Goal: Transaction & Acquisition: Book appointment/travel/reservation

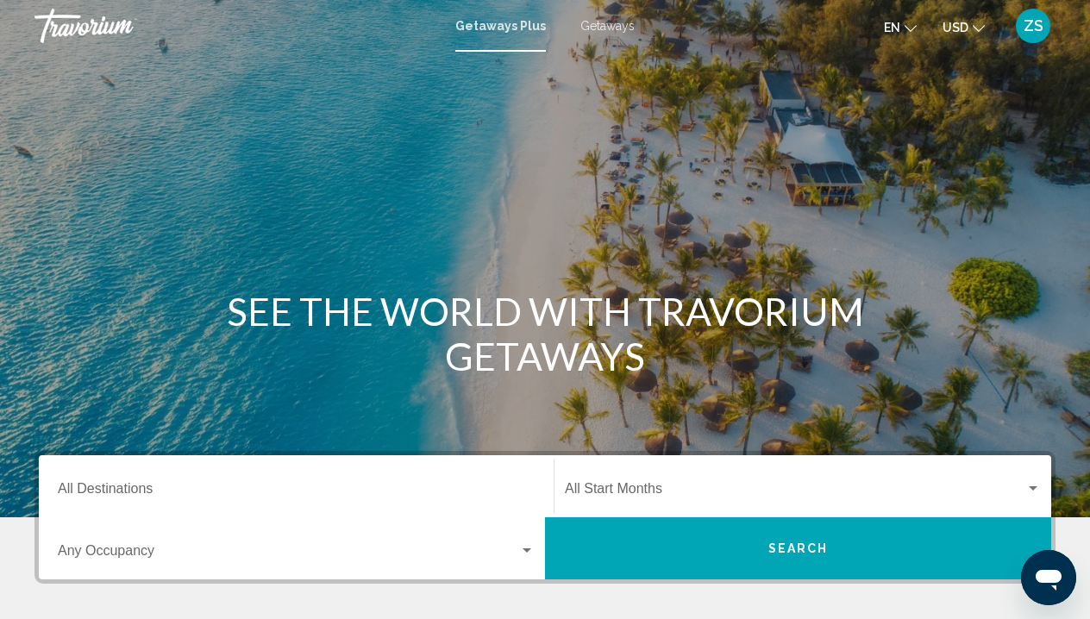
click at [351, 463] on div "Destination All Destinations" at bounding box center [296, 487] width 477 height 54
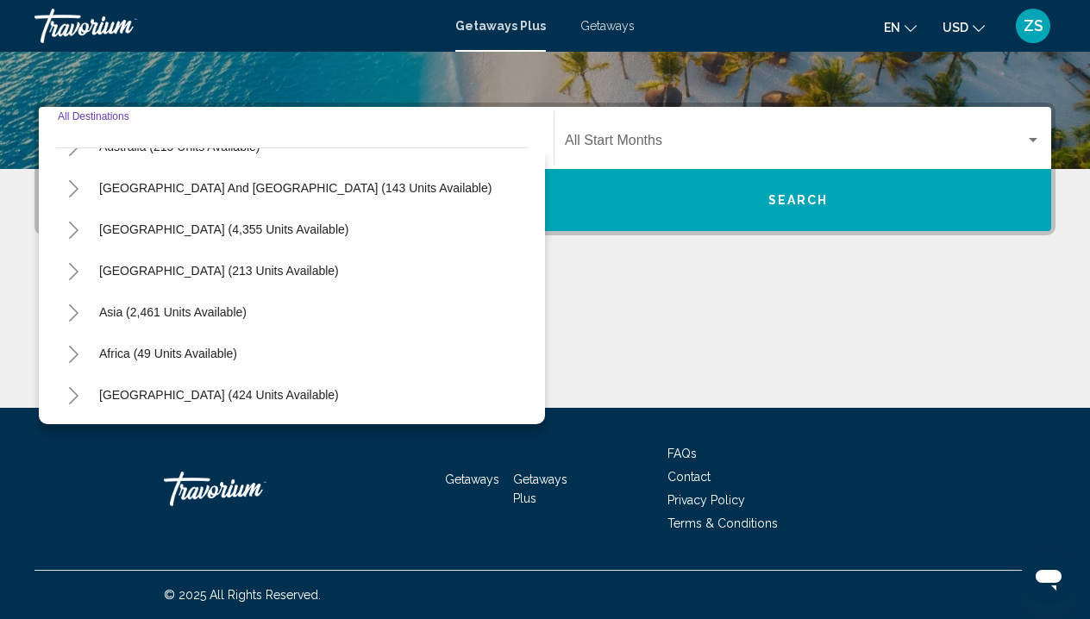
scroll to position [280, 0]
click at [207, 314] on span "Asia (2,461 units available)" at bounding box center [173, 312] width 148 height 14
type input "**********"
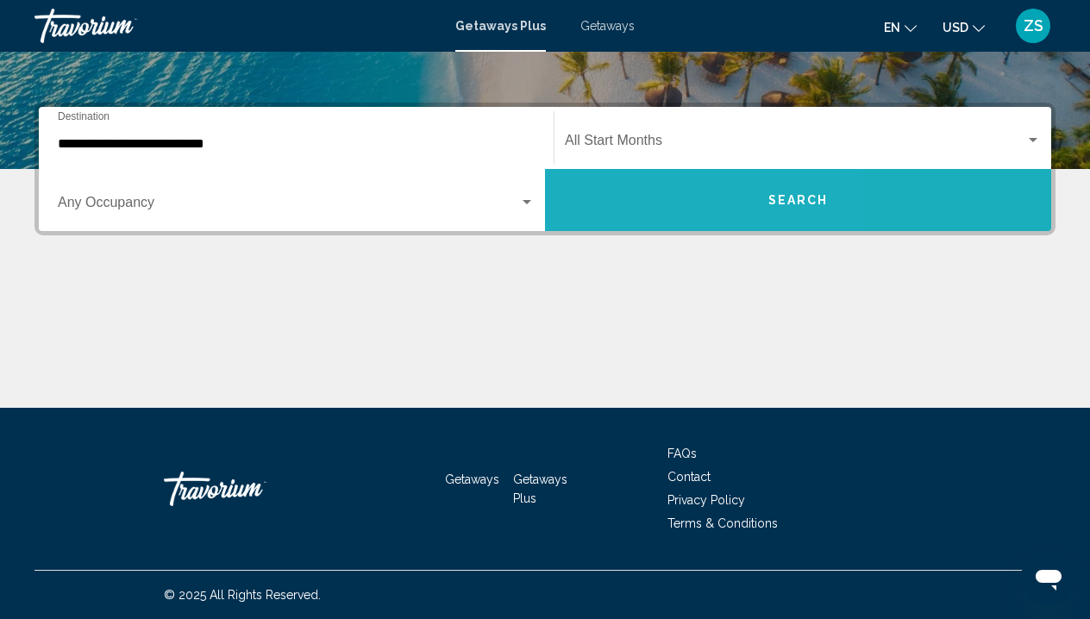
click at [630, 191] on button "Search" at bounding box center [798, 200] width 506 height 62
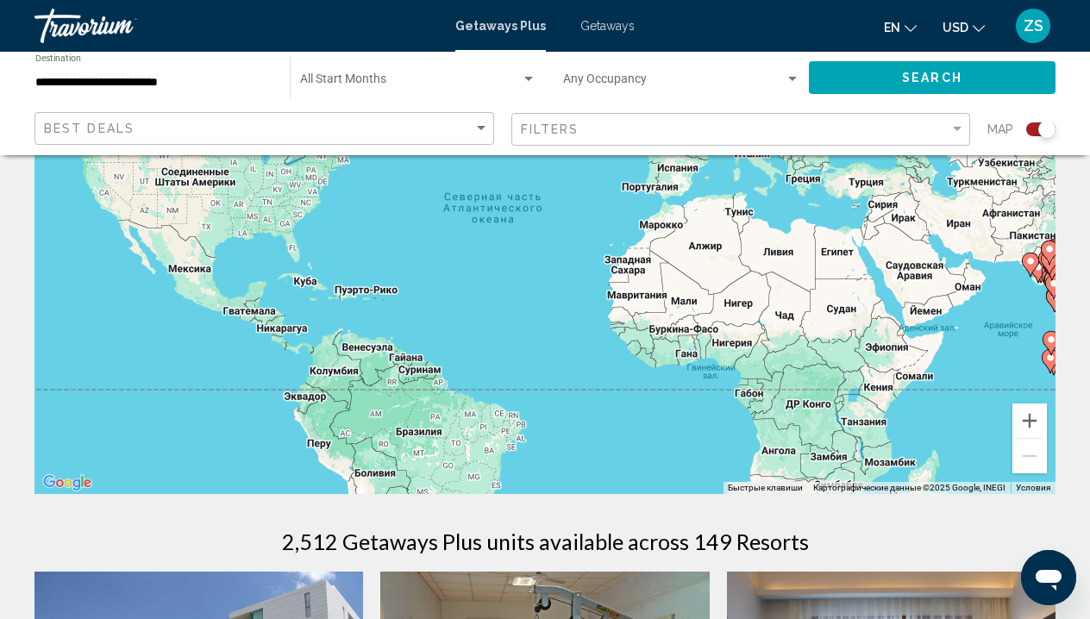
scroll to position [232, 0]
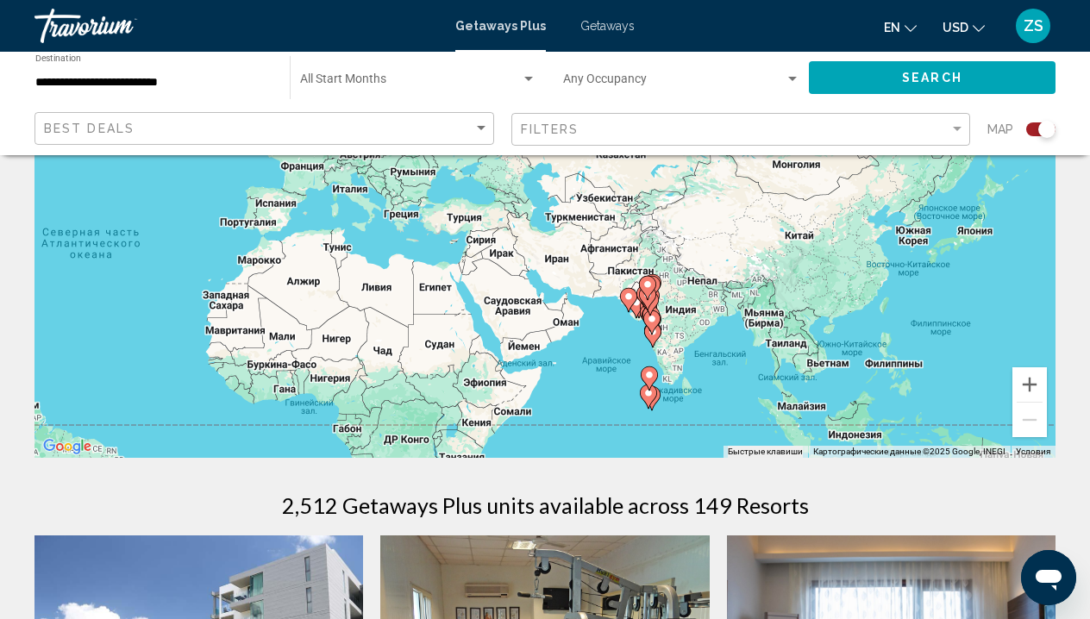
drag, startPoint x: 950, startPoint y: 300, endPoint x: 506, endPoint y: 372, distance: 450.0
click at [506, 372] on div "Чтобы активировать перетаскивание с помощью клавиатуры, нажмите Alt + Ввод. Пос…" at bounding box center [545, 199] width 1021 height 518
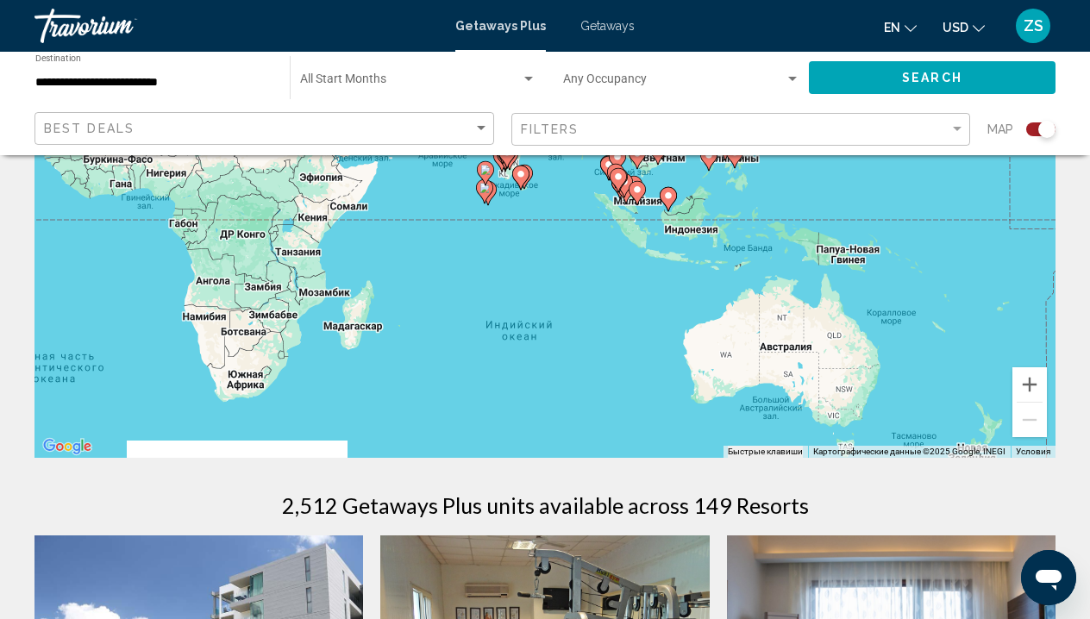
drag, startPoint x: 788, startPoint y: 341, endPoint x: 671, endPoint y: 135, distance: 236.1
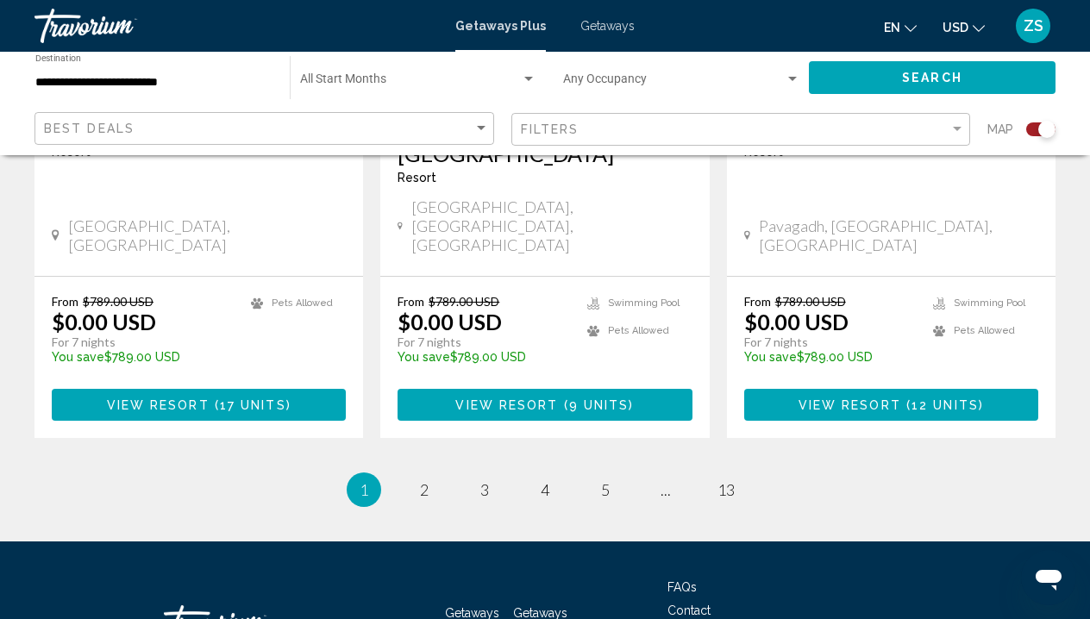
scroll to position [2844, 0]
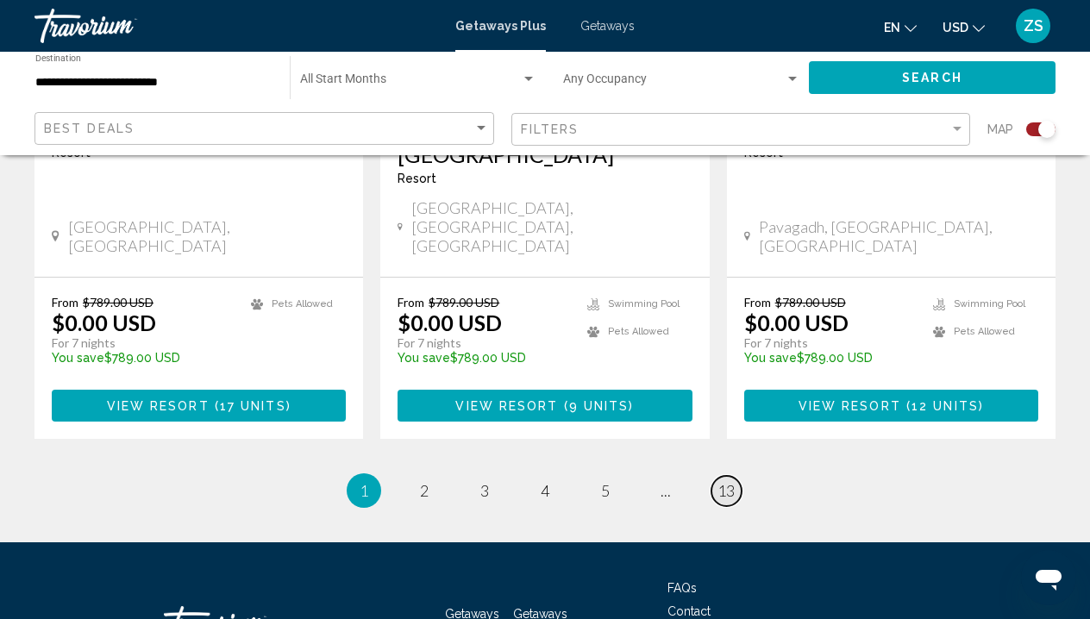
click at [729, 476] on link "page 13" at bounding box center [727, 491] width 30 height 30
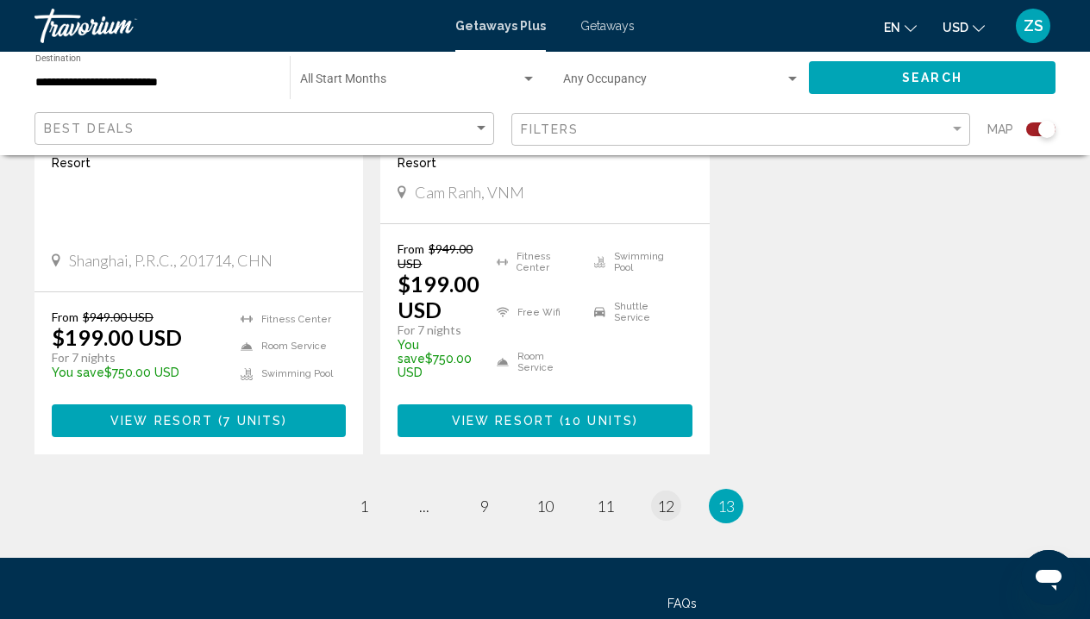
scroll to position [1669, 0]
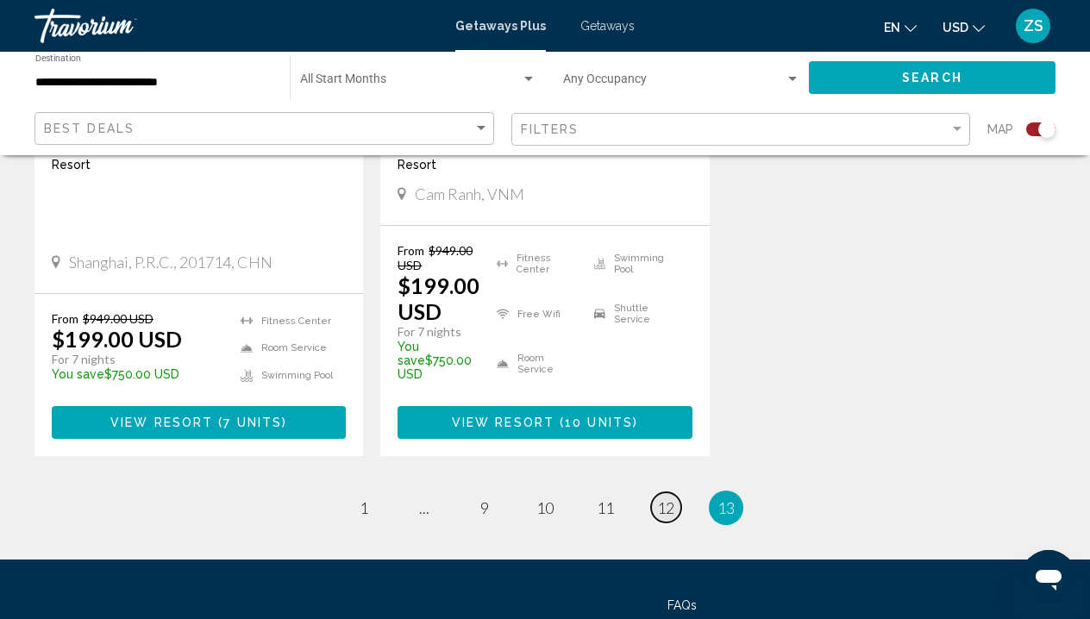
click at [667, 499] on span "12" at bounding box center [665, 508] width 17 height 19
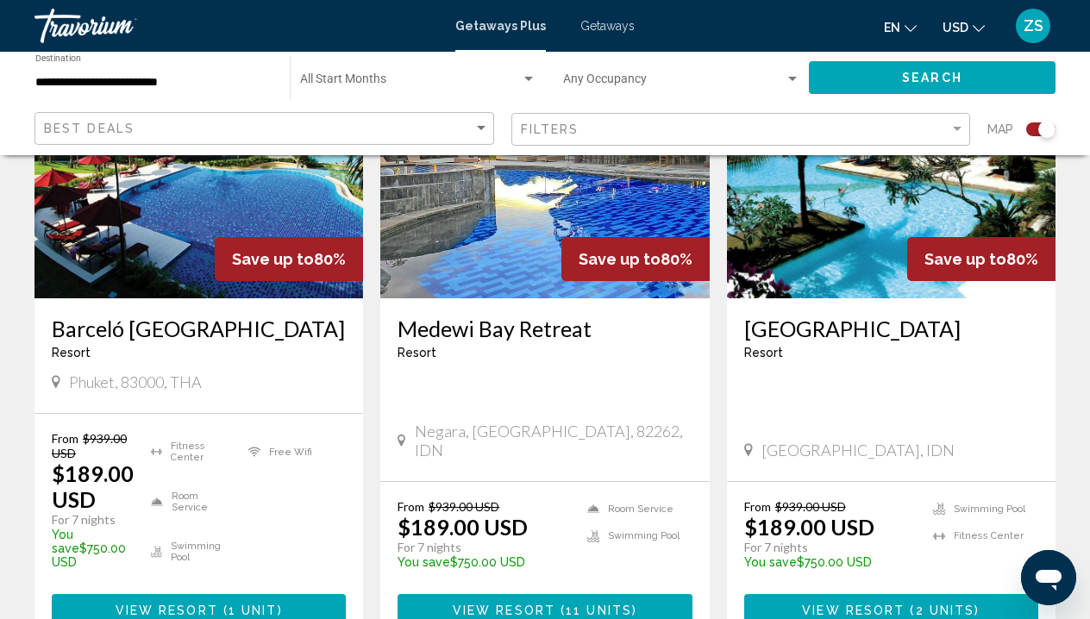
scroll to position [1378, 0]
click at [901, 605] on span "View Resort" at bounding box center [853, 612] width 103 height 14
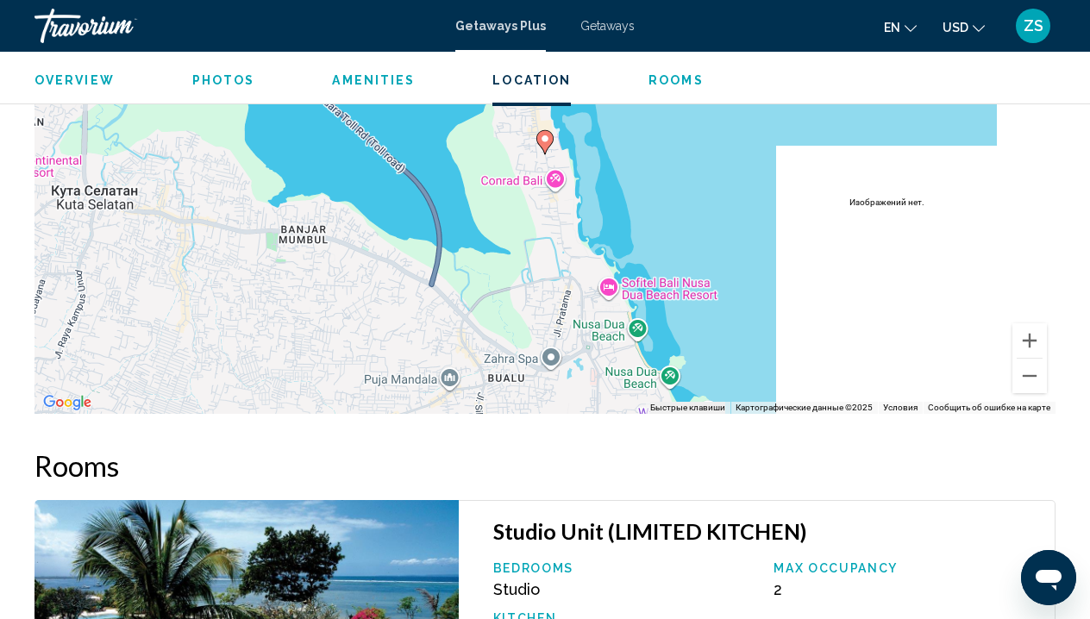
scroll to position [2519, 0]
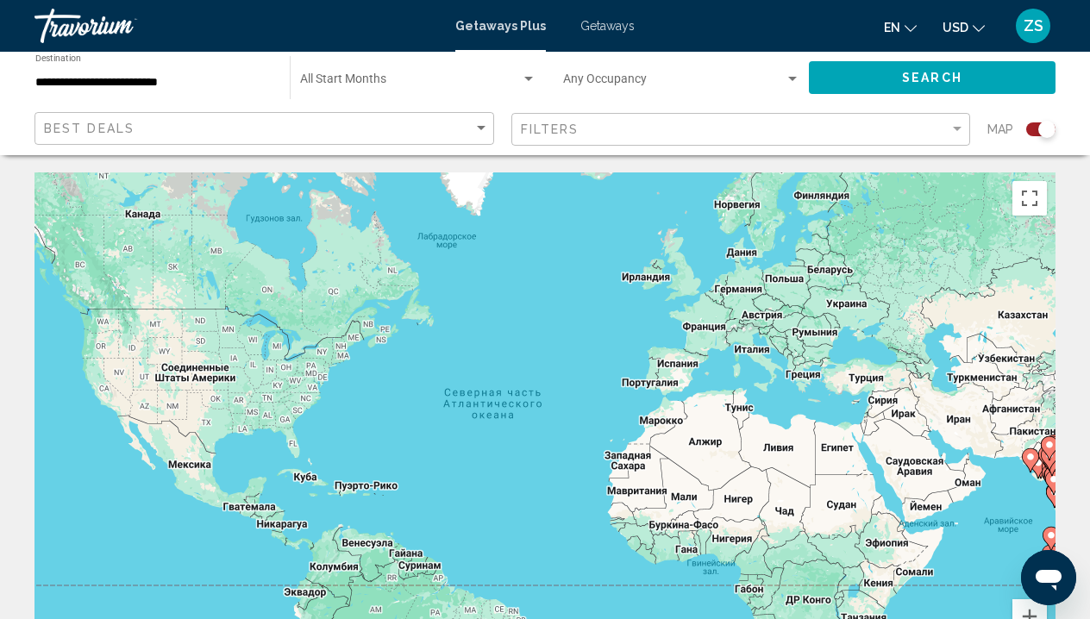
click at [712, 84] on span "Search widget" at bounding box center [674, 83] width 222 height 14
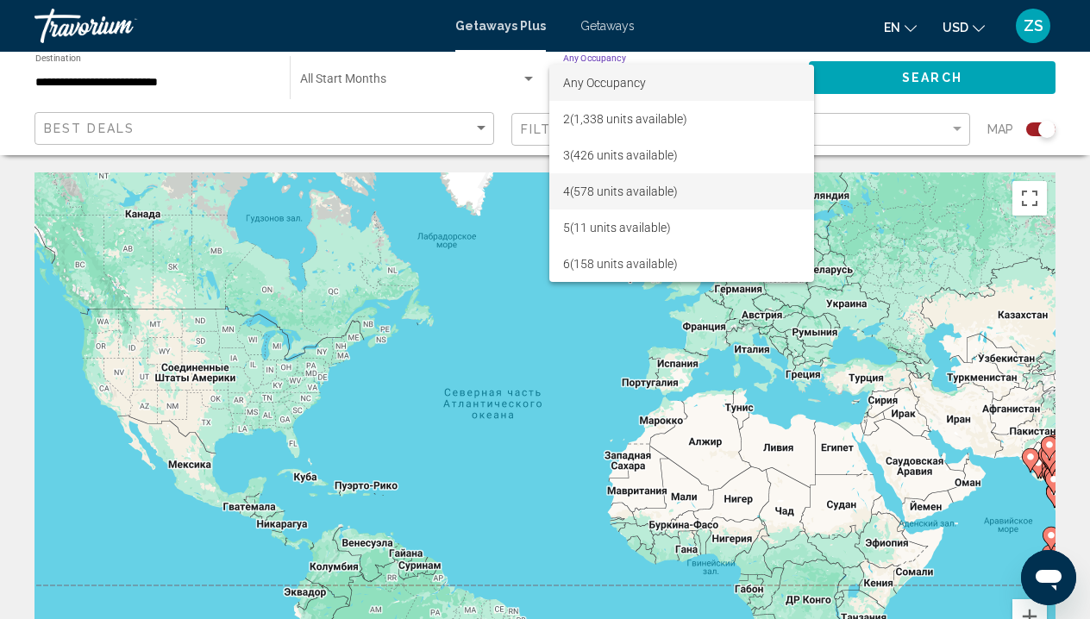
click at [647, 185] on span "4 (578 units available)" at bounding box center [681, 191] width 237 height 36
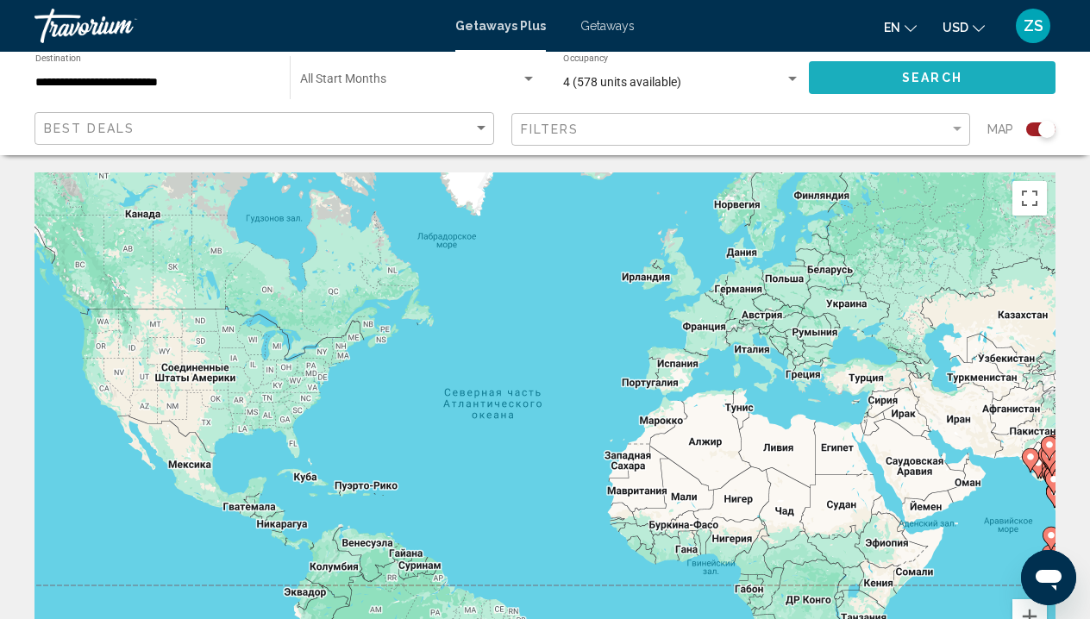
click at [895, 91] on button "Search" at bounding box center [932, 77] width 247 height 32
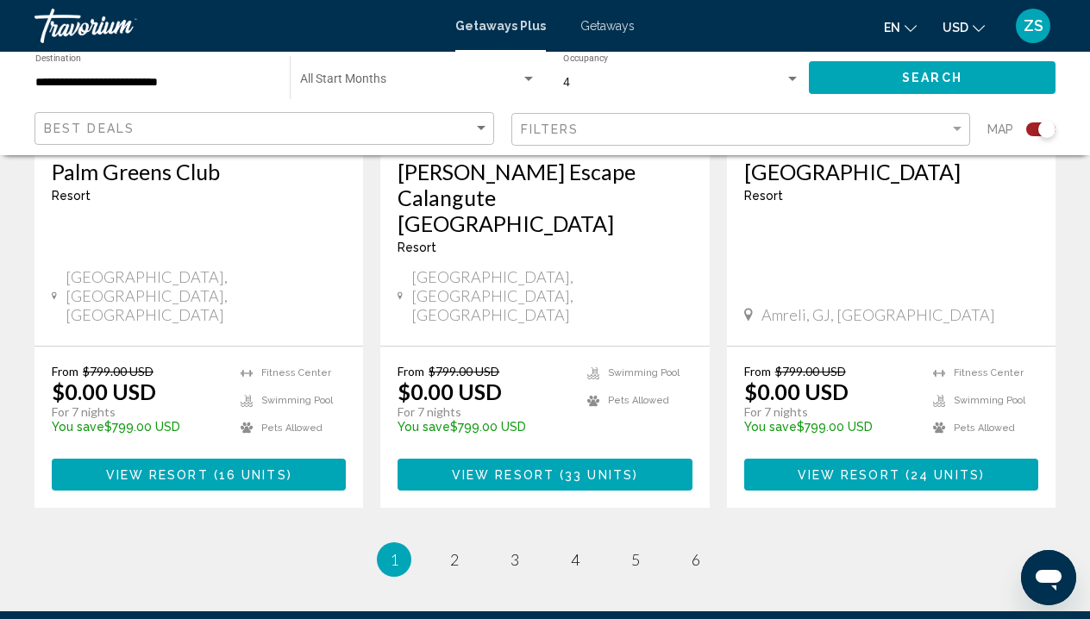
scroll to position [2792, 0]
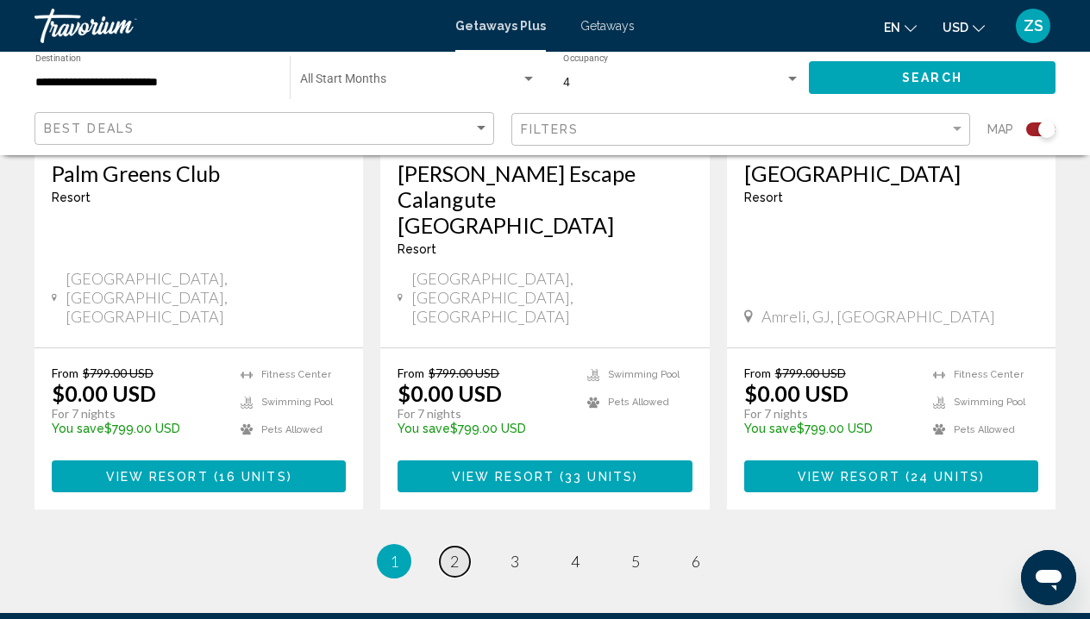
click at [454, 552] on span "2" at bounding box center [454, 561] width 9 height 19
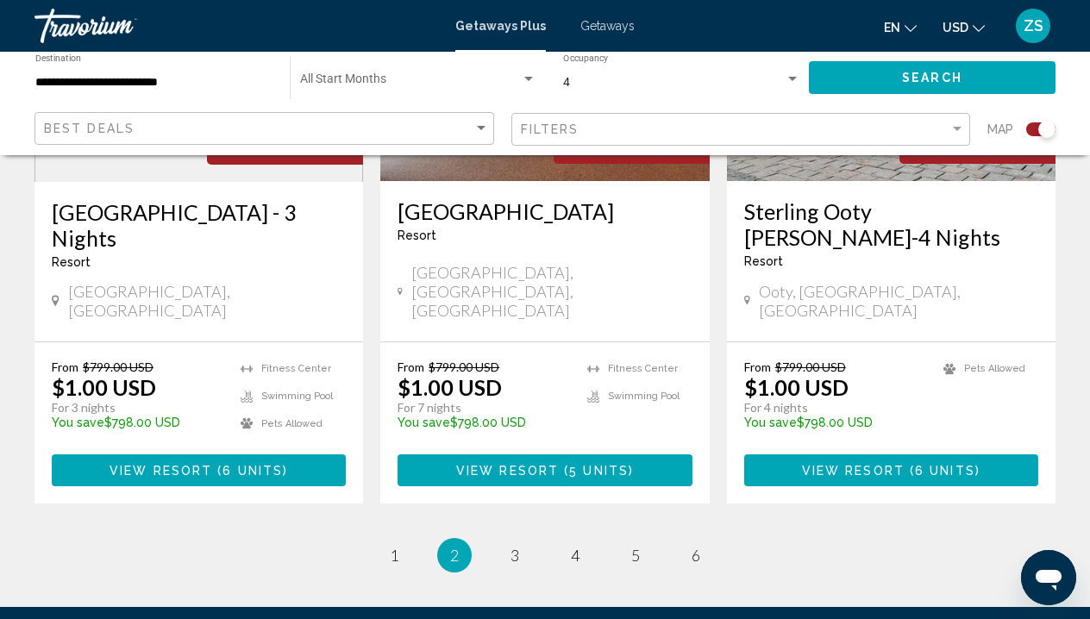
scroll to position [2869, 0]
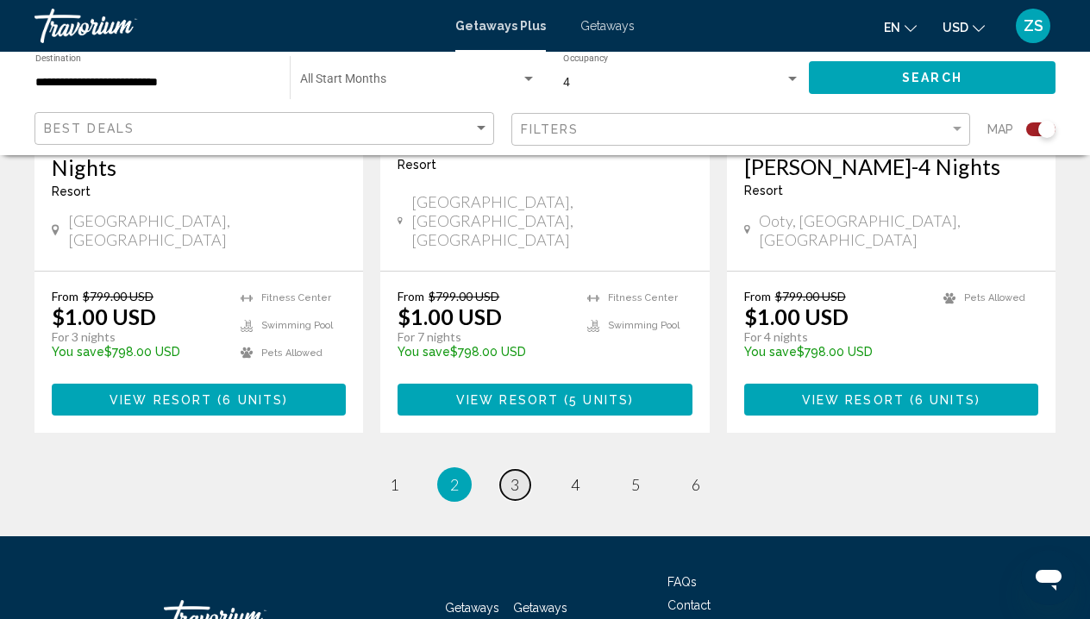
click at [518, 475] on span "3" at bounding box center [515, 484] width 9 height 19
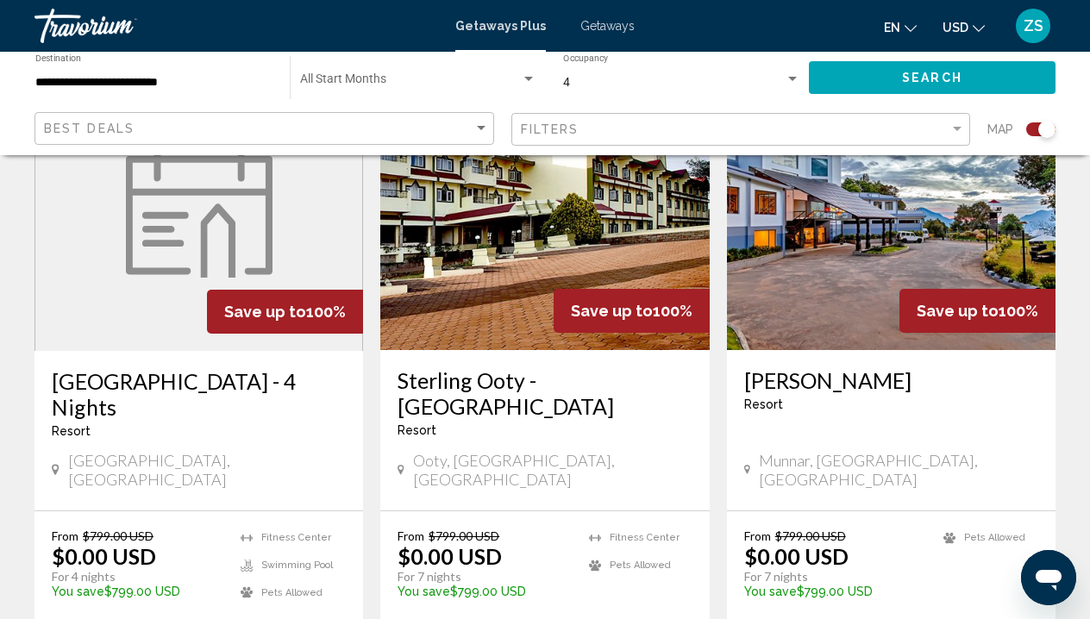
scroll to position [2675, 0]
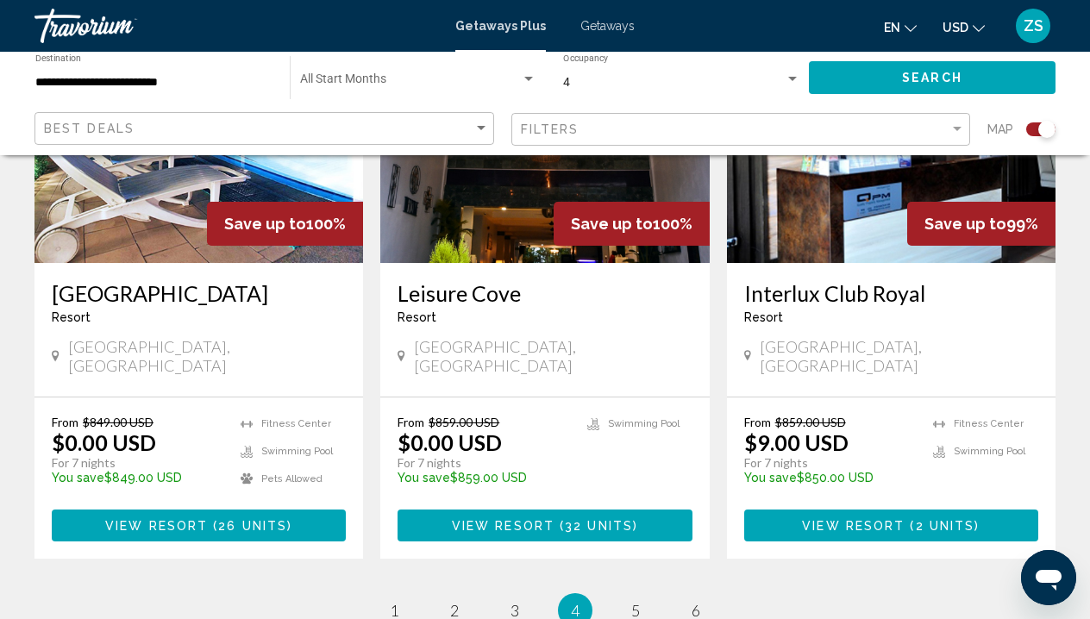
scroll to position [2752, 0]
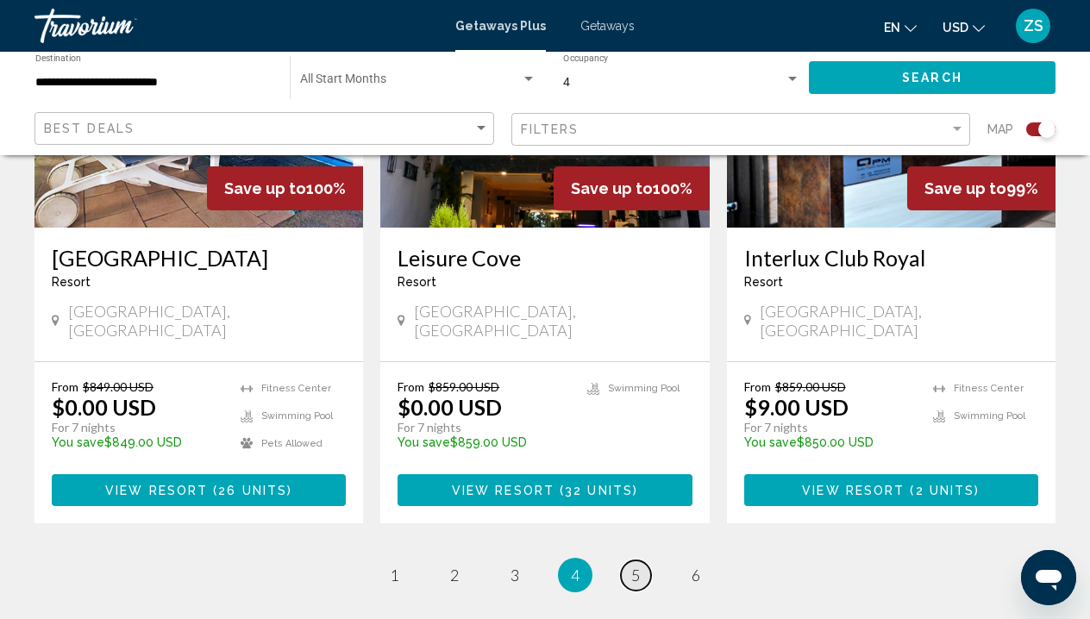
click at [640, 566] on span "5" at bounding box center [636, 575] width 9 height 19
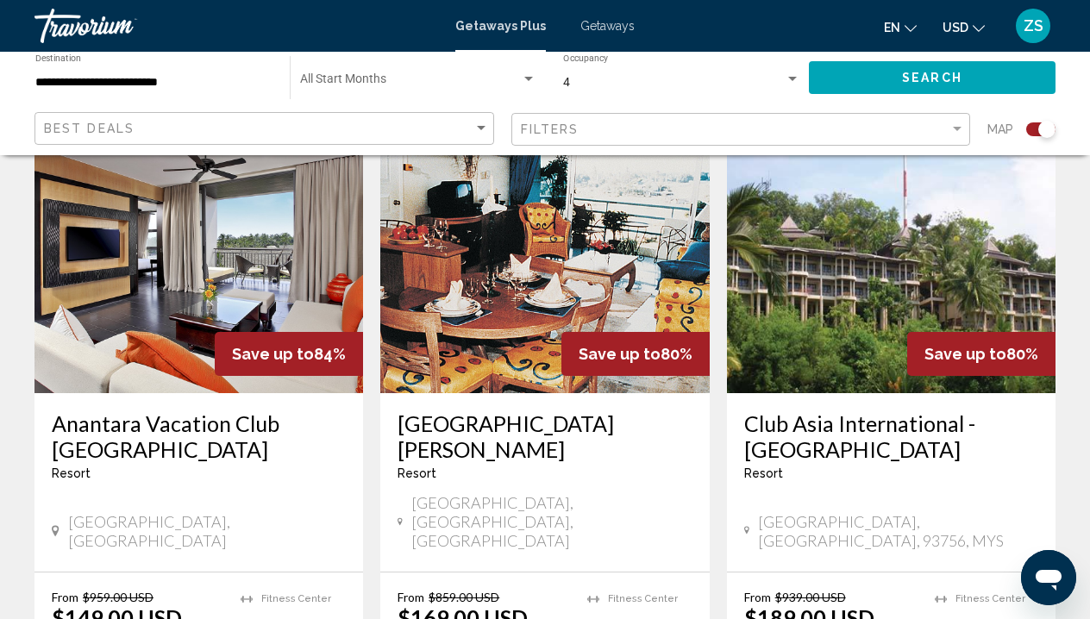
scroll to position [2569, 0]
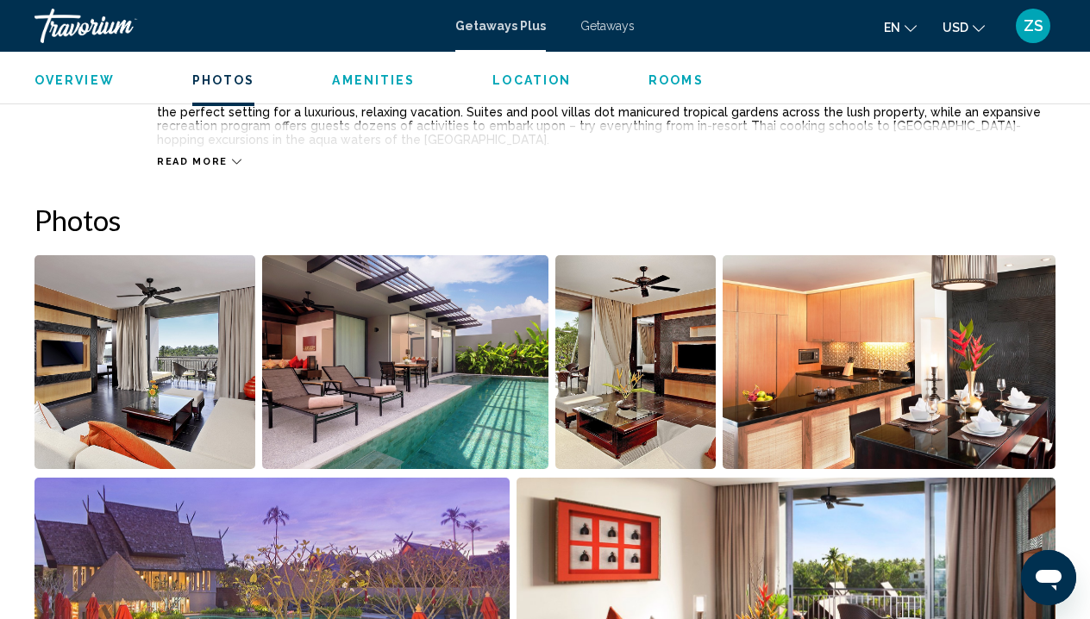
scroll to position [1001, 0]
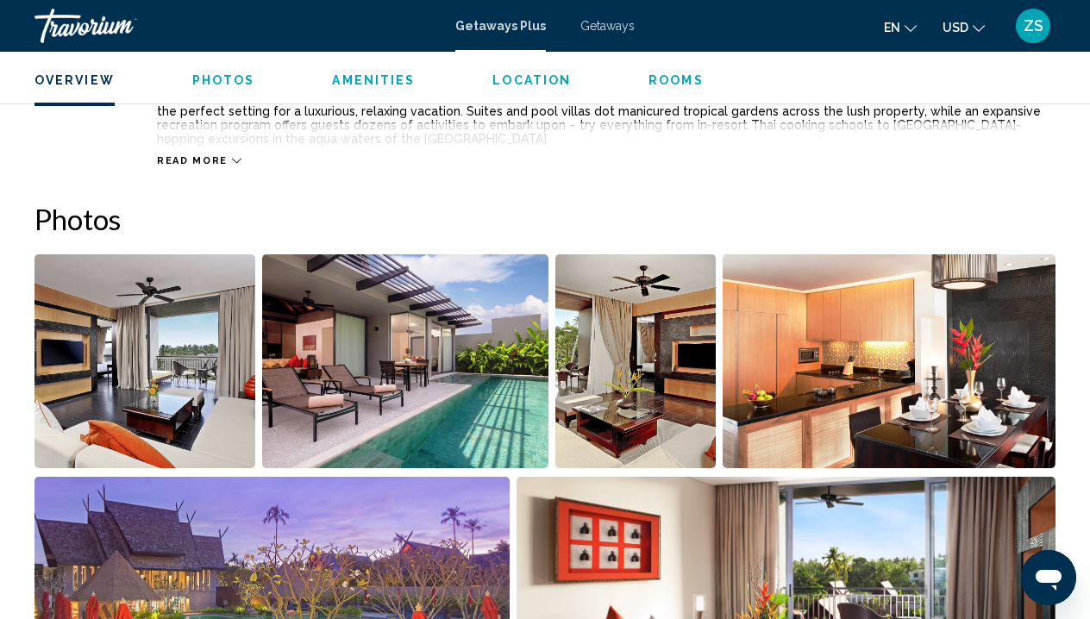
click at [460, 381] on img "Open full-screen image slider" at bounding box center [405, 362] width 286 height 214
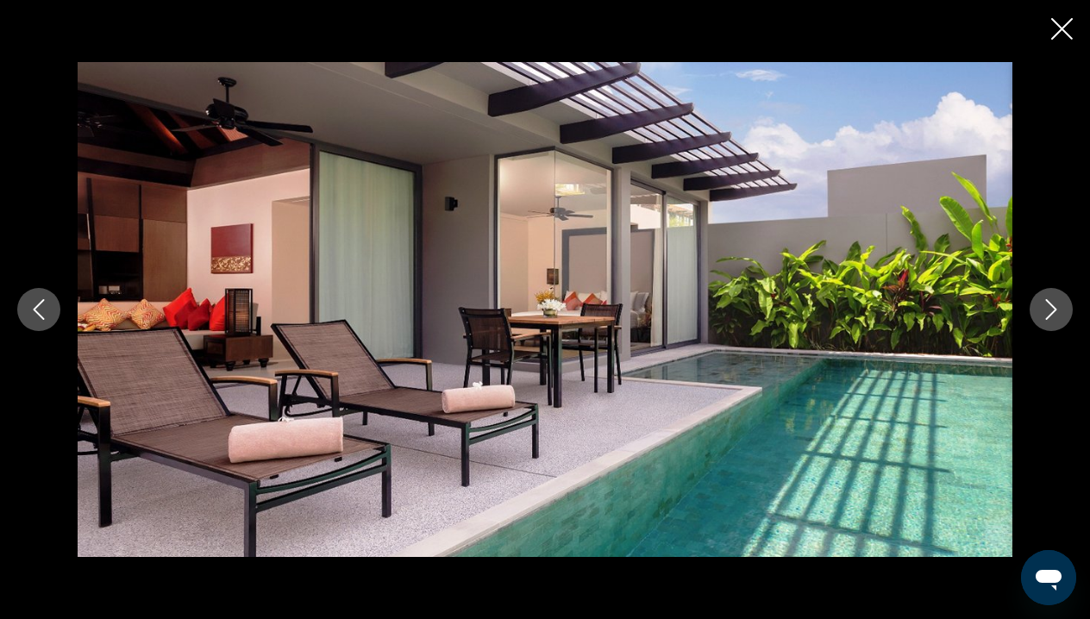
click at [1055, 311] on icon "Next image" at bounding box center [1051, 309] width 11 height 21
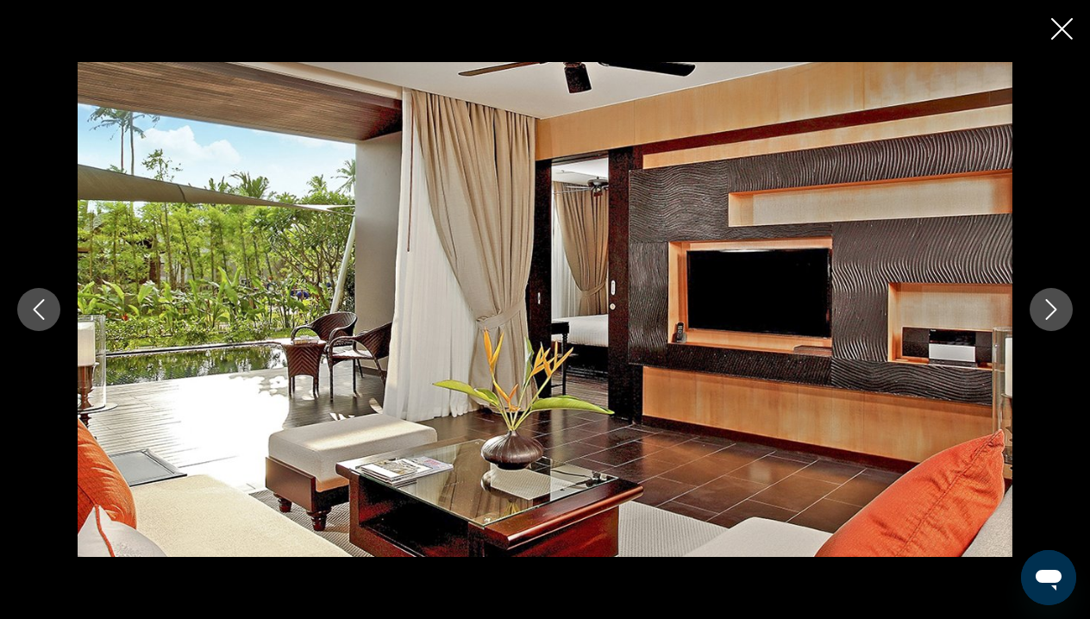
click at [1055, 312] on icon "Next image" at bounding box center [1051, 309] width 21 height 21
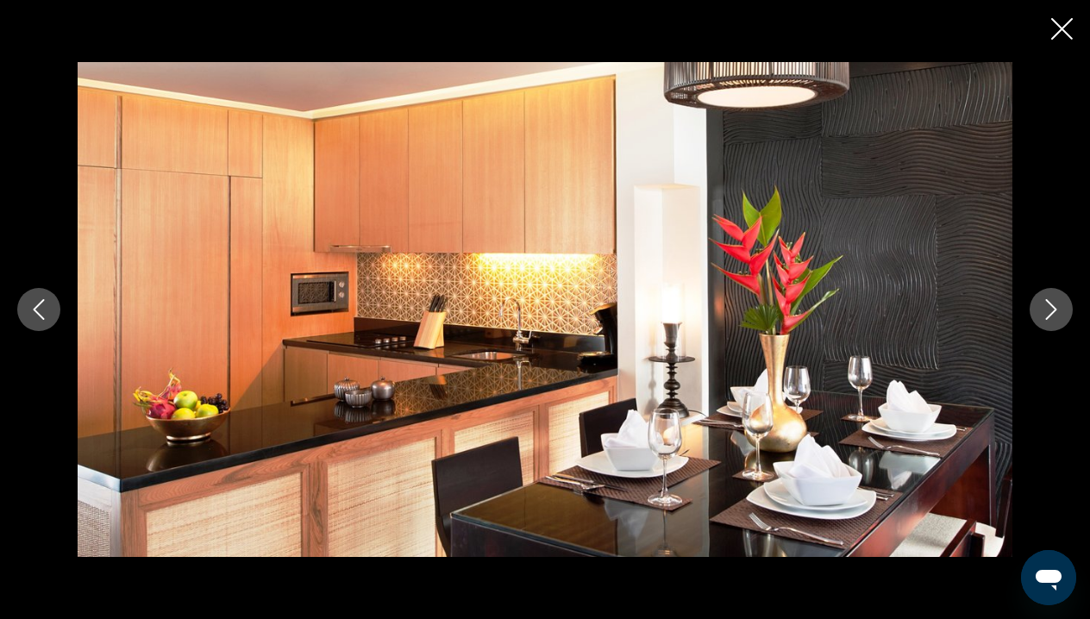
click at [1056, 312] on icon "Next image" at bounding box center [1051, 309] width 21 height 21
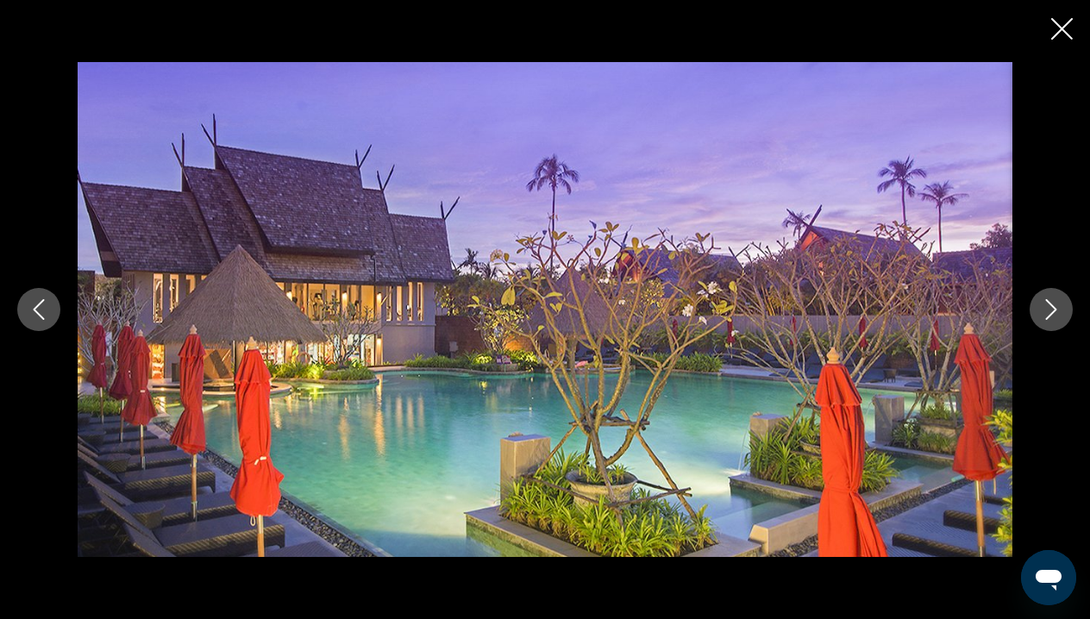
click at [1058, 314] on icon "Next image" at bounding box center [1051, 309] width 21 height 21
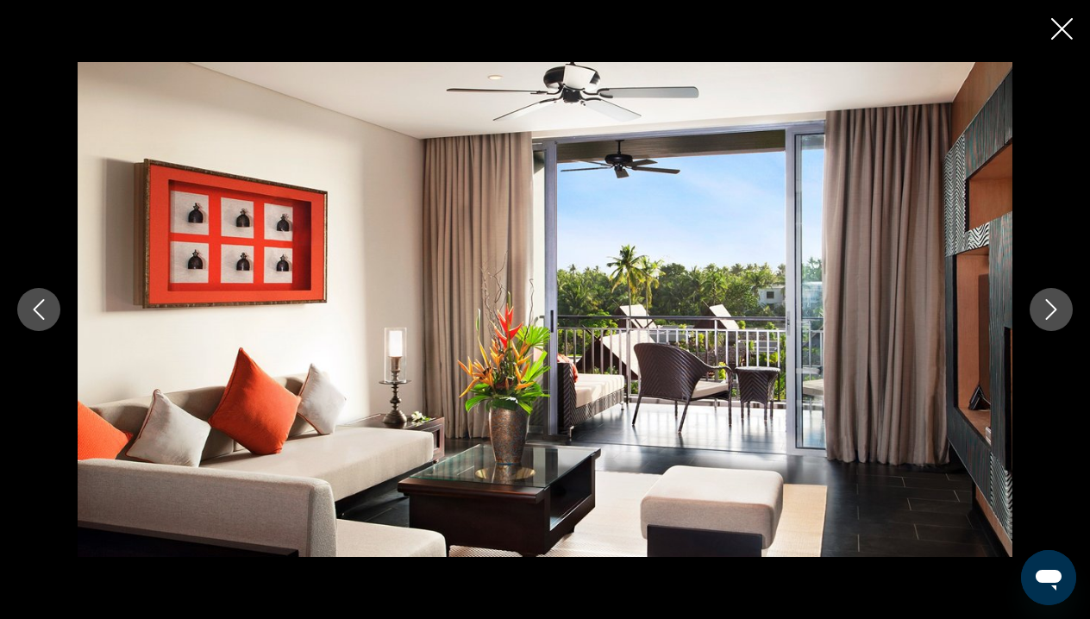
click at [1059, 314] on icon "Next image" at bounding box center [1051, 309] width 21 height 21
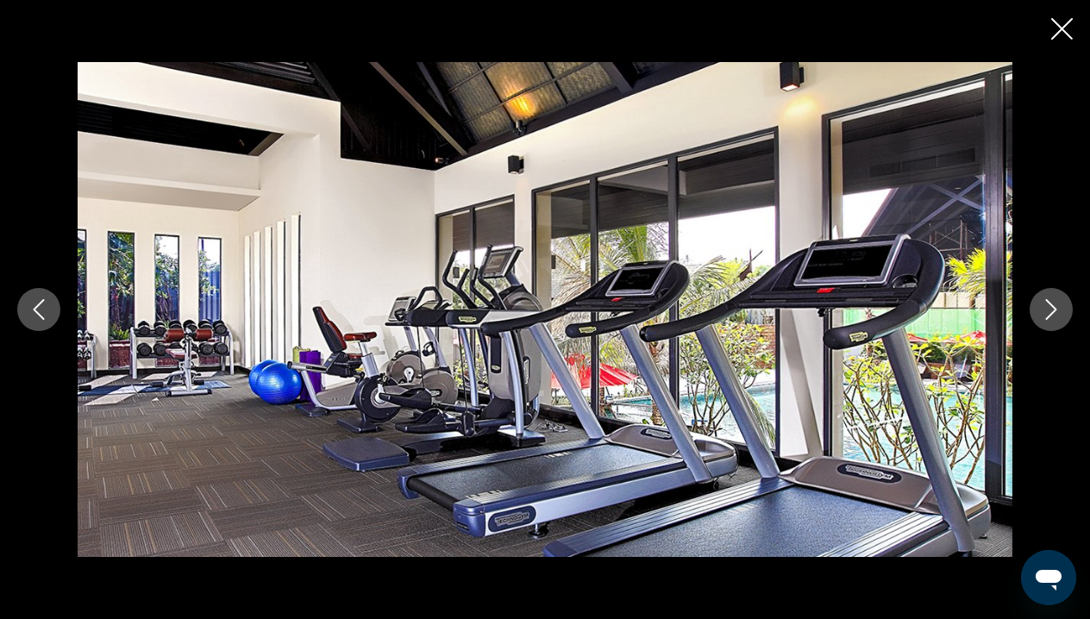
click at [1059, 314] on icon "Next image" at bounding box center [1051, 309] width 21 height 21
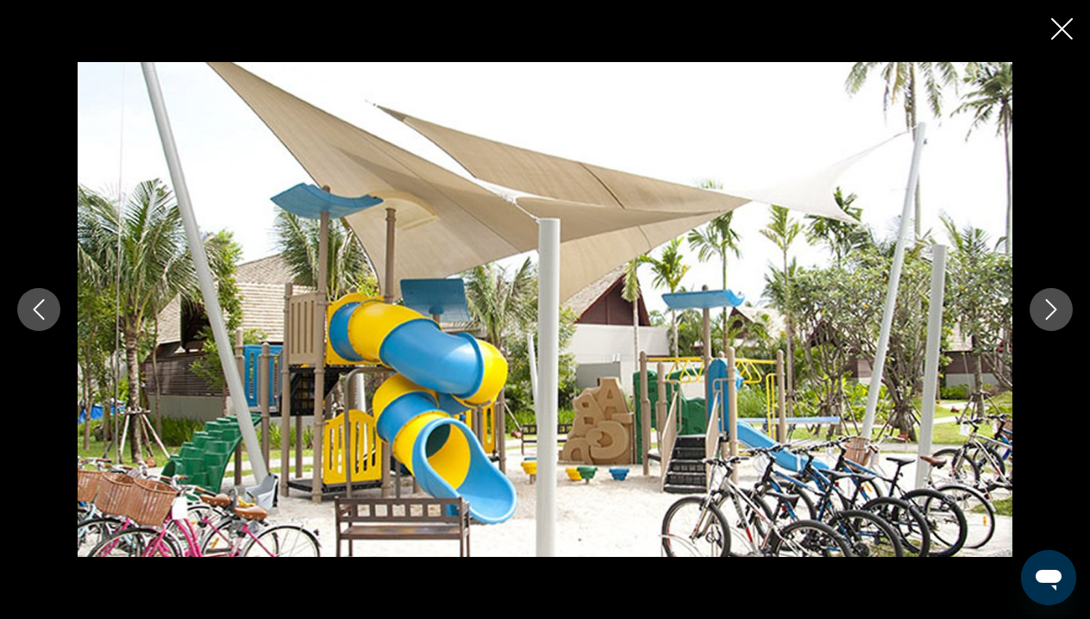
click at [1059, 315] on icon "Next image" at bounding box center [1051, 309] width 21 height 21
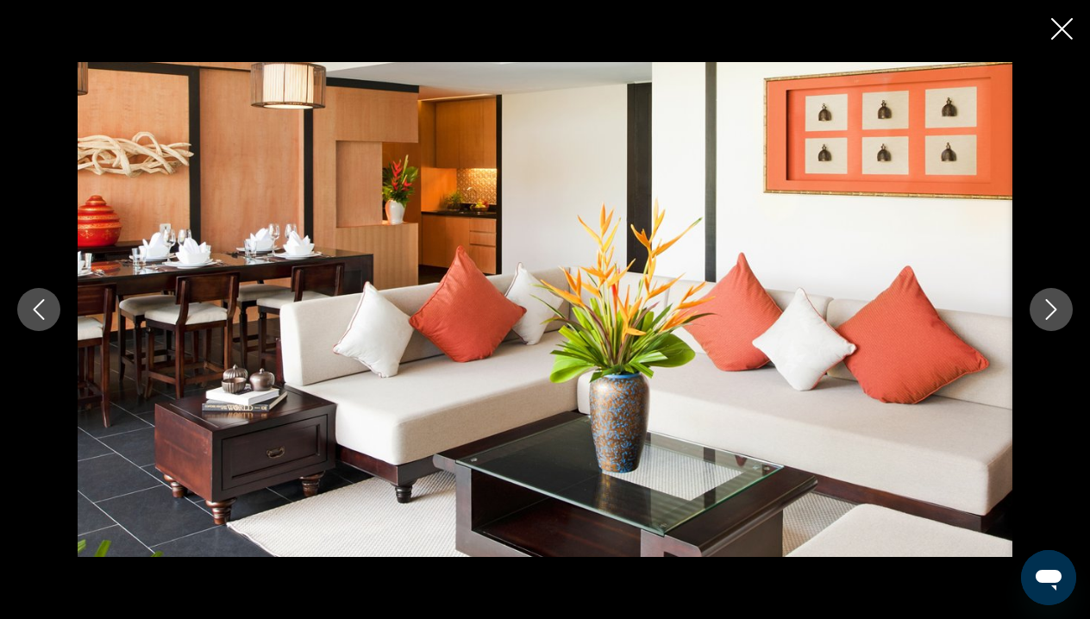
click at [1060, 315] on icon "Next image" at bounding box center [1051, 309] width 21 height 21
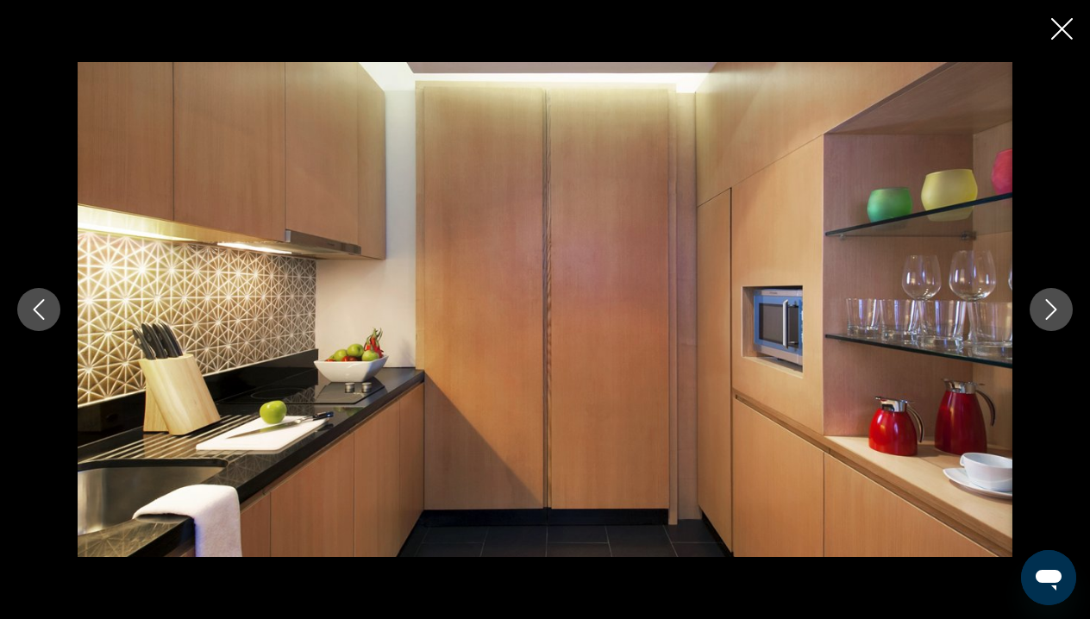
click at [1061, 315] on icon "Next image" at bounding box center [1051, 309] width 21 height 21
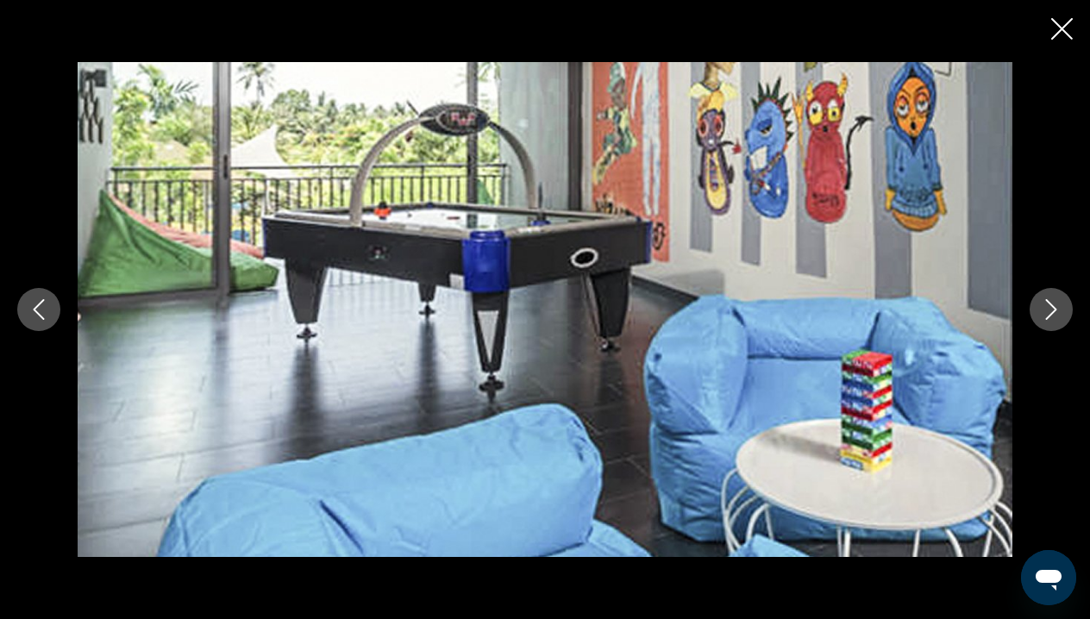
click at [1062, 315] on button "Next image" at bounding box center [1051, 309] width 43 height 43
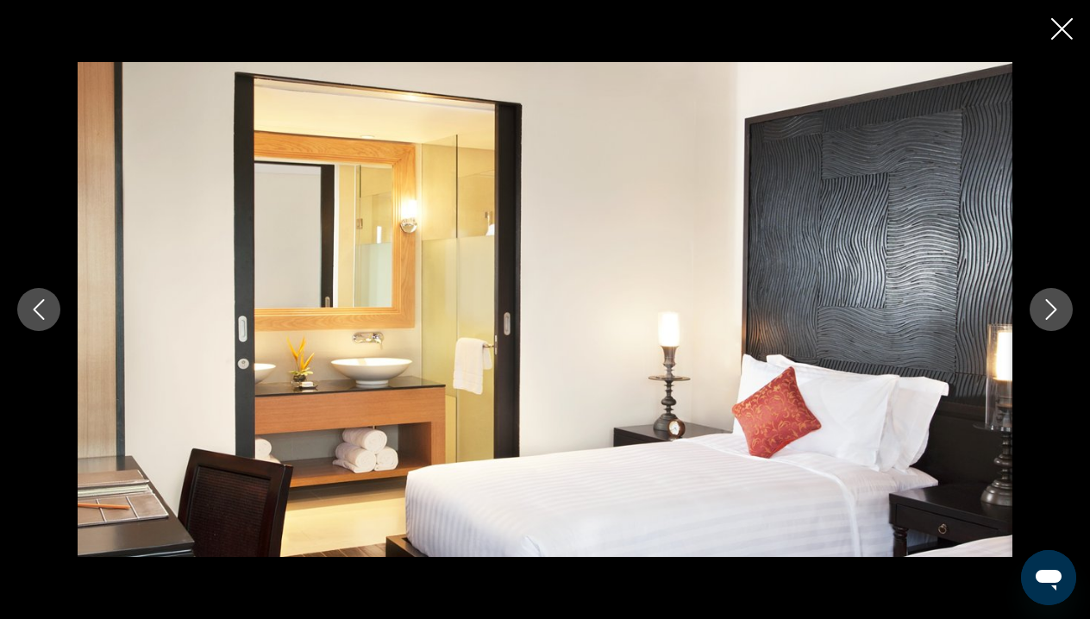
click at [1064, 316] on button "Next image" at bounding box center [1051, 309] width 43 height 43
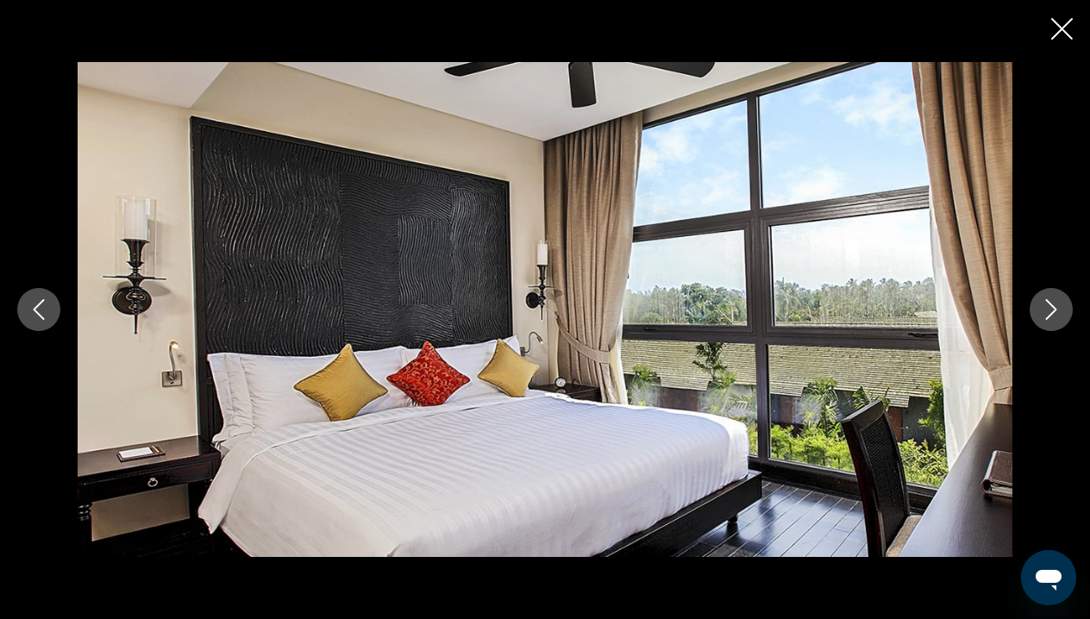
click at [1064, 316] on button "Next image" at bounding box center [1051, 309] width 43 height 43
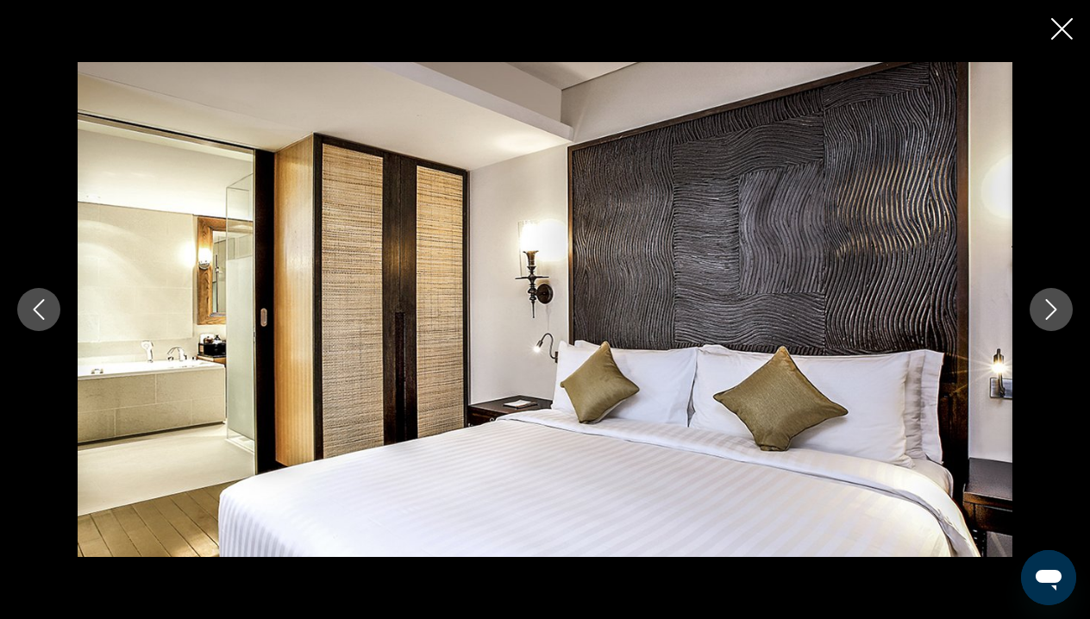
click at [1064, 316] on button "Next image" at bounding box center [1051, 309] width 43 height 43
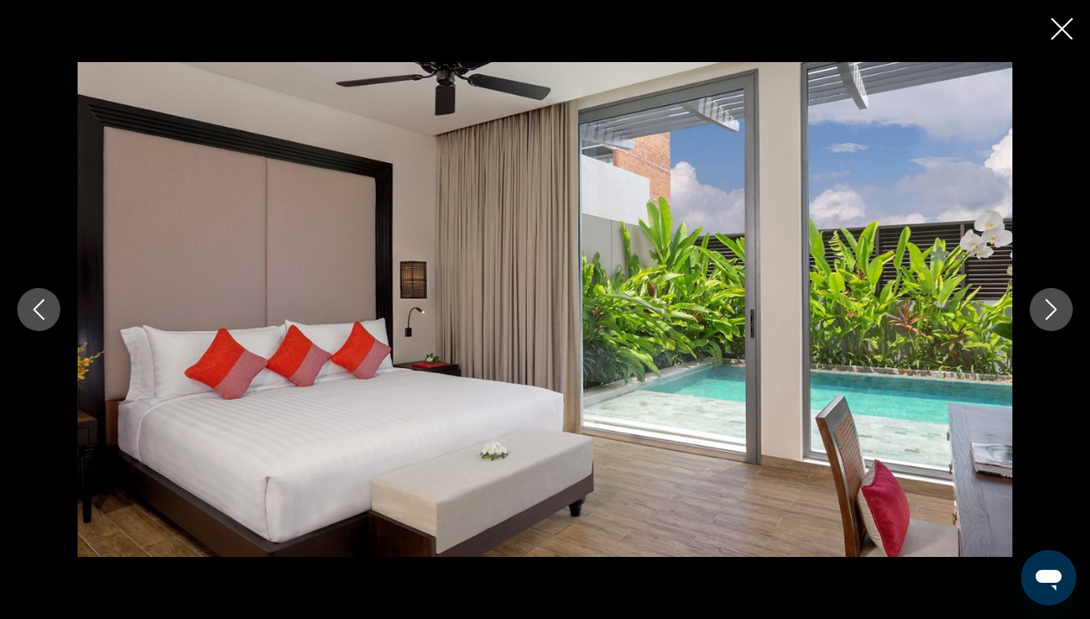
click at [1065, 317] on button "Next image" at bounding box center [1051, 309] width 43 height 43
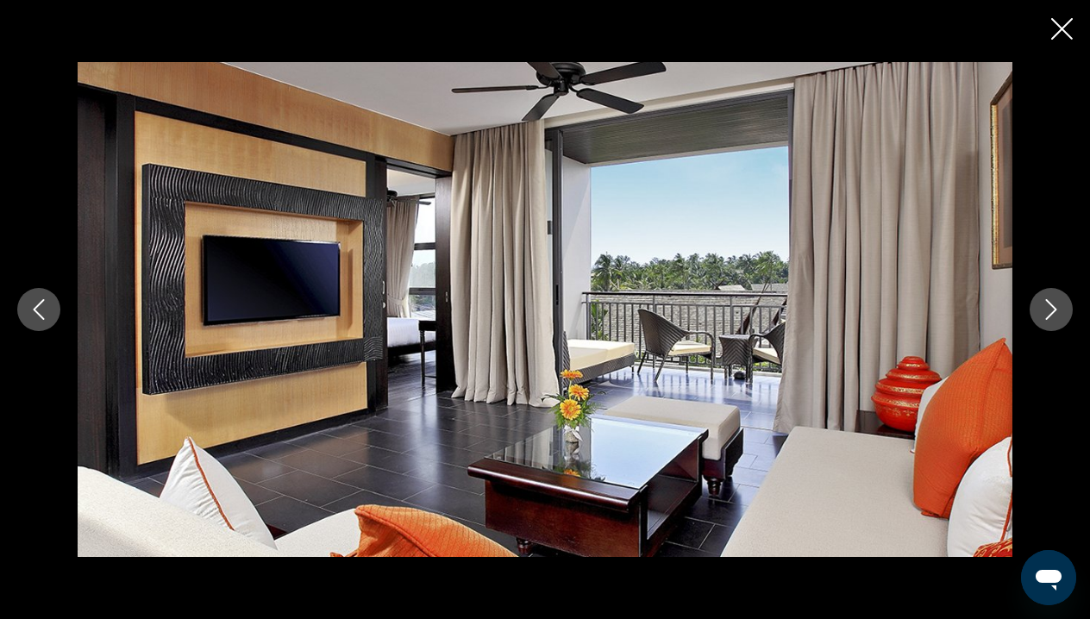
click at [1065, 317] on button "Next image" at bounding box center [1051, 309] width 43 height 43
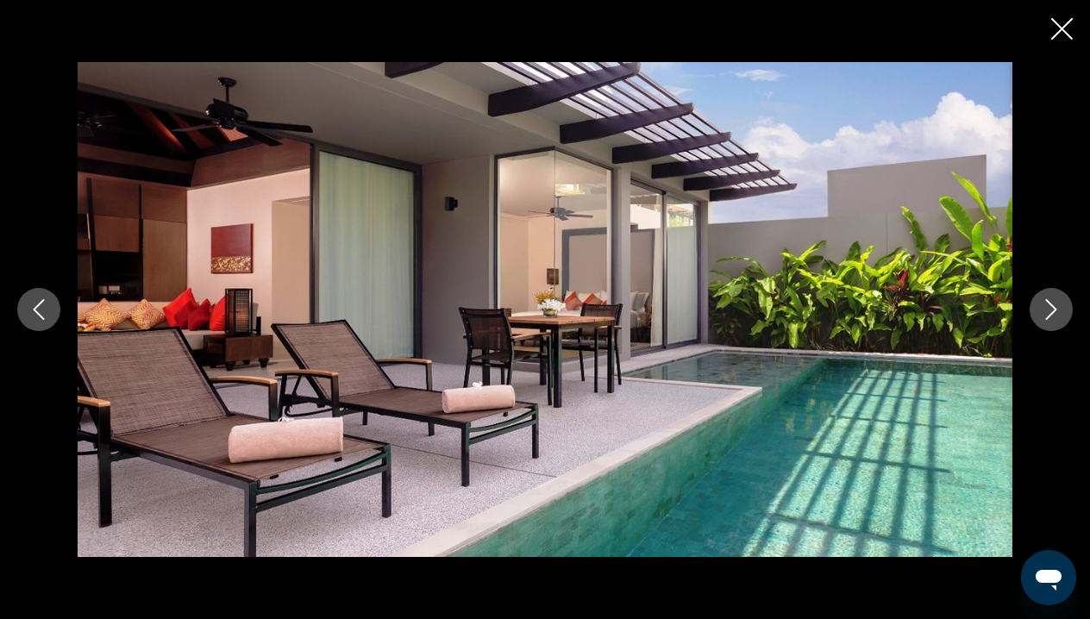
click at [1065, 317] on button "Next image" at bounding box center [1051, 309] width 43 height 43
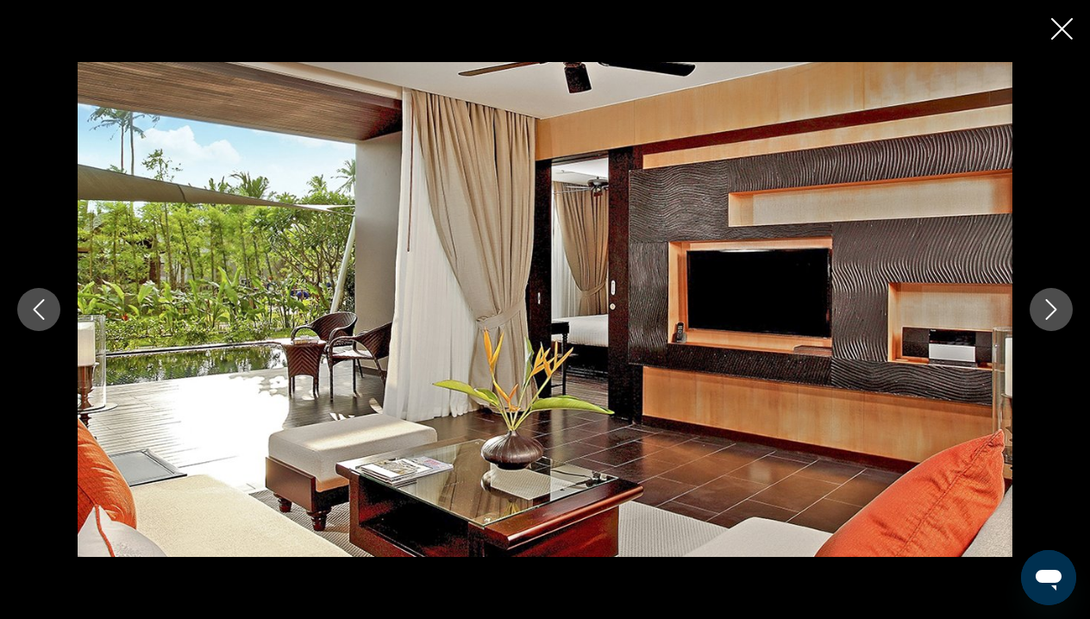
click at [1067, 320] on button "Next image" at bounding box center [1051, 309] width 43 height 43
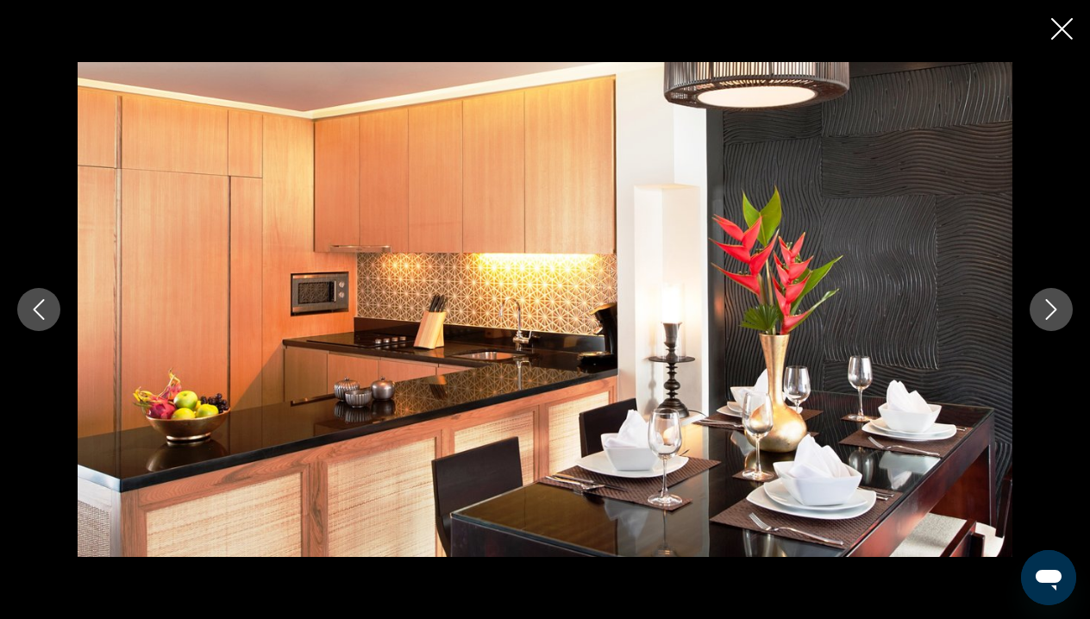
click at [1067, 321] on button "Next image" at bounding box center [1051, 309] width 43 height 43
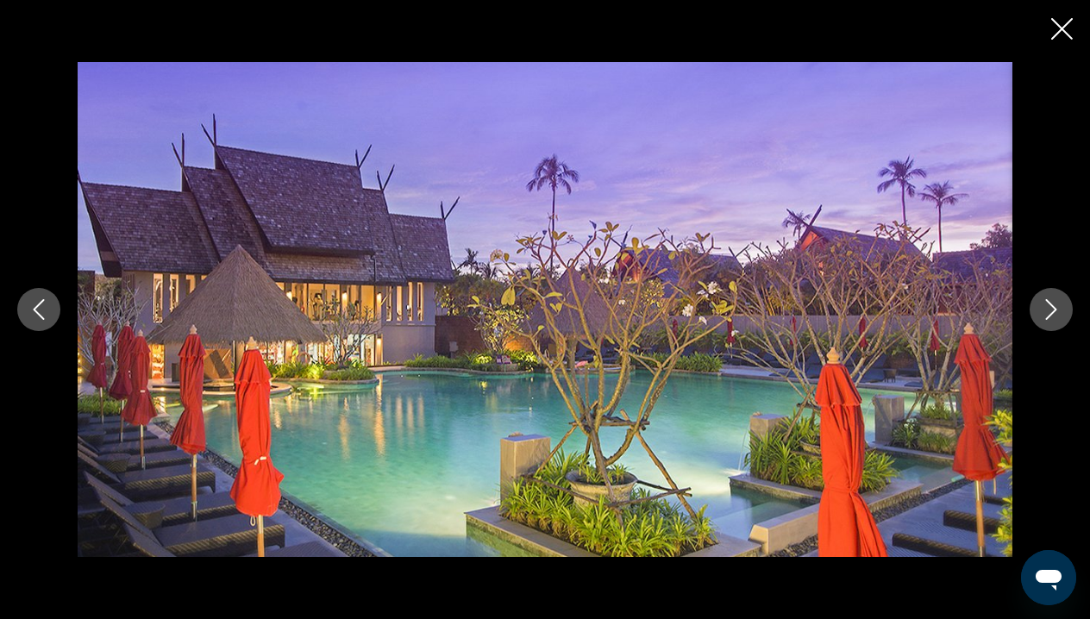
click at [1067, 322] on button "Next image" at bounding box center [1051, 309] width 43 height 43
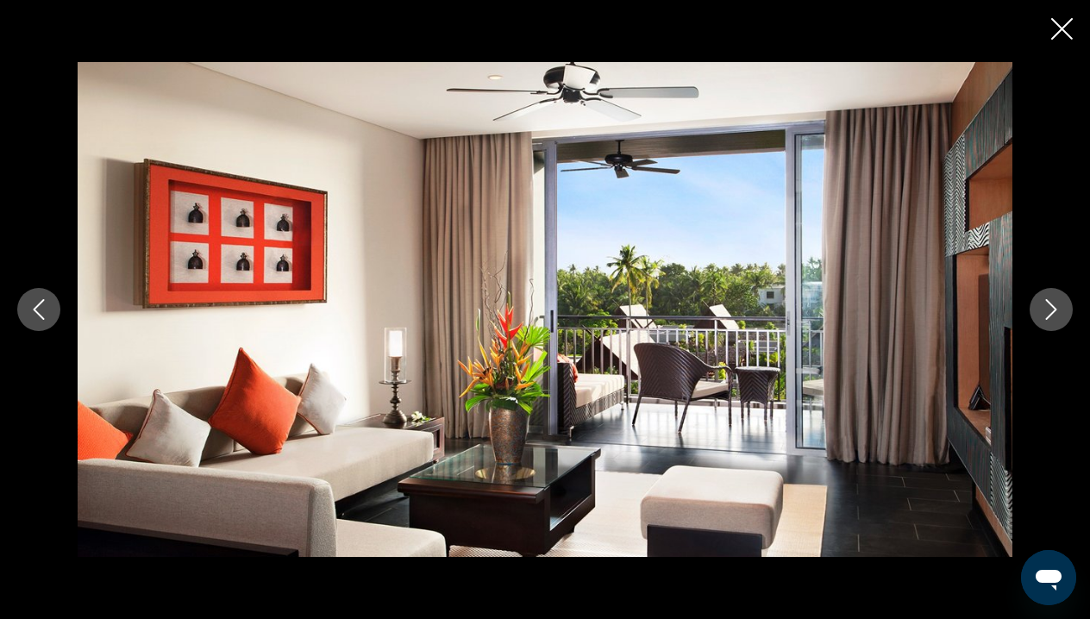
click at [1067, 323] on button "Next image" at bounding box center [1051, 309] width 43 height 43
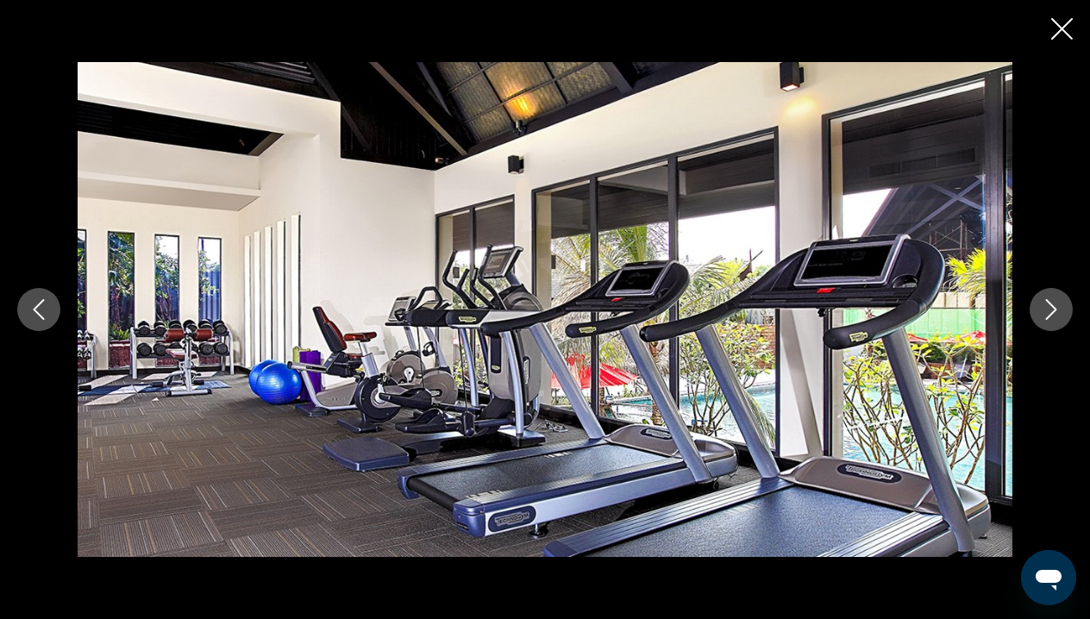
click at [1068, 324] on div "Main content" at bounding box center [545, 309] width 1090 height 495
click at [1068, 325] on div "Main content" at bounding box center [545, 309] width 1090 height 495
click at [1063, 41] on button "Close slideshow" at bounding box center [1063, 30] width 22 height 27
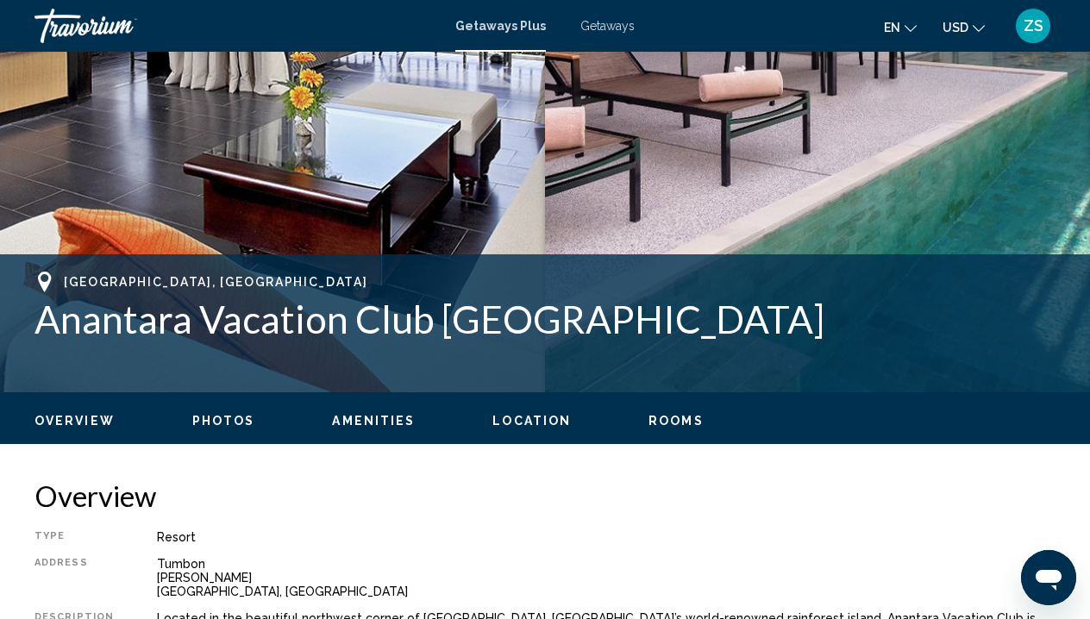
scroll to position [584, 0]
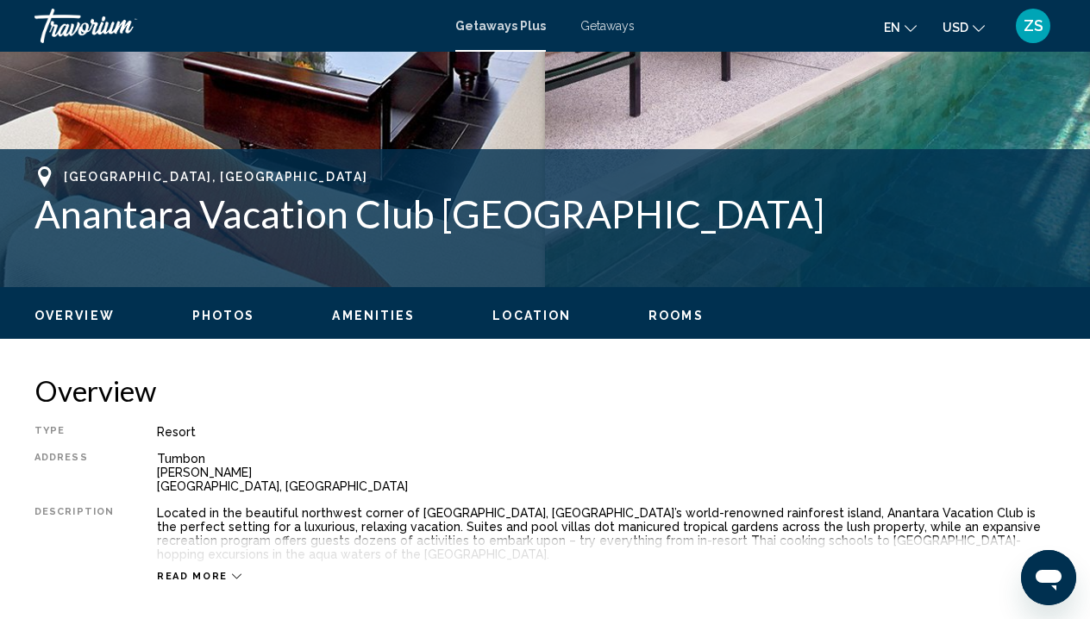
click at [674, 314] on span "Rooms" at bounding box center [676, 316] width 55 height 14
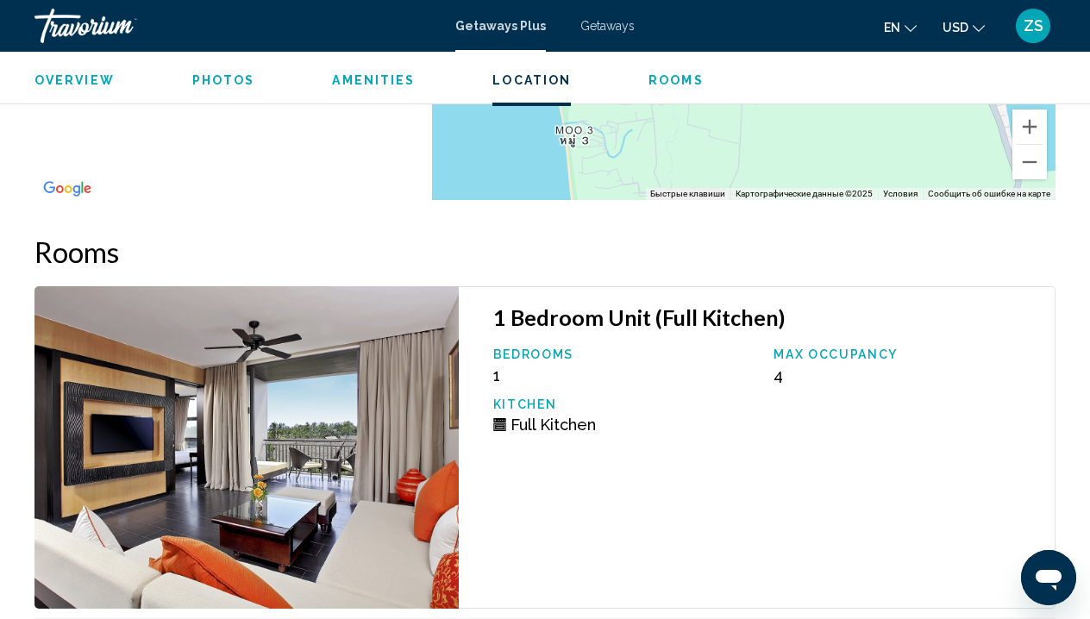
scroll to position [2582, 0]
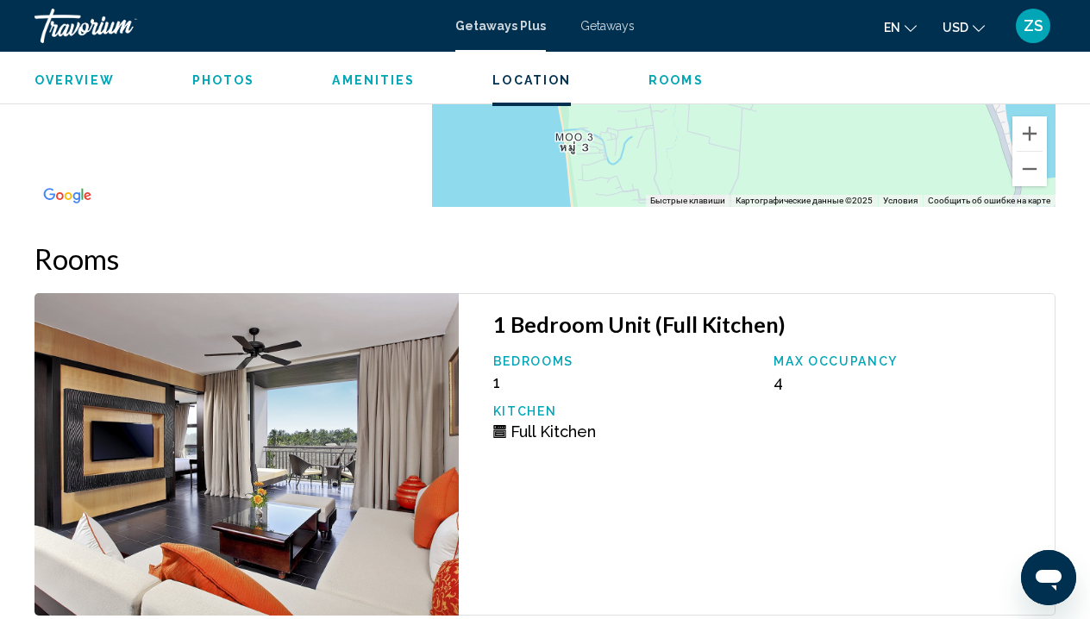
click at [243, 80] on span "Photos" at bounding box center [223, 80] width 63 height 14
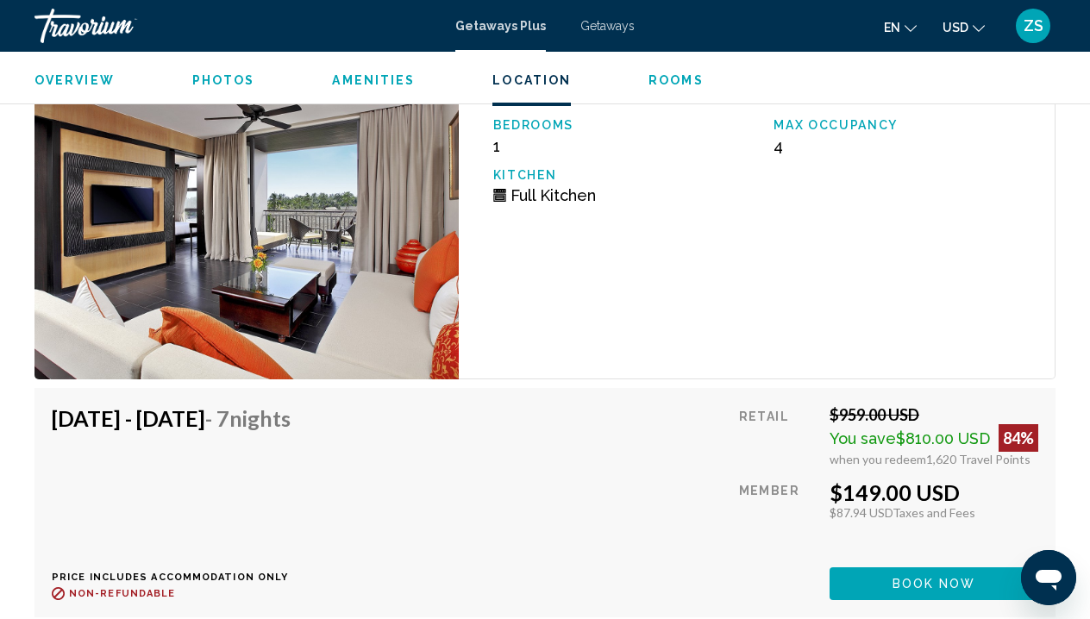
scroll to position [2824, 0]
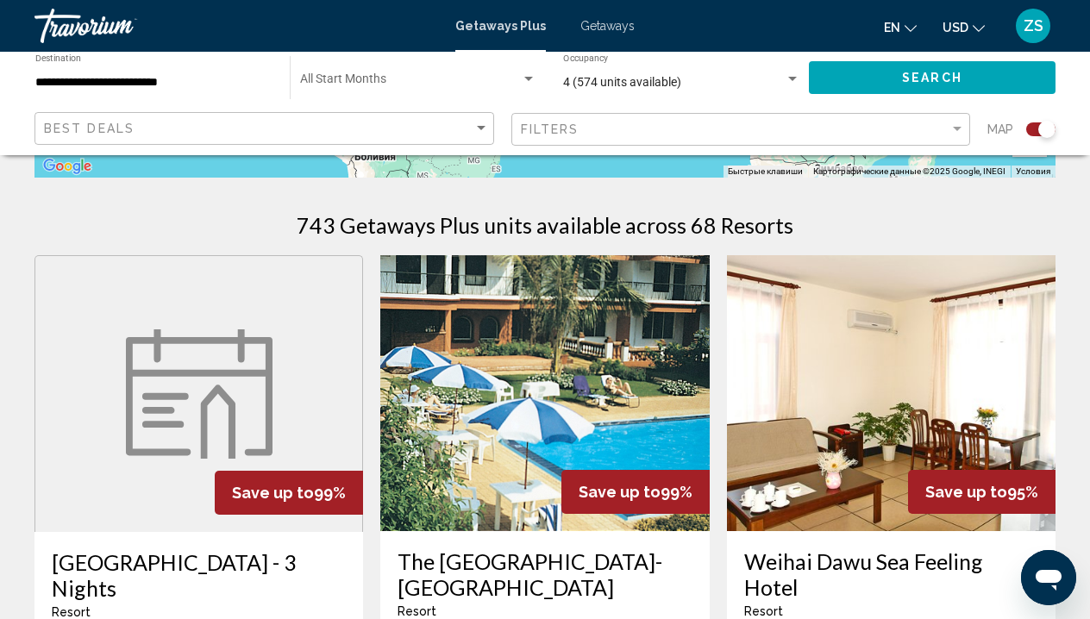
scroll to position [216, 0]
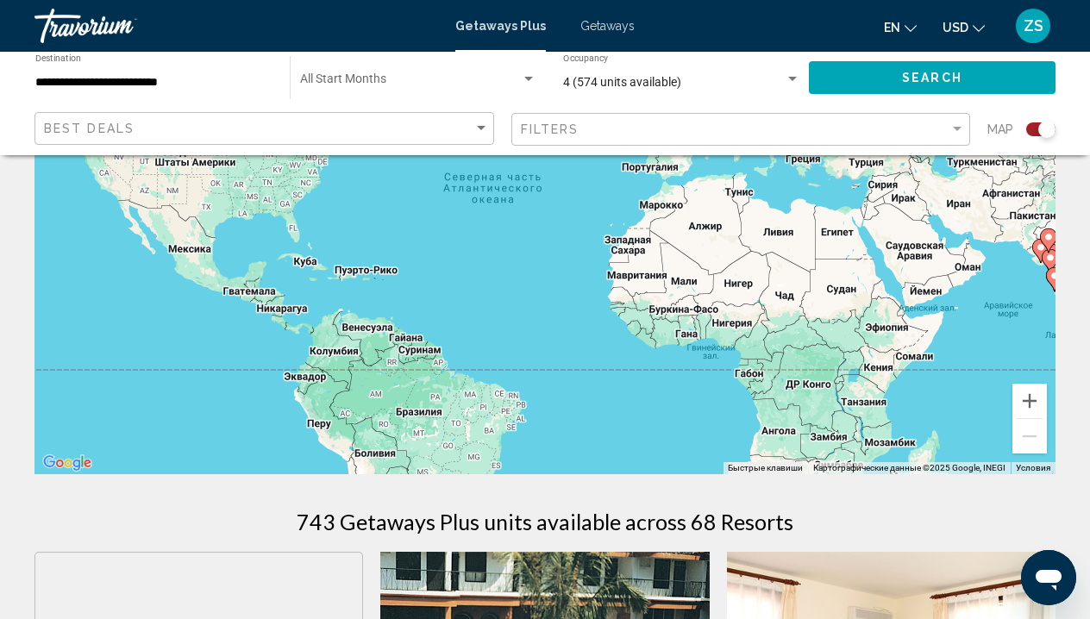
click at [141, 83] on input "**********" at bounding box center [153, 83] width 237 height 14
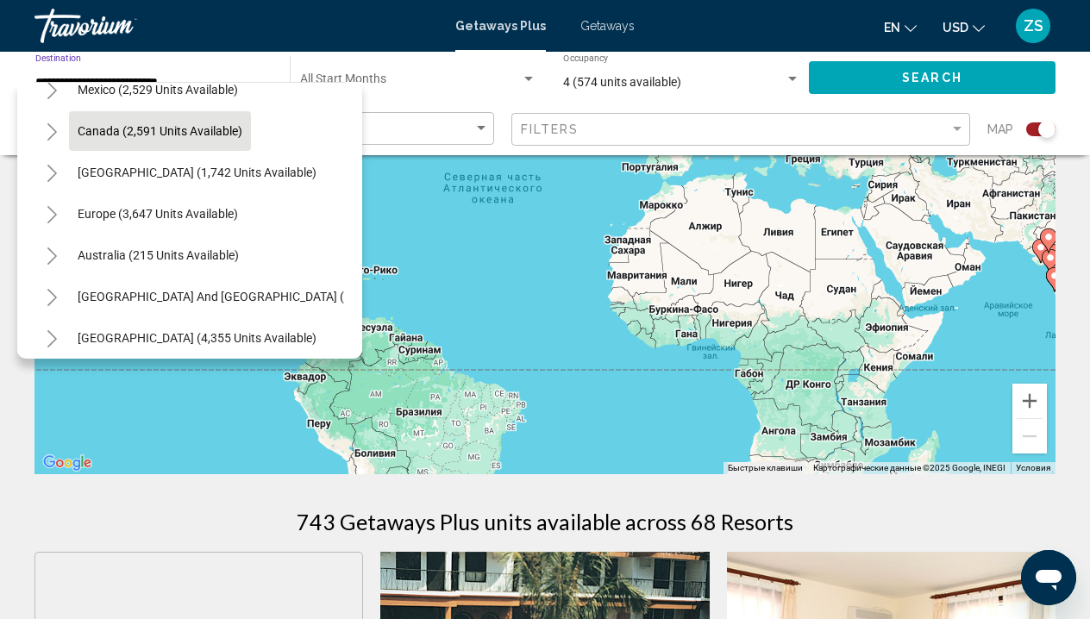
scroll to position [190, 0]
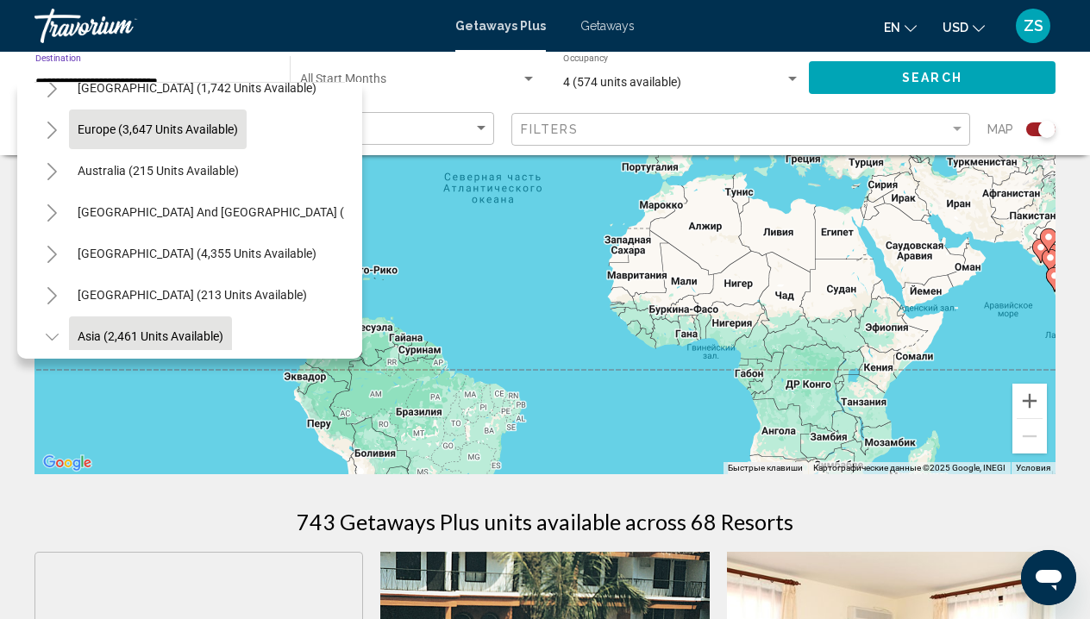
click at [151, 130] on span "Europe (3,647 units available)" at bounding box center [158, 130] width 160 height 14
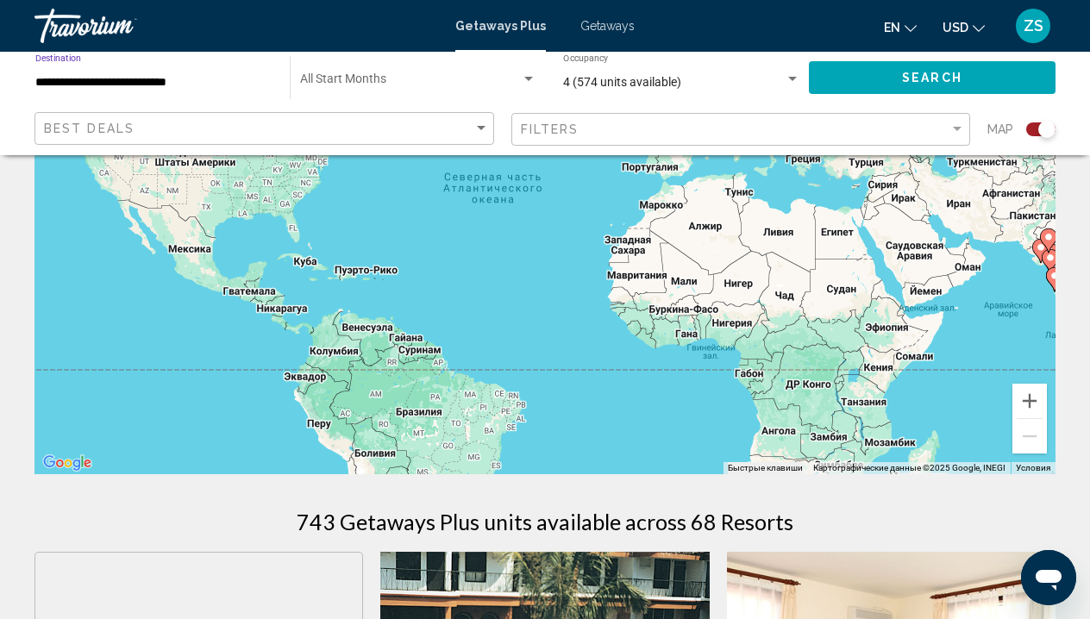
click at [171, 84] on input "**********" at bounding box center [153, 83] width 237 height 14
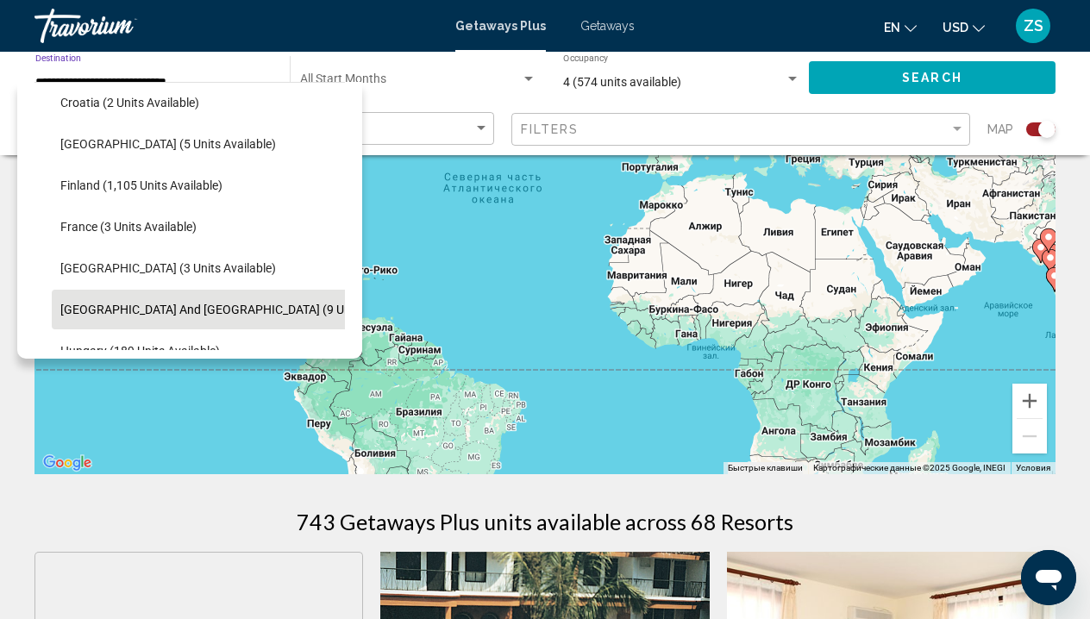
scroll to position [344, 0]
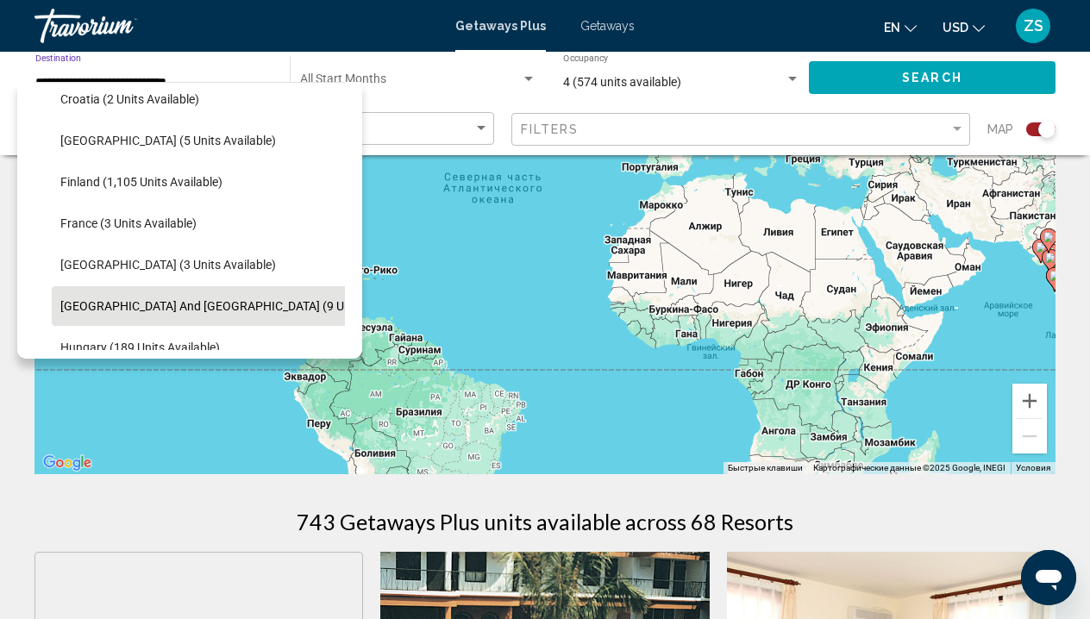
click at [181, 305] on span "Greece and Cyprus (9 units available)" at bounding box center [239, 306] width 359 height 14
type input "**********"
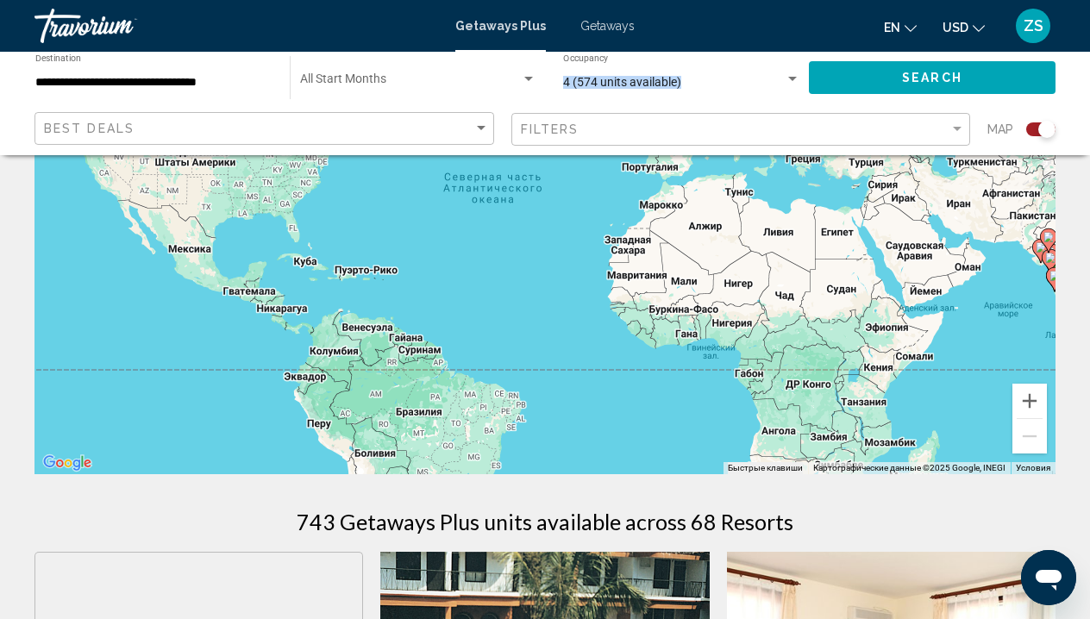
click at [786, 72] on div "4 (574 units available) Occupancy Any Occupancy" at bounding box center [681, 77] width 237 height 47
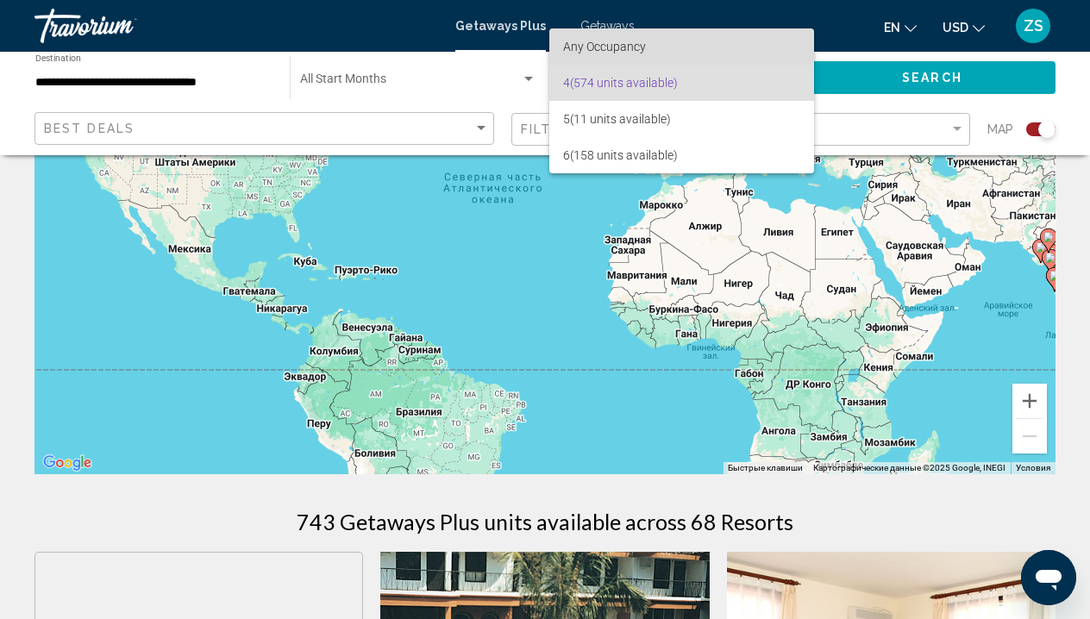
click at [750, 55] on span "Any Occupancy" at bounding box center [681, 46] width 237 height 36
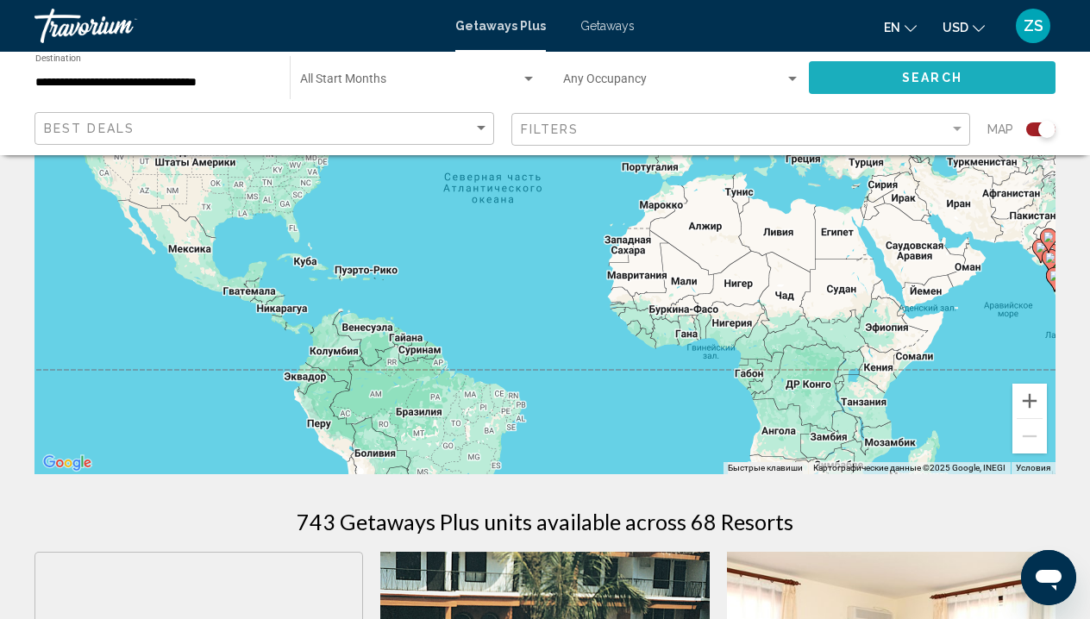
click at [851, 72] on button "Search" at bounding box center [932, 77] width 247 height 32
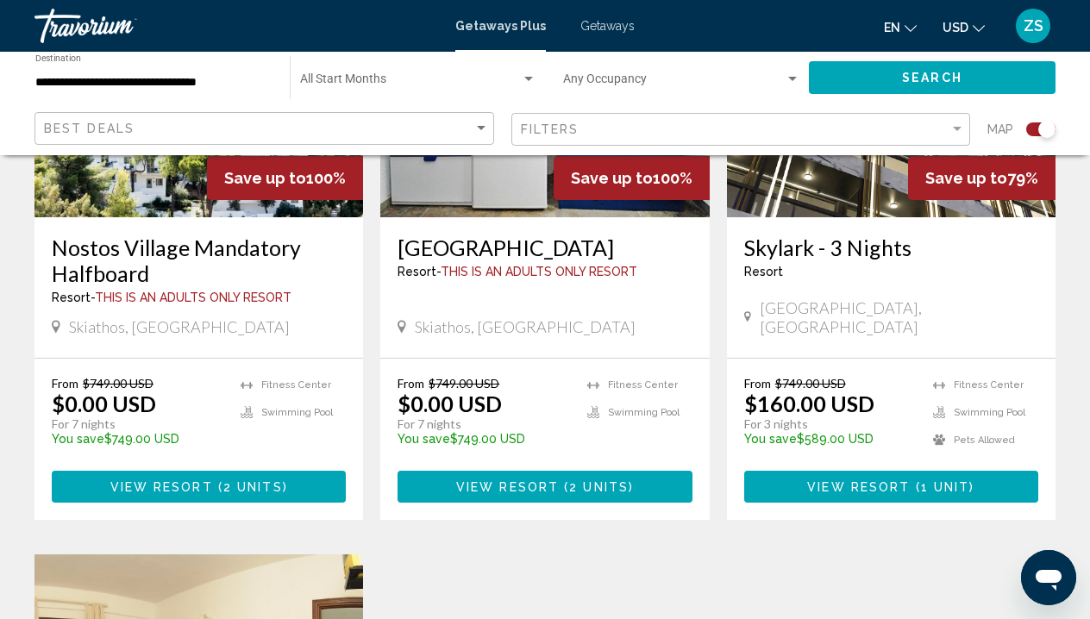
scroll to position [718, 0]
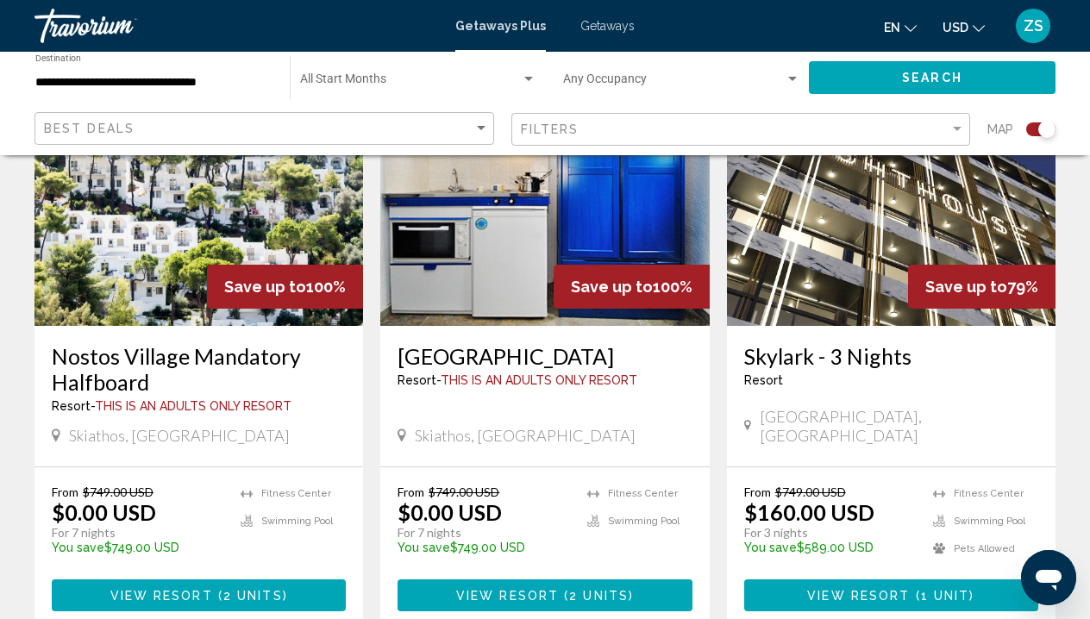
click at [141, 216] on img "Main content" at bounding box center [199, 188] width 329 height 276
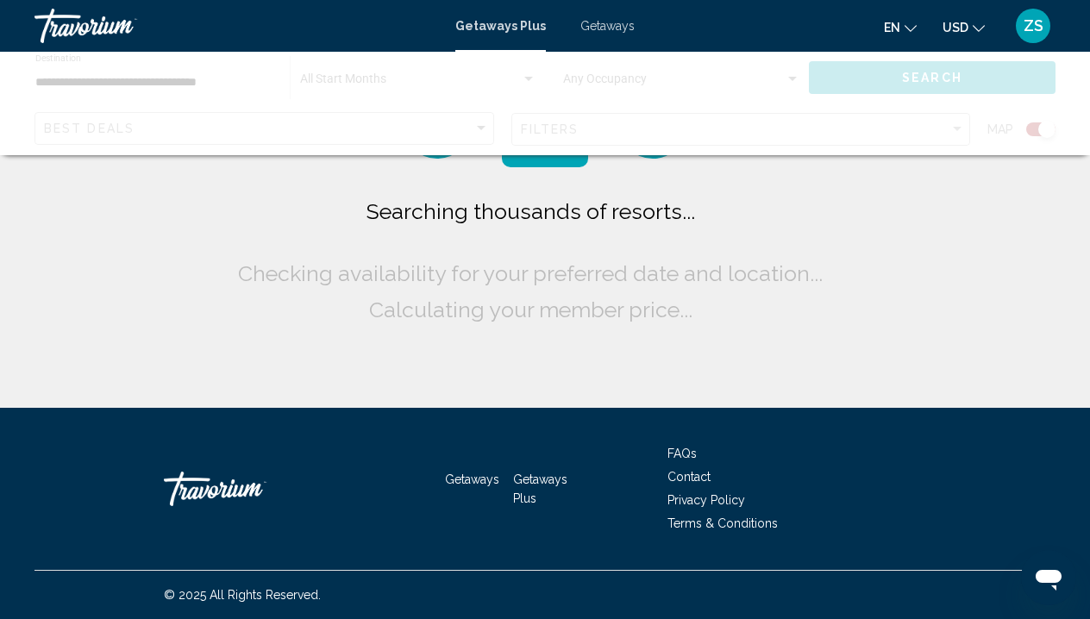
click at [115, 265] on div "Searching thousands of resorts... Checking availability for your preferred date…" at bounding box center [545, 204] width 1090 height 408
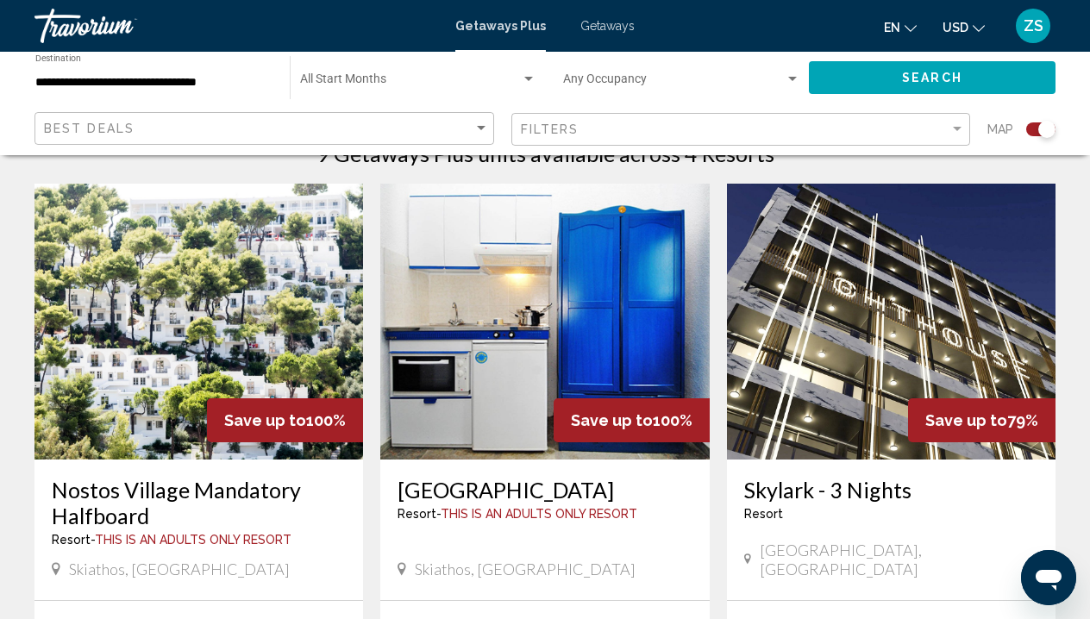
scroll to position [579, 0]
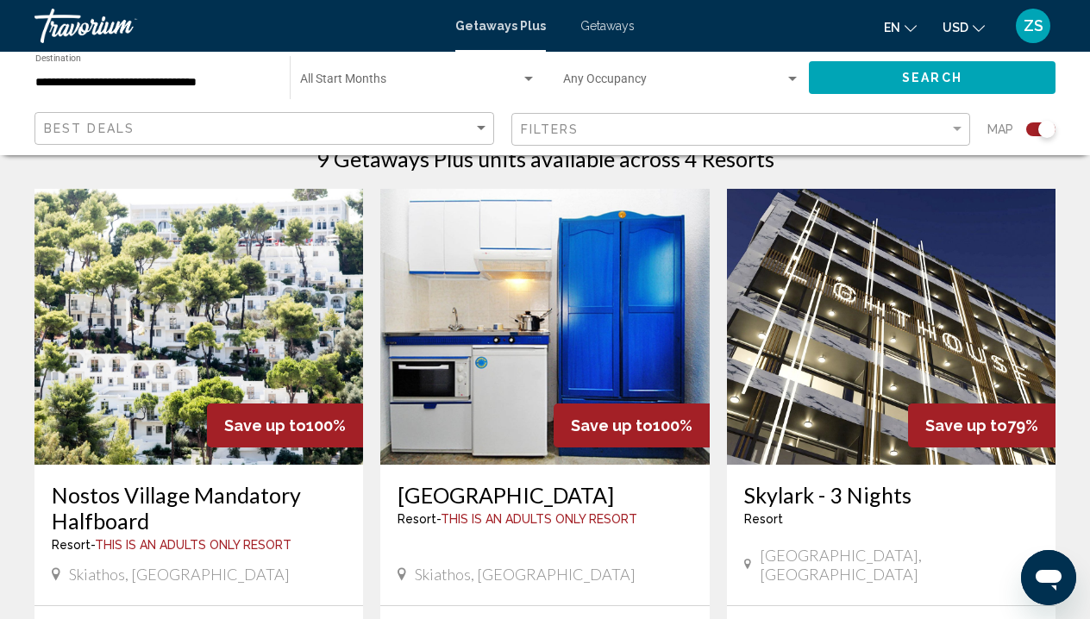
click at [200, 325] on img "Main content" at bounding box center [199, 327] width 329 height 276
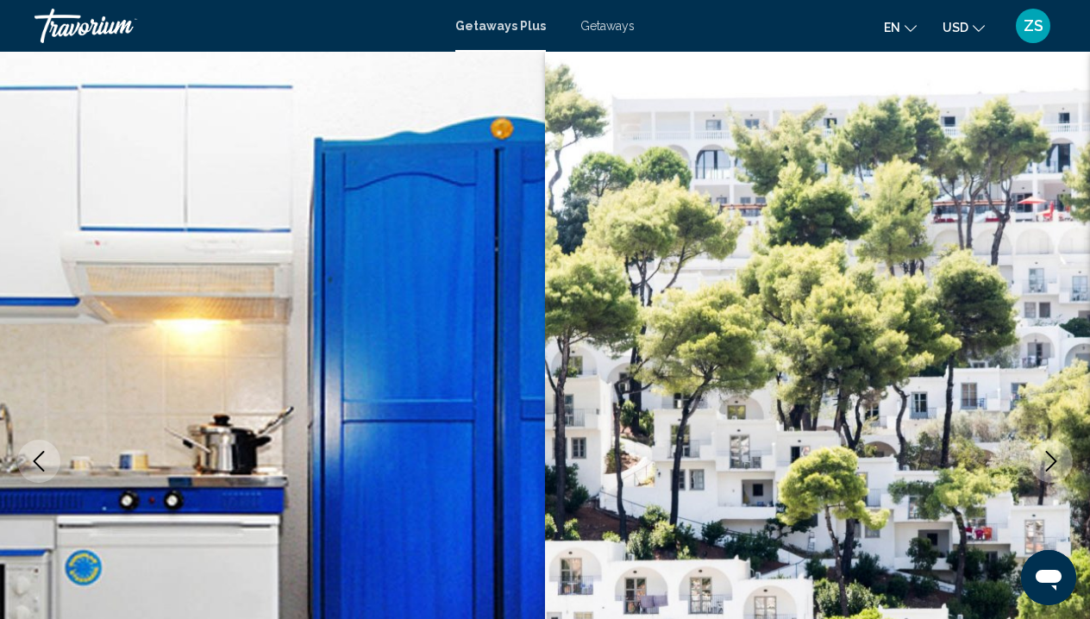
click at [1050, 462] on icon "Next image" at bounding box center [1051, 461] width 21 height 21
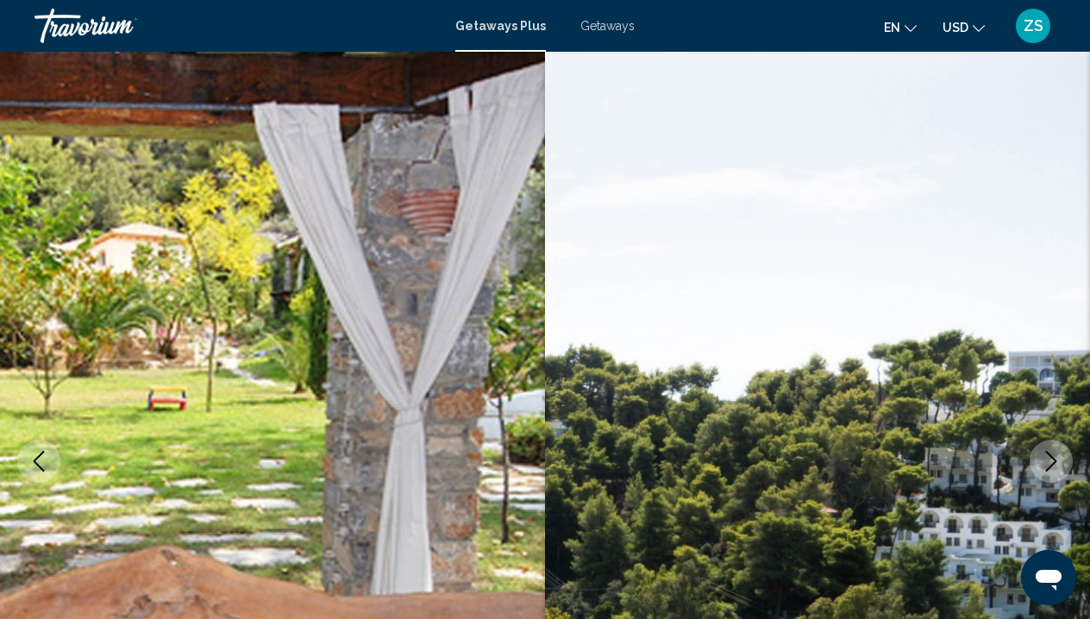
click at [1051, 463] on icon "Next image" at bounding box center [1051, 461] width 21 height 21
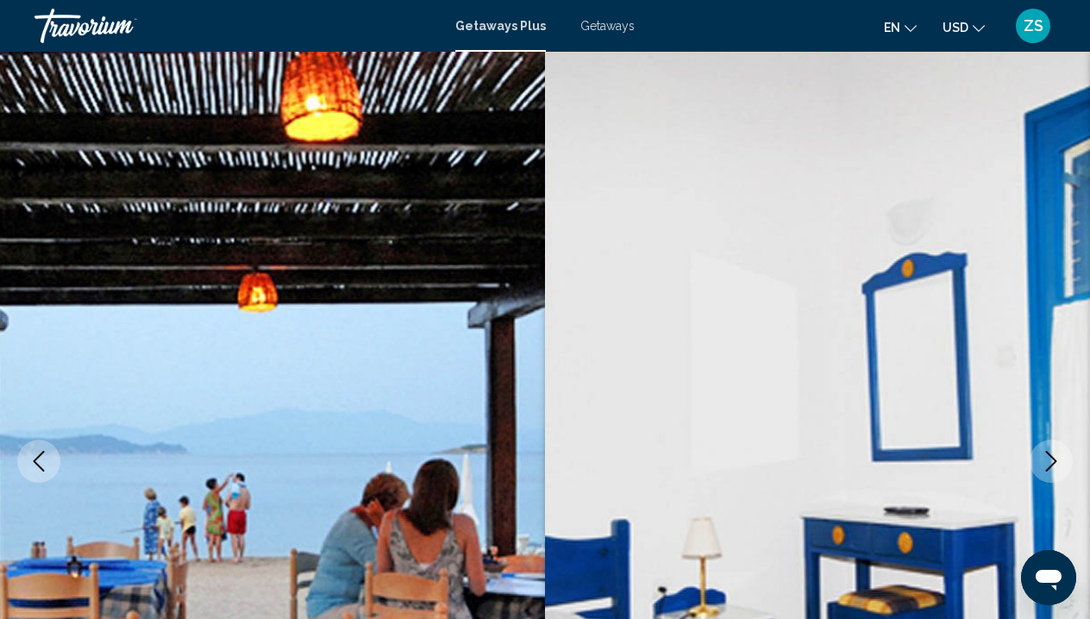
click at [1051, 463] on icon "Next image" at bounding box center [1051, 461] width 21 height 21
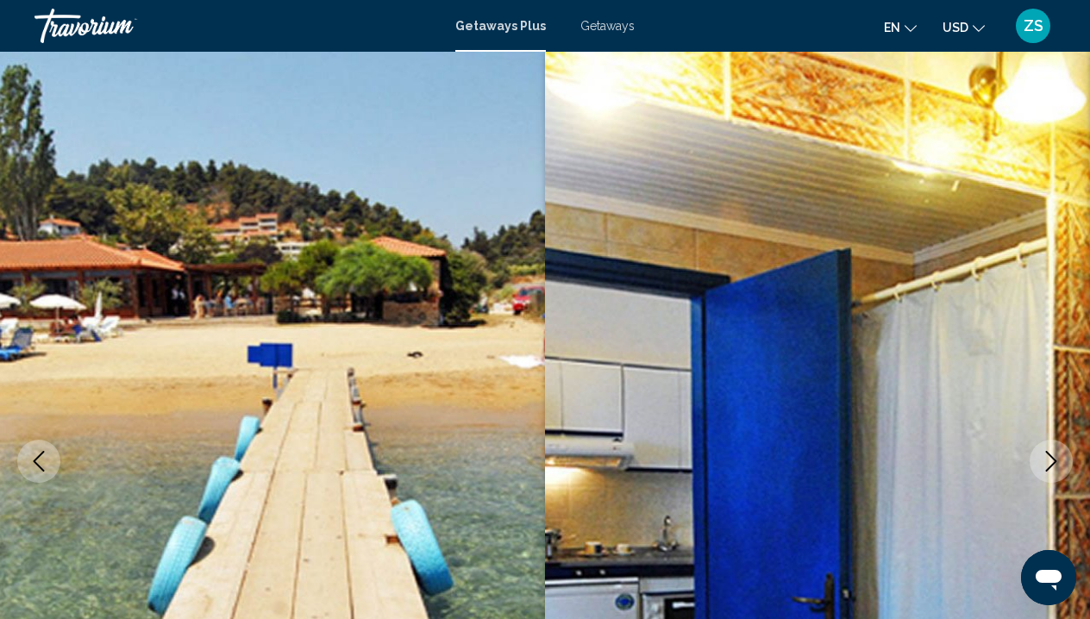
click at [1052, 463] on icon "Next image" at bounding box center [1051, 461] width 21 height 21
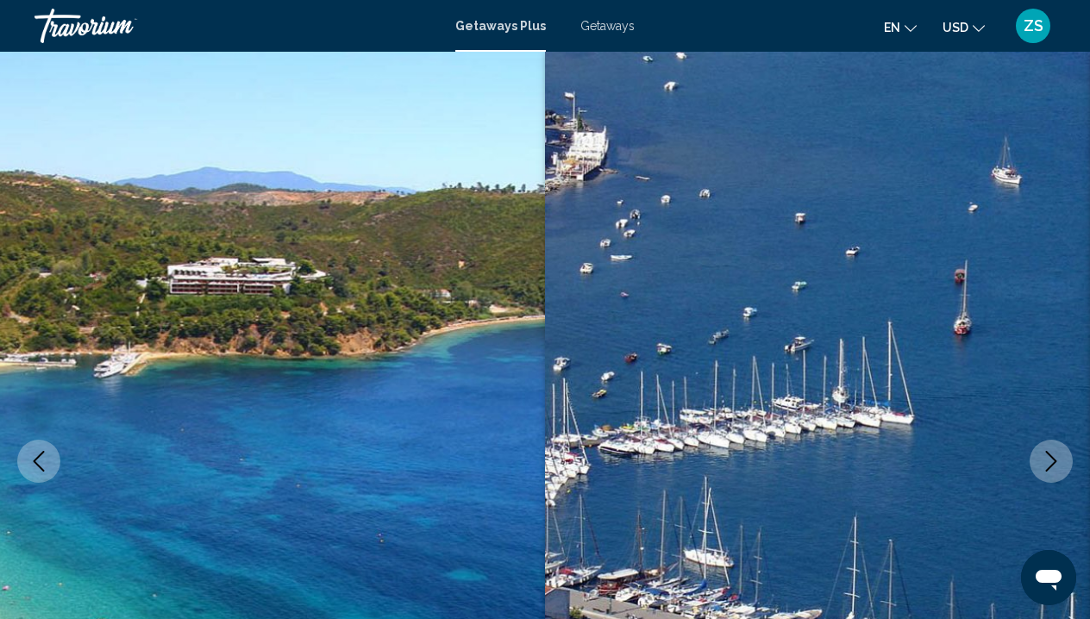
click at [1052, 463] on icon "Next image" at bounding box center [1051, 461] width 21 height 21
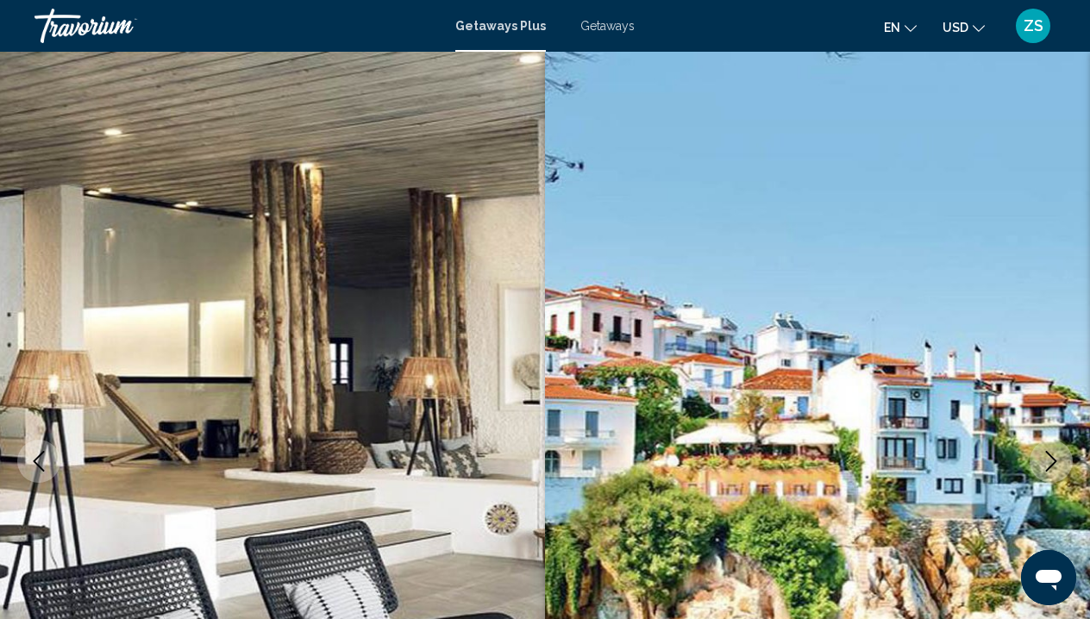
click at [1052, 463] on icon "Next image" at bounding box center [1051, 461] width 21 height 21
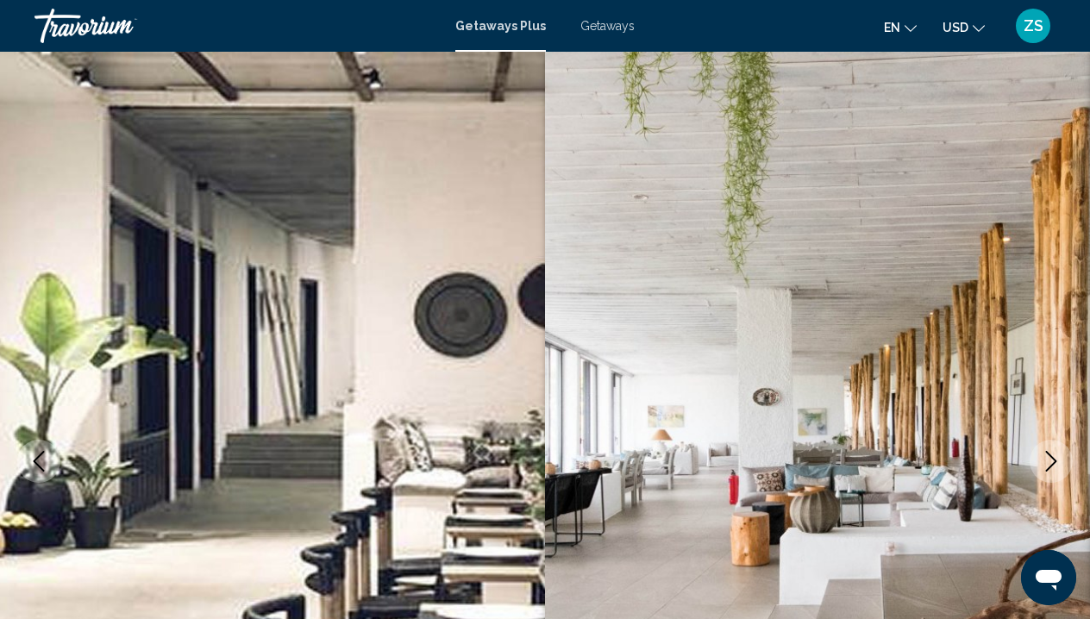
click at [1052, 463] on icon "Next image" at bounding box center [1051, 461] width 21 height 21
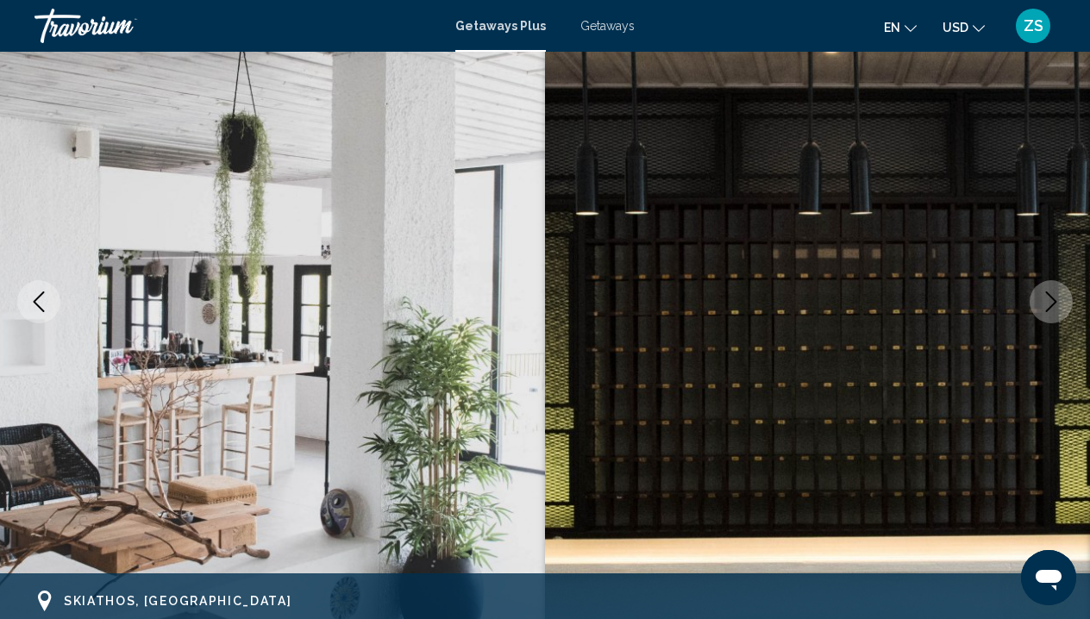
scroll to position [185, 0]
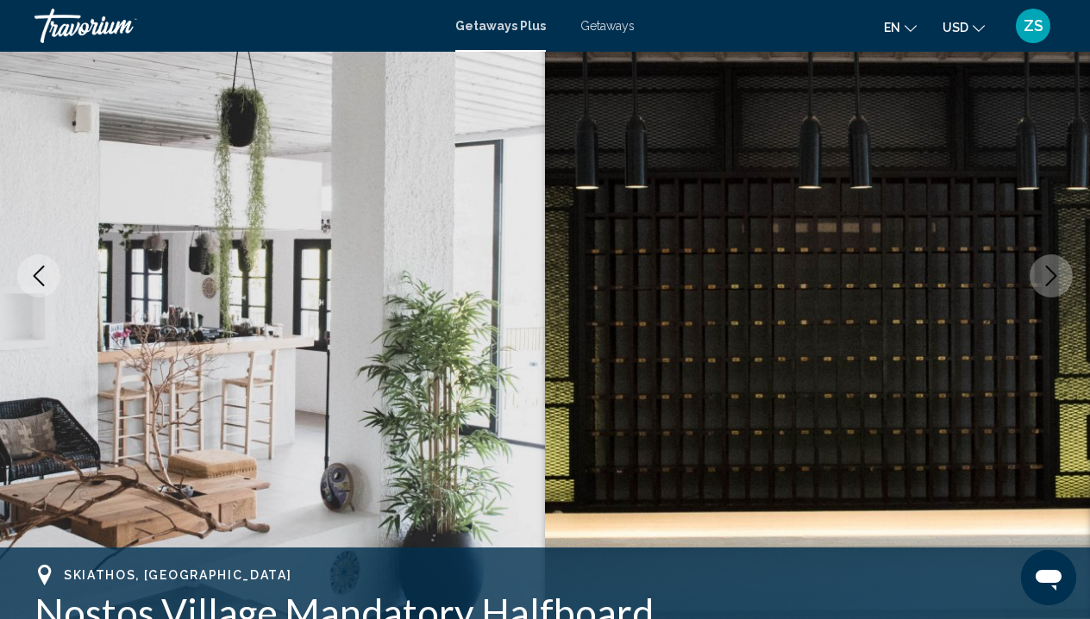
click at [1055, 292] on button "Next image" at bounding box center [1051, 276] width 43 height 43
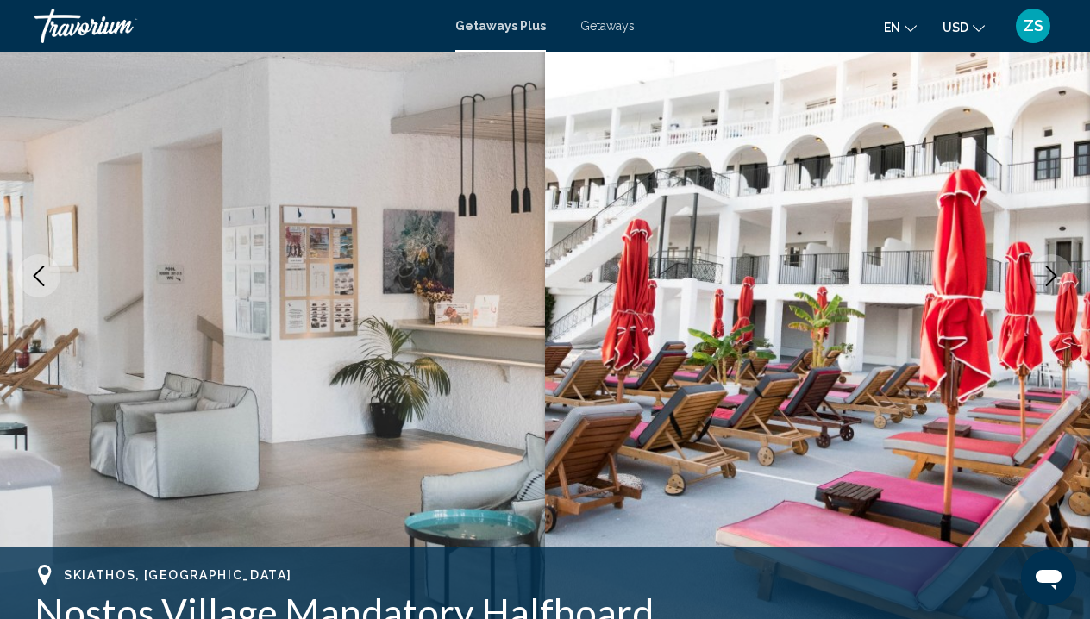
click at [1055, 276] on icon "Next image" at bounding box center [1051, 276] width 11 height 21
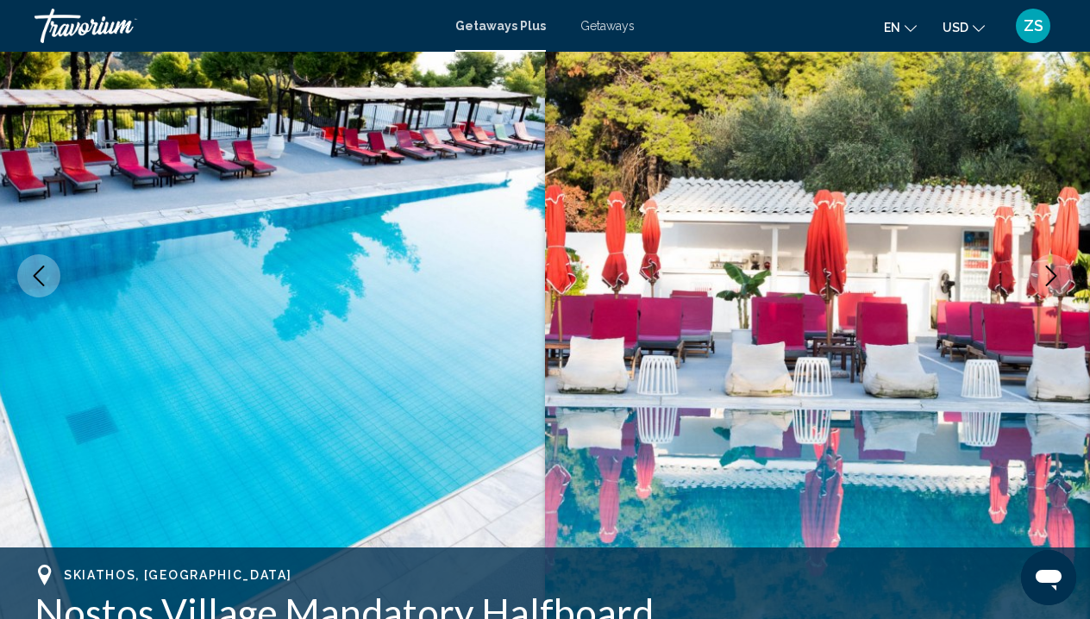
click at [1056, 277] on icon "Next image" at bounding box center [1051, 276] width 11 height 21
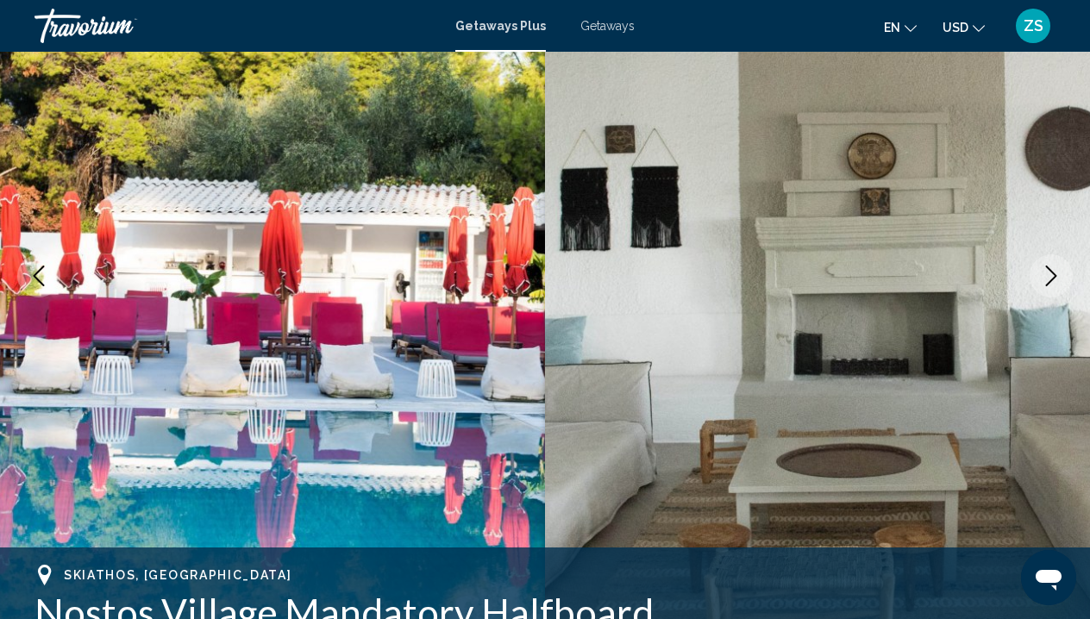
click at [1056, 277] on icon "Next image" at bounding box center [1051, 276] width 11 height 21
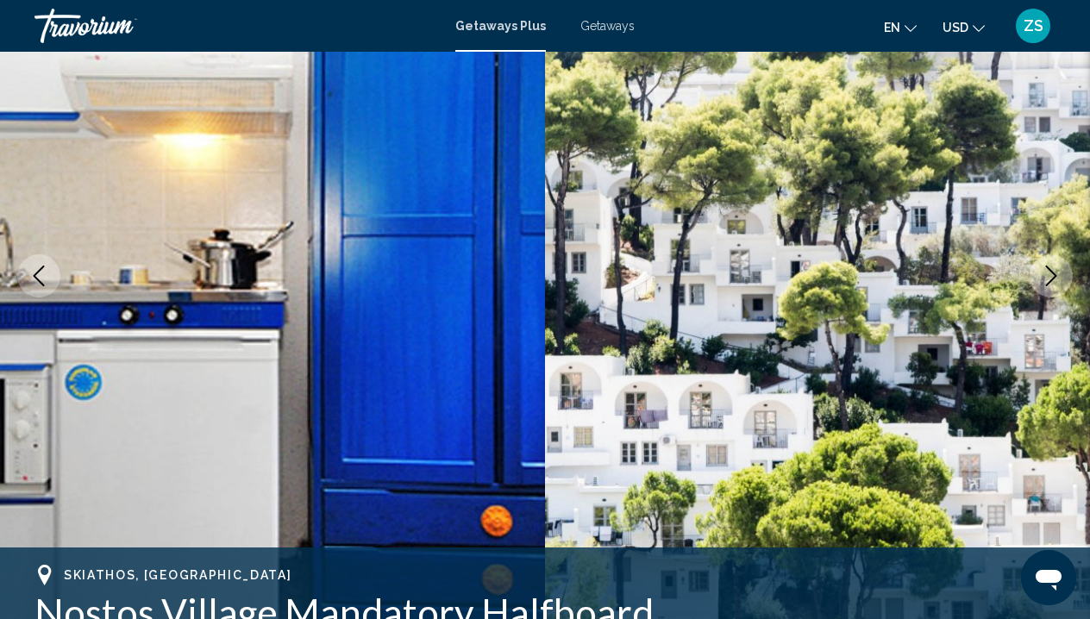
click at [1056, 277] on icon "Next image" at bounding box center [1051, 276] width 11 height 21
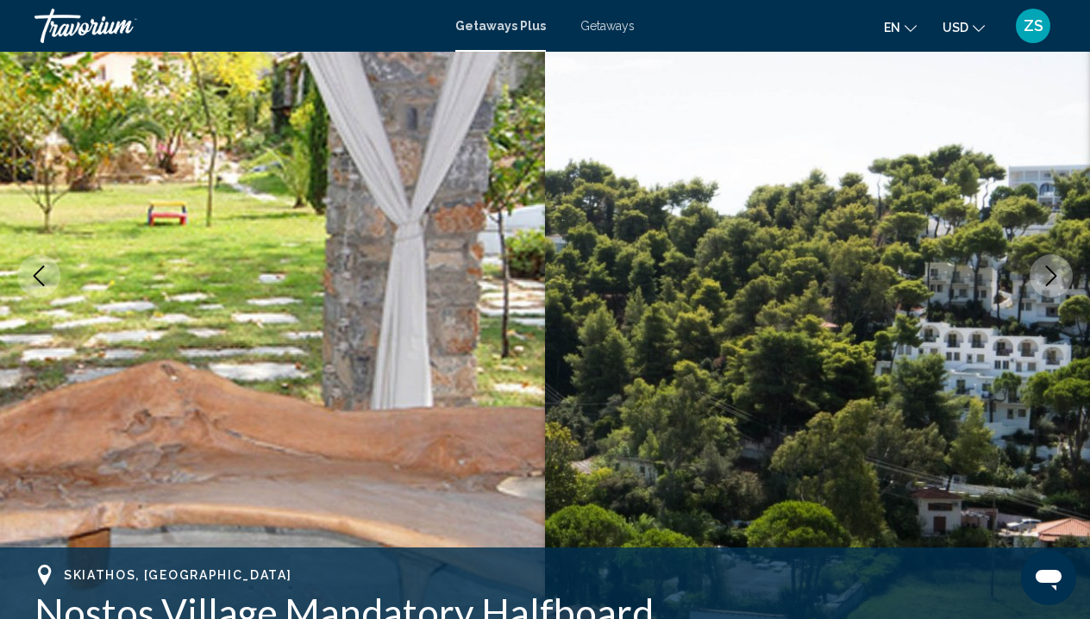
click at [1056, 277] on icon "Next image" at bounding box center [1051, 276] width 11 height 21
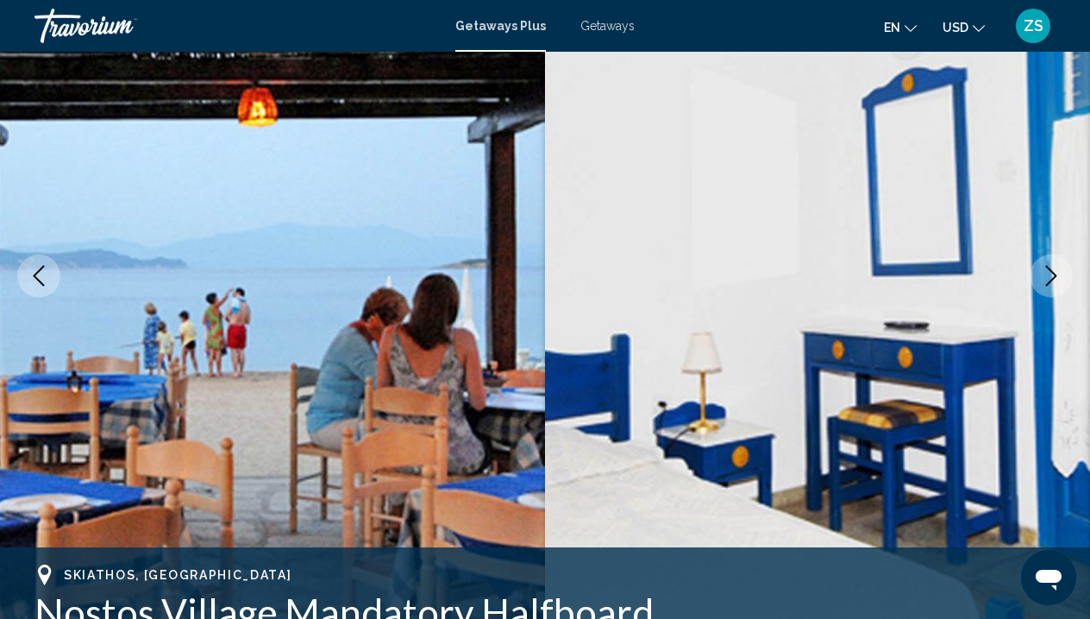
click at [1056, 277] on icon "Next image" at bounding box center [1051, 276] width 11 height 21
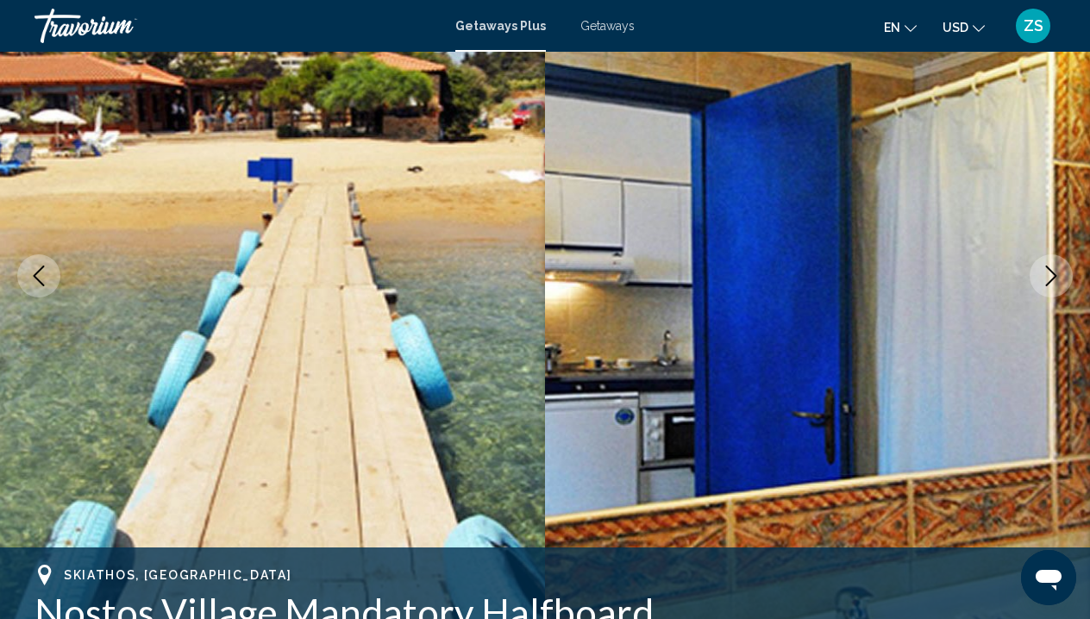
click at [1055, 277] on icon "Next image" at bounding box center [1051, 276] width 11 height 21
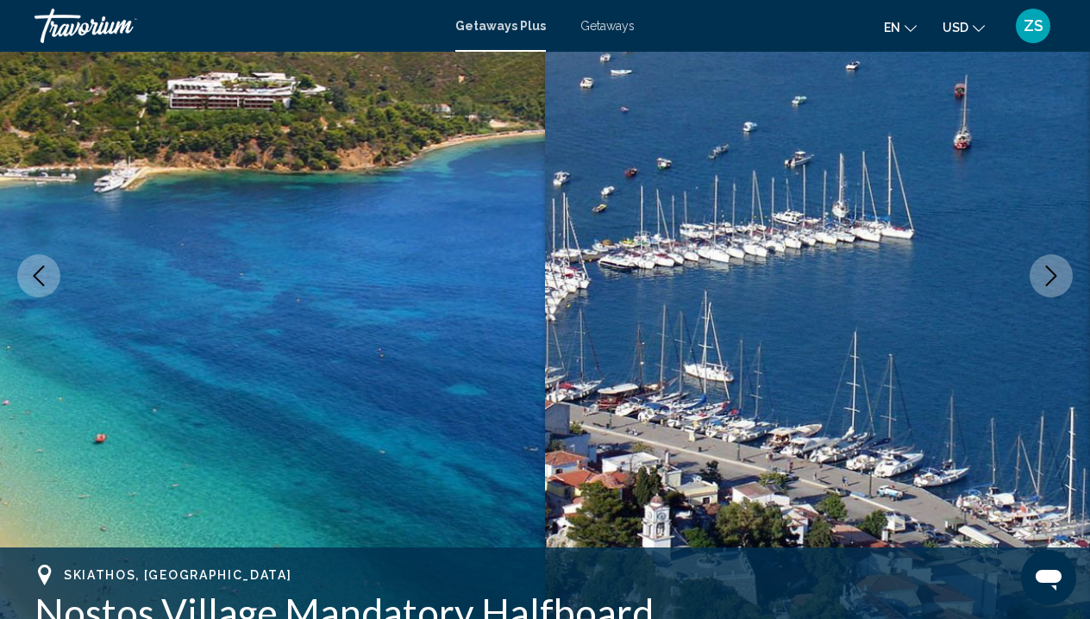
click at [1055, 277] on icon "Next image" at bounding box center [1051, 276] width 11 height 21
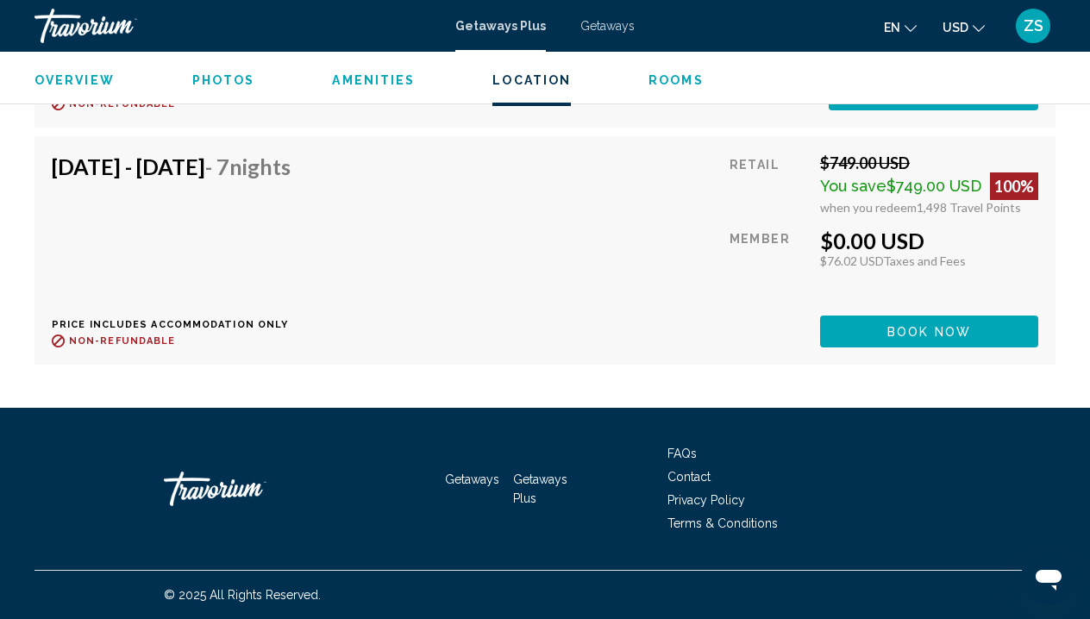
scroll to position [3730, 0]
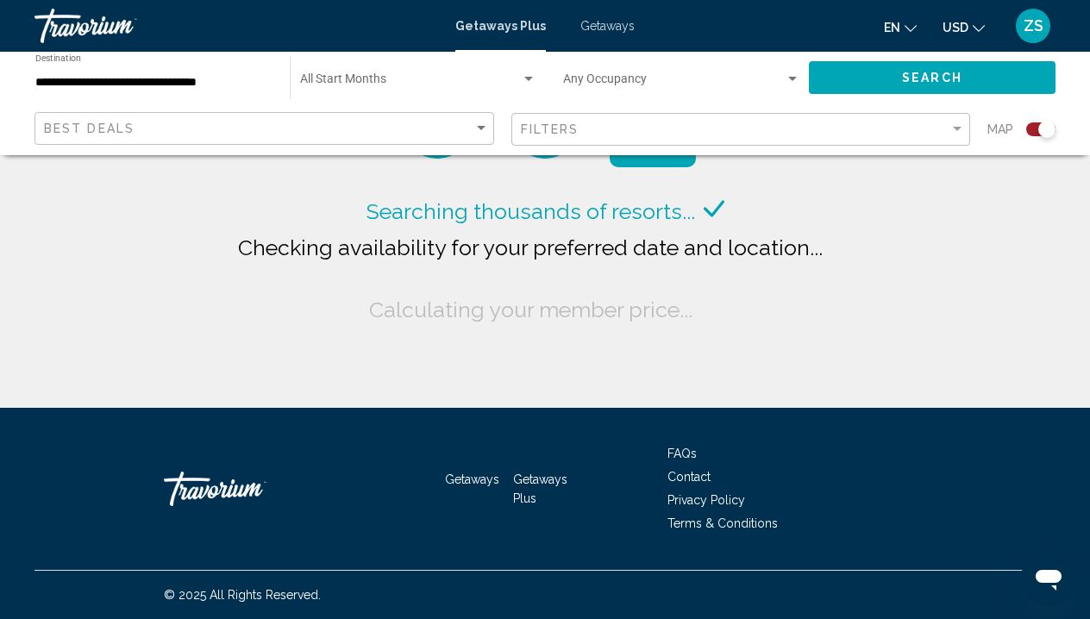
click at [222, 79] on input "**********" at bounding box center [153, 83] width 237 height 14
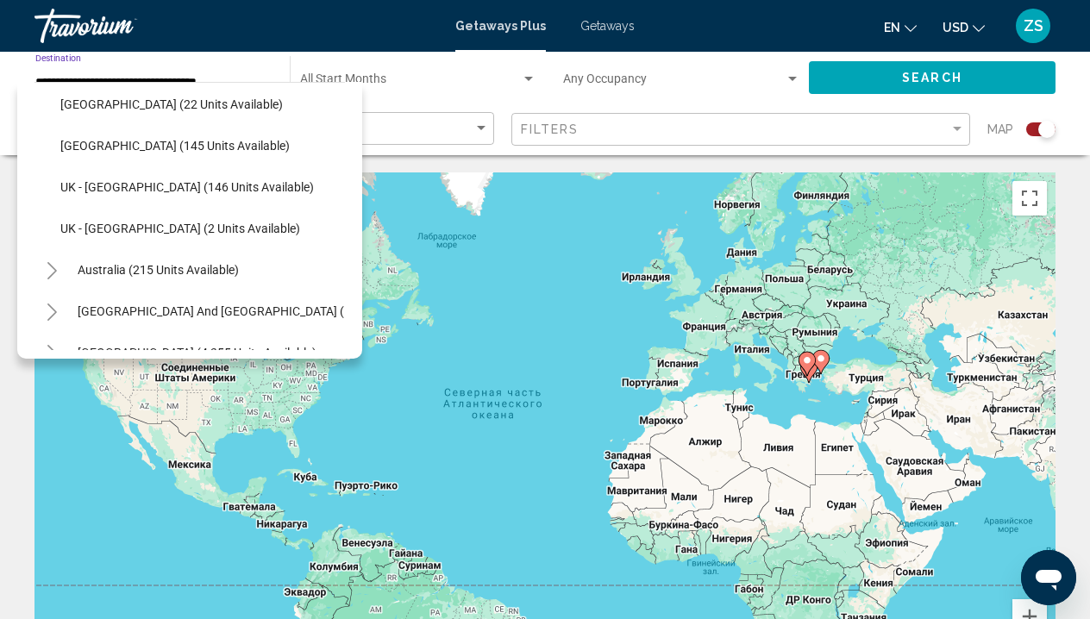
scroll to position [845, 0]
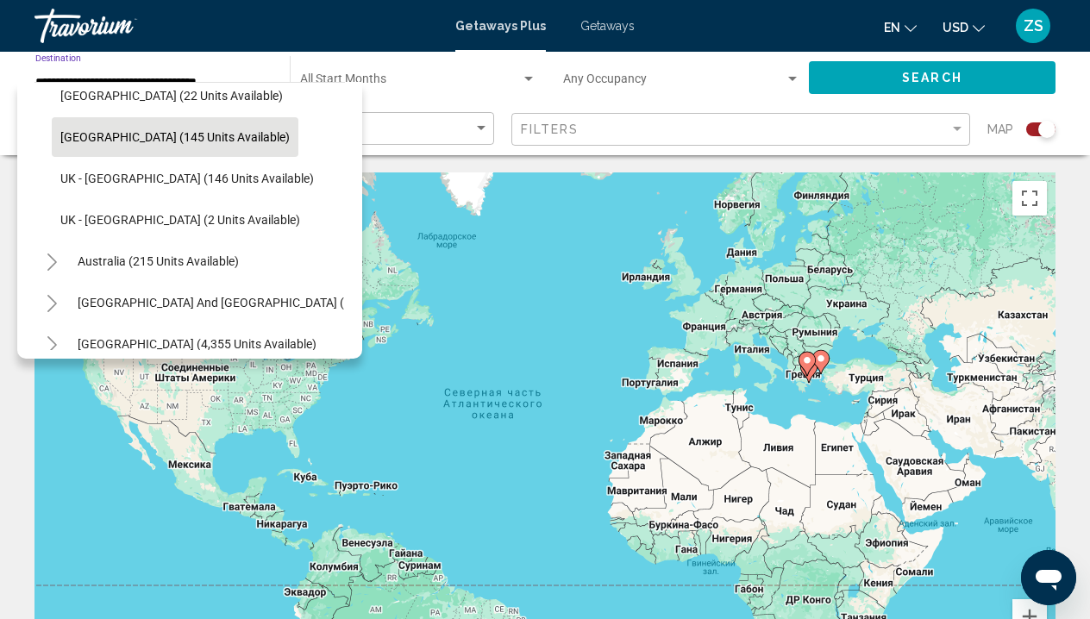
click at [151, 142] on span "Turkey (145 units available)" at bounding box center [174, 137] width 229 height 14
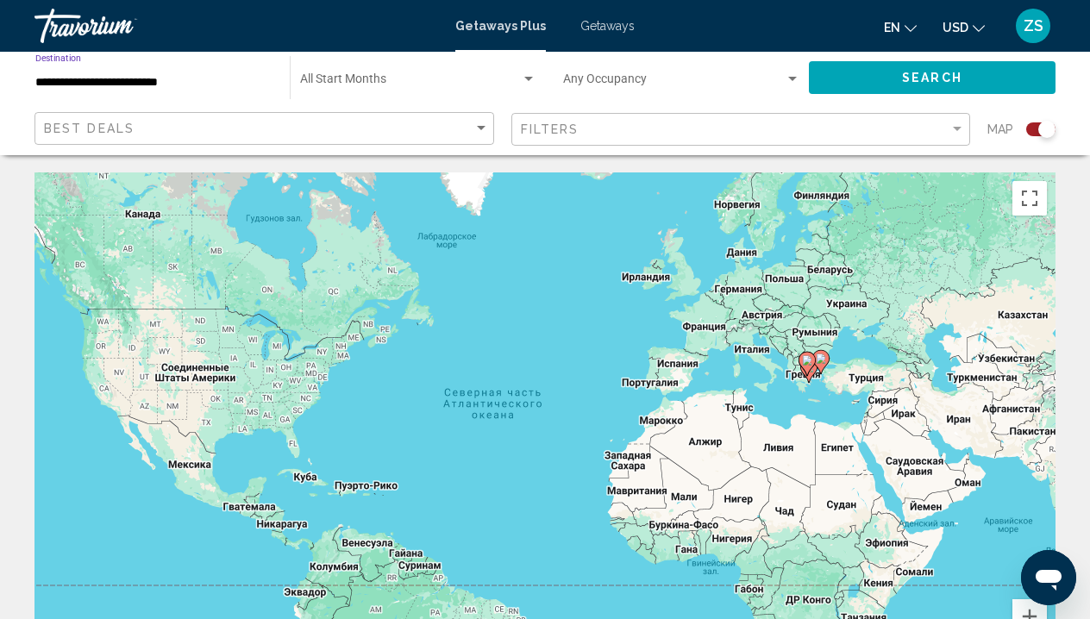
click at [865, 63] on button "Search" at bounding box center [932, 77] width 247 height 32
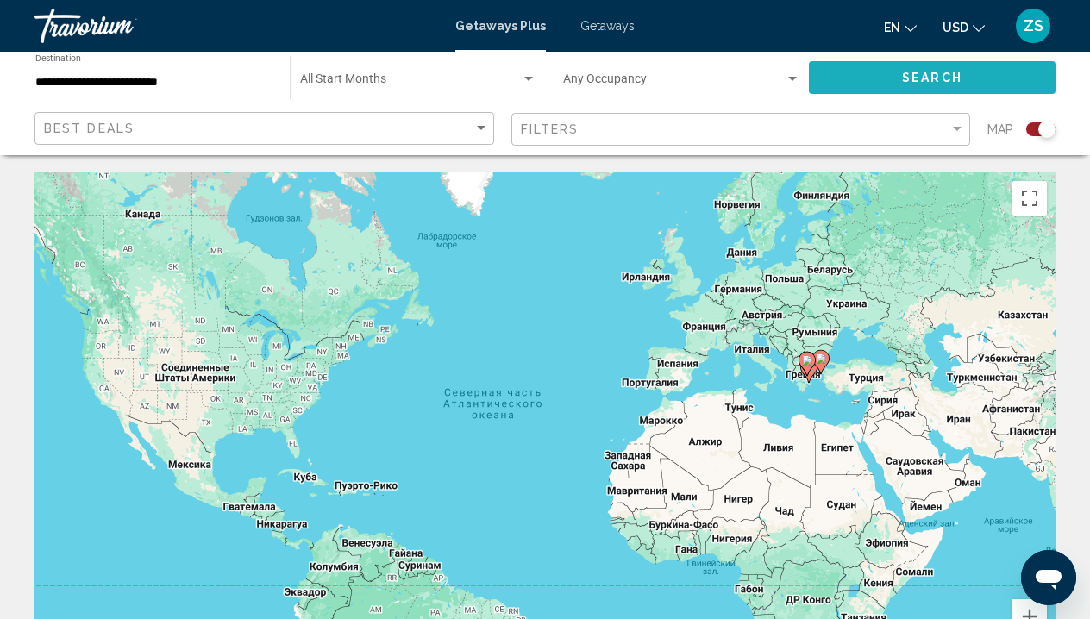
click at [935, 74] on span "Search" at bounding box center [932, 79] width 60 height 14
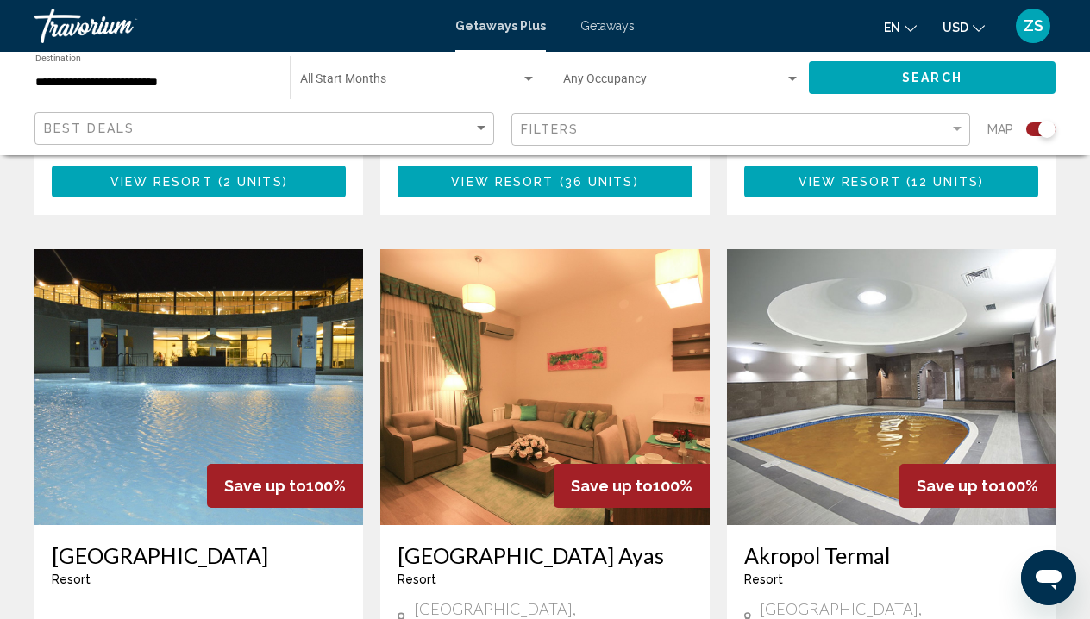
scroll to position [1184, 0]
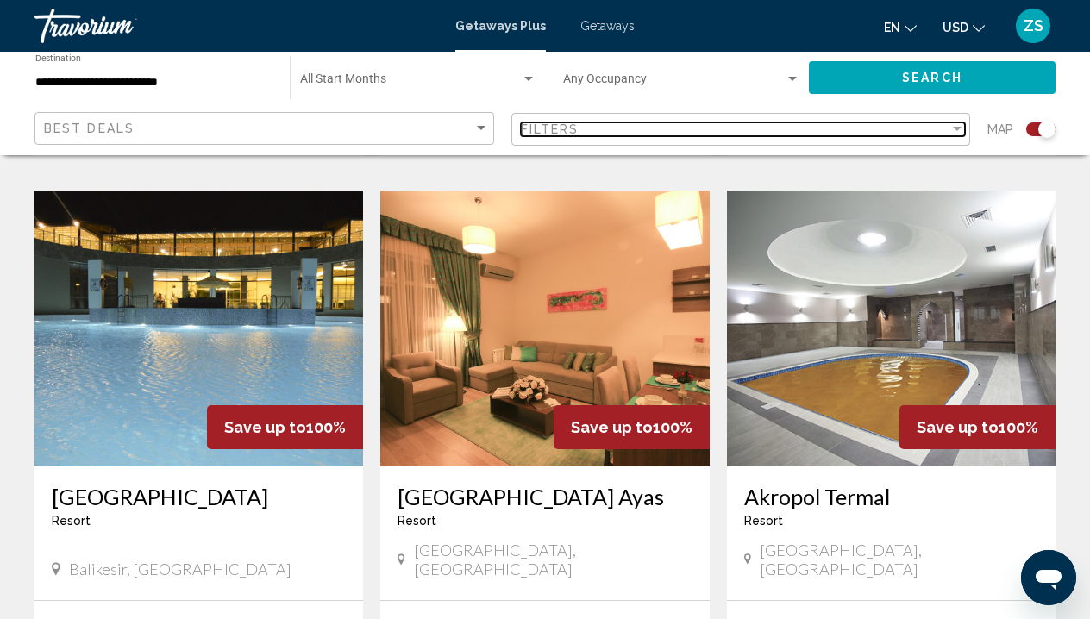
click at [961, 131] on div "Filter" at bounding box center [958, 130] width 16 height 14
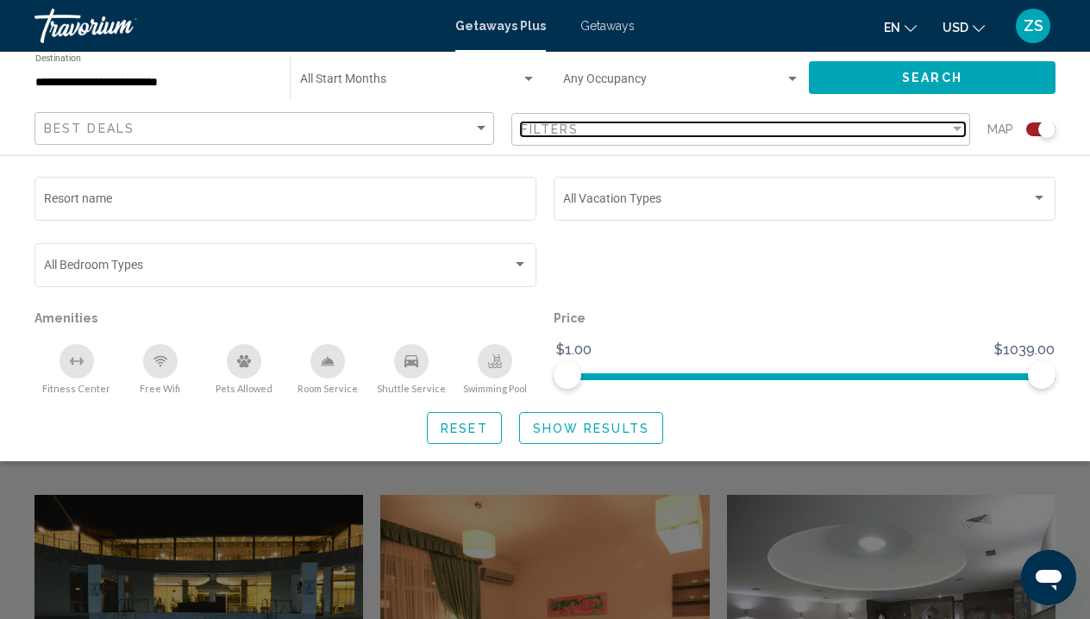
scroll to position [875, 0]
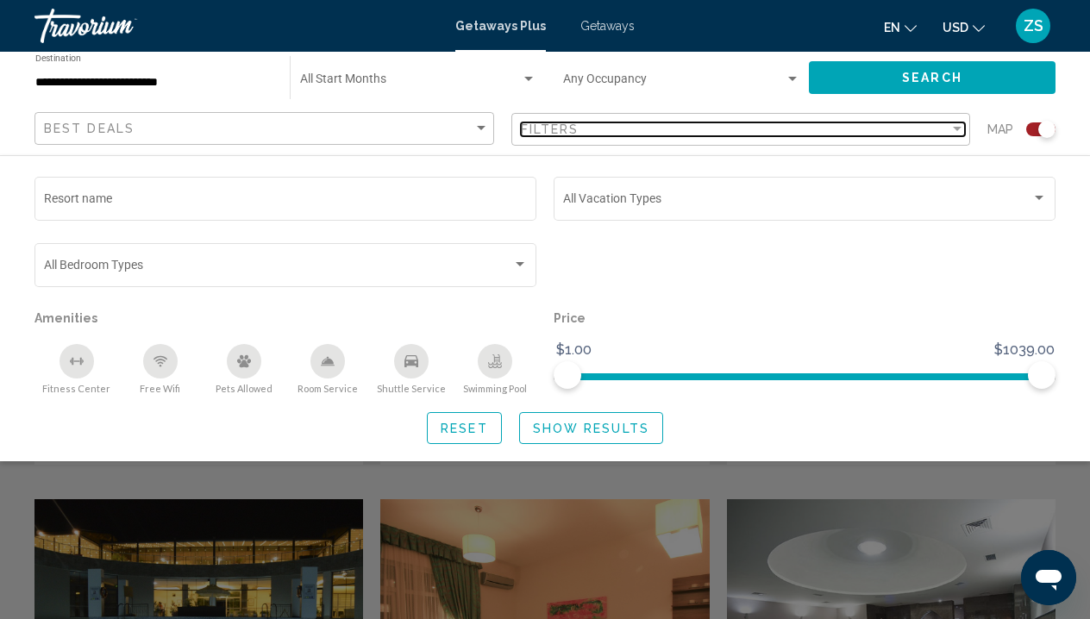
click at [957, 123] on mat-select "Filters" at bounding box center [743, 130] width 445 height 15
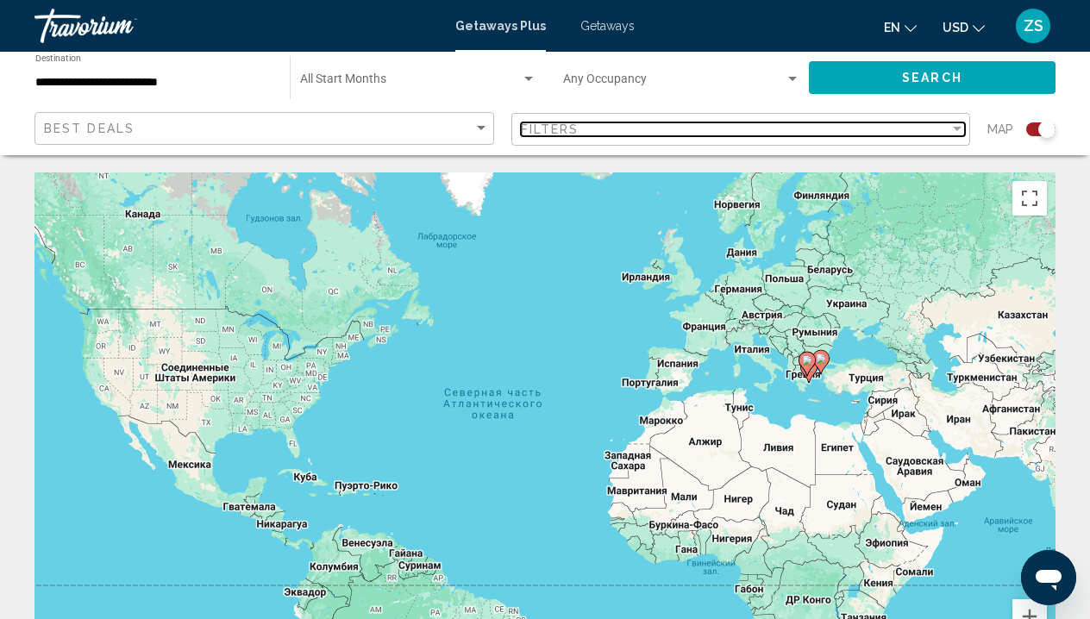
scroll to position [0, 0]
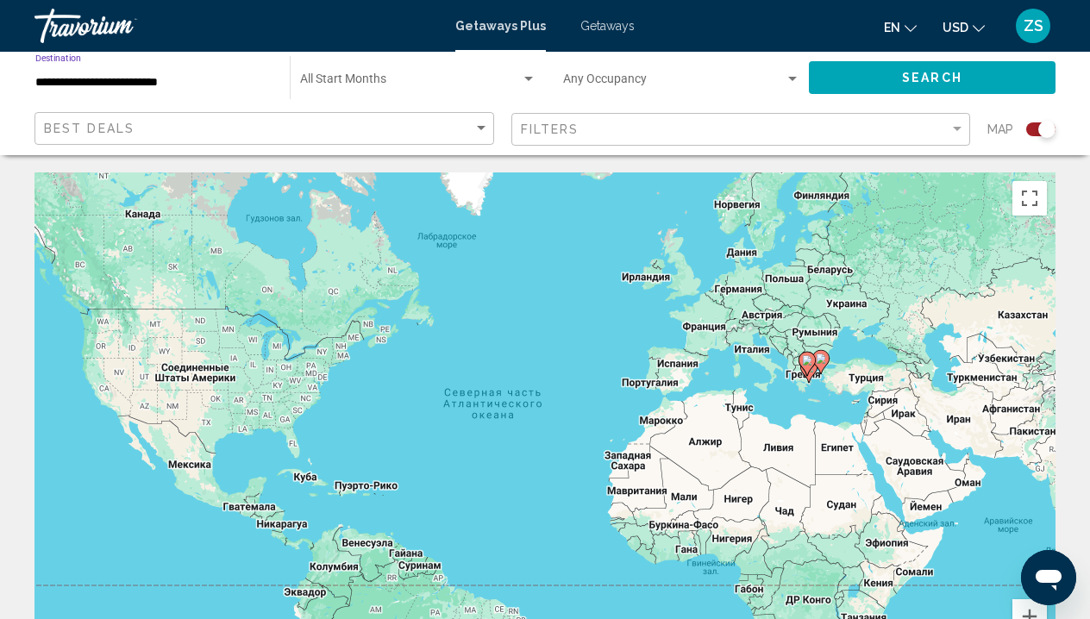
click at [167, 85] on input "**********" at bounding box center [153, 83] width 237 height 14
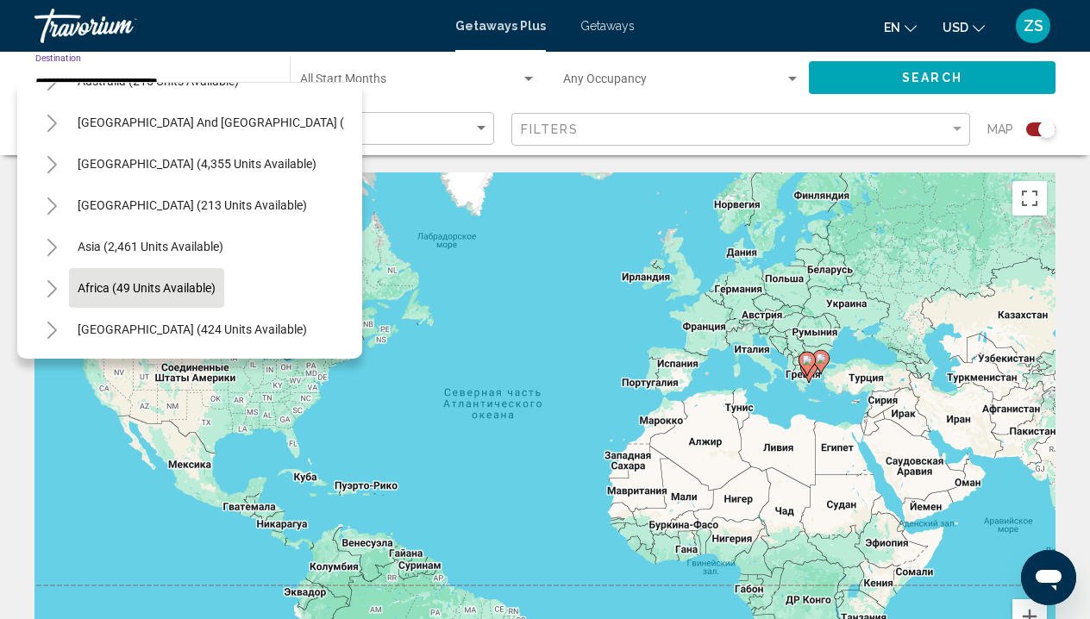
scroll to position [1025, 0]
click at [89, 287] on span "Africa (49 units available)" at bounding box center [147, 288] width 138 height 14
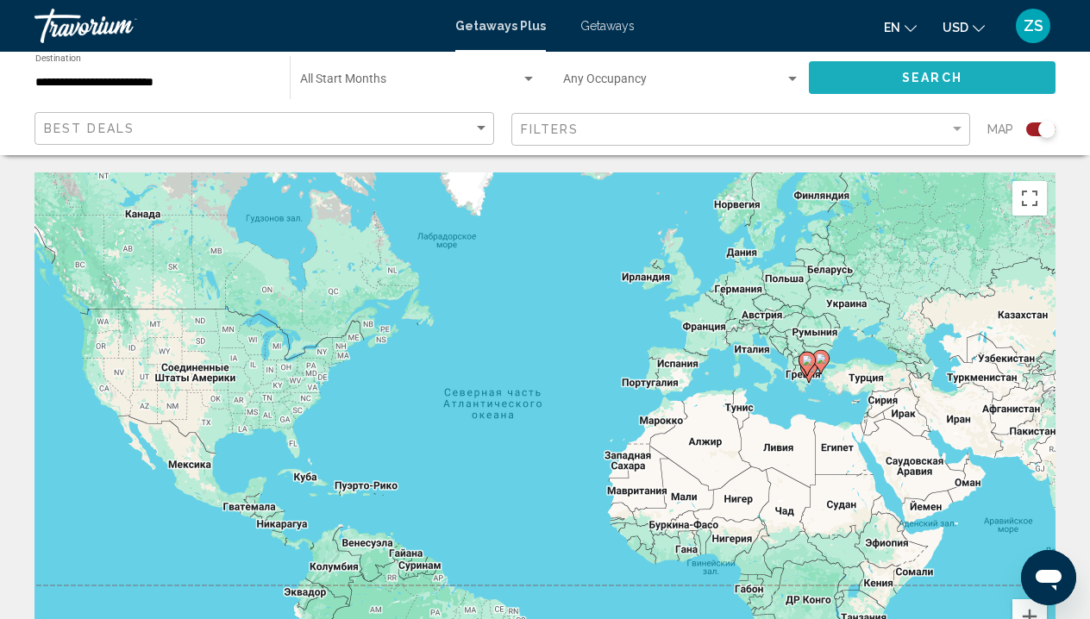
click at [981, 72] on button "Search" at bounding box center [932, 77] width 247 height 32
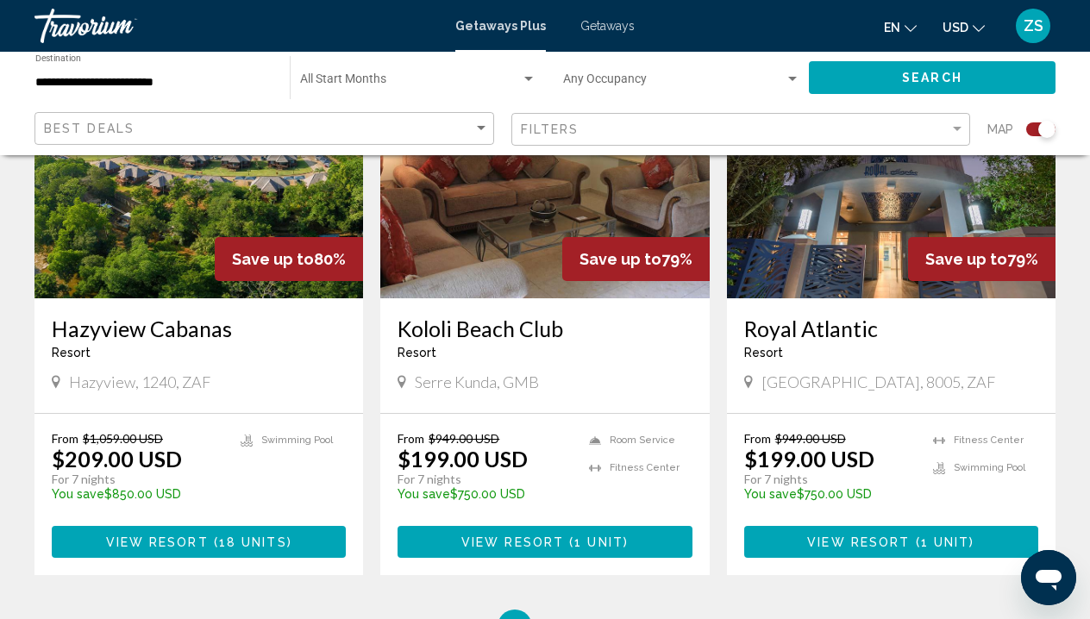
scroll to position [2600, 0]
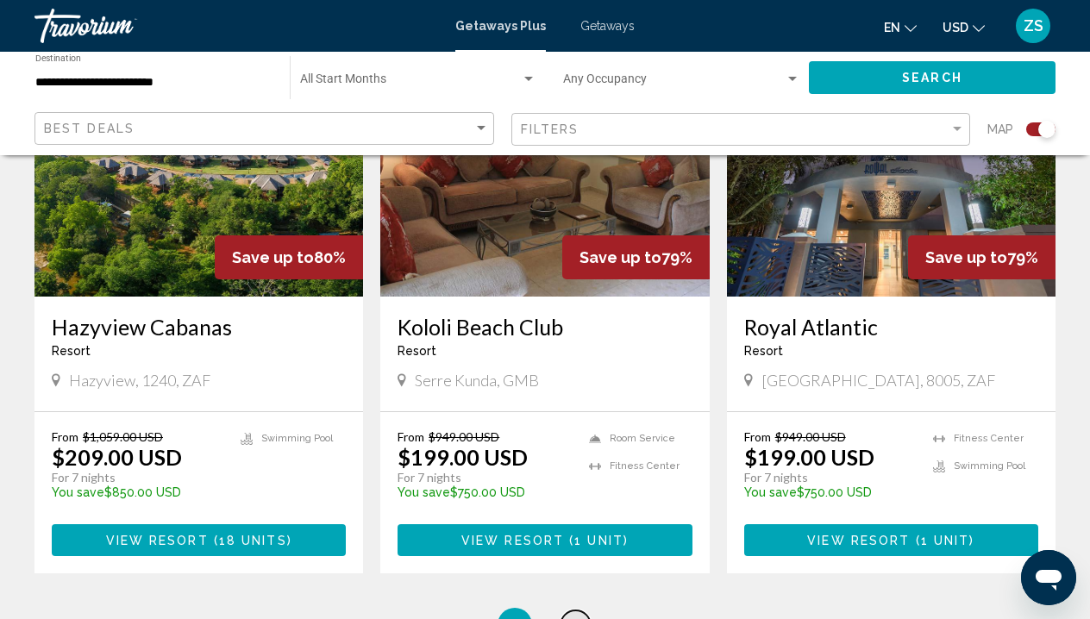
click at [575, 616] on span "2" at bounding box center [575, 625] width 9 height 19
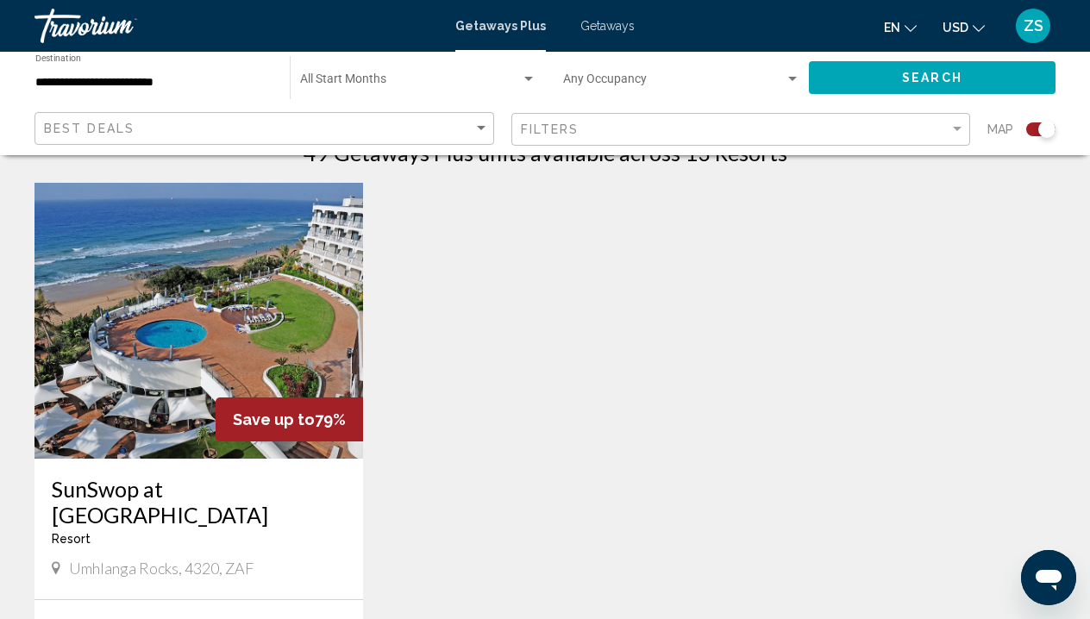
scroll to position [581, 0]
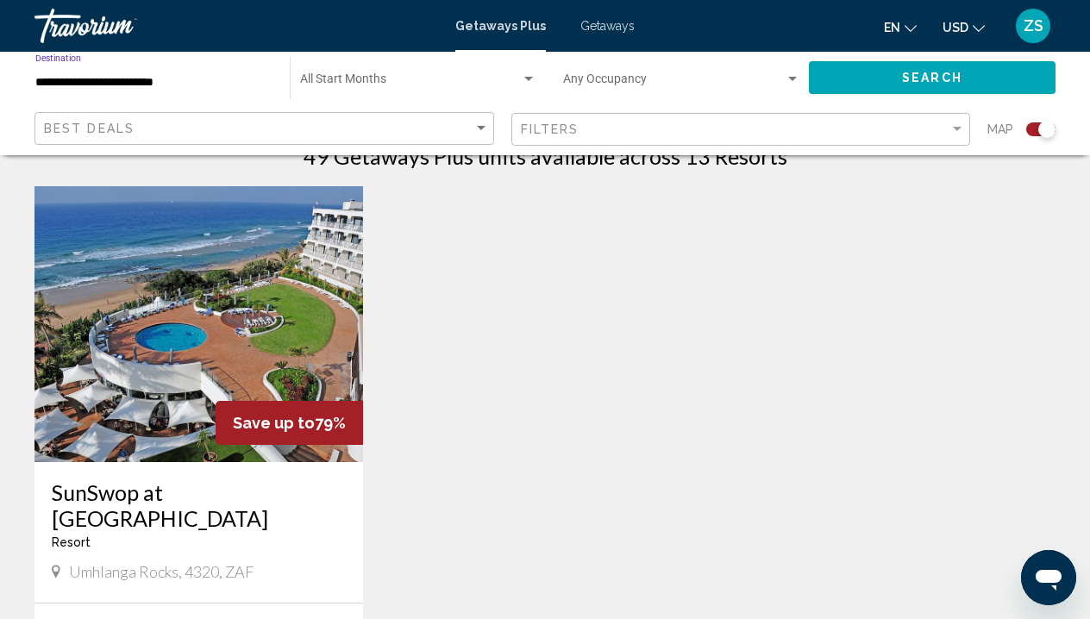
click at [122, 85] on input "**********" at bounding box center [153, 83] width 237 height 14
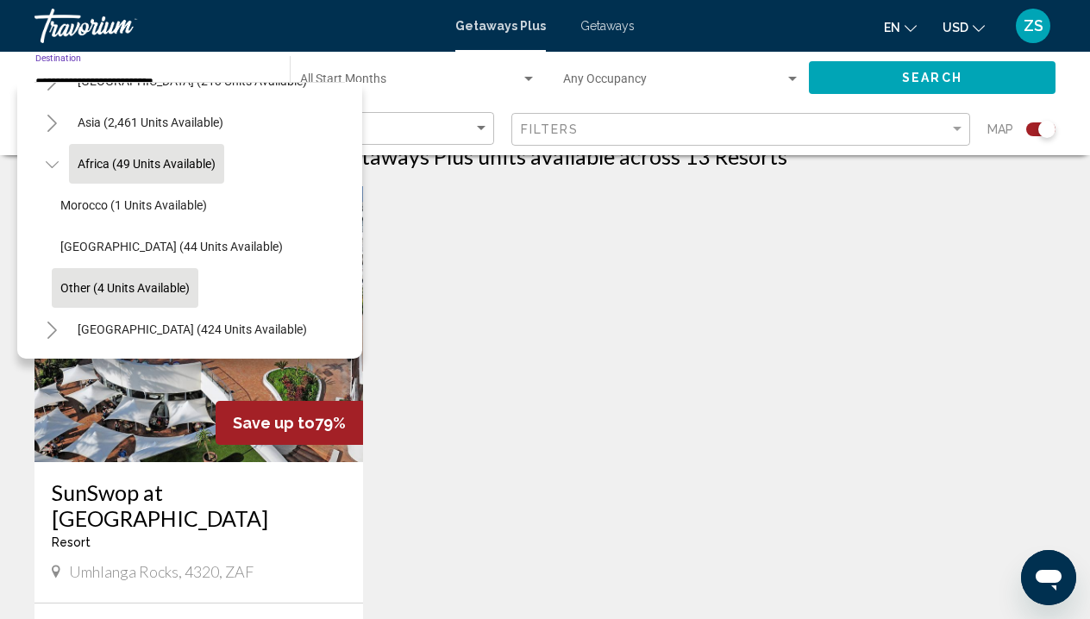
scroll to position [404, 0]
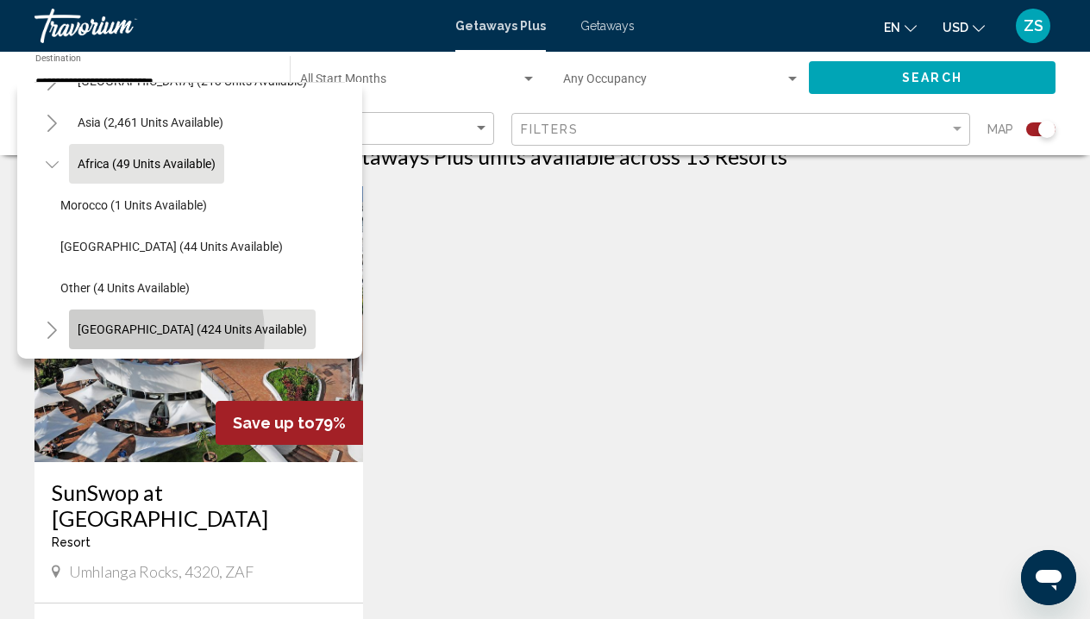
click at [110, 335] on span "Middle East (424 units available)" at bounding box center [192, 330] width 229 height 14
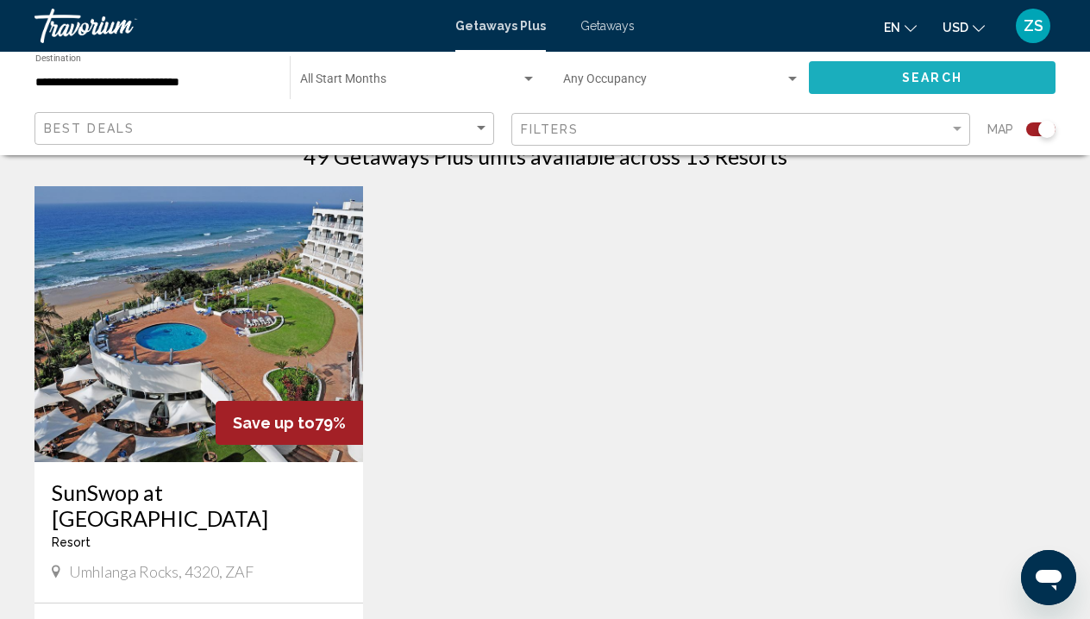
click at [1006, 82] on button "Search" at bounding box center [932, 77] width 247 height 32
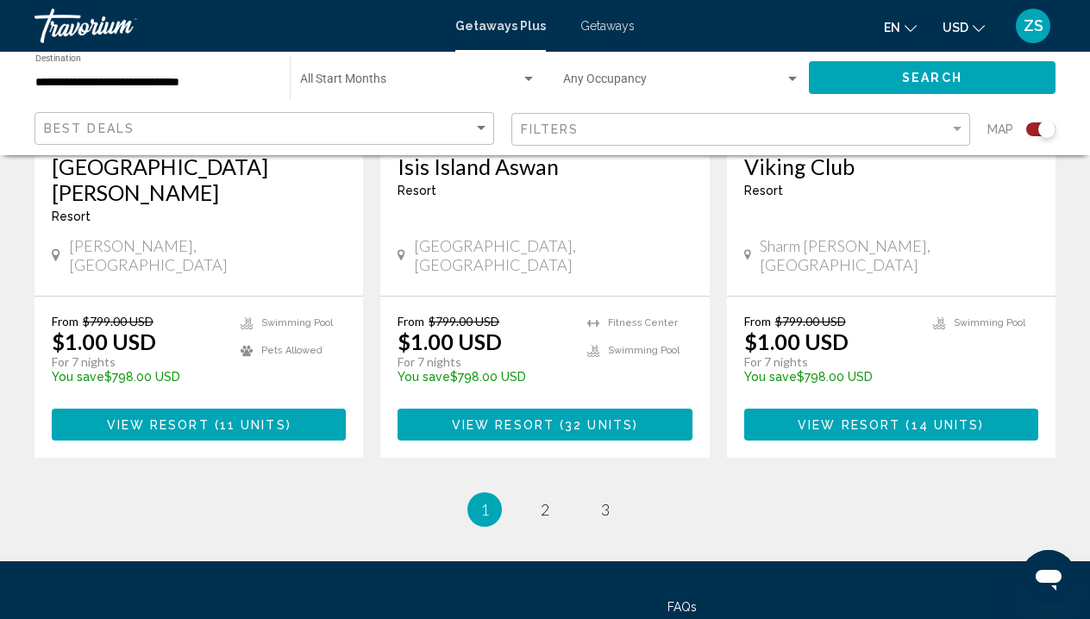
scroll to position [2770, 0]
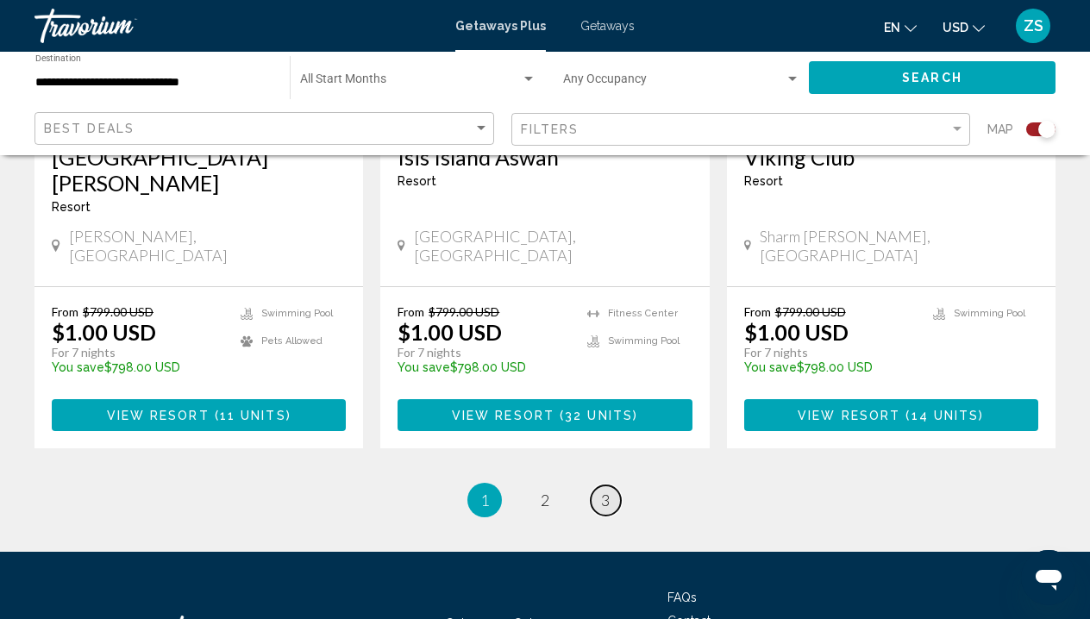
click at [602, 491] on span "3" at bounding box center [605, 500] width 9 height 19
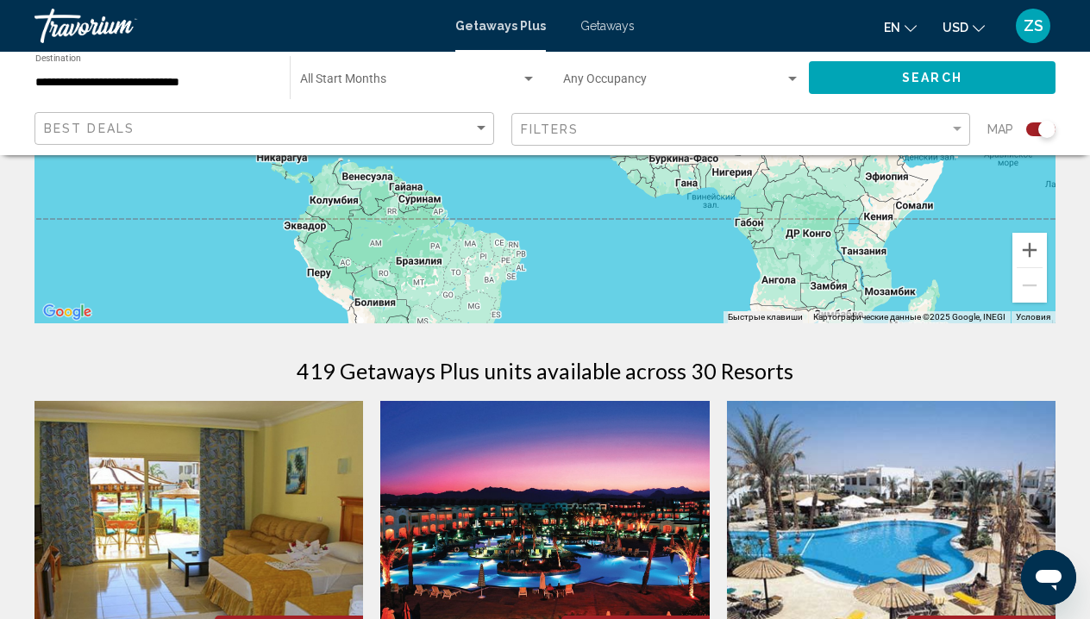
scroll to position [357, 0]
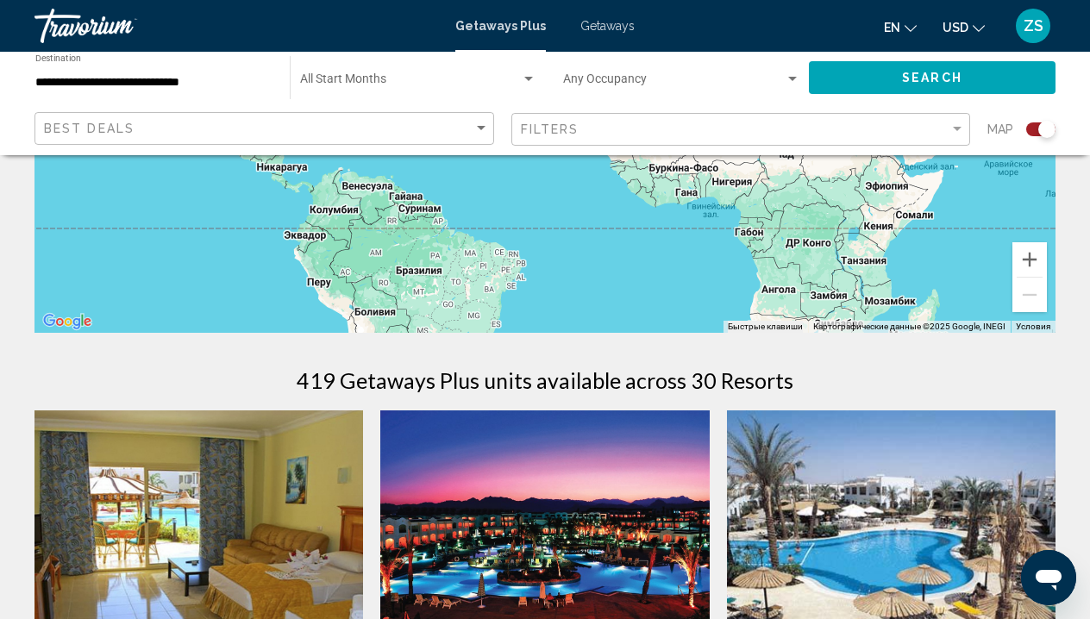
click at [184, 82] on input "**********" at bounding box center [153, 83] width 237 height 14
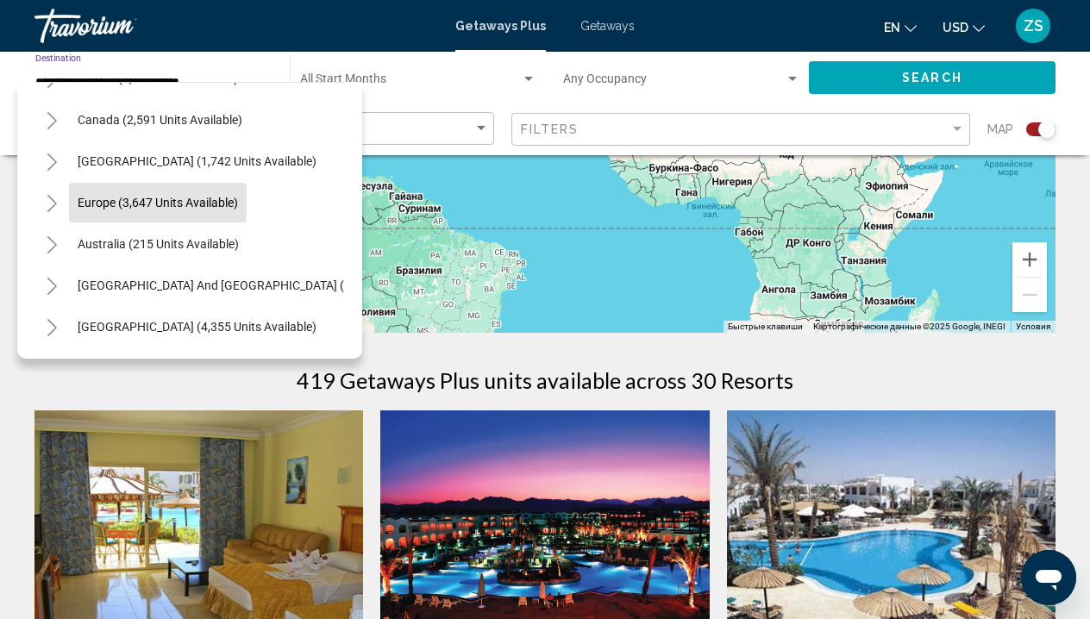
scroll to position [117, 0]
click at [50, 200] on icon "Toggle Europe (3,647 units available)" at bounding box center [52, 202] width 13 height 17
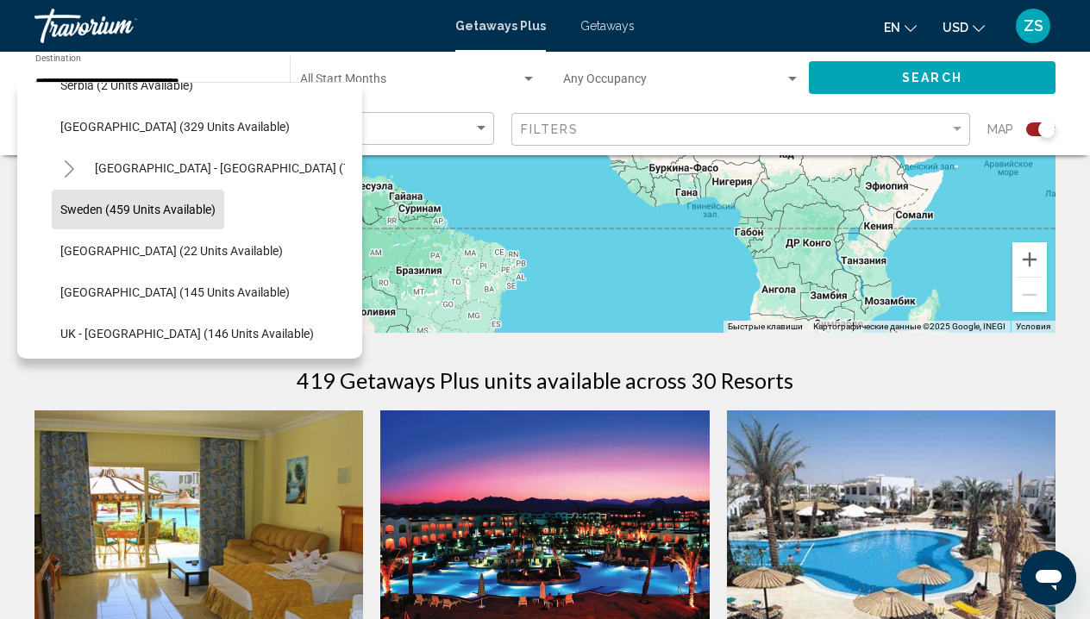
scroll to position [690, 0]
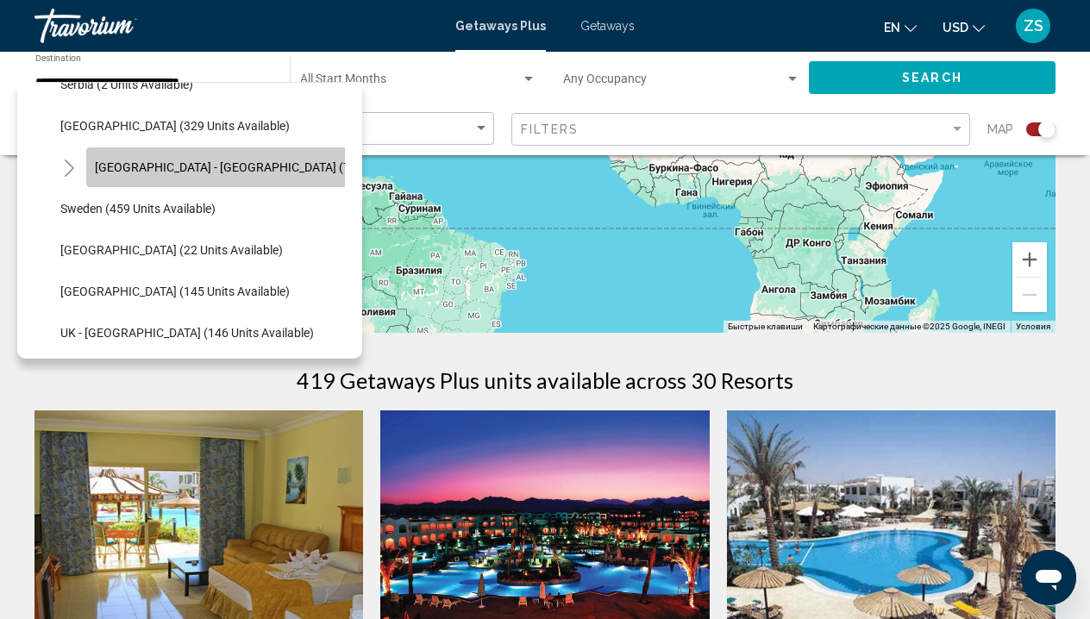
click at [241, 160] on span "Spain - Canary Islands (73 units available)" at bounding box center [269, 167] width 348 height 14
type input "**********"
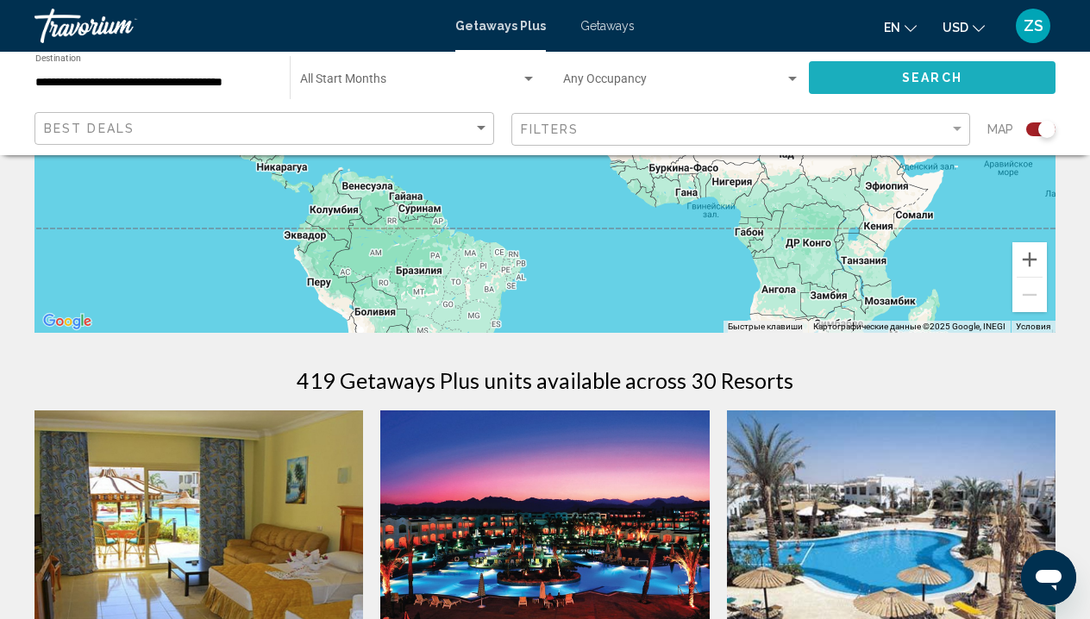
click at [864, 77] on button "Search" at bounding box center [932, 77] width 247 height 32
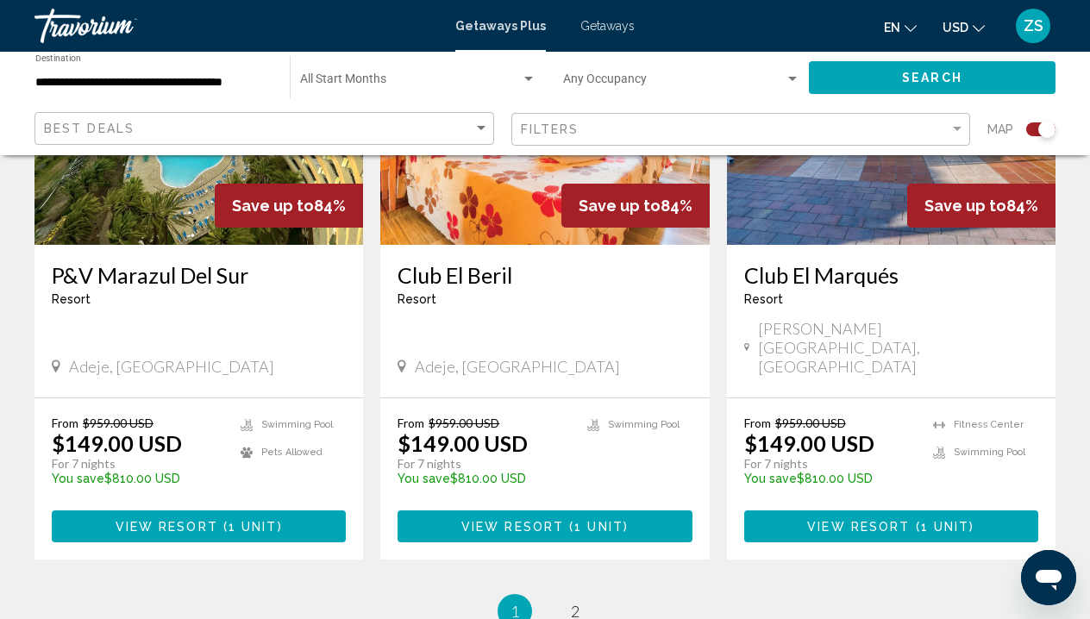
scroll to position [2766, 0]
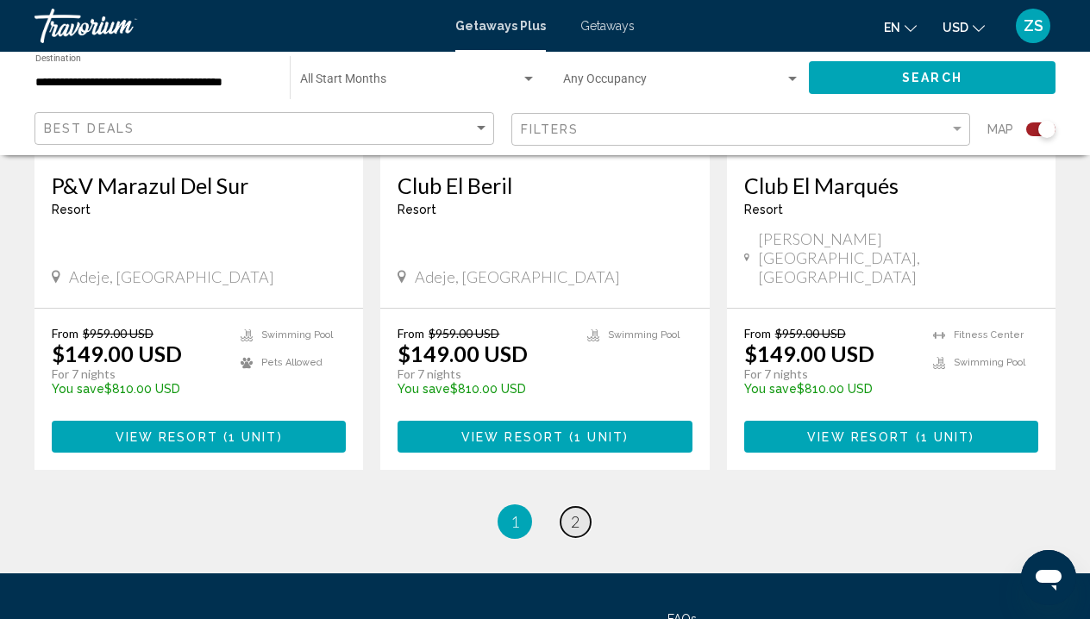
click at [578, 512] on span "2" at bounding box center [575, 521] width 9 height 19
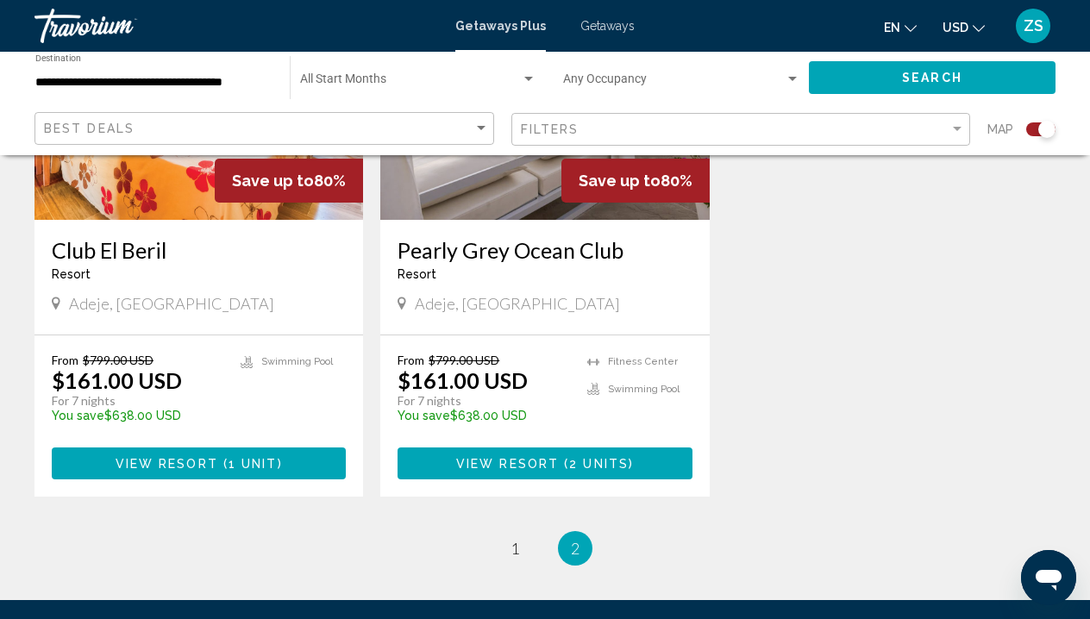
scroll to position [828, 0]
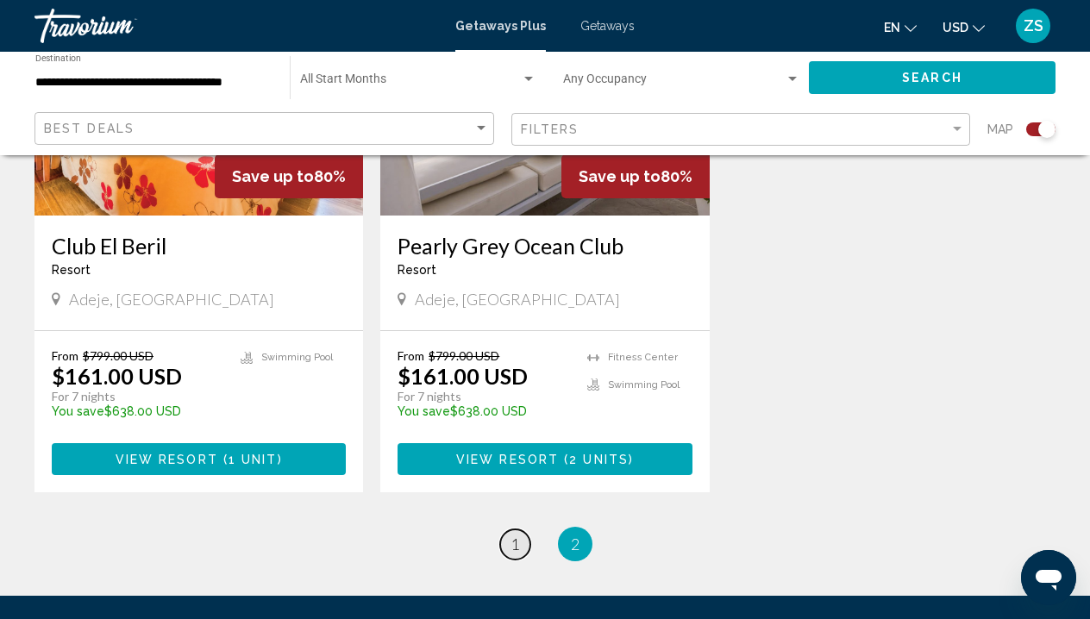
click at [515, 535] on span "1" at bounding box center [515, 544] width 9 height 19
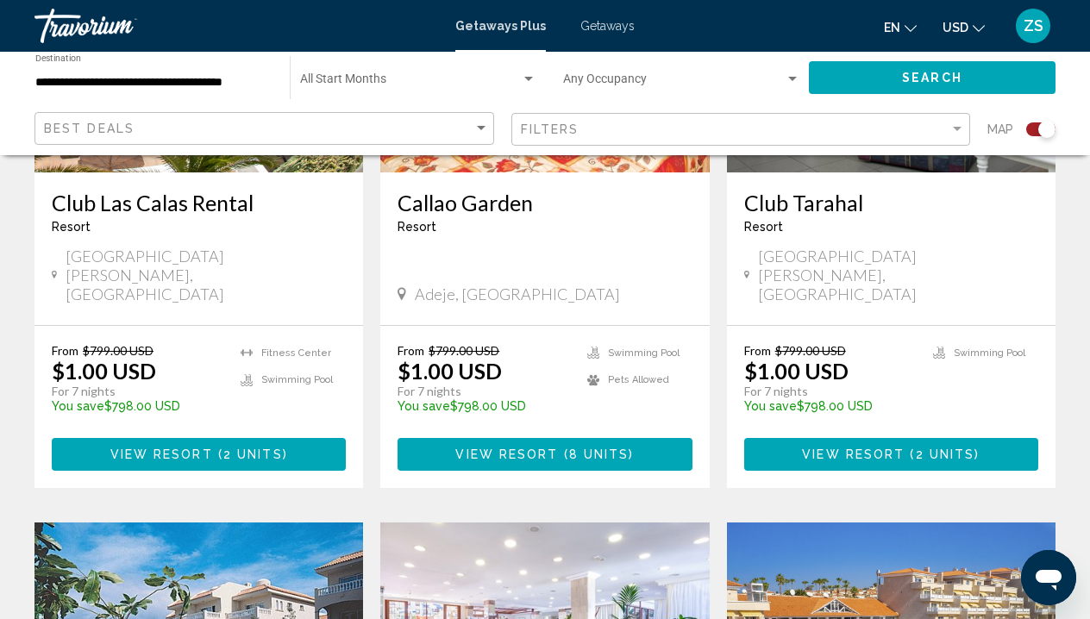
scroll to position [1782, 0]
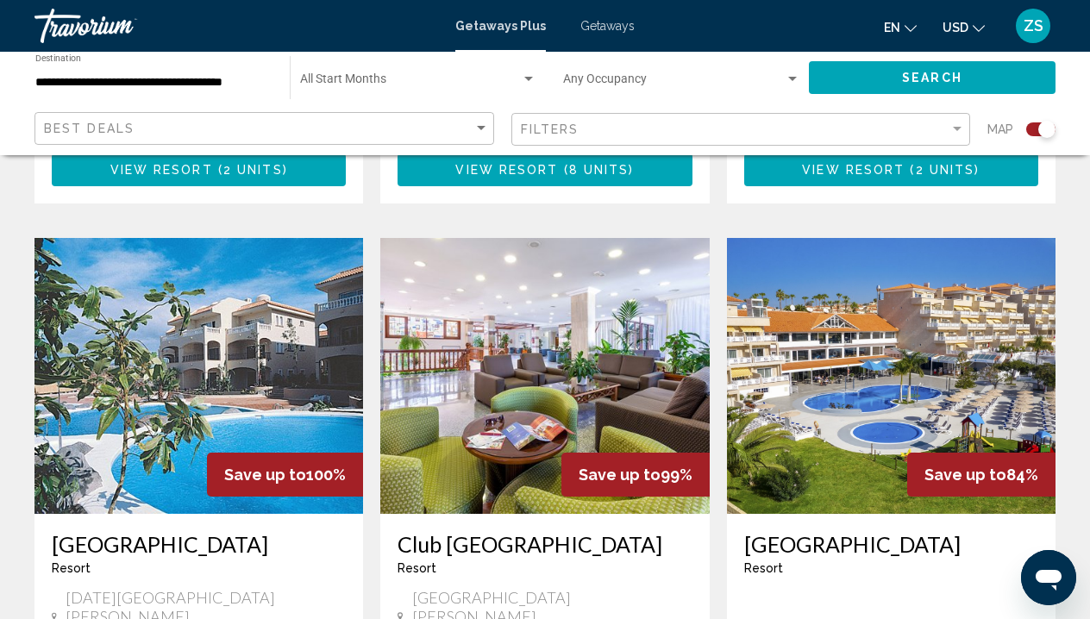
click at [877, 355] on img "Main content" at bounding box center [891, 376] width 329 height 276
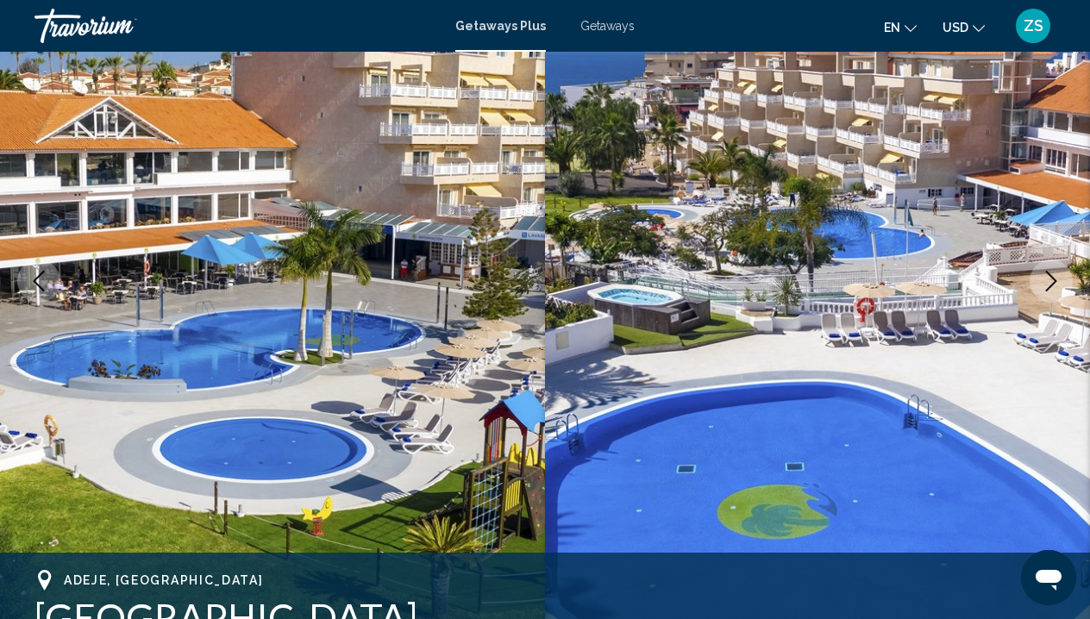
scroll to position [562, 0]
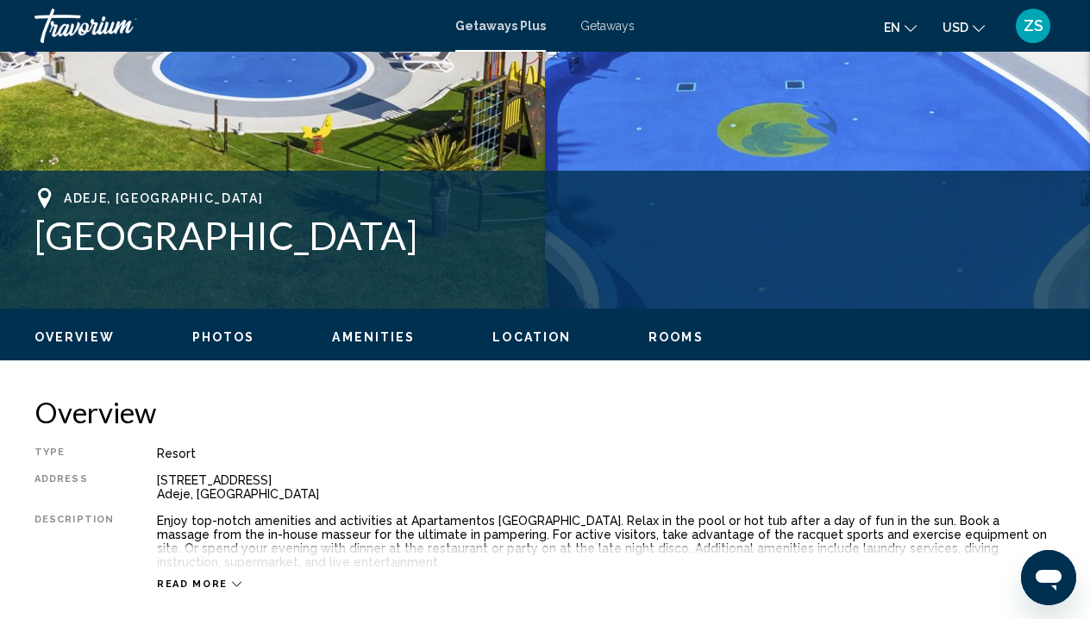
click at [233, 345] on li "Photos" at bounding box center [223, 338] width 63 height 16
click at [229, 338] on span "Photos" at bounding box center [223, 337] width 63 height 14
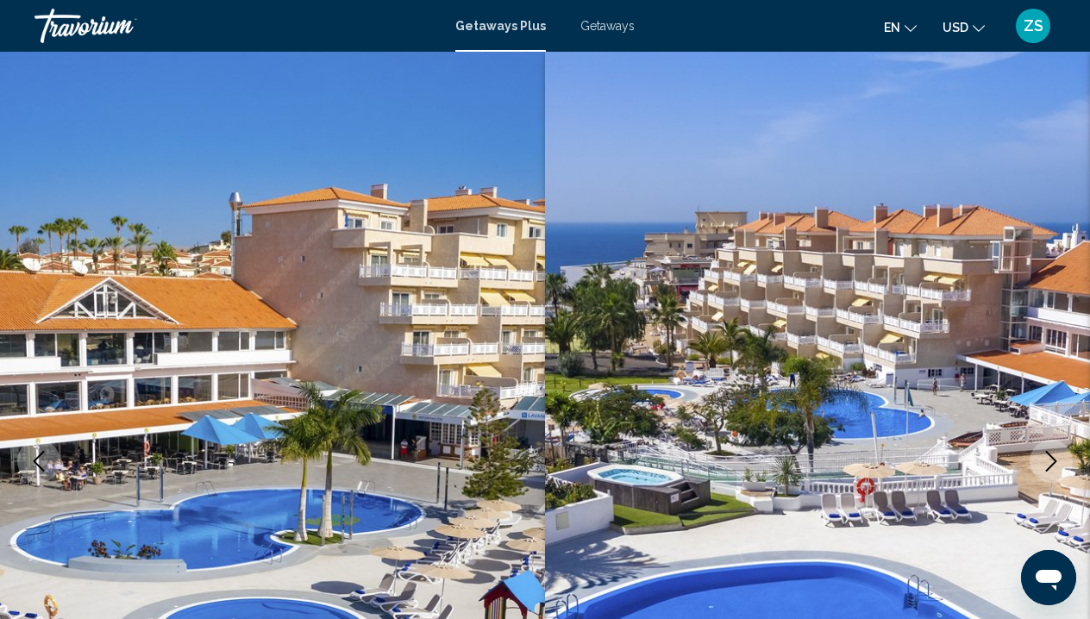
scroll to position [0, 0]
click at [614, 22] on span "Getaways" at bounding box center [608, 26] width 54 height 14
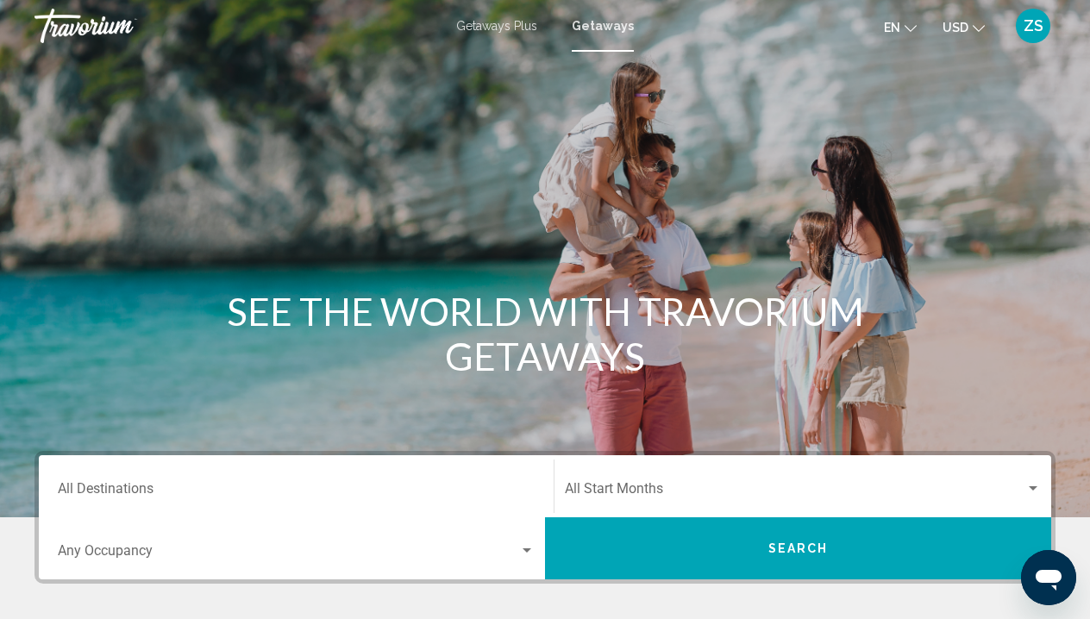
click at [153, 491] on input "Destination All Destinations" at bounding box center [296, 493] width 477 height 16
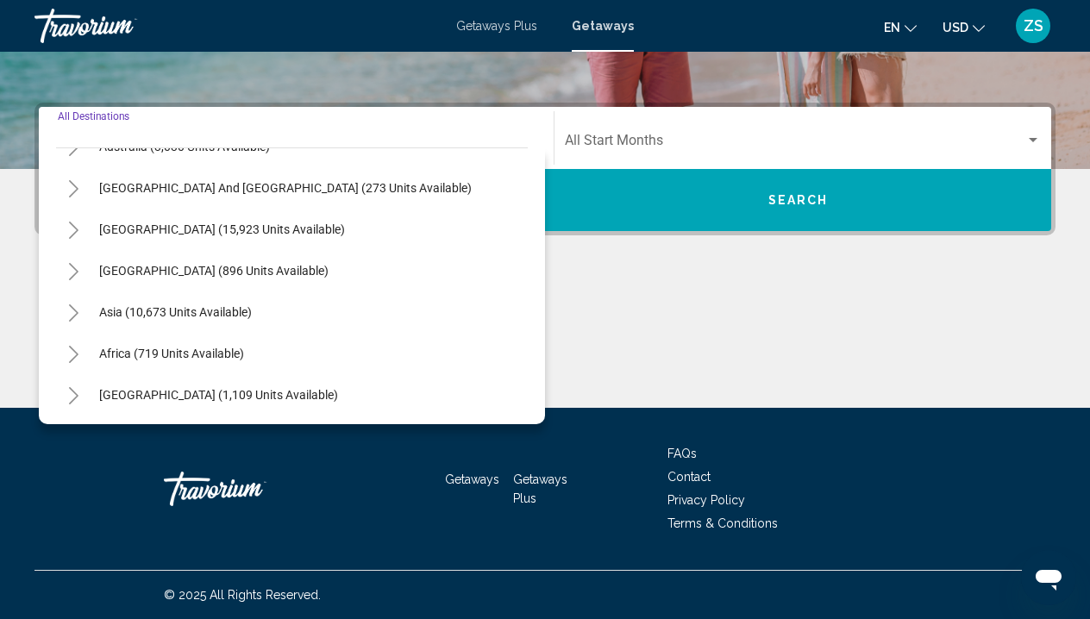
scroll to position [280, 0]
click at [74, 313] on icon "Toggle Asia (10,673 units available)" at bounding box center [73, 313] width 13 height 17
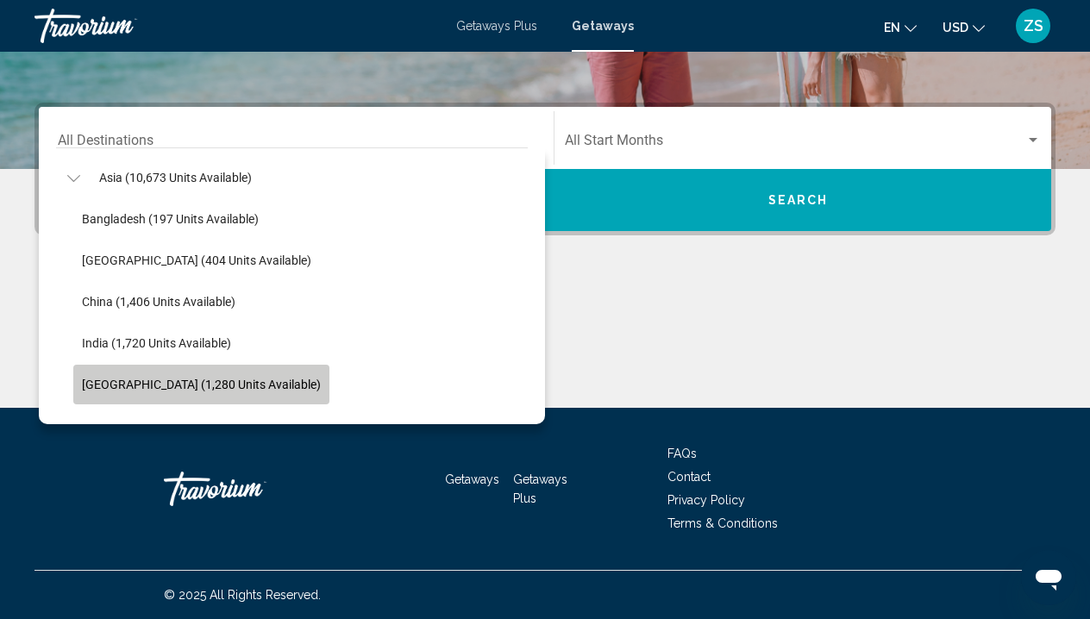
click at [210, 383] on span "Indonesia (1,280 units available)" at bounding box center [201, 385] width 239 height 14
type input "**********"
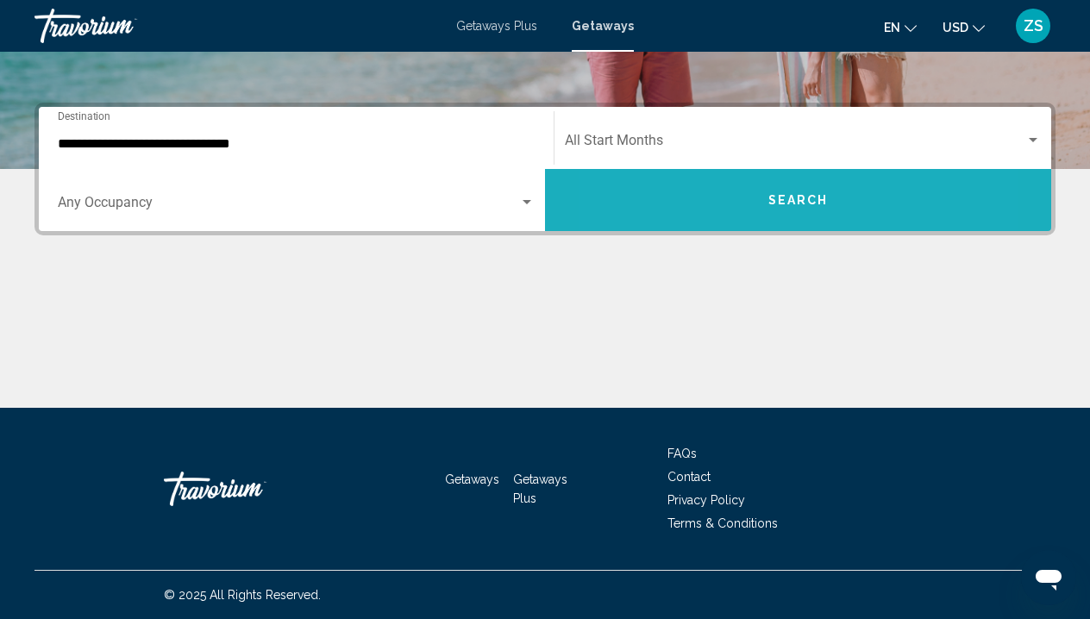
click at [707, 198] on button "Search" at bounding box center [798, 200] width 506 height 62
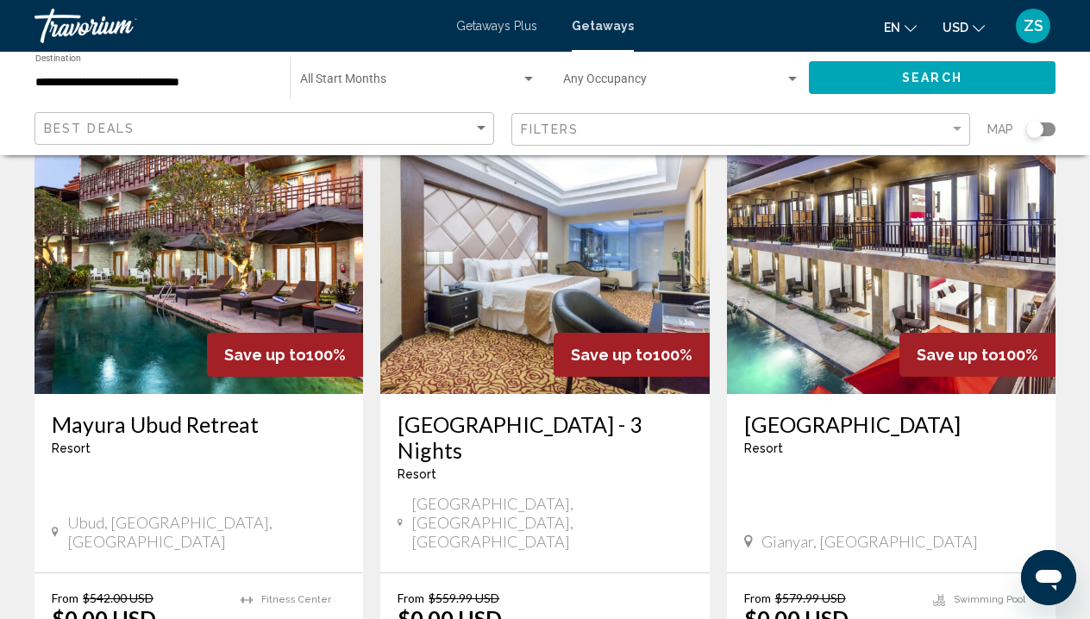
scroll to position [121, 0]
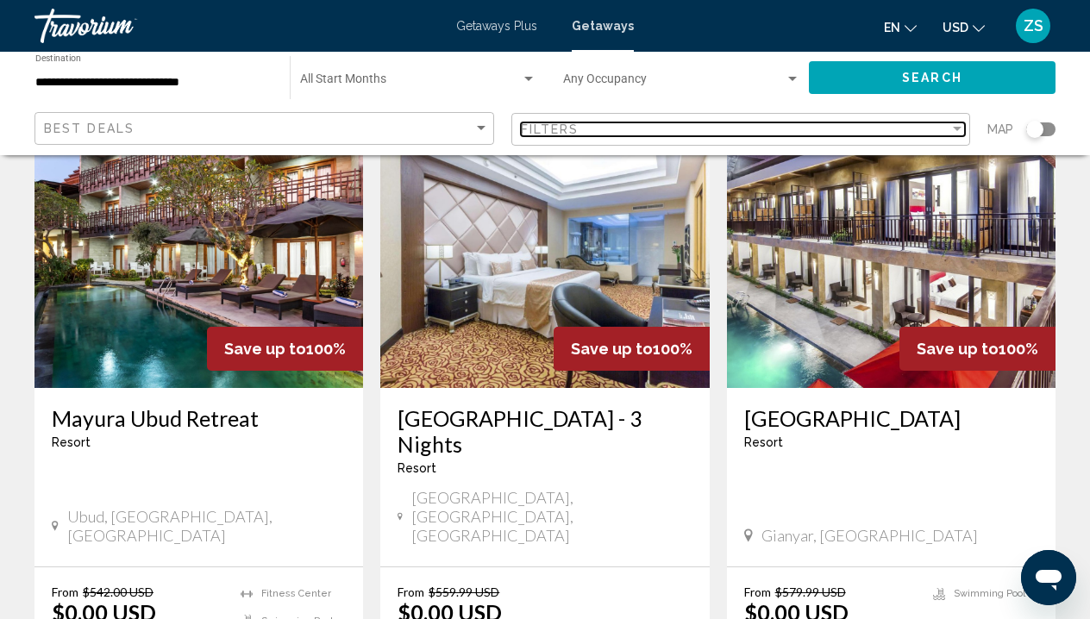
click at [955, 124] on div "Filter" at bounding box center [958, 130] width 16 height 14
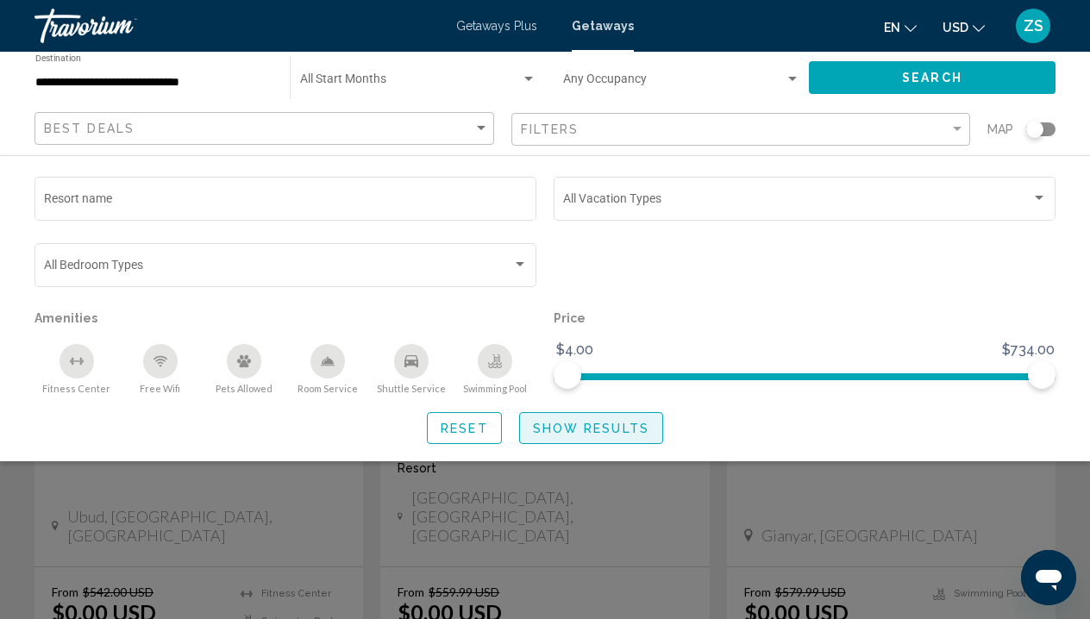
click at [578, 431] on span "Show Results" at bounding box center [591, 429] width 116 height 14
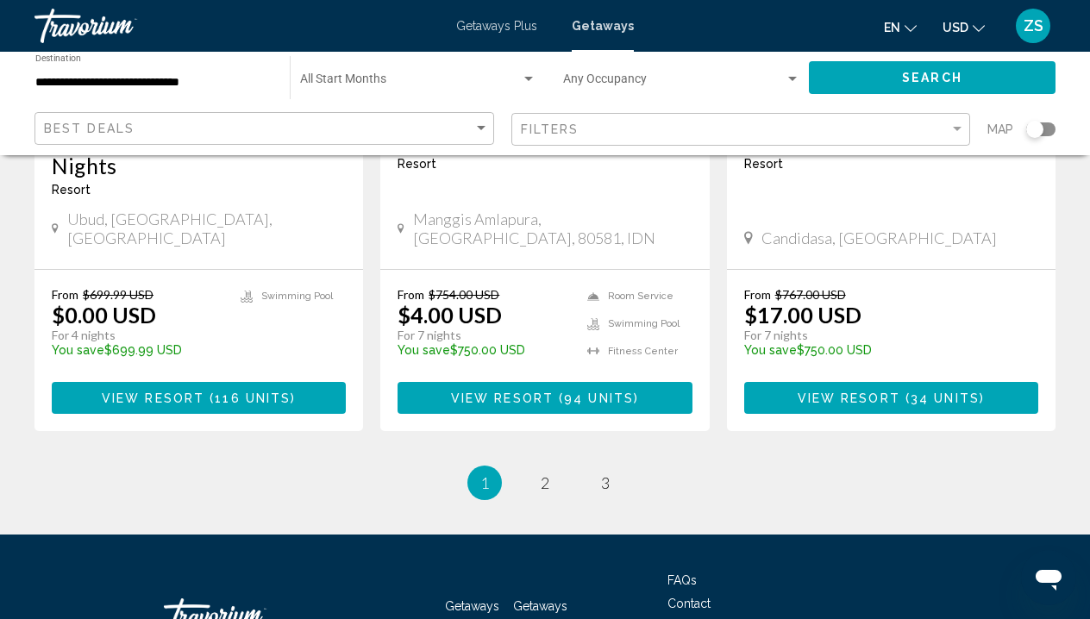
scroll to position [2309, 0]
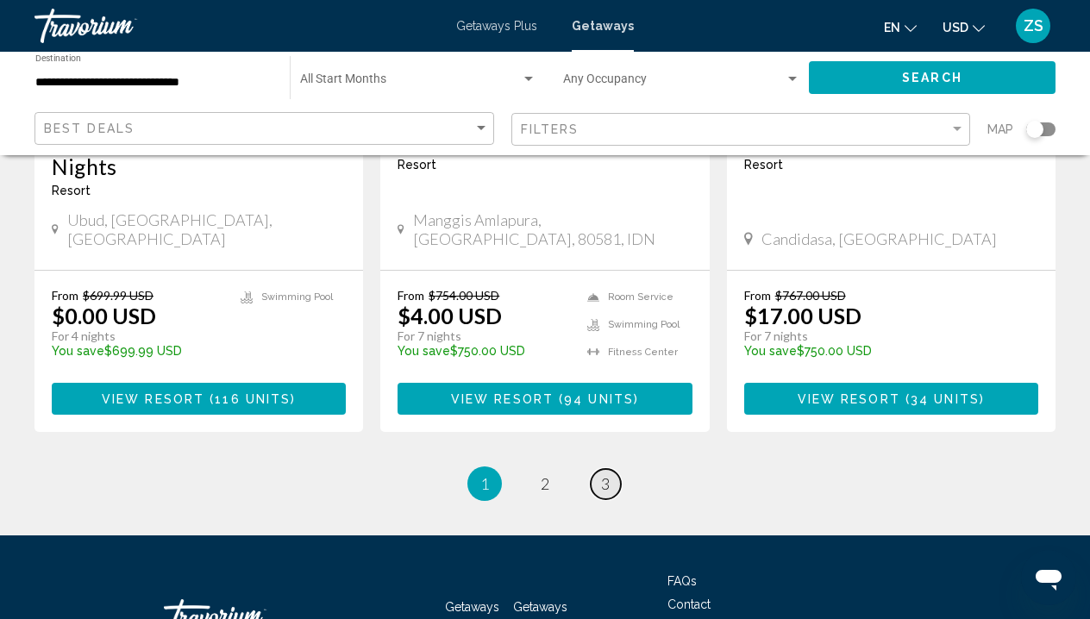
click at [603, 474] on span "3" at bounding box center [605, 483] width 9 height 19
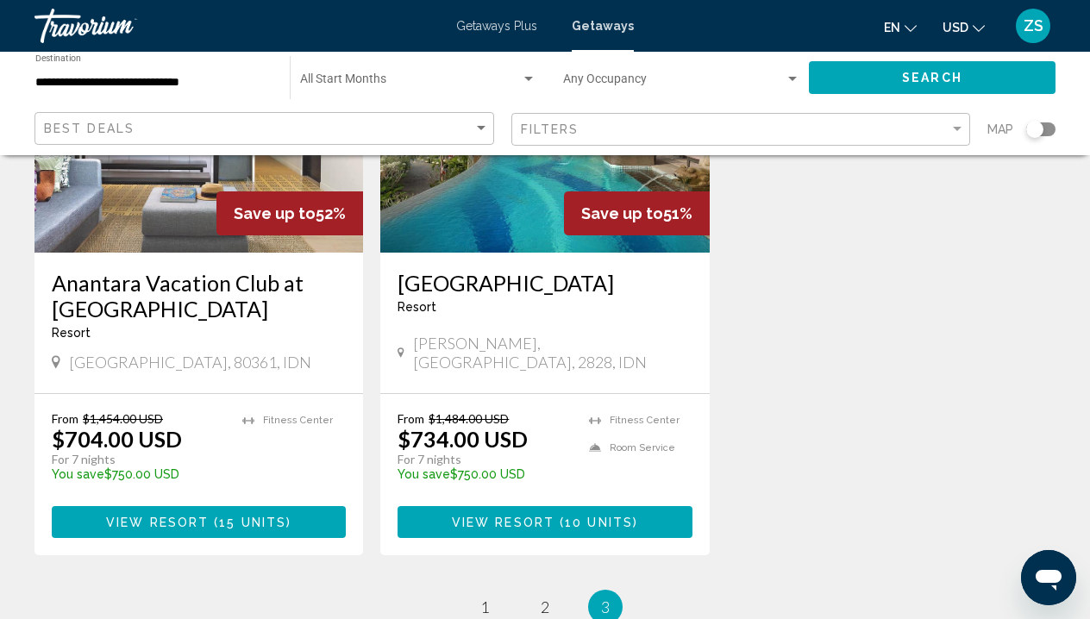
scroll to position [258, 0]
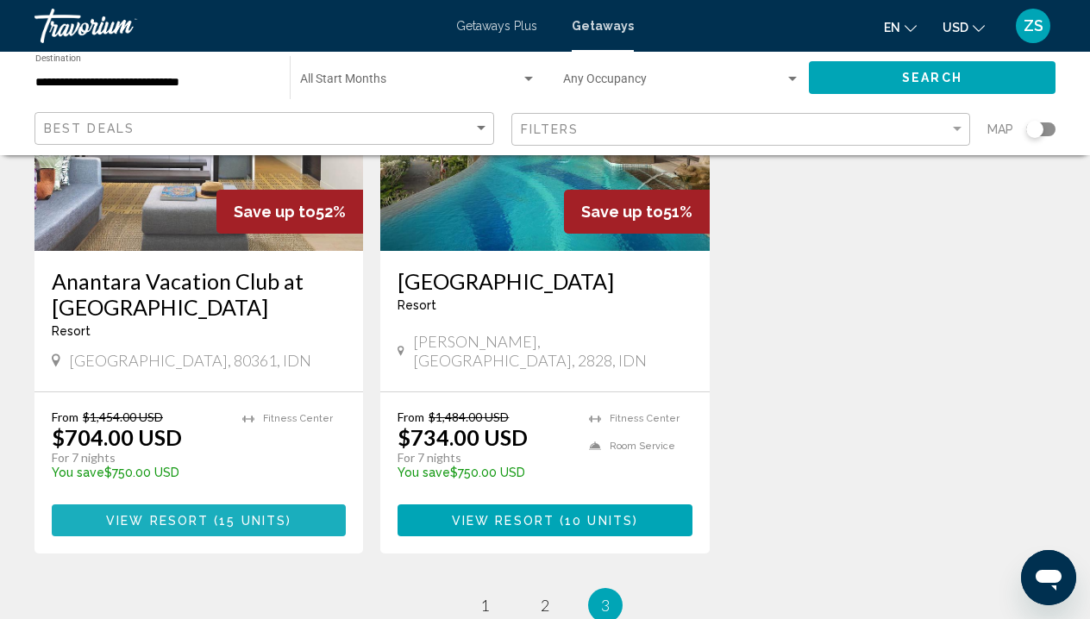
click at [281, 514] on span "15 units" at bounding box center [252, 521] width 67 height 14
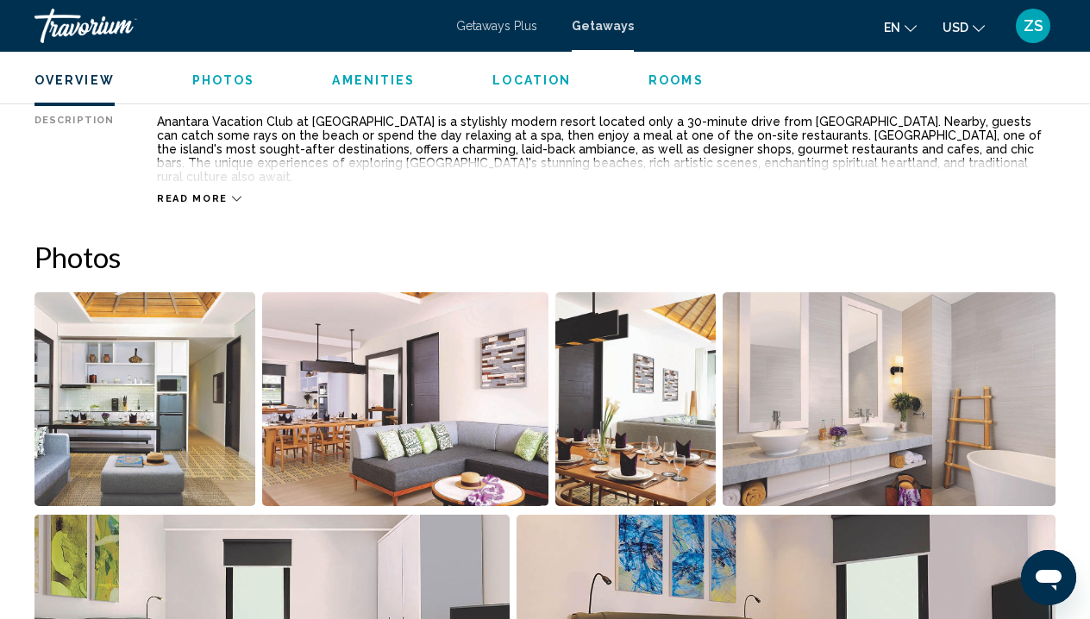
scroll to position [904, 0]
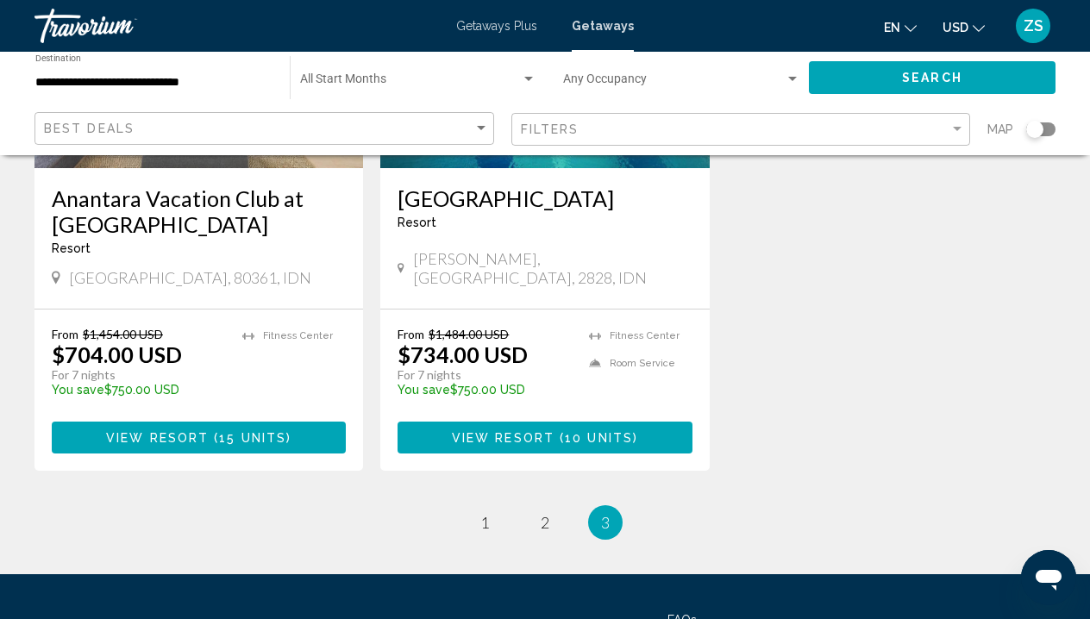
scroll to position [456, 0]
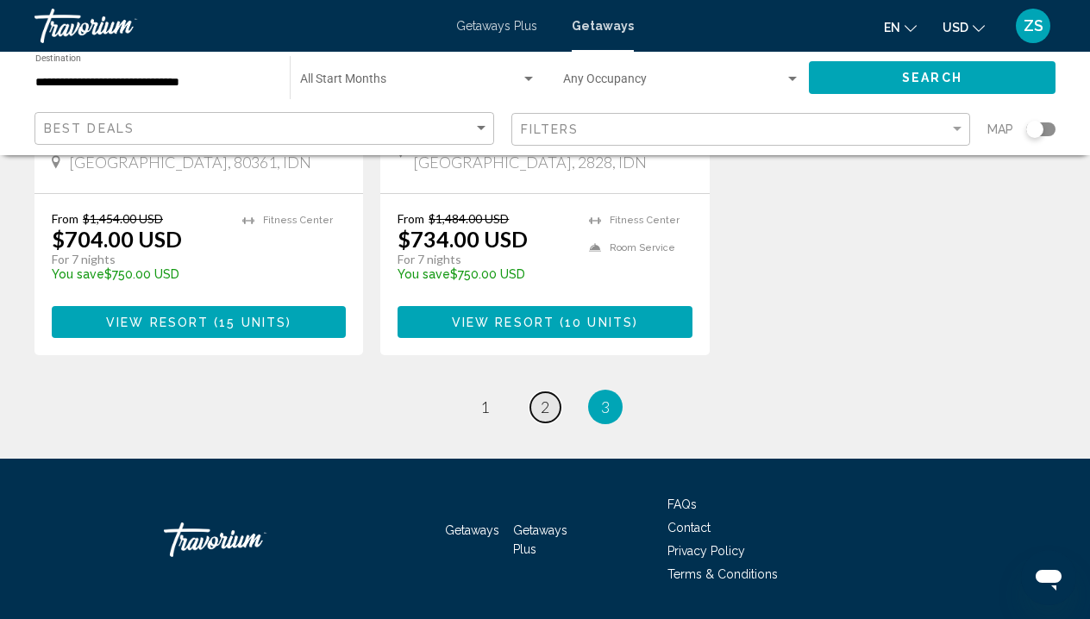
click at [545, 398] on span "2" at bounding box center [545, 407] width 9 height 19
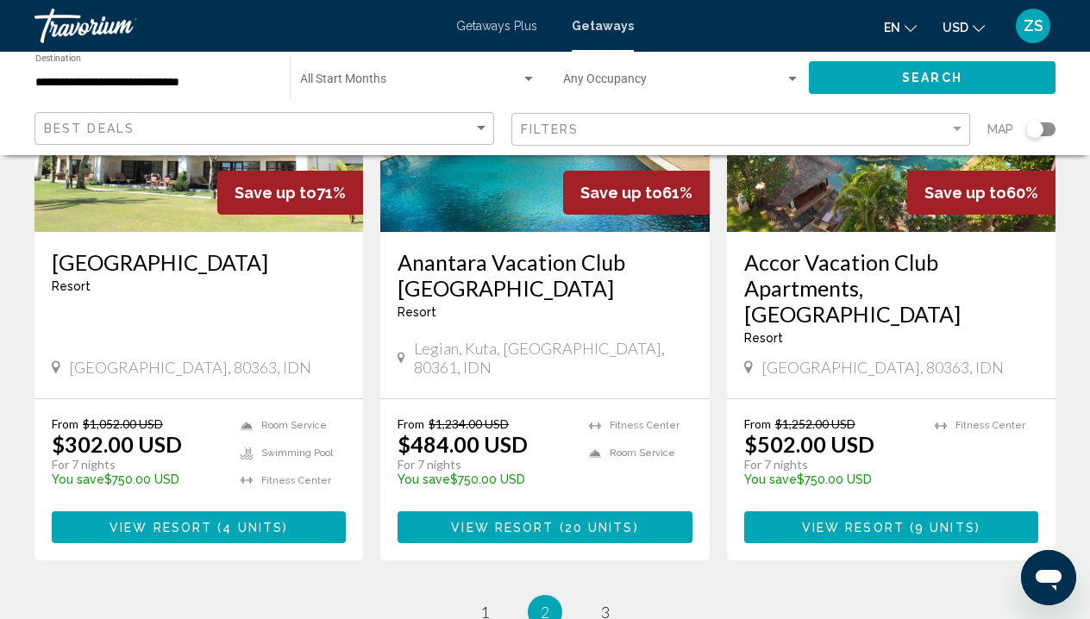
scroll to position [2217, 0]
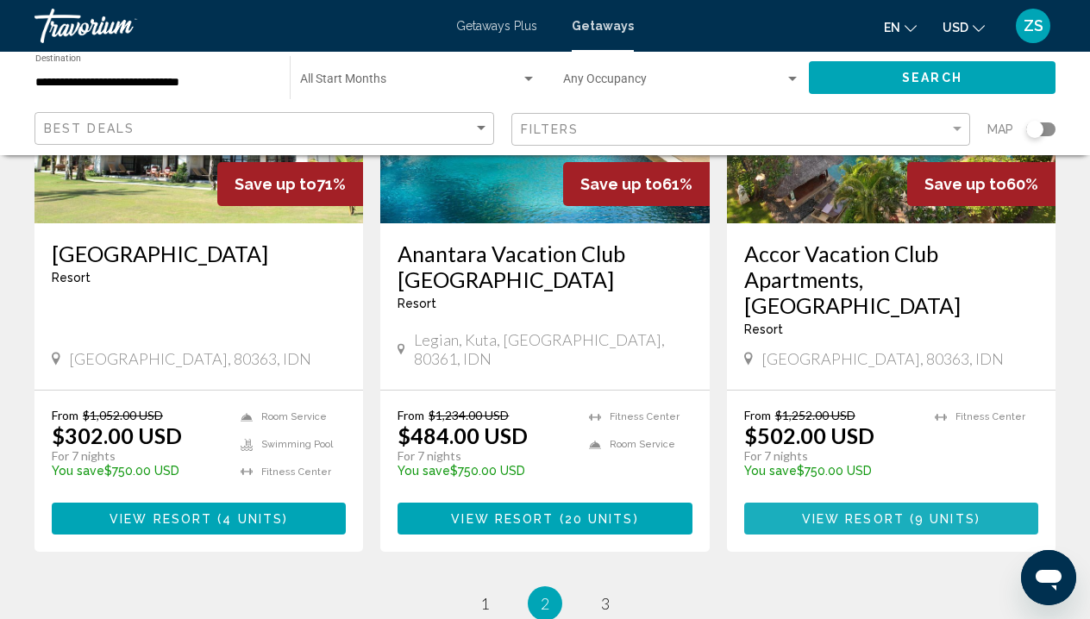
click at [938, 512] on span "9 units" at bounding box center [945, 519] width 60 height 14
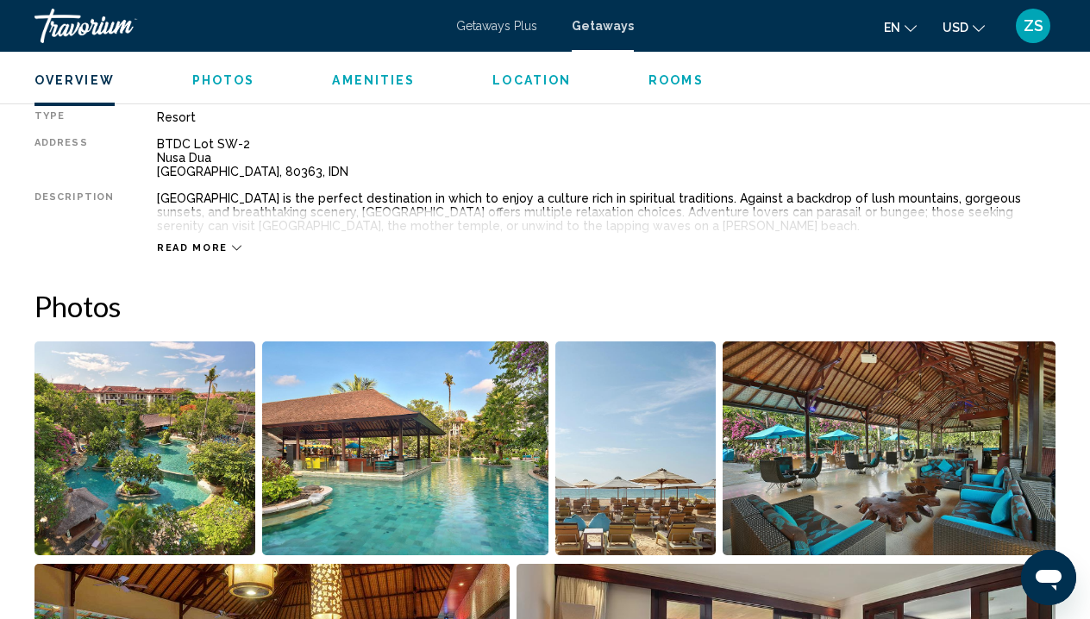
scroll to position [1230, 0]
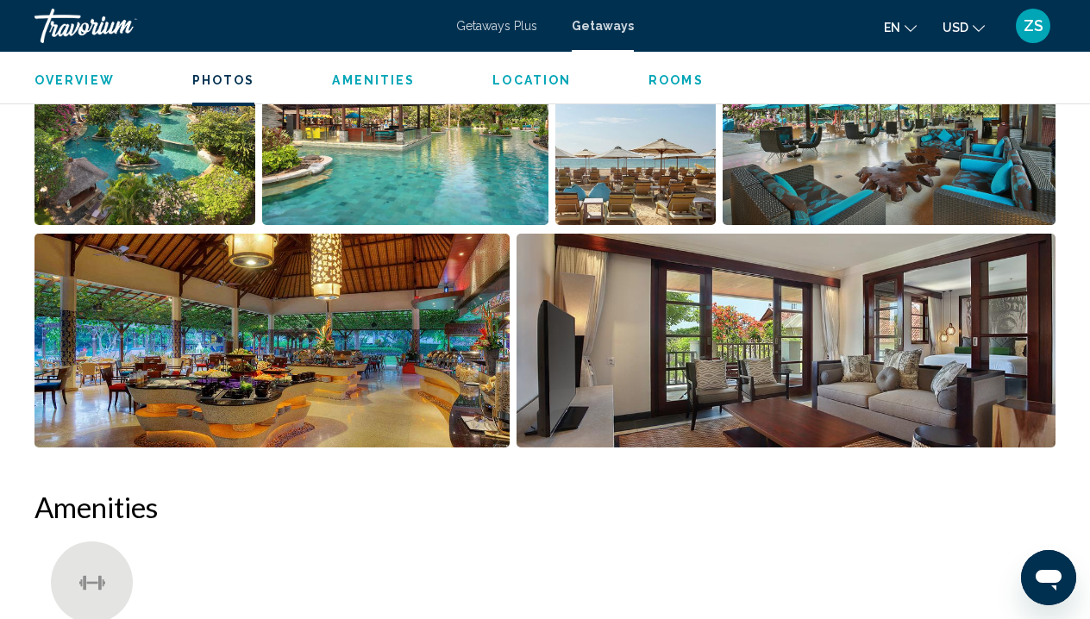
click at [807, 344] on img "Open full-screen image slider" at bounding box center [787, 341] width 540 height 214
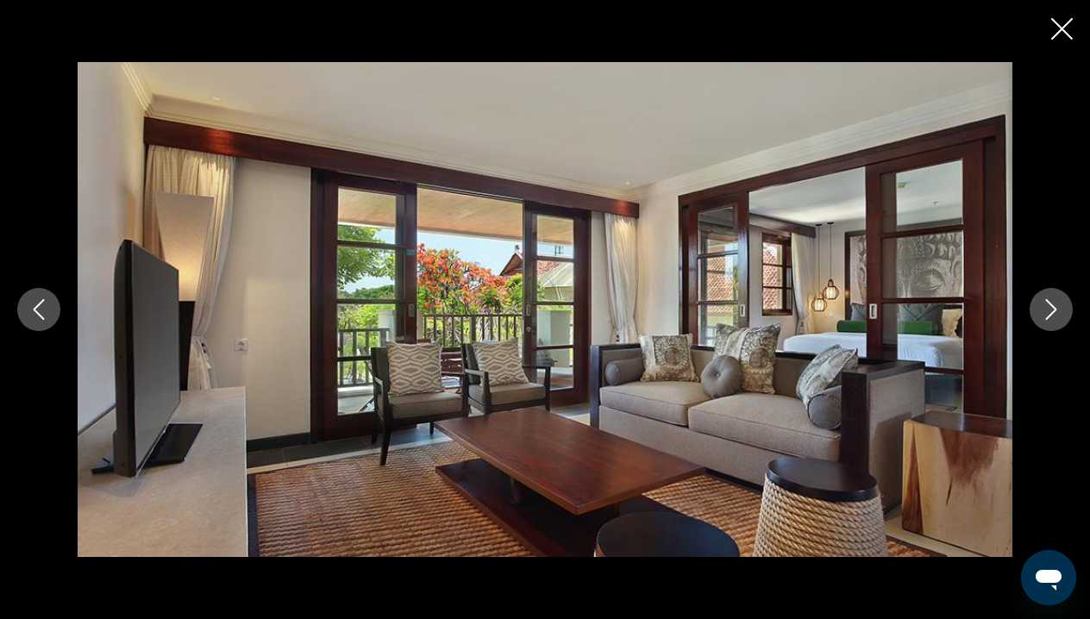
click at [1042, 306] on icon "Next image" at bounding box center [1051, 309] width 21 height 21
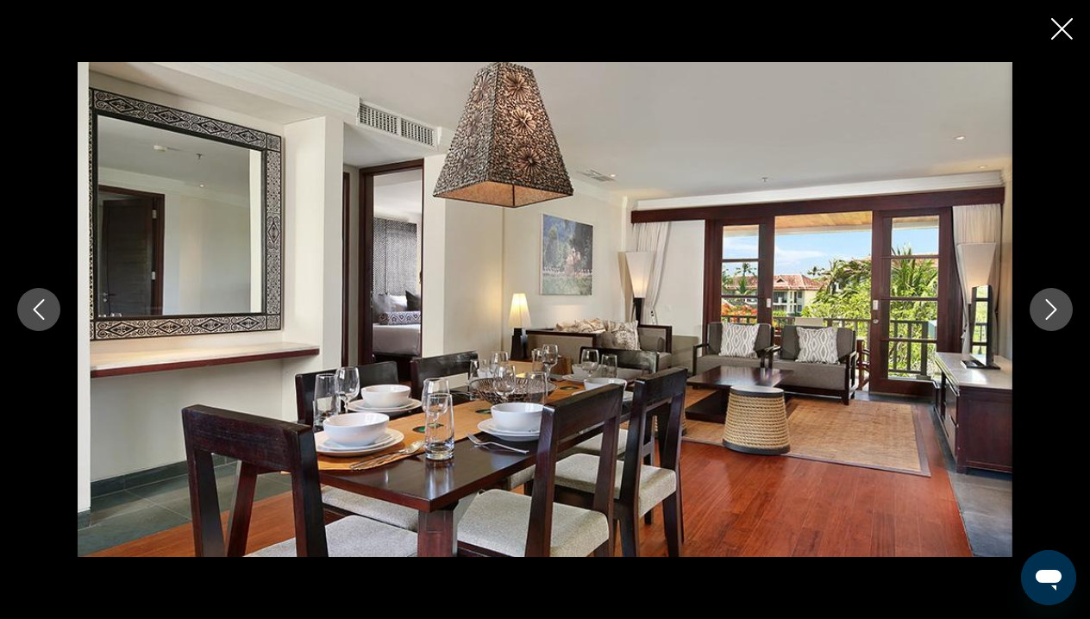
click at [1042, 308] on icon "Next image" at bounding box center [1051, 309] width 21 height 21
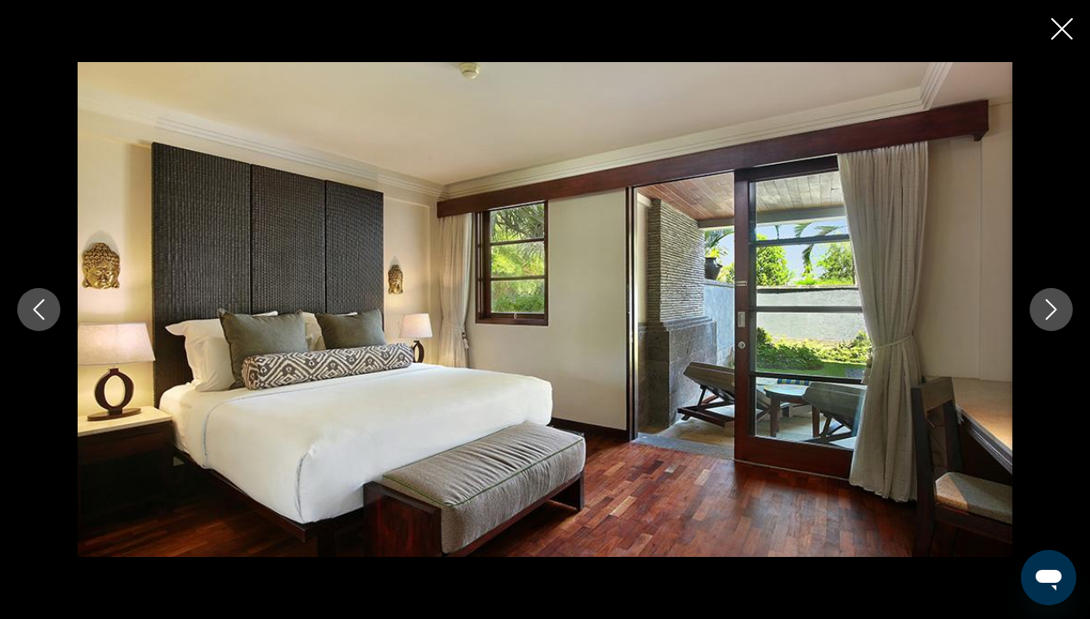
click at [1042, 308] on icon "Next image" at bounding box center [1051, 309] width 21 height 21
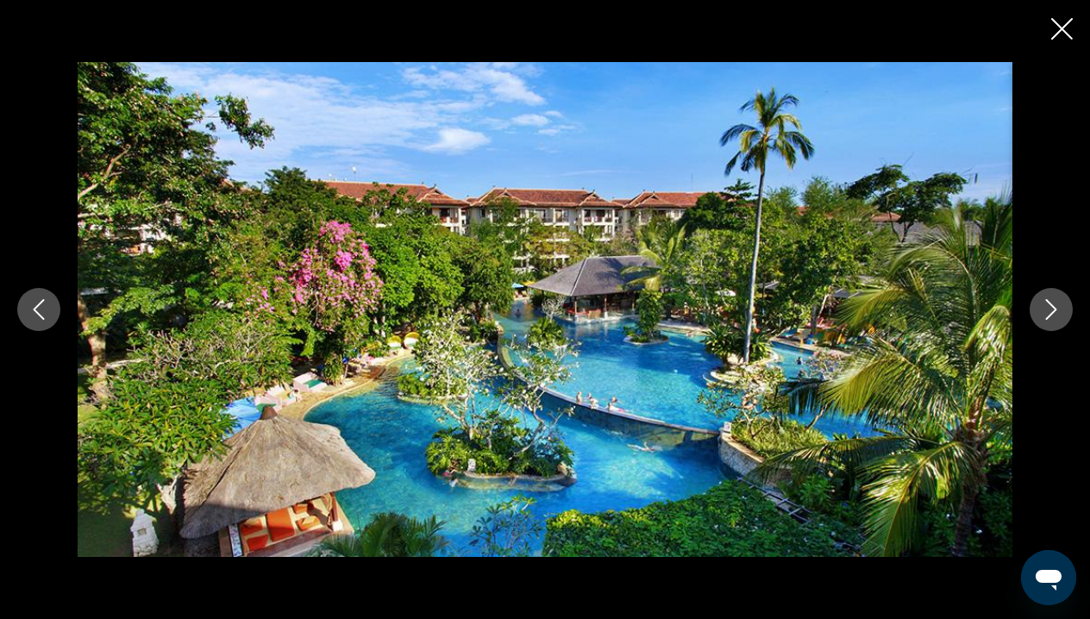
click at [1042, 308] on icon "Next image" at bounding box center [1051, 309] width 21 height 21
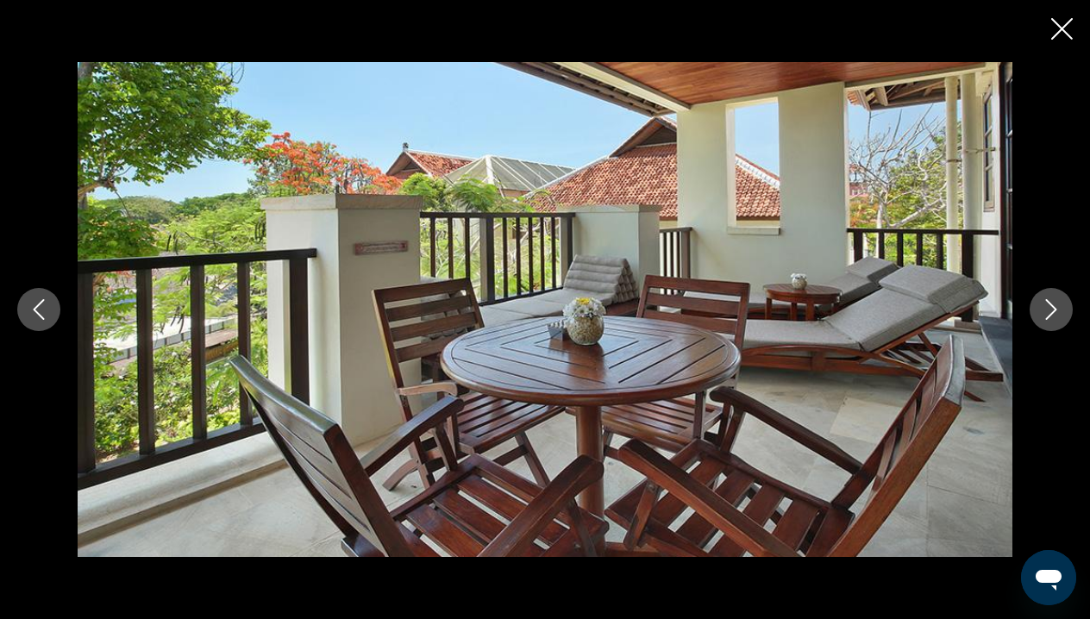
click at [1042, 308] on icon "Next image" at bounding box center [1051, 309] width 21 height 21
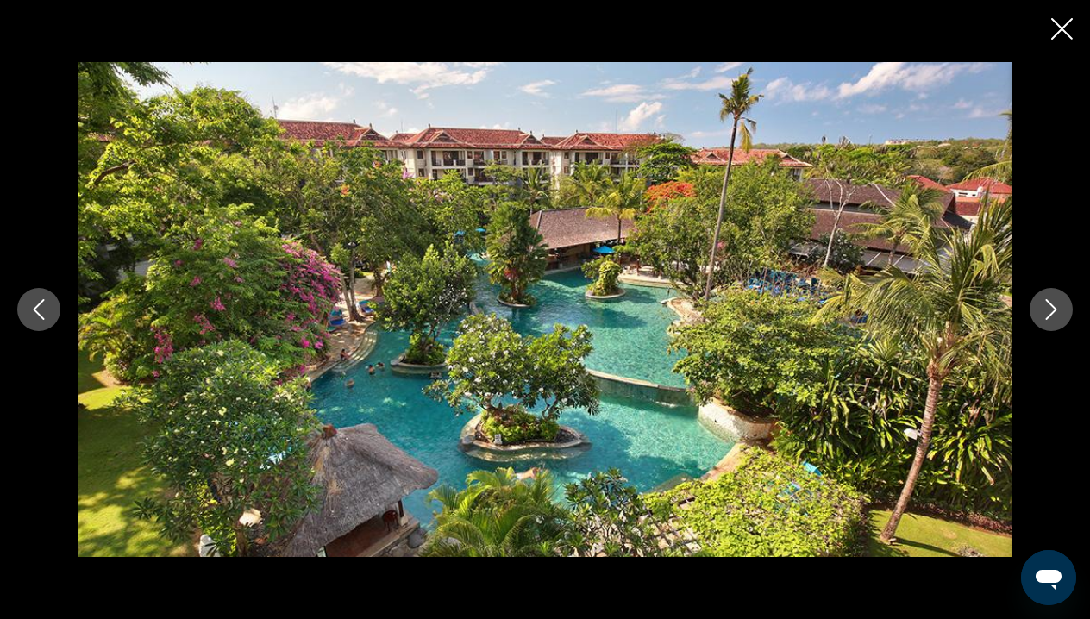
click at [1042, 308] on icon "Next image" at bounding box center [1051, 309] width 21 height 21
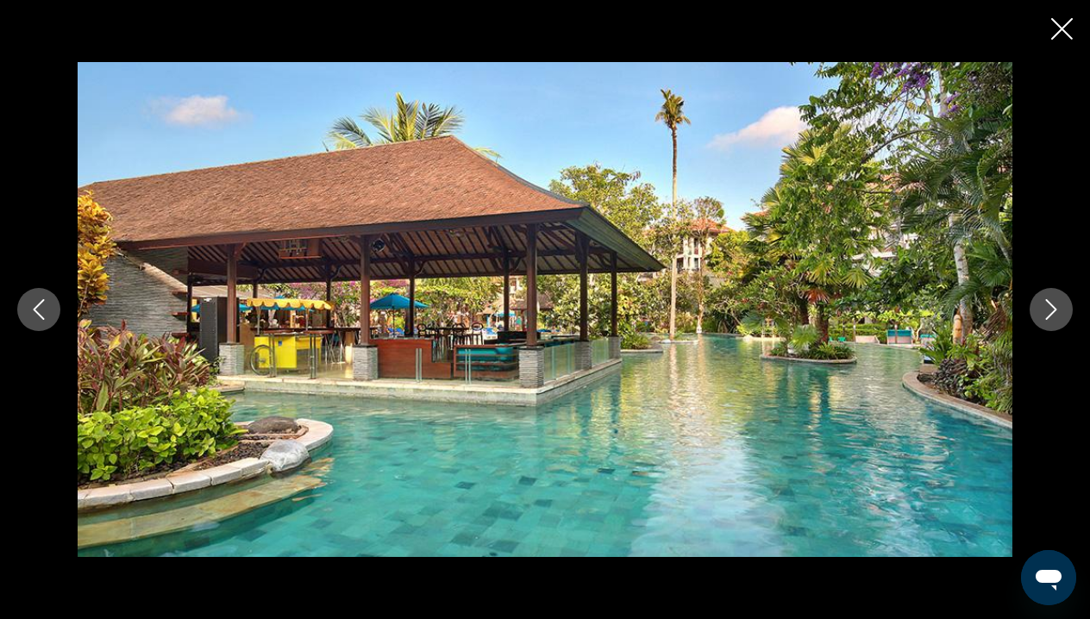
click at [1042, 308] on icon "Next image" at bounding box center [1051, 309] width 21 height 21
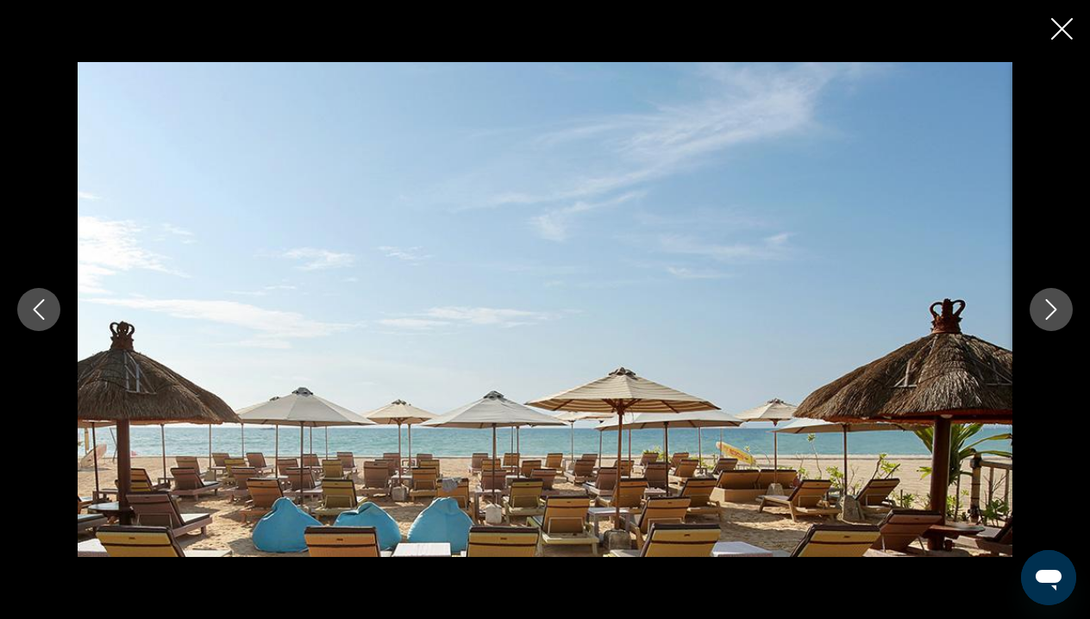
click at [1042, 309] on icon "Next image" at bounding box center [1051, 309] width 21 height 21
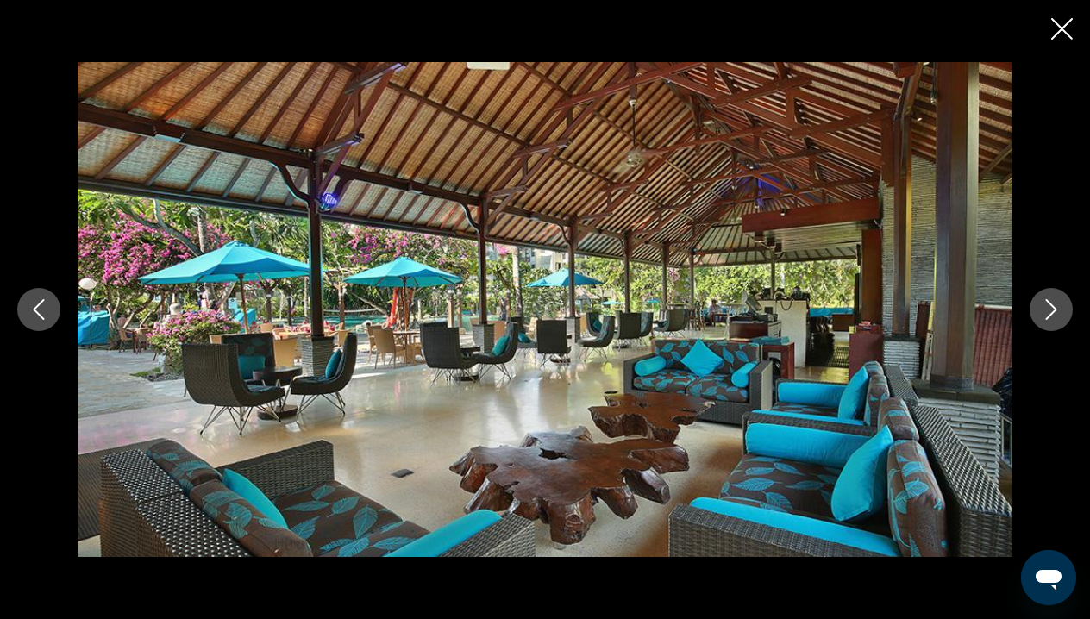
click at [1062, 24] on icon "Close slideshow" at bounding box center [1063, 29] width 22 height 22
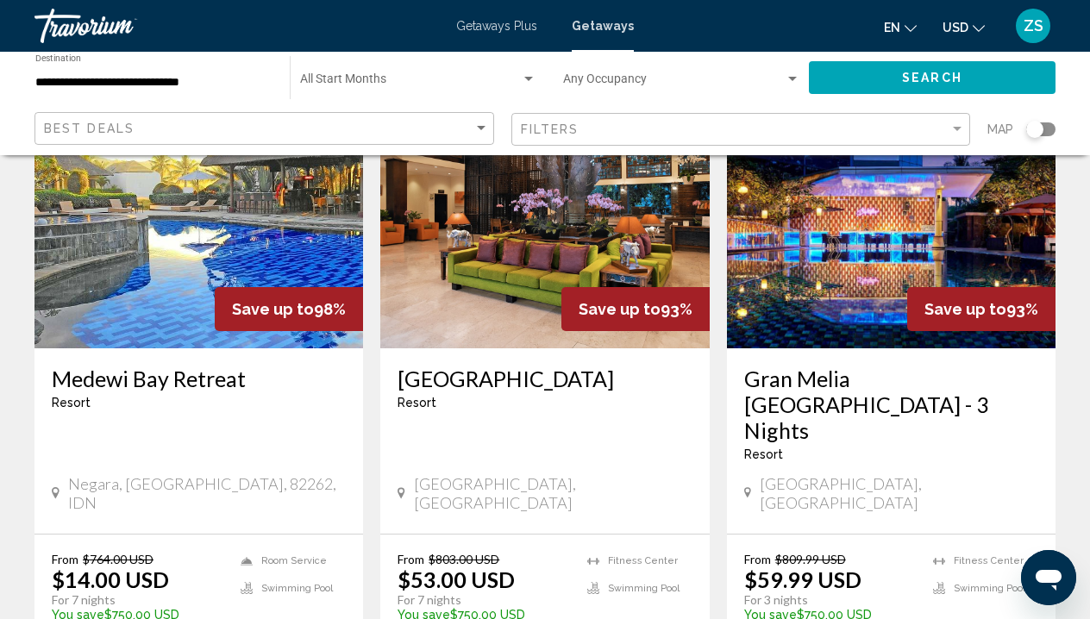
scroll to position [162, 0]
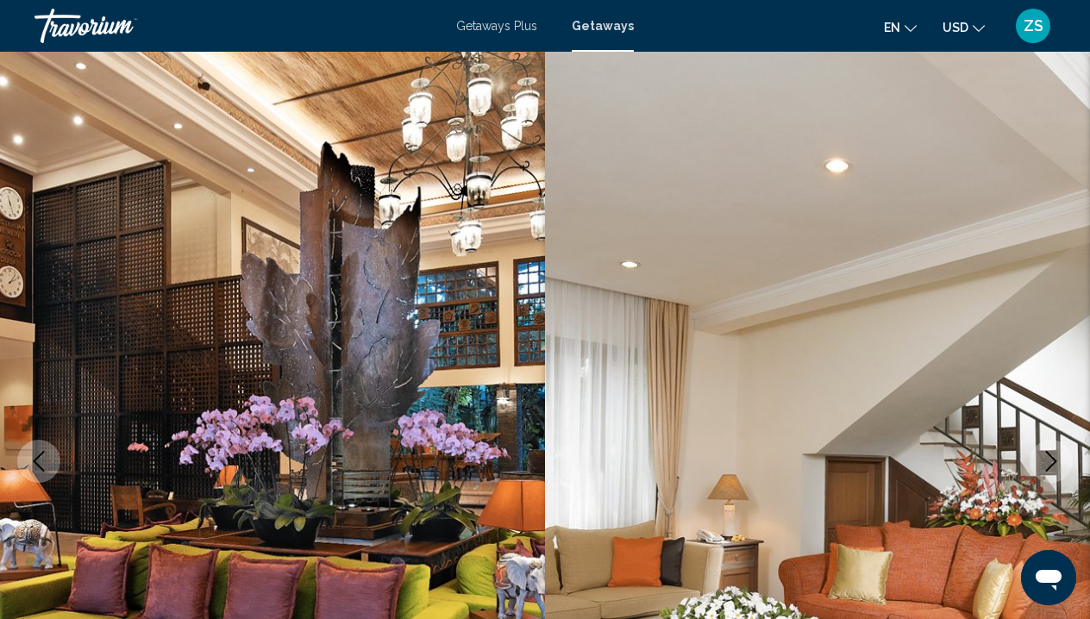
click at [1052, 451] on icon "Next image" at bounding box center [1051, 461] width 21 height 21
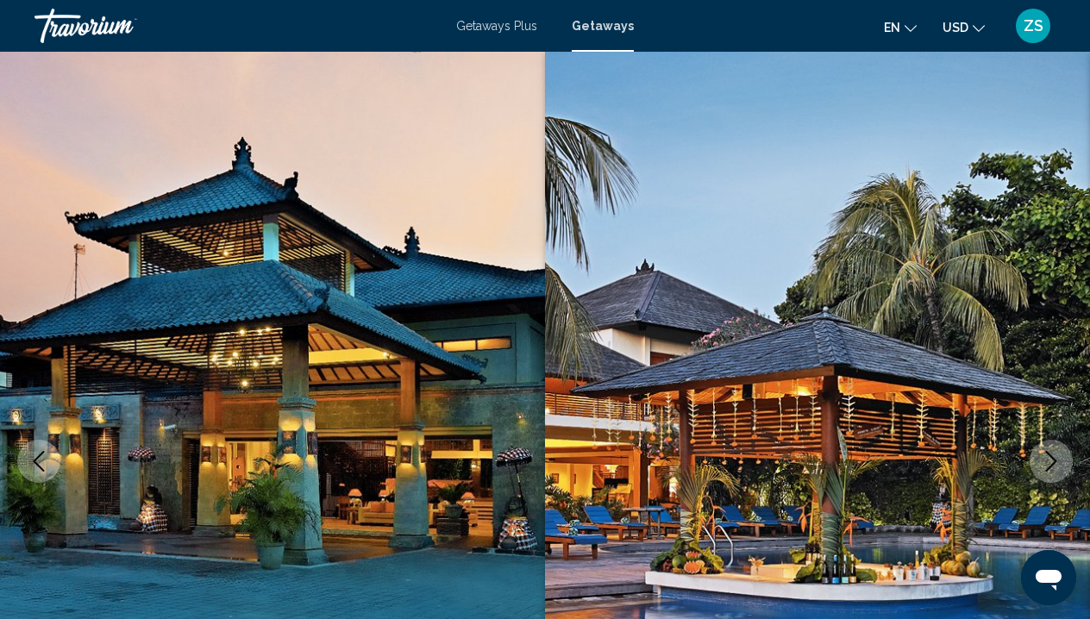
click at [1051, 451] on icon "Next image" at bounding box center [1051, 461] width 21 height 21
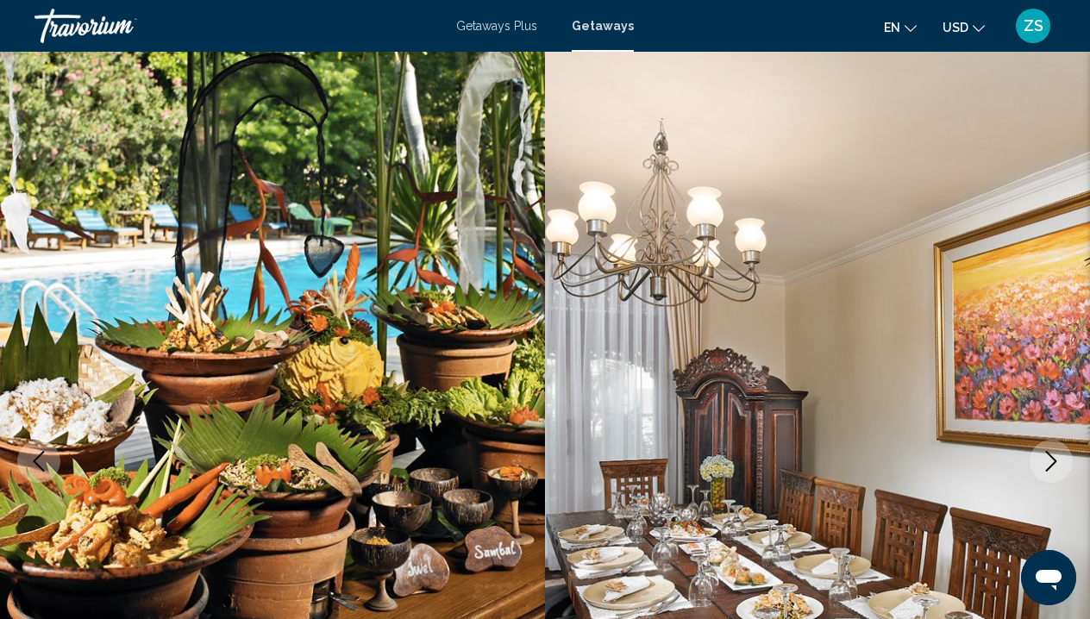
click at [1050, 451] on icon "Next image" at bounding box center [1051, 461] width 21 height 21
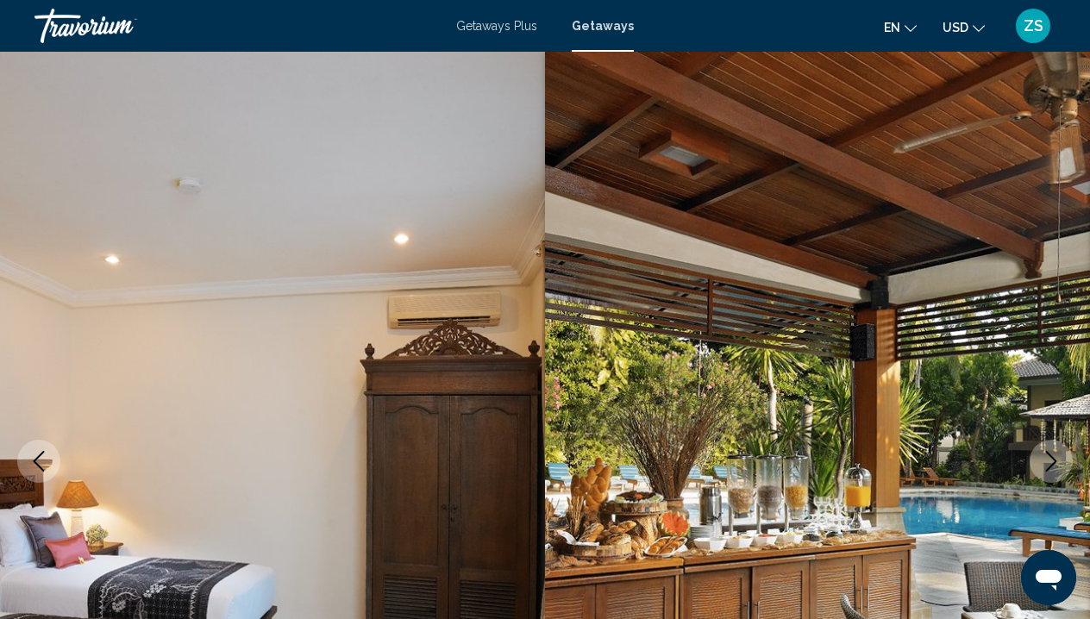
click at [1050, 451] on icon "Next image" at bounding box center [1051, 461] width 21 height 21
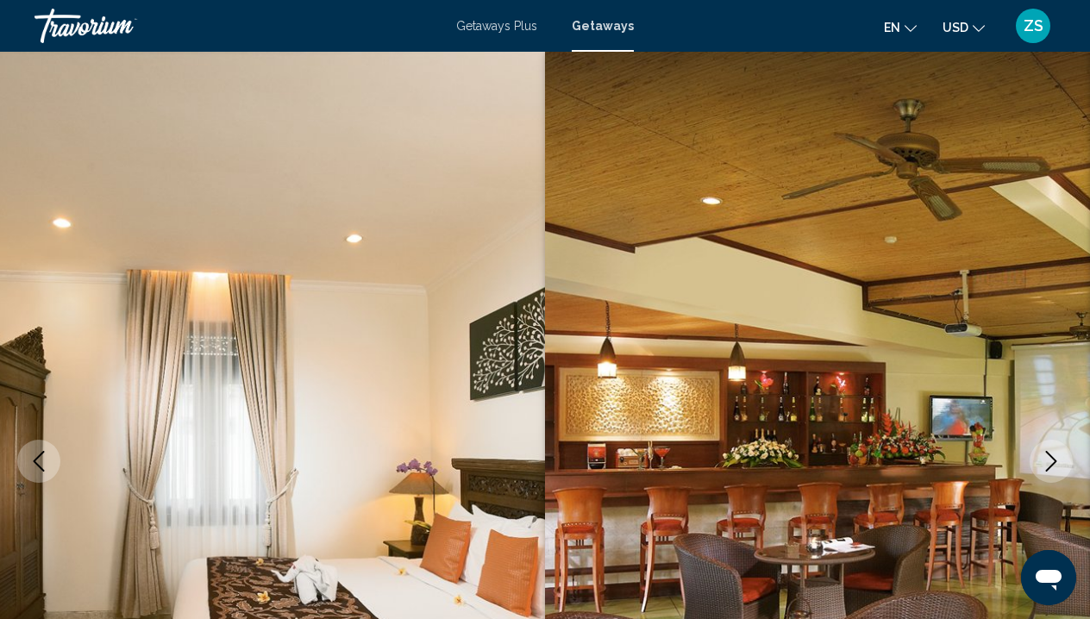
click at [1049, 451] on icon "Next image" at bounding box center [1051, 461] width 21 height 21
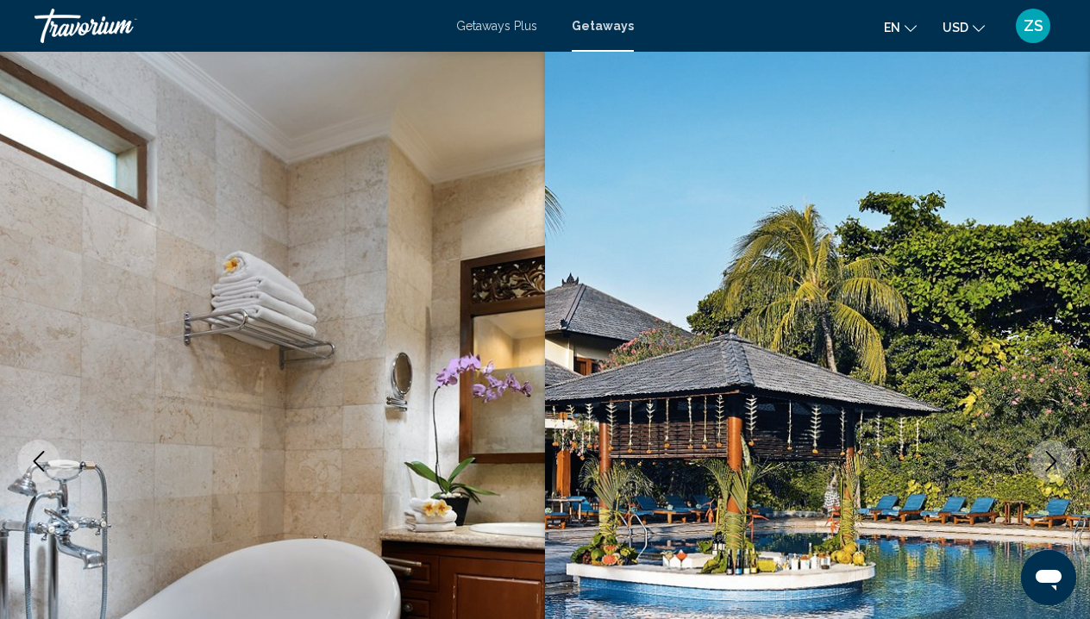
click at [1049, 451] on icon "Next image" at bounding box center [1051, 461] width 21 height 21
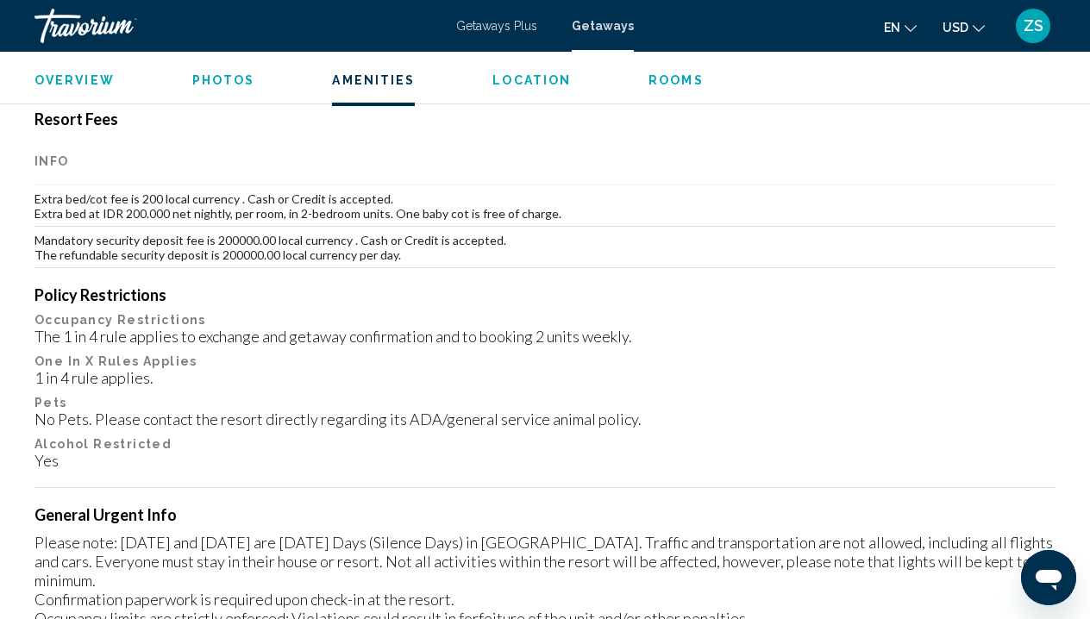
scroll to position [1969, 0]
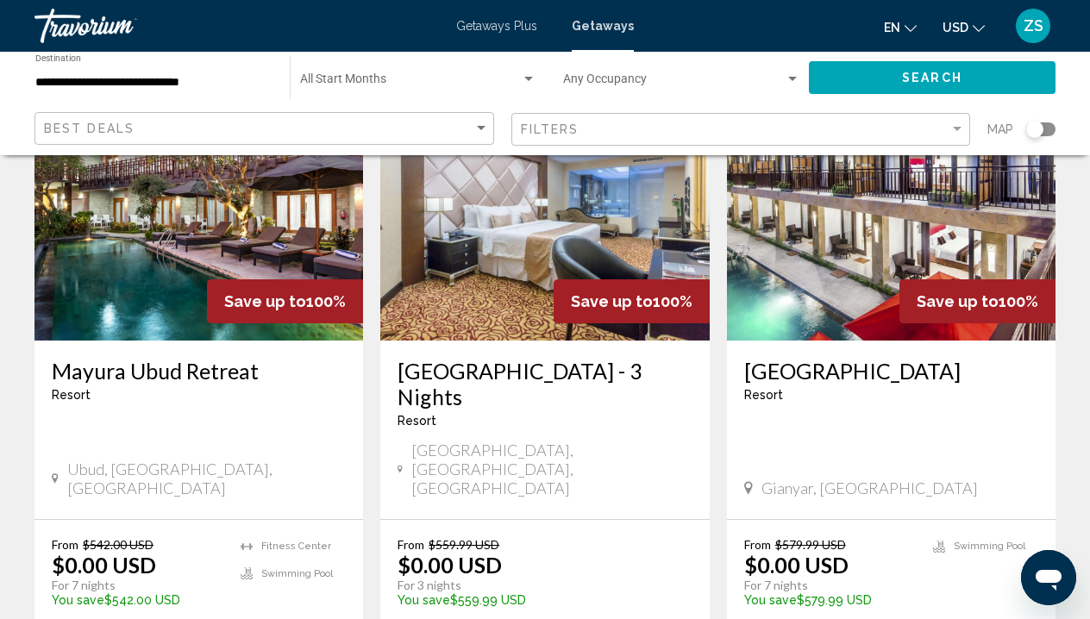
scroll to position [171, 0]
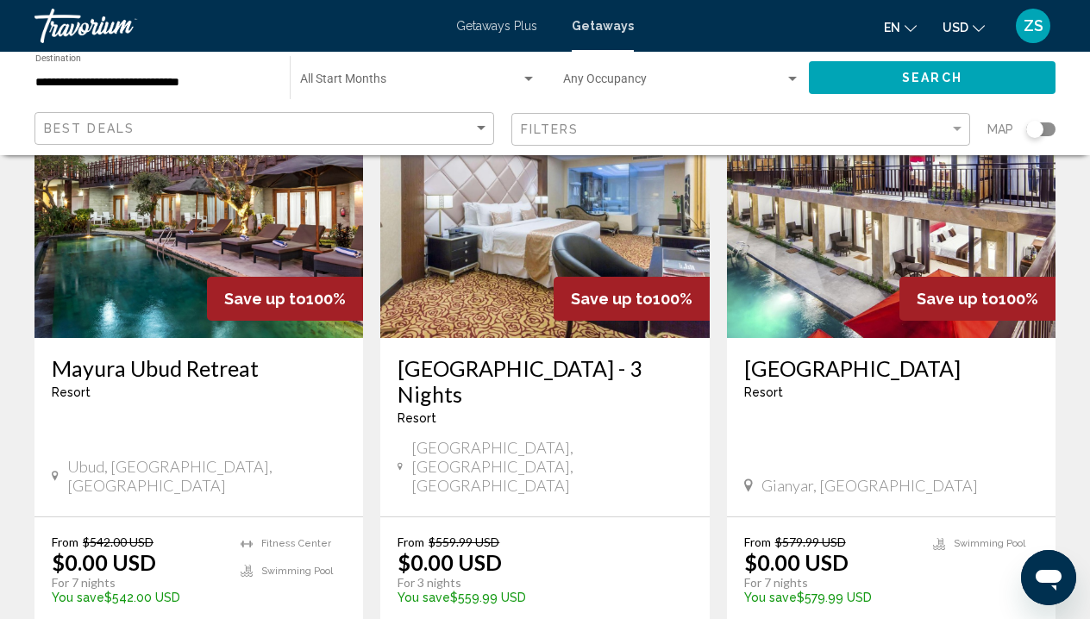
click at [174, 292] on img "Main content" at bounding box center [199, 200] width 329 height 276
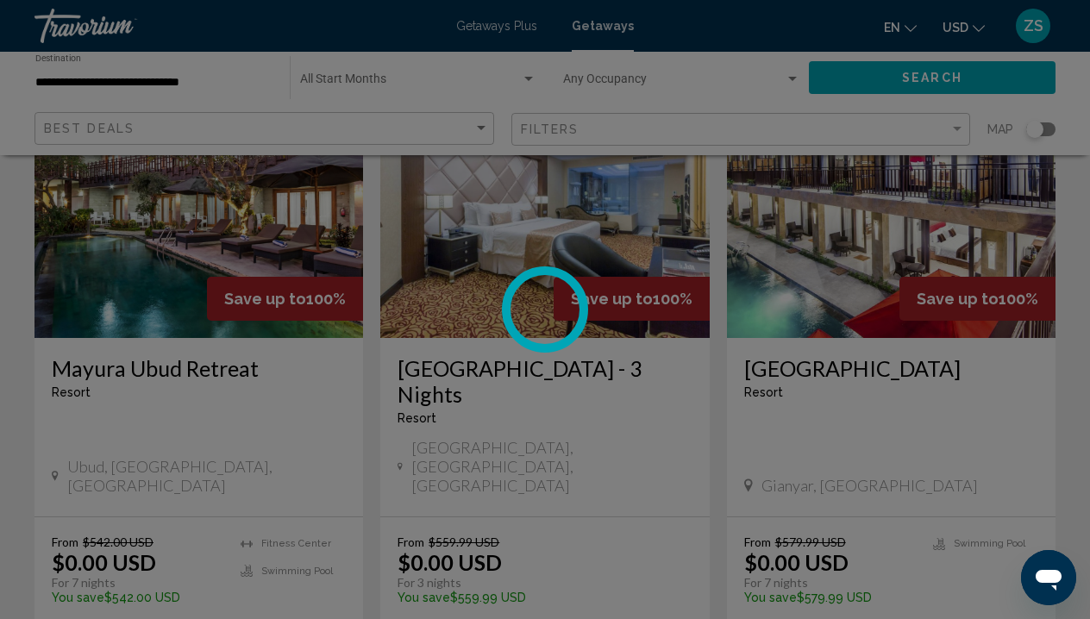
click at [204, 268] on div at bounding box center [545, 309] width 1090 height 619
click at [204, 267] on div at bounding box center [545, 309] width 1090 height 619
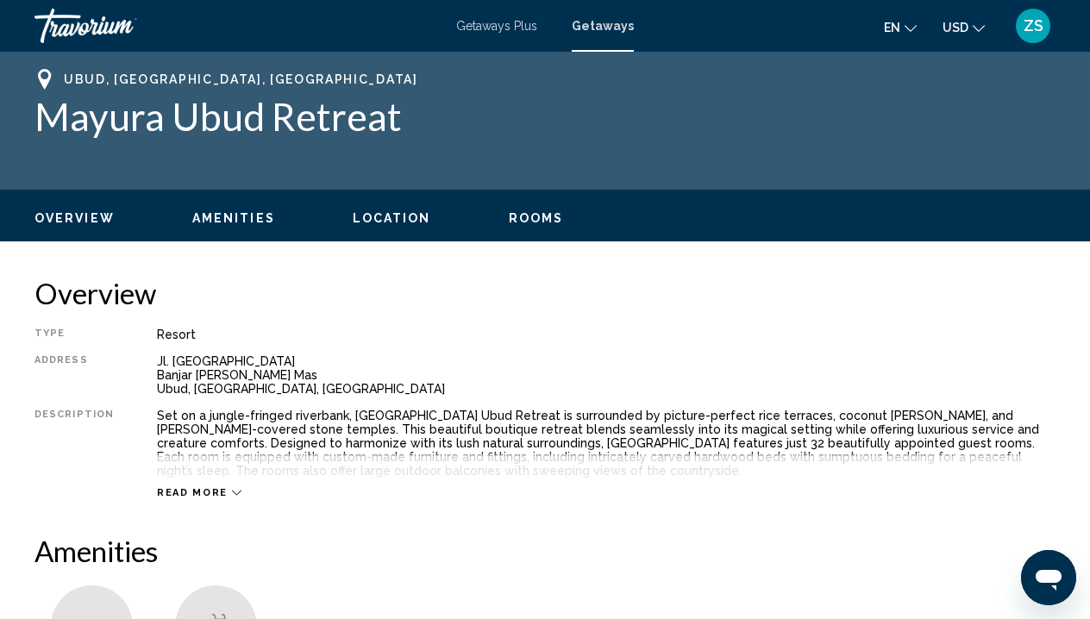
click at [75, 224] on span "Overview" at bounding box center [75, 218] width 80 height 14
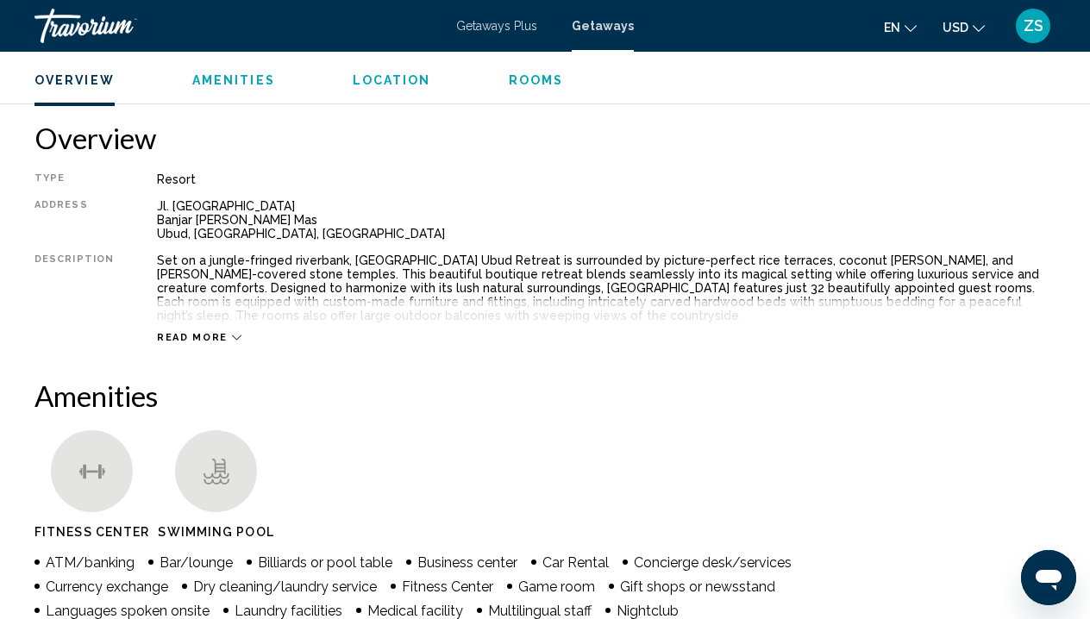
scroll to position [173, 0]
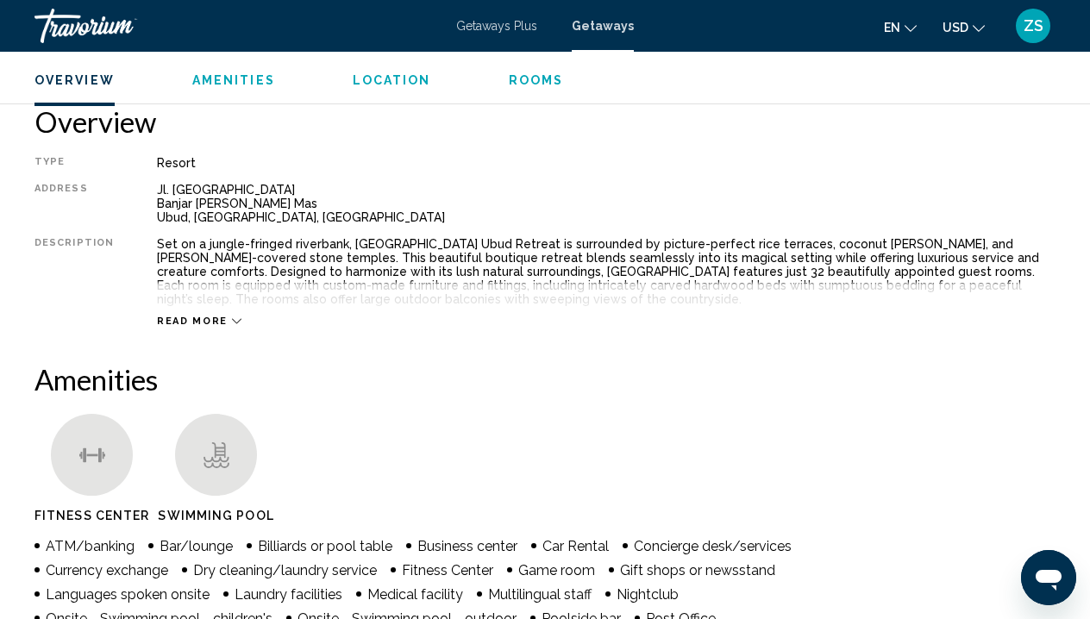
click at [544, 78] on span "Rooms" at bounding box center [536, 80] width 55 height 14
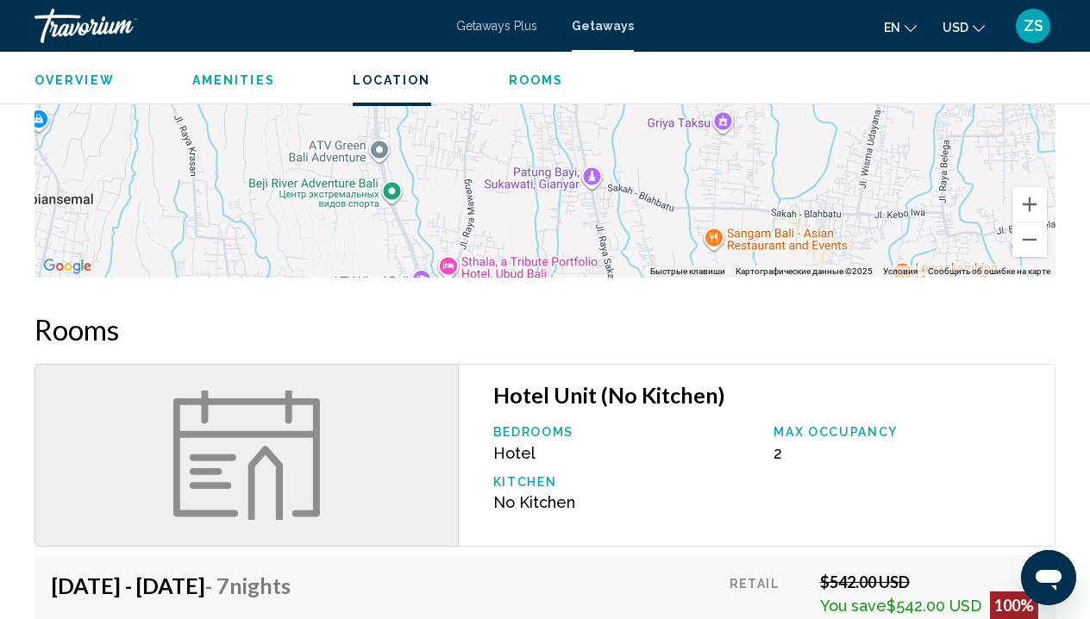
scroll to position [1555, 0]
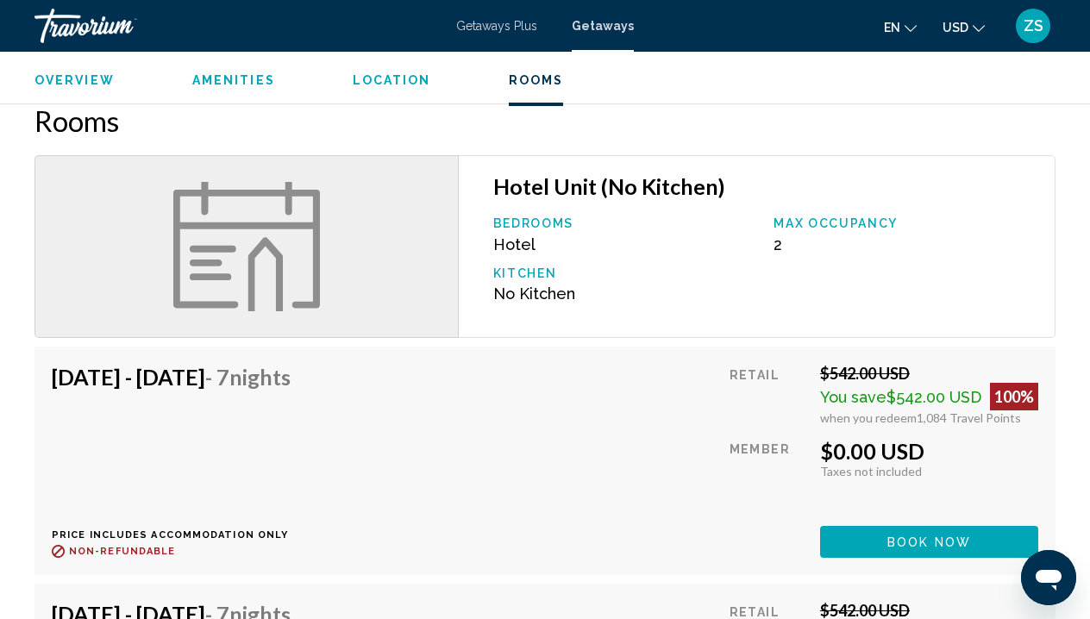
click at [398, 84] on span "Location" at bounding box center [392, 80] width 79 height 14
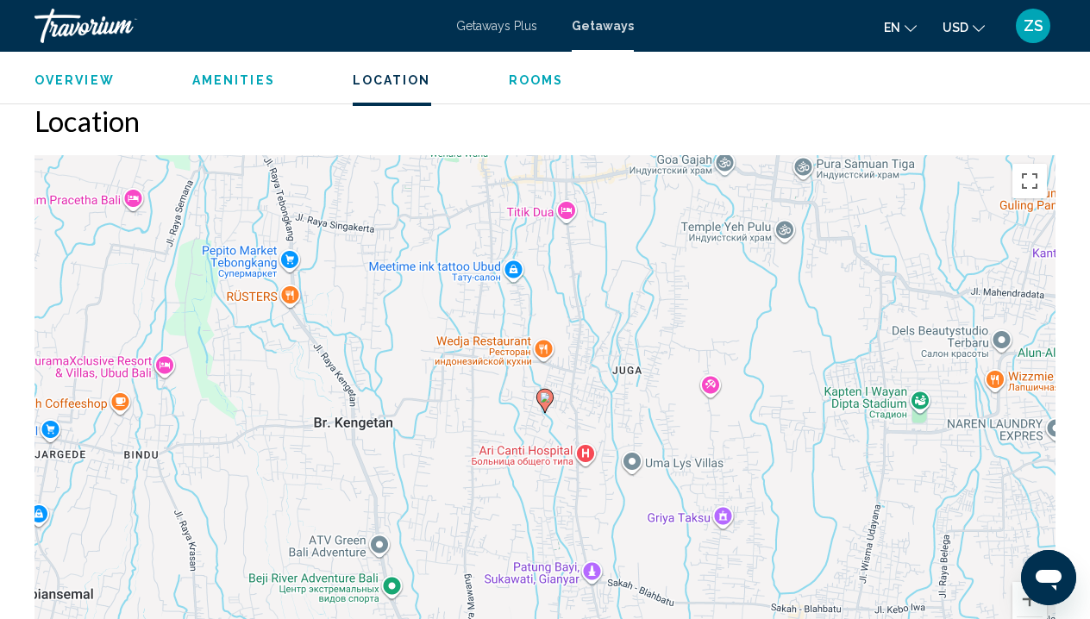
click at [248, 76] on span "Amenities" at bounding box center [233, 80] width 83 height 14
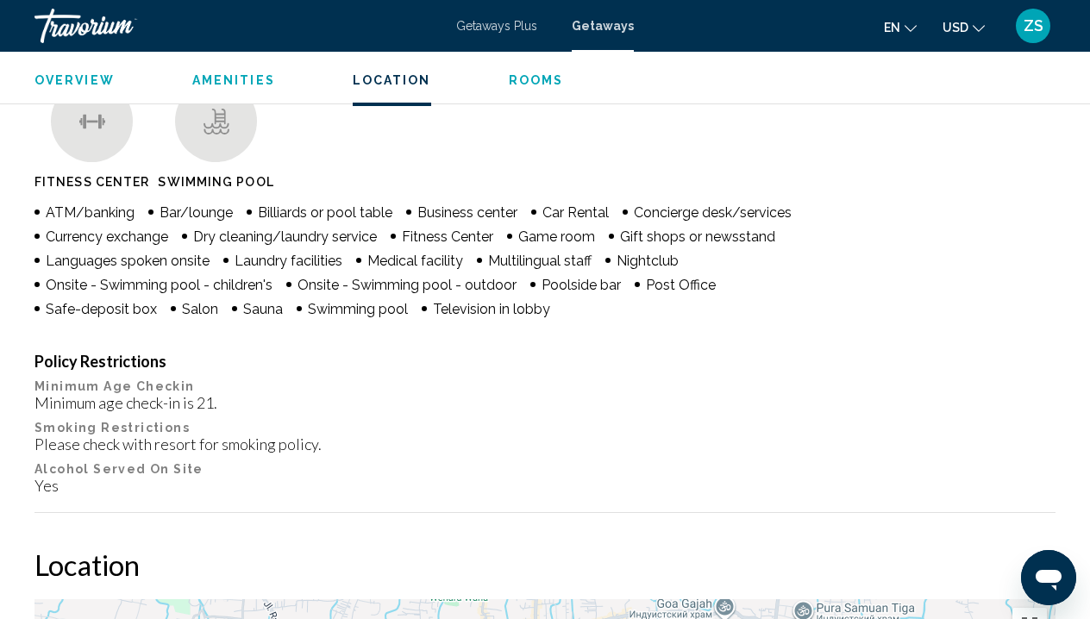
scroll to position [431, 0]
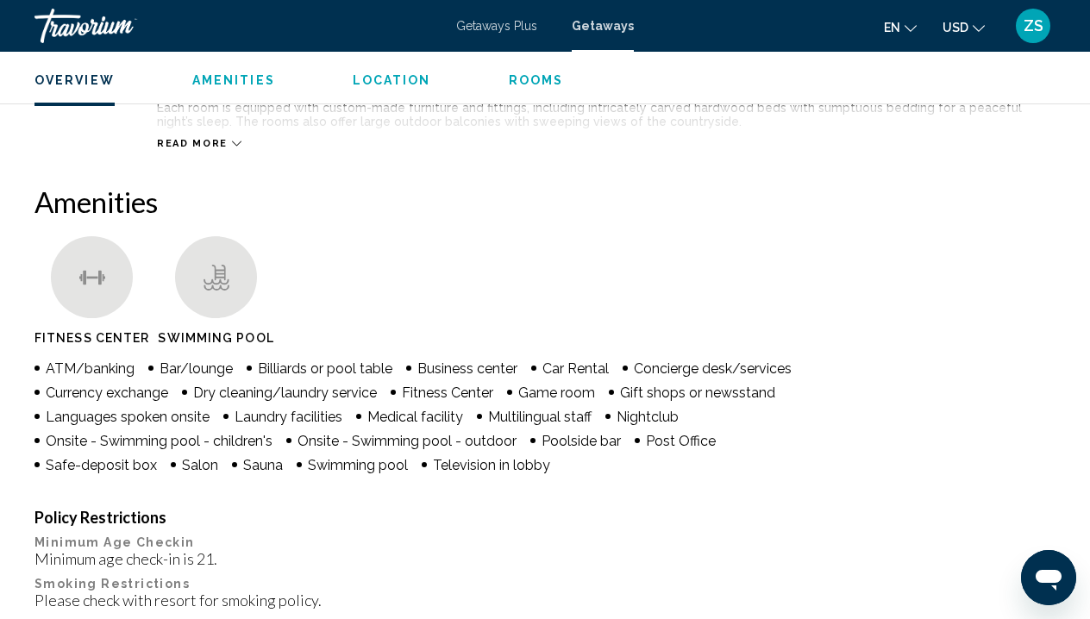
scroll to position [359, 0]
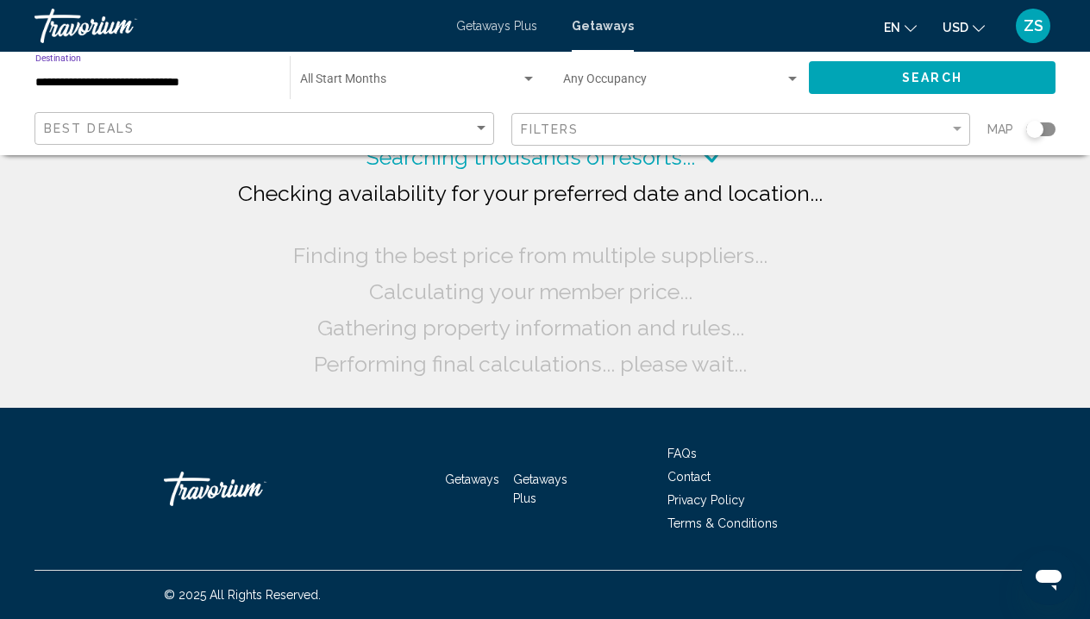
click at [185, 79] on input "**********" at bounding box center [153, 83] width 237 height 14
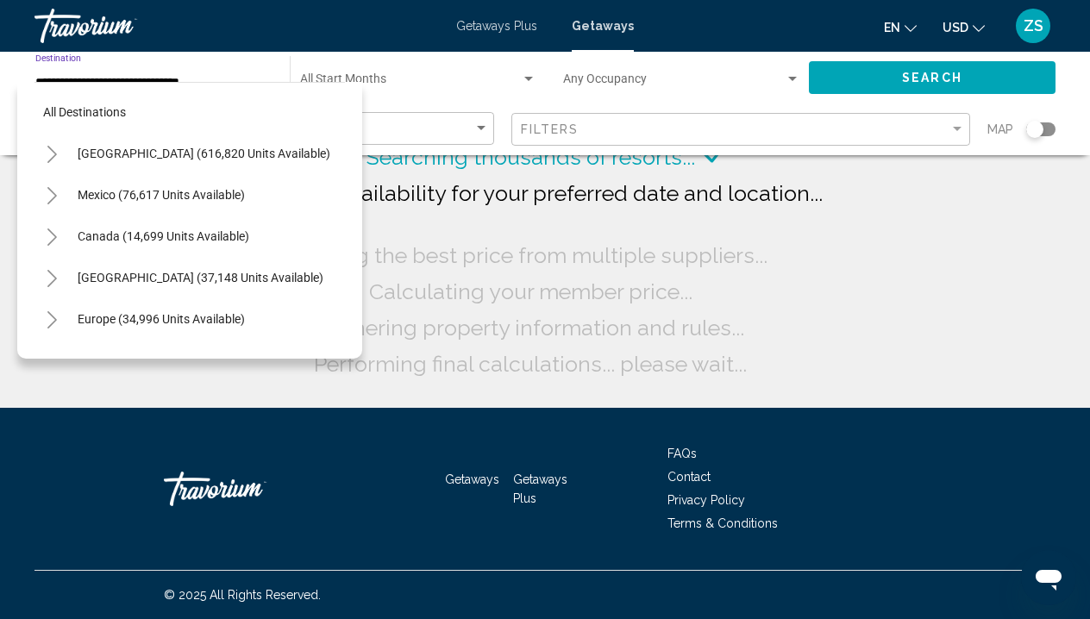
scroll to position [517, 0]
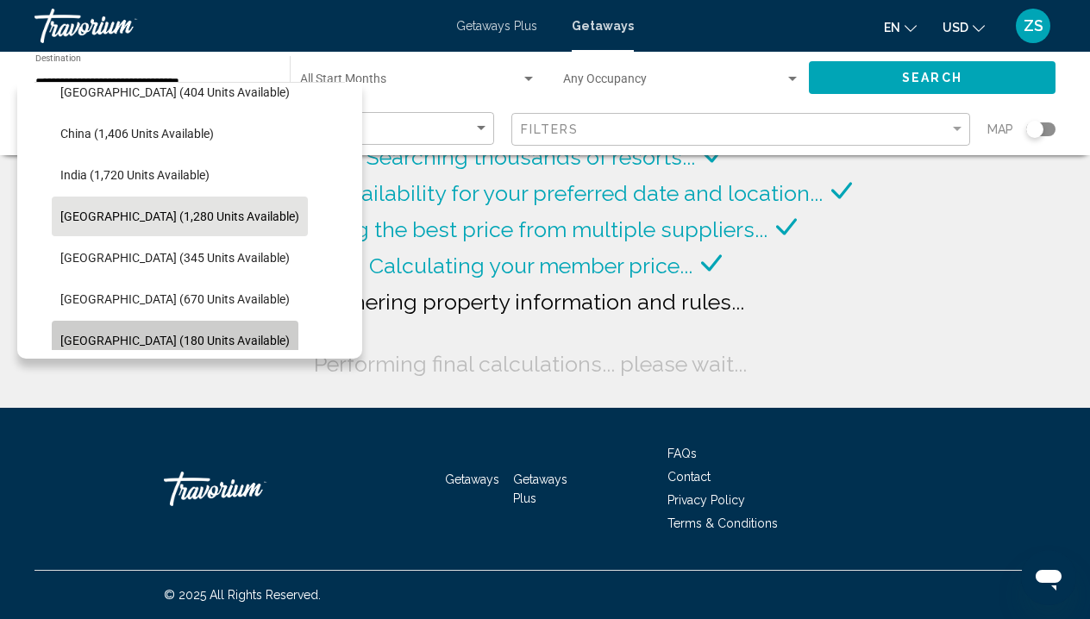
click at [192, 338] on span "[GEOGRAPHIC_DATA] (180 units available)" at bounding box center [174, 341] width 229 height 14
type input "**********"
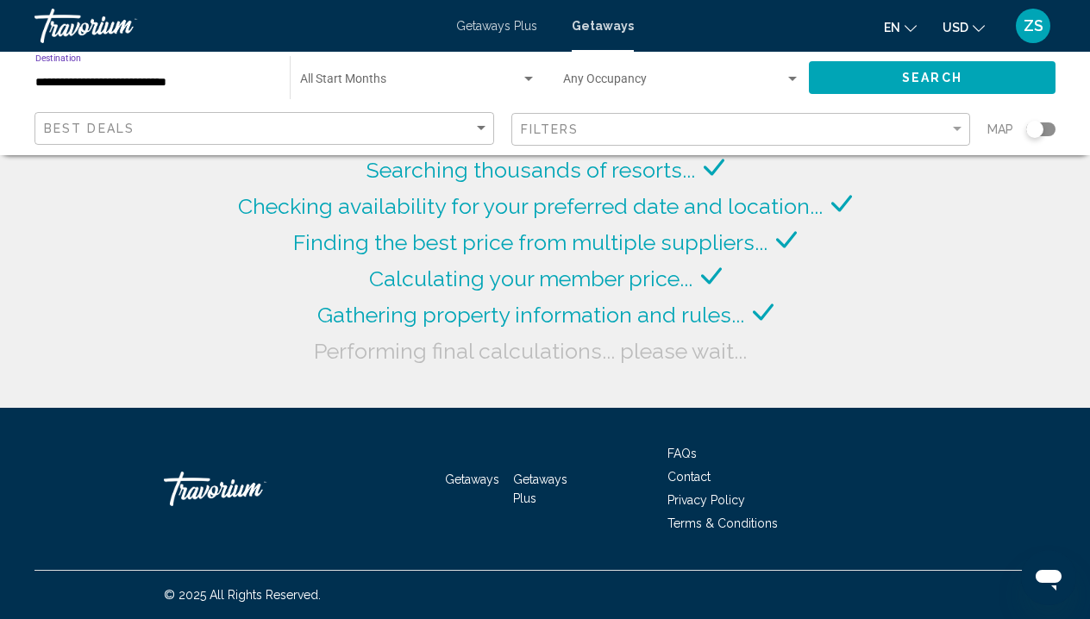
click at [847, 87] on button "Search" at bounding box center [932, 77] width 247 height 32
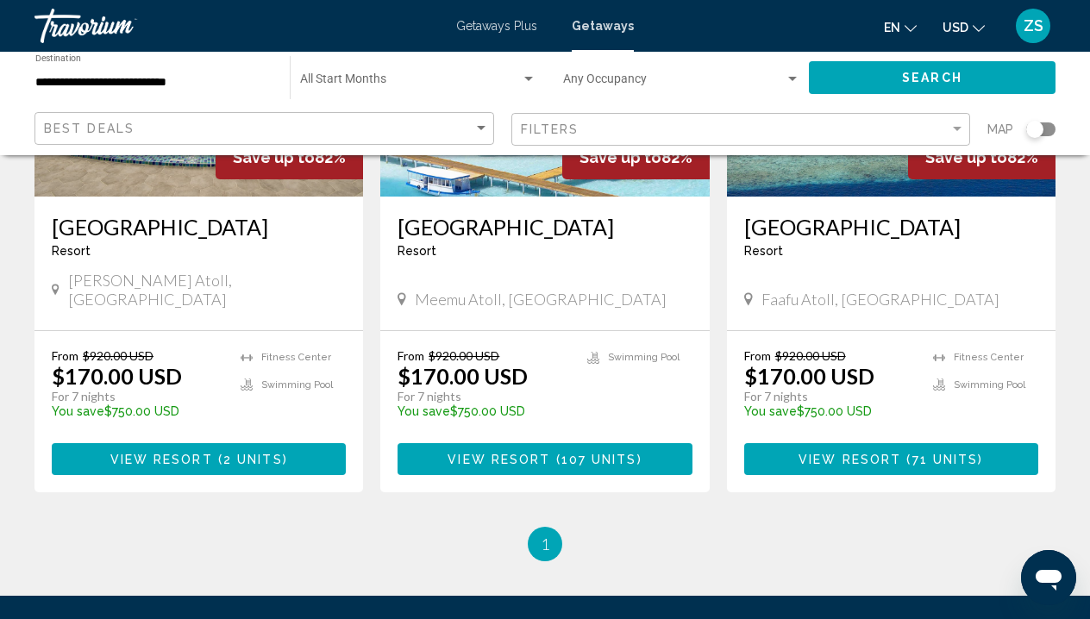
scroll to position [352, 0]
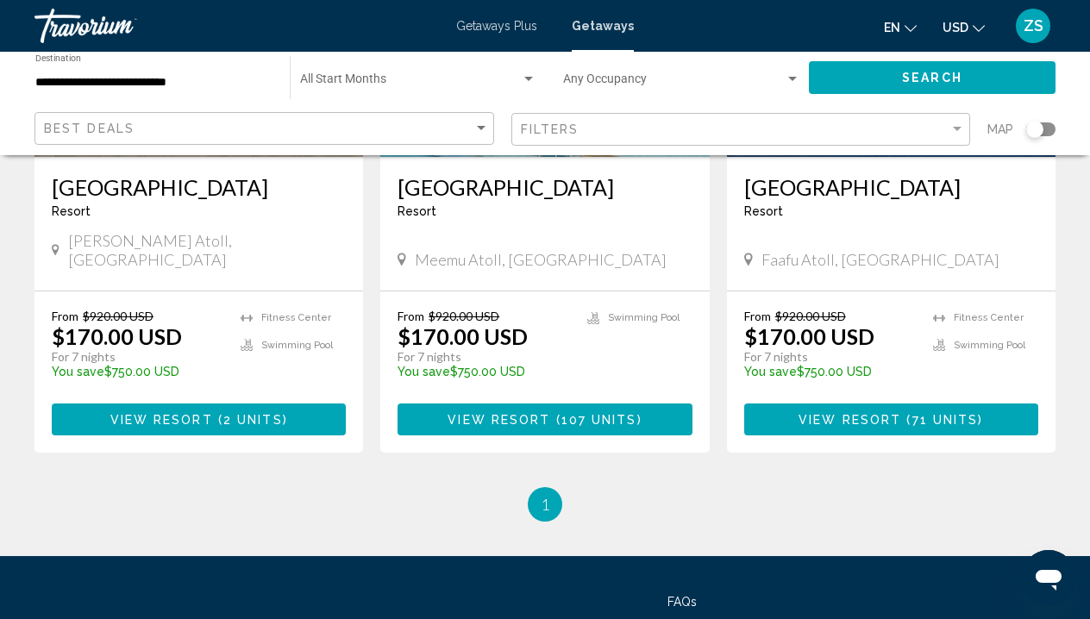
click at [880, 413] on span "View Resort" at bounding box center [850, 420] width 103 height 14
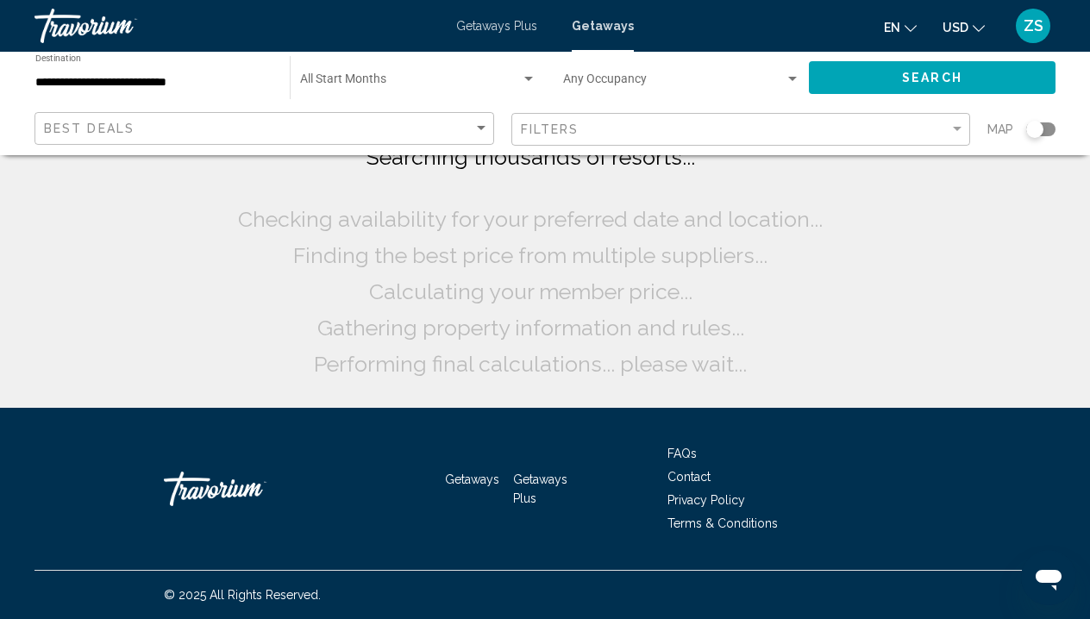
click at [192, 82] on input "**********" at bounding box center [153, 83] width 237 height 14
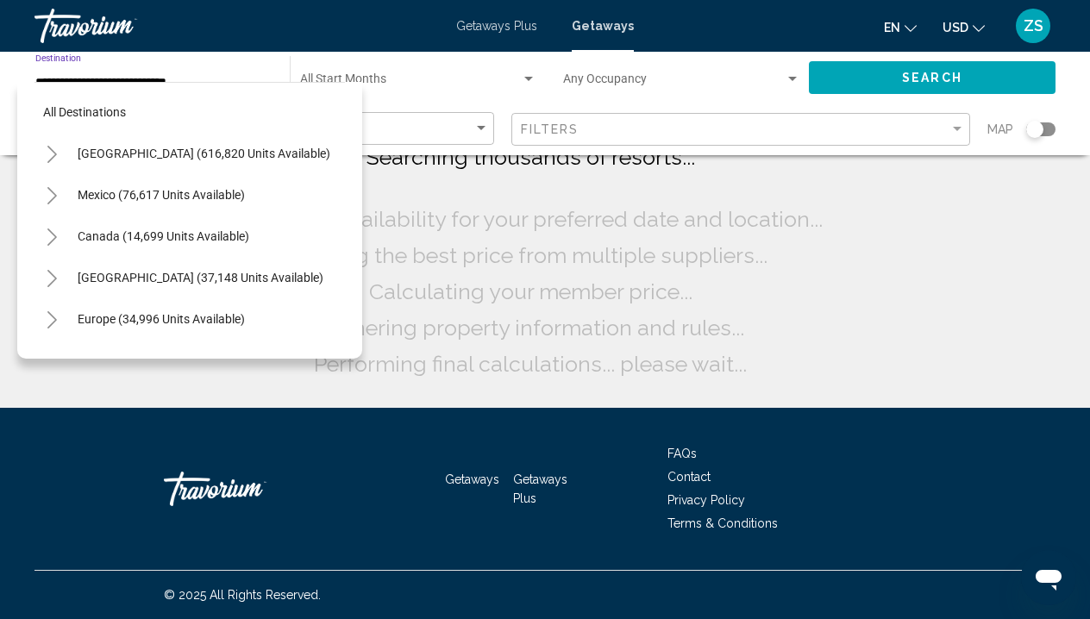
scroll to position [641, 0]
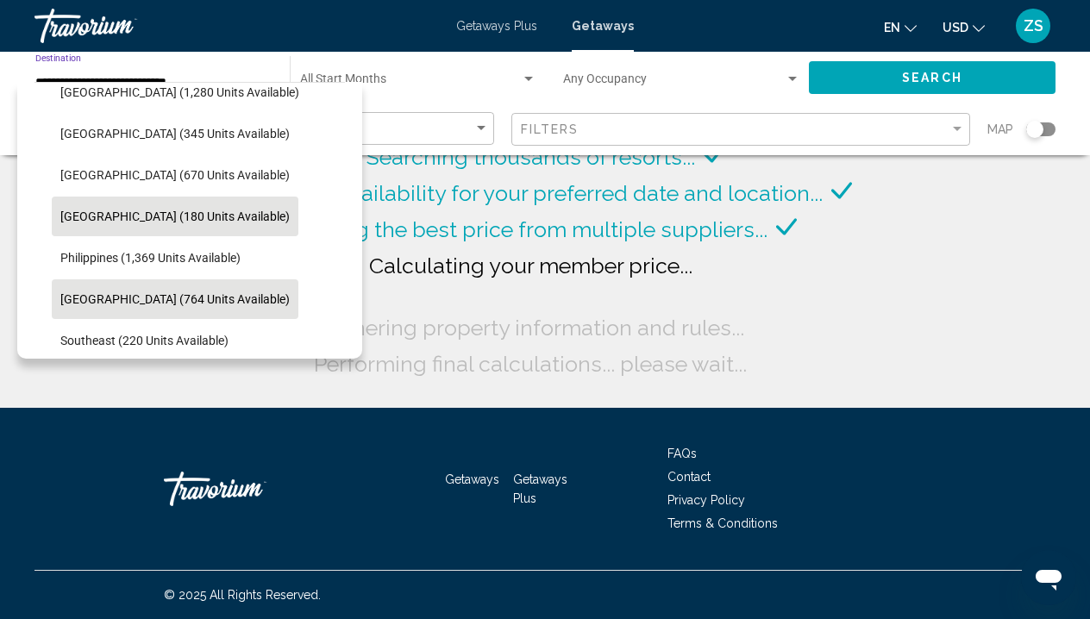
click at [192, 301] on span "[GEOGRAPHIC_DATA] (764 units available)" at bounding box center [174, 299] width 229 height 14
type input "**********"
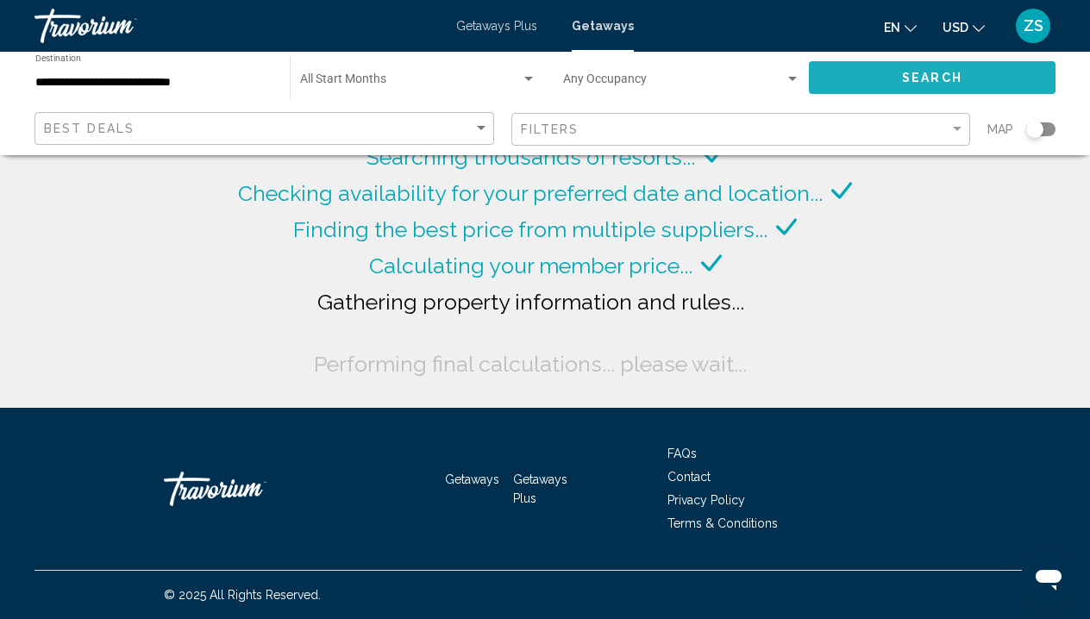
click at [874, 74] on button "Search" at bounding box center [932, 77] width 247 height 32
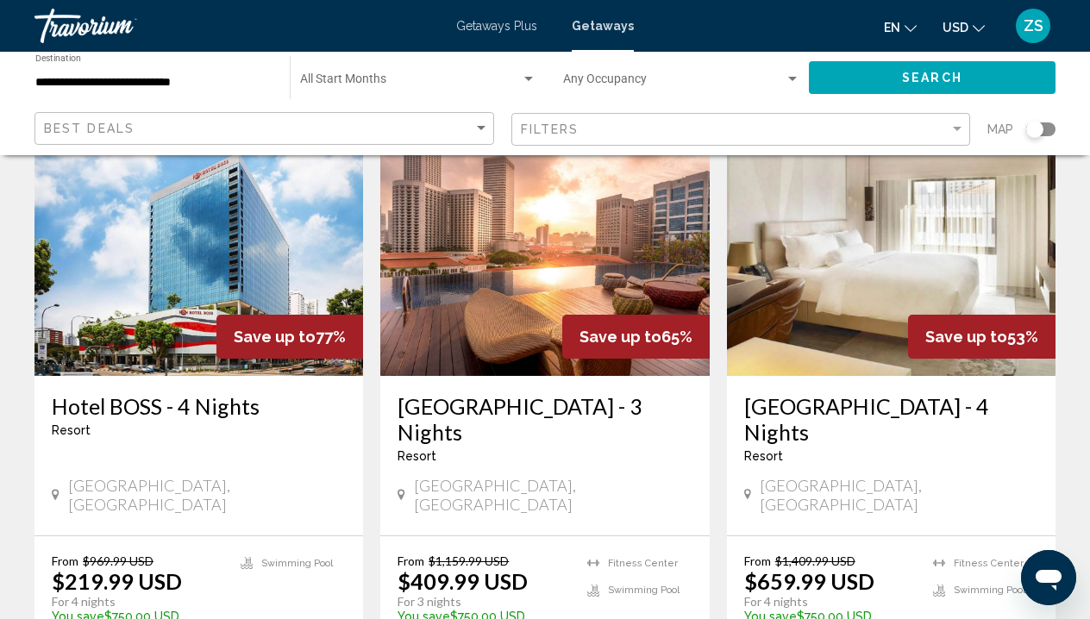
scroll to position [764, 0]
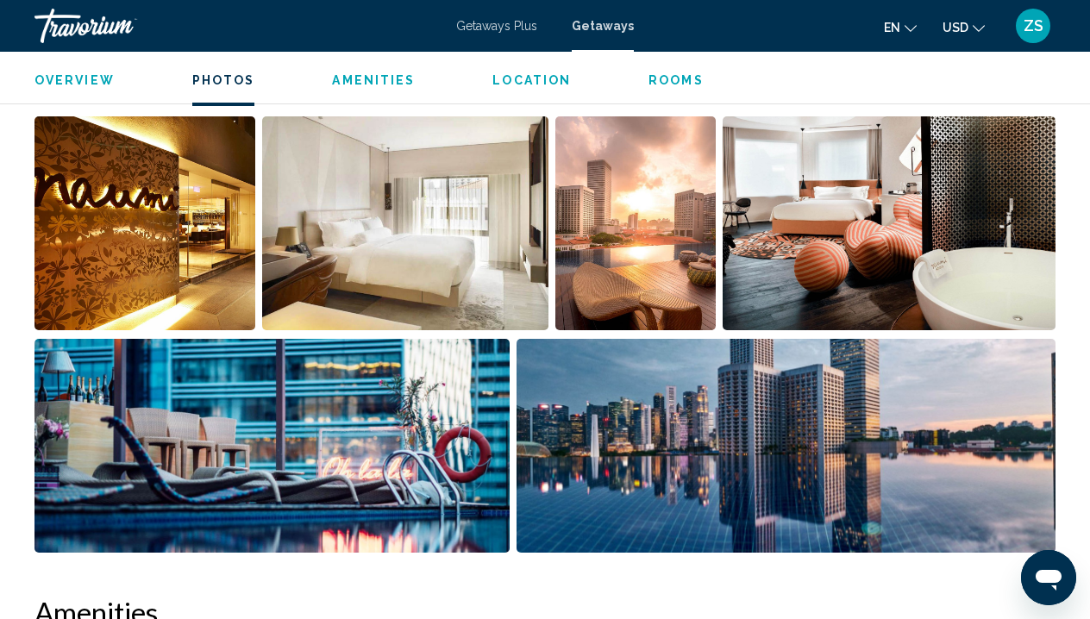
scroll to position [1062, 0]
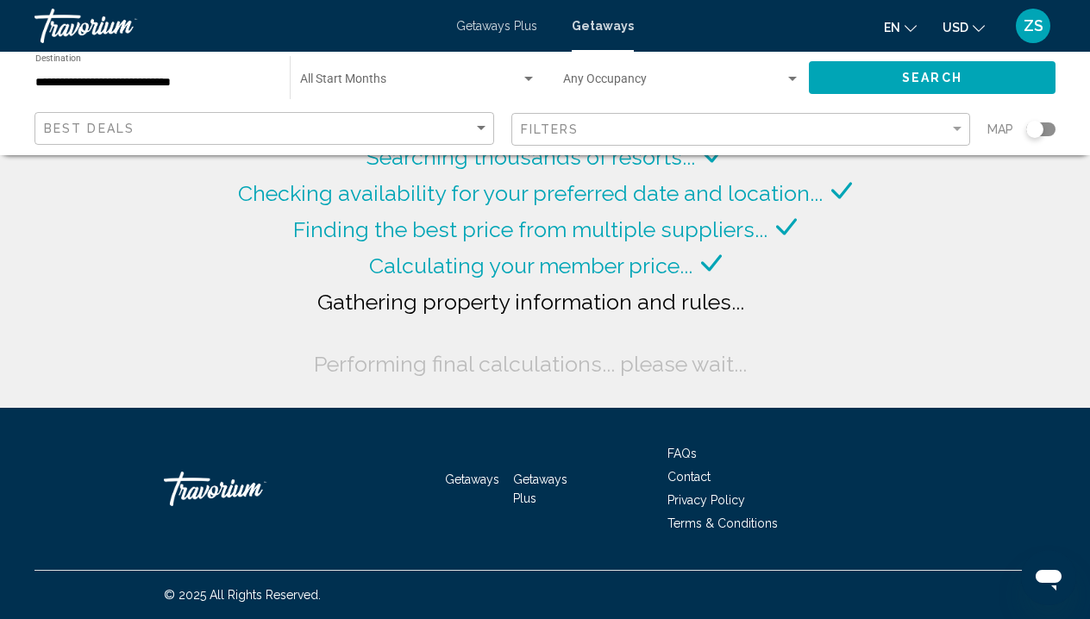
click at [185, 79] on input "**********" at bounding box center [153, 83] width 237 height 14
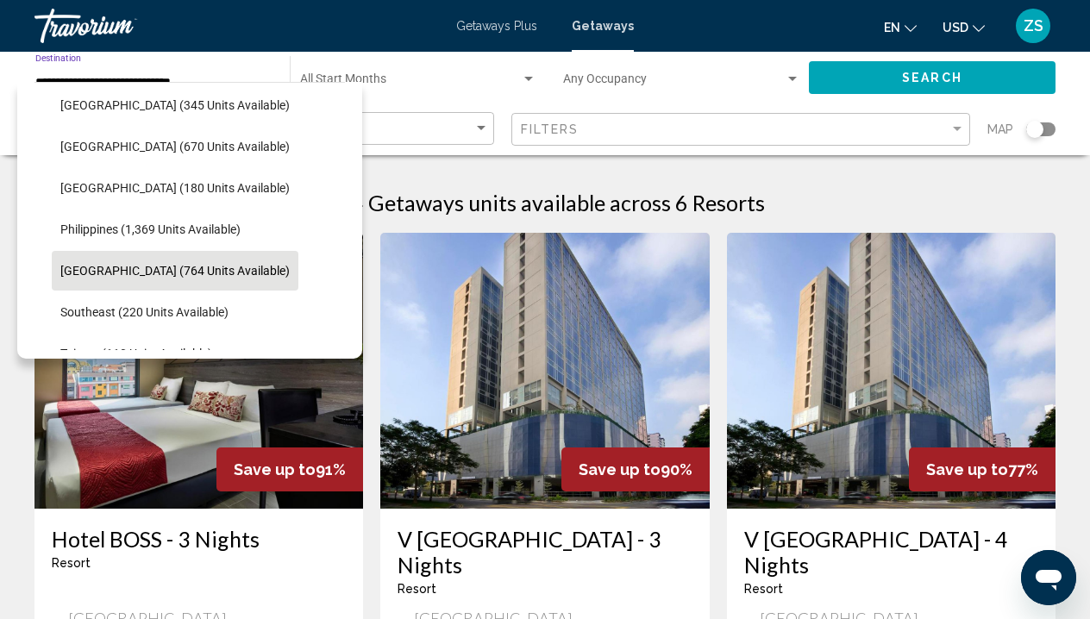
scroll to position [674, 0]
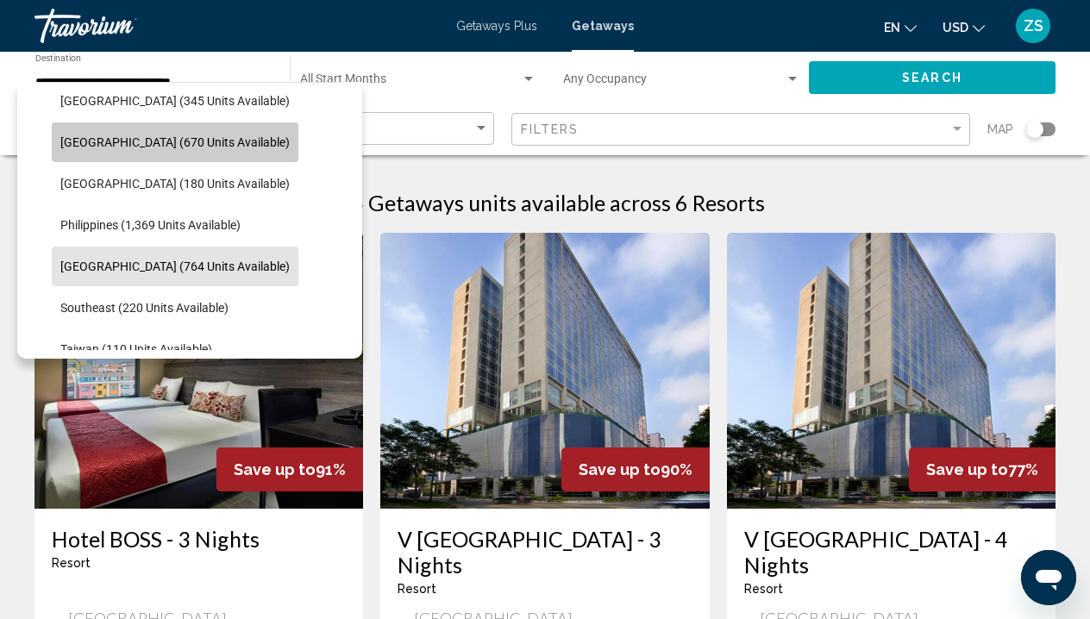
click at [191, 136] on span "Malaysia (670 units available)" at bounding box center [174, 142] width 229 height 14
type input "**********"
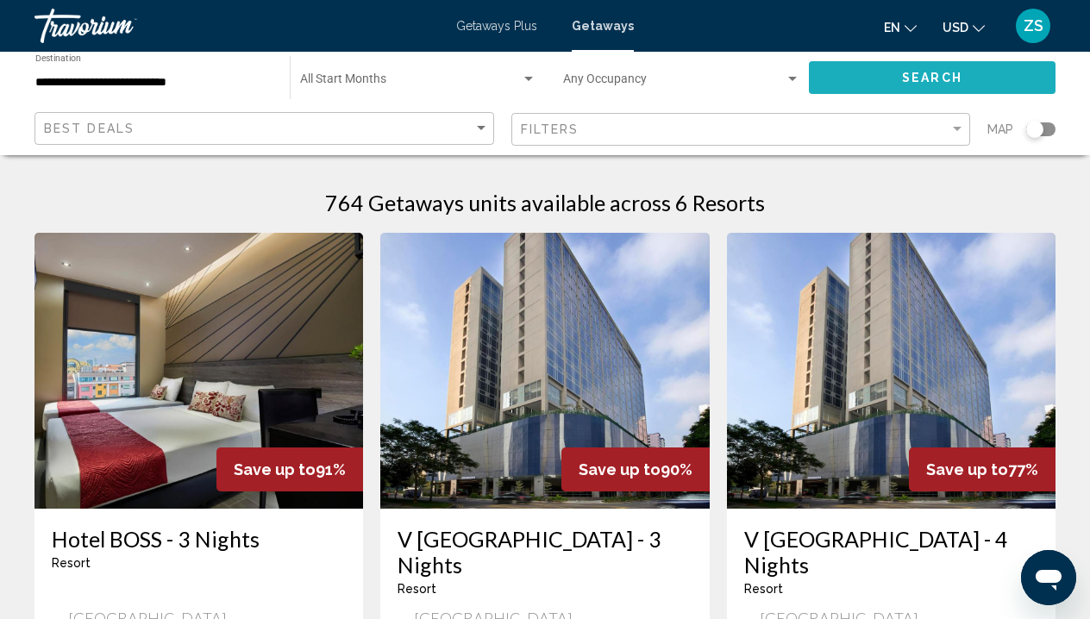
click at [854, 77] on button "Search" at bounding box center [932, 77] width 247 height 32
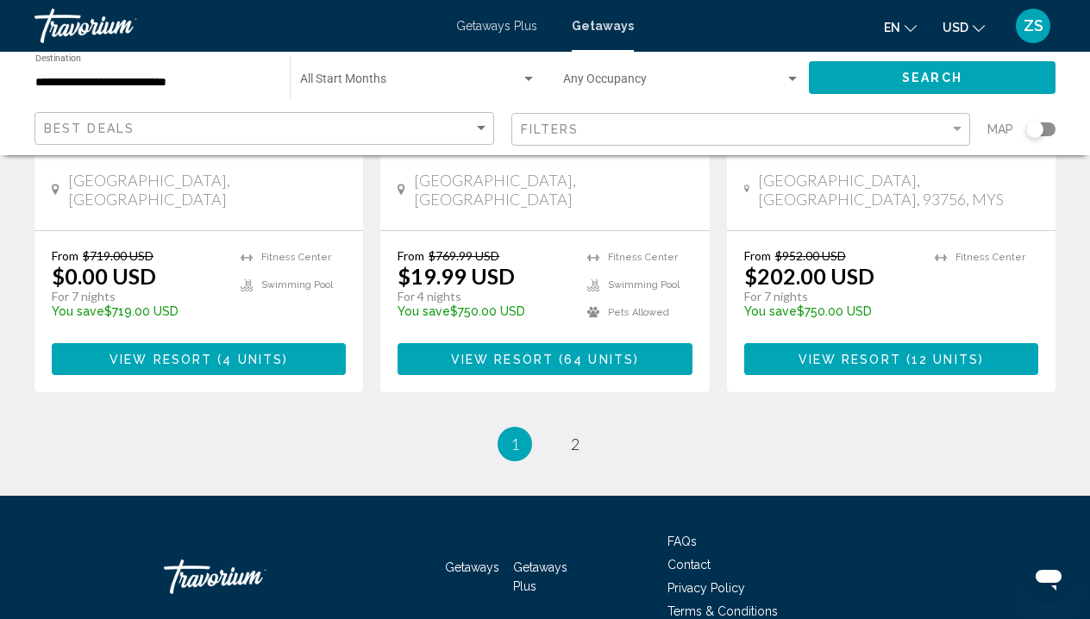
scroll to position [2309, 0]
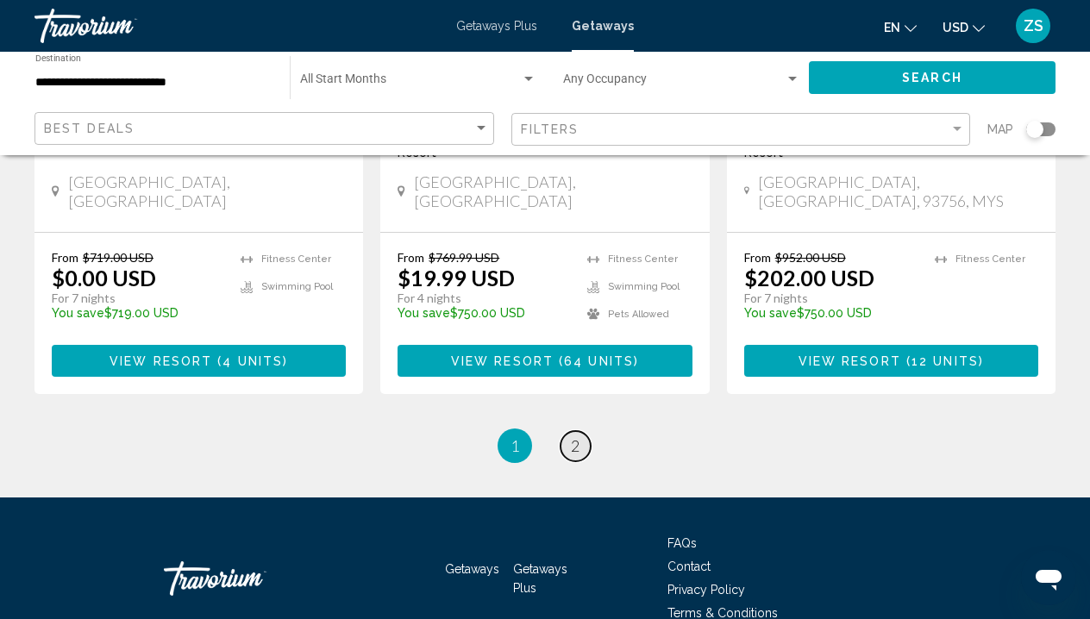
click at [580, 437] on span "2" at bounding box center [575, 446] width 9 height 19
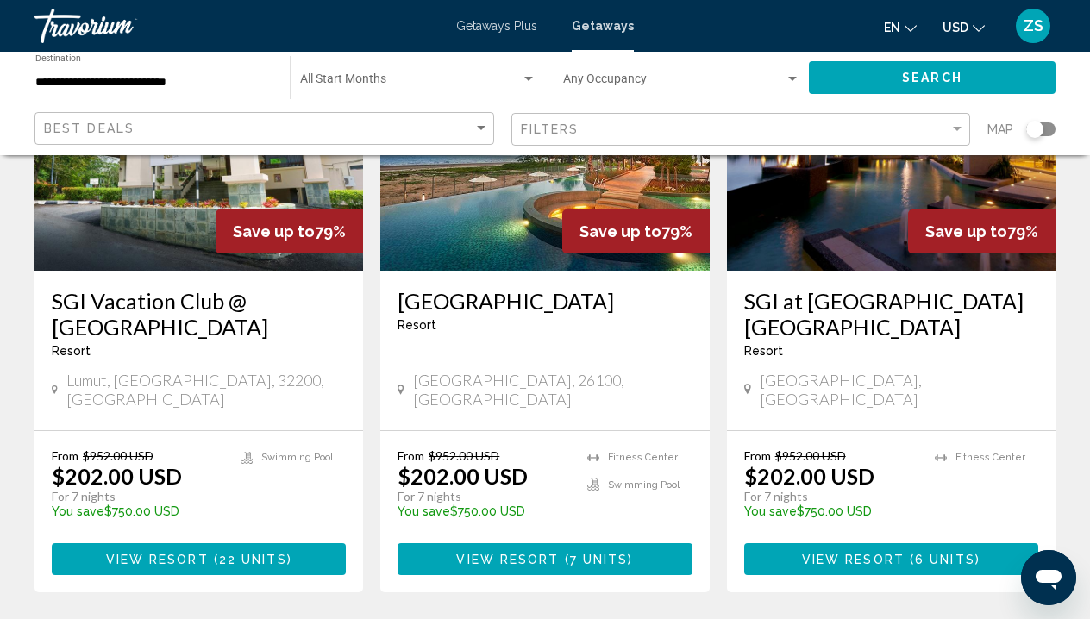
scroll to position [286, 0]
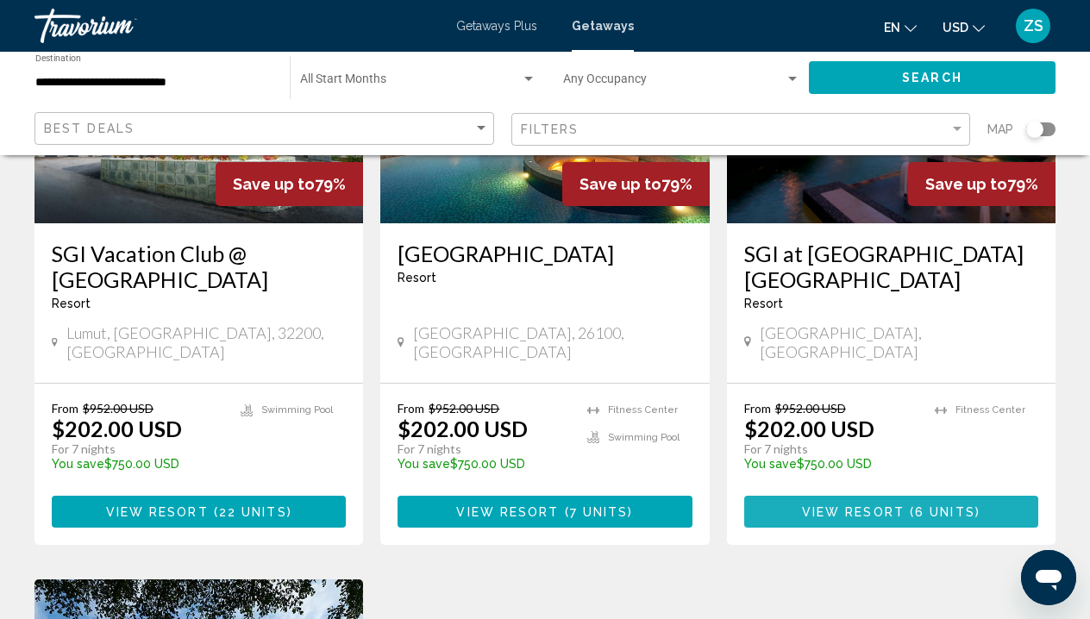
click at [892, 506] on span "View Resort" at bounding box center [853, 513] width 103 height 14
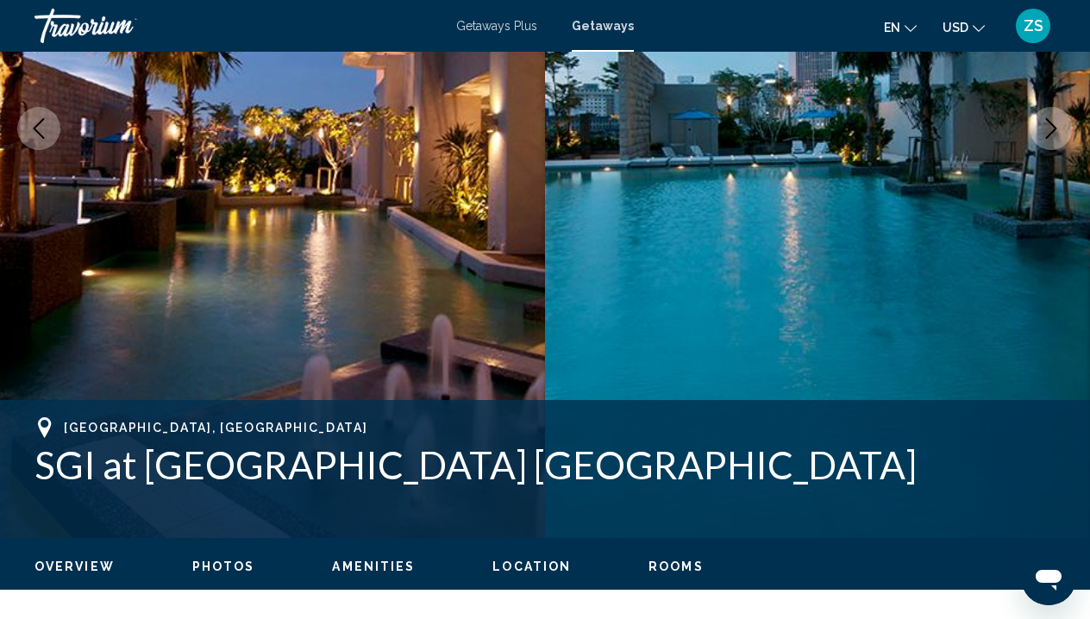
scroll to position [180, 0]
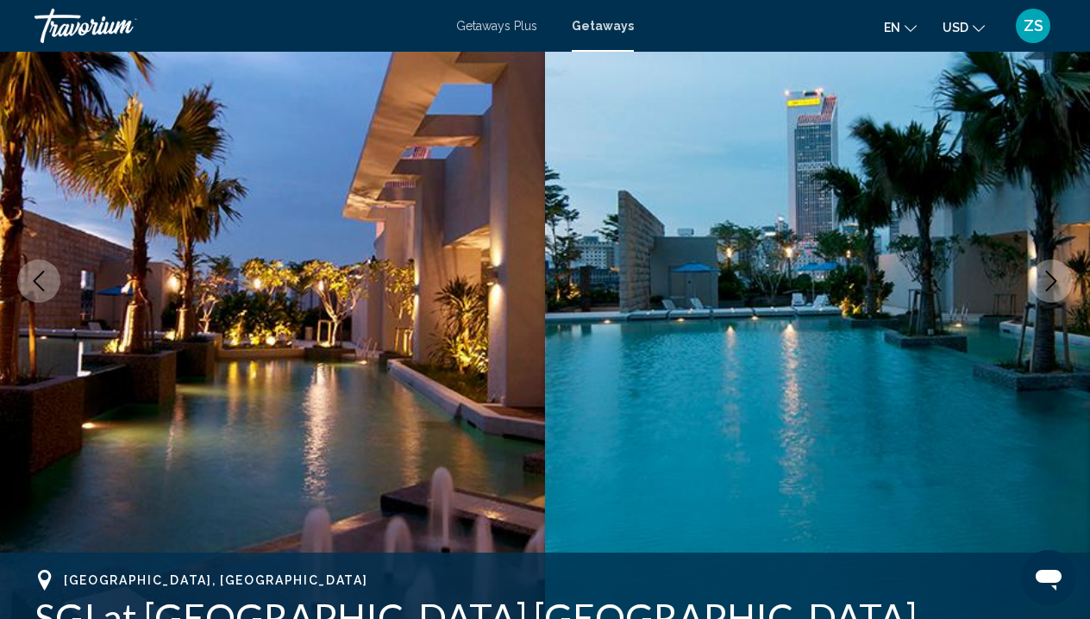
click at [1050, 274] on icon "Next image" at bounding box center [1051, 281] width 11 height 21
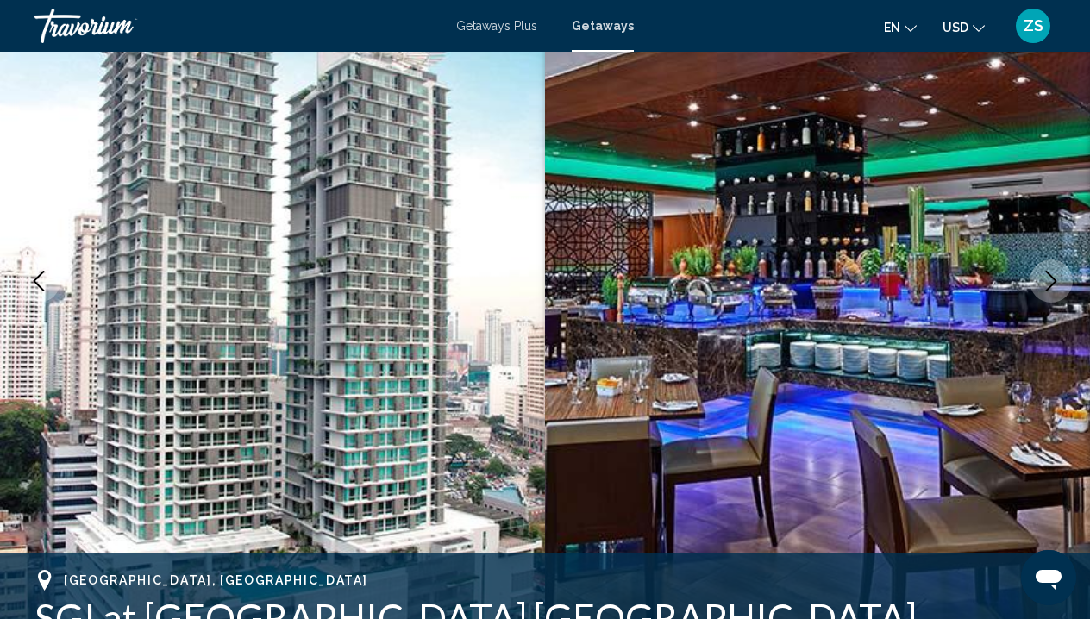
click at [1050, 275] on icon "Next image" at bounding box center [1051, 281] width 11 height 21
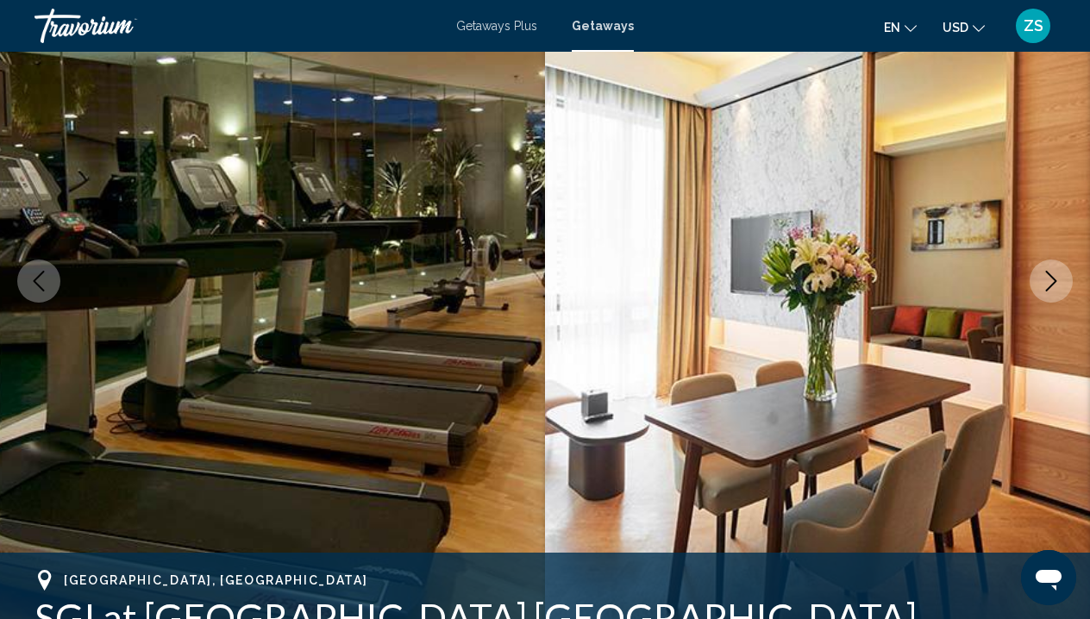
click at [1050, 275] on icon "Next image" at bounding box center [1051, 281] width 11 height 21
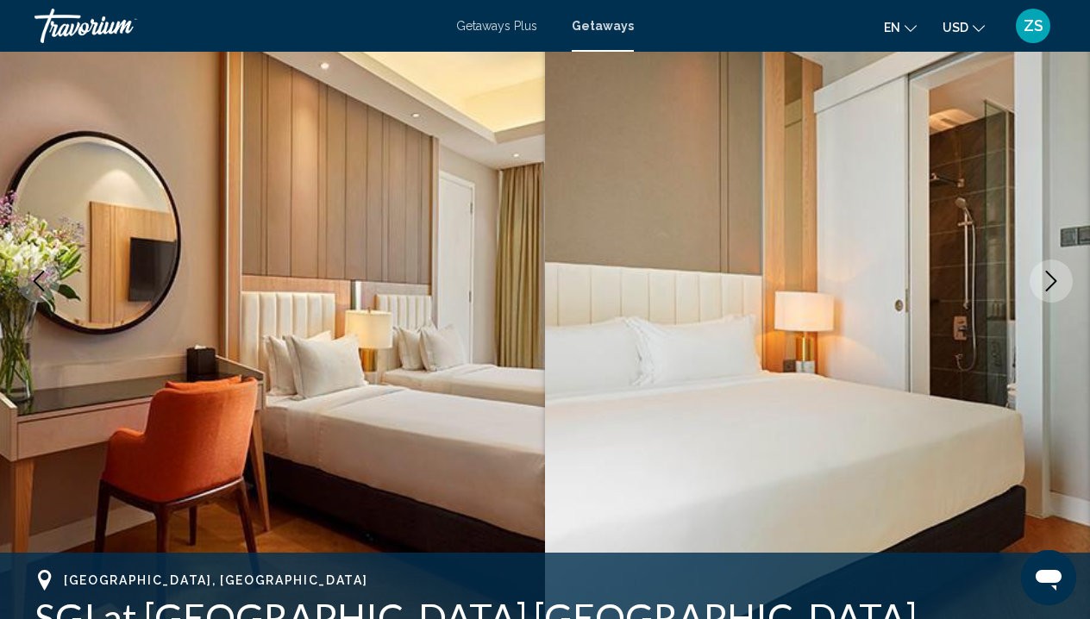
click at [1051, 276] on icon "Next image" at bounding box center [1051, 281] width 11 height 21
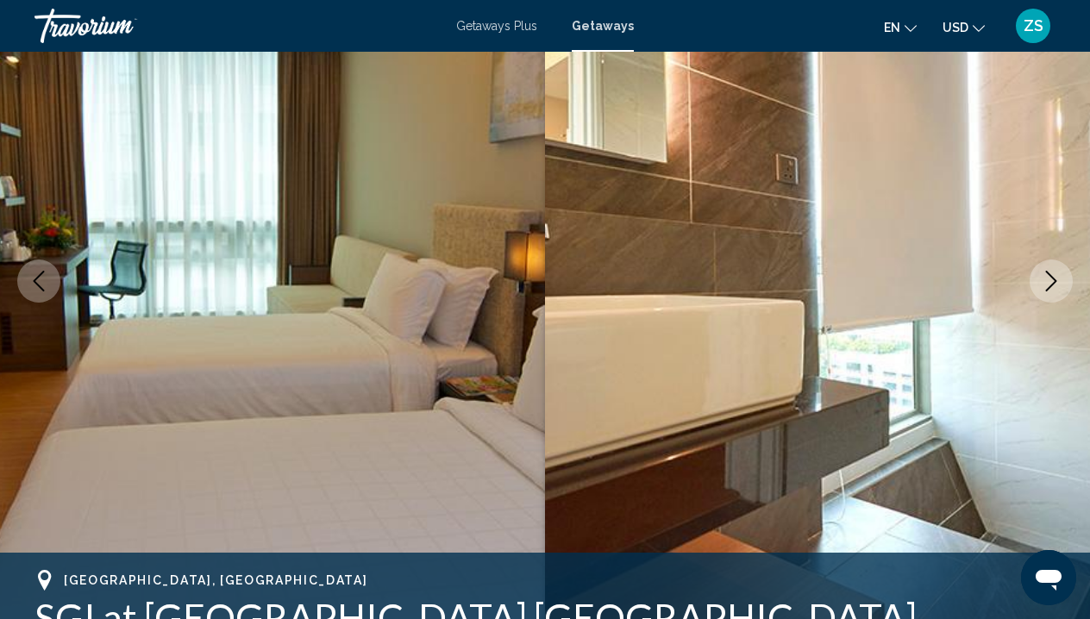
click at [1051, 276] on icon "Next image" at bounding box center [1051, 281] width 11 height 21
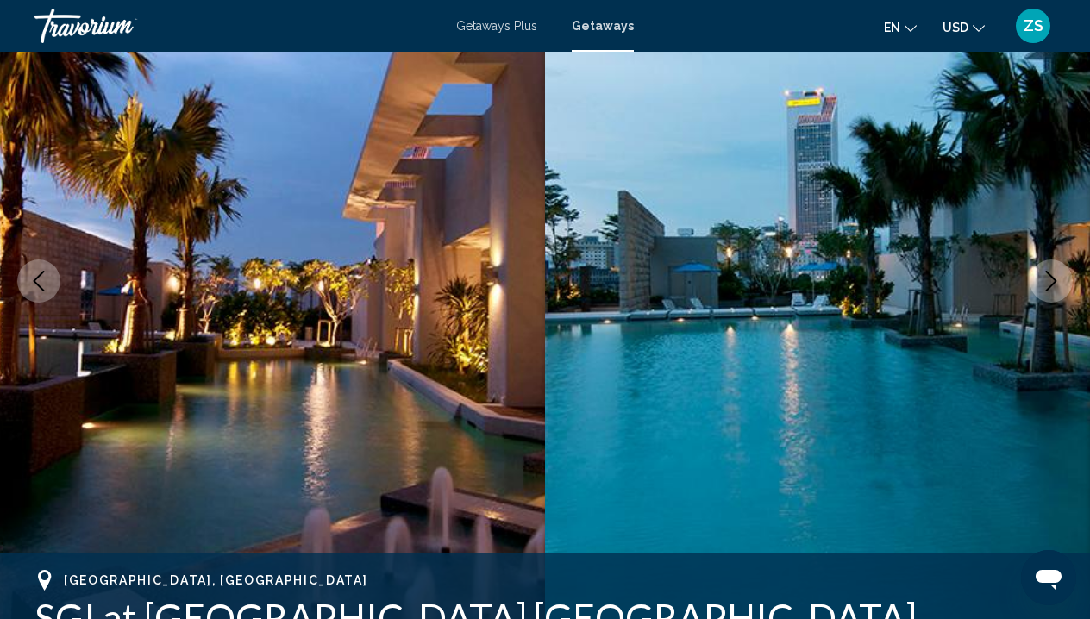
click at [1051, 276] on icon "Next image" at bounding box center [1051, 281] width 11 height 21
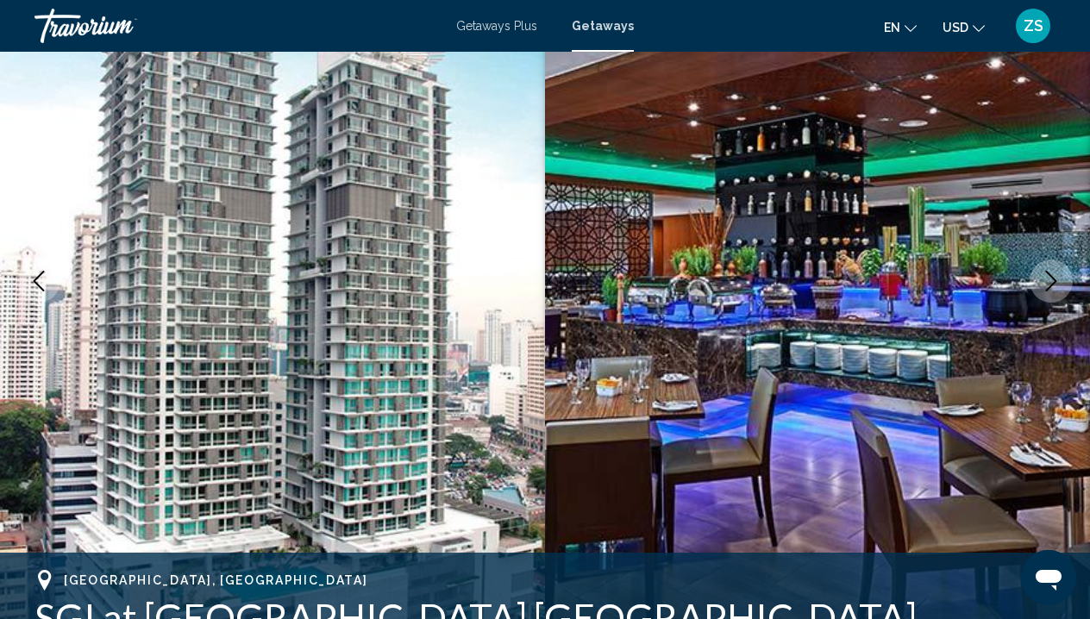
click at [1051, 277] on icon "Next image" at bounding box center [1051, 281] width 21 height 21
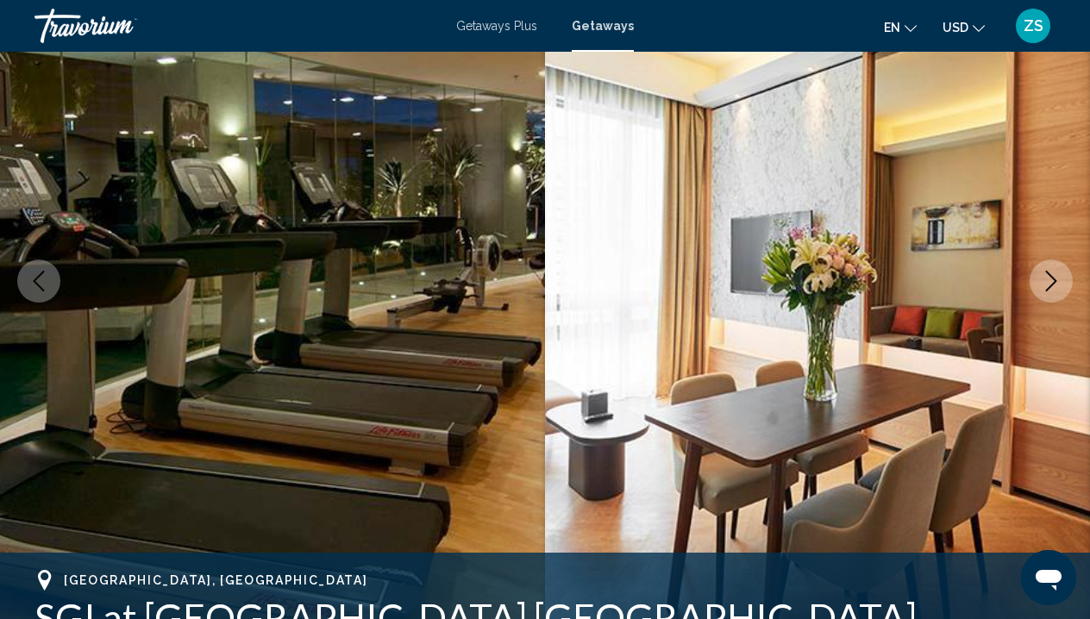
click at [1051, 277] on icon "Next image" at bounding box center [1051, 281] width 21 height 21
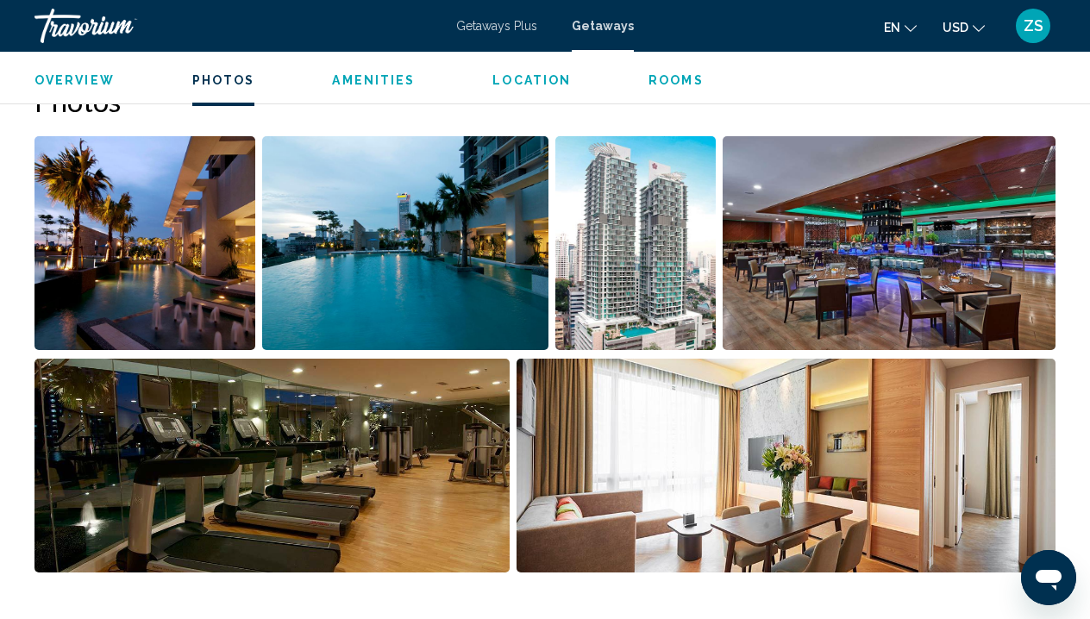
scroll to position [1105, 0]
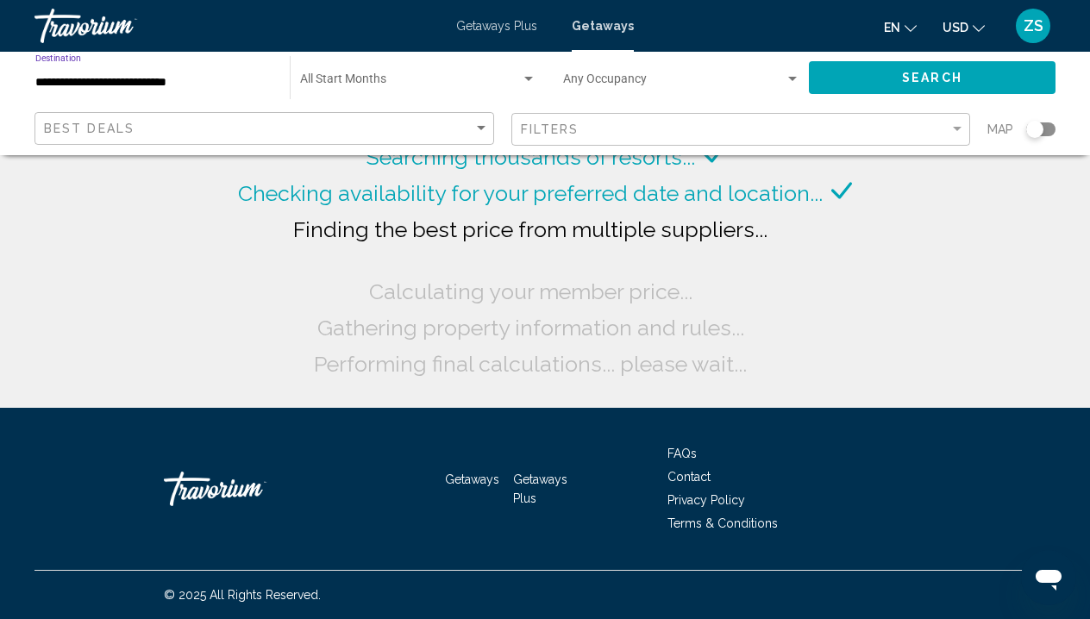
click at [154, 76] on input "**********" at bounding box center [153, 83] width 237 height 14
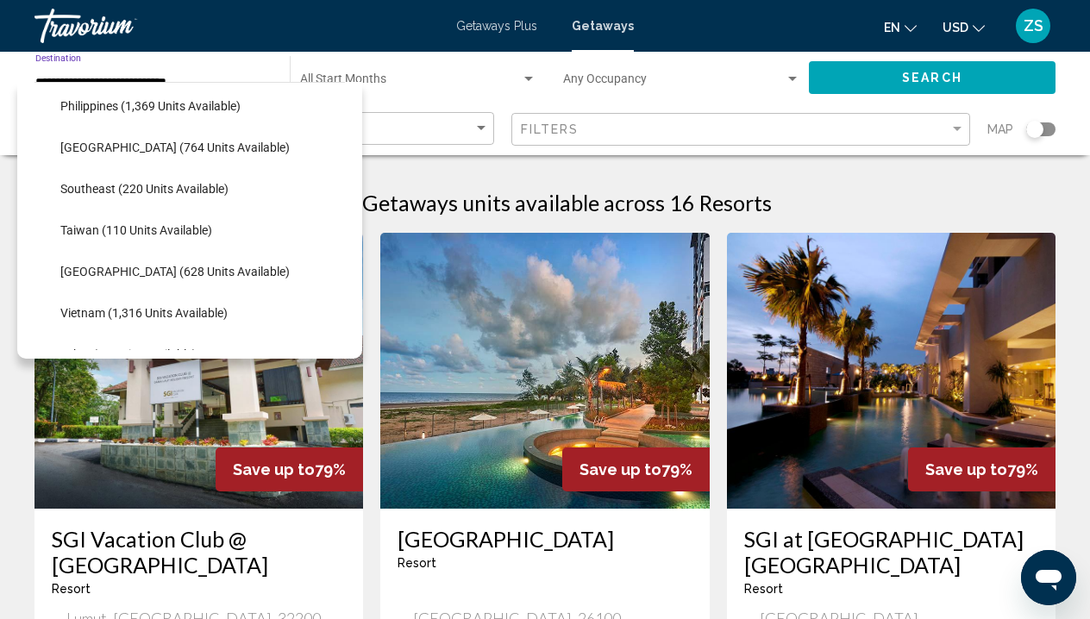
scroll to position [795, 0]
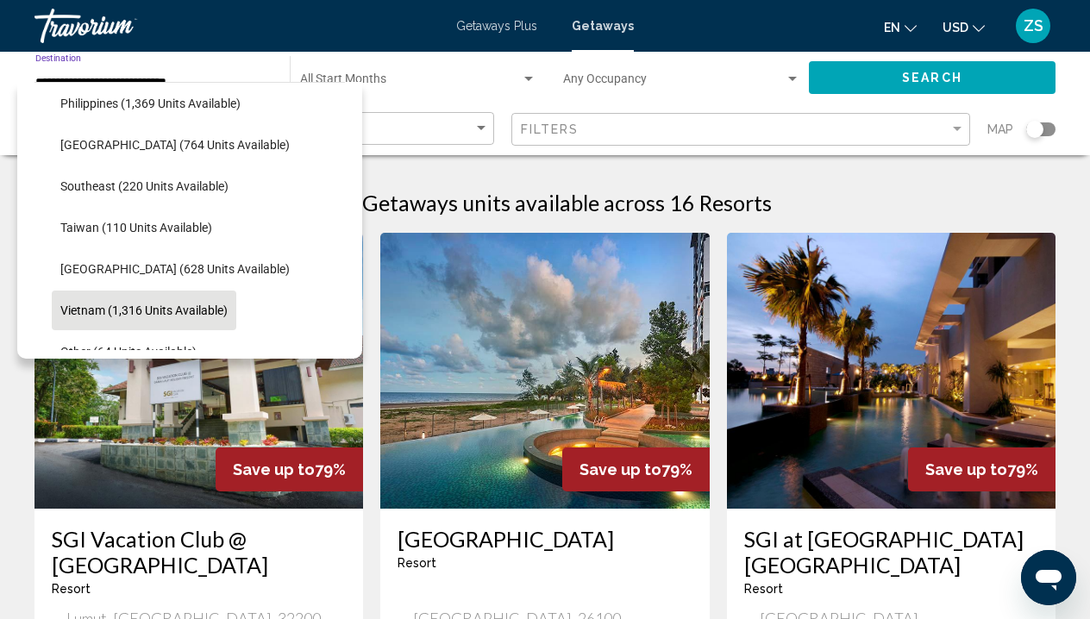
click at [175, 305] on span "Vietnam (1,316 units available)" at bounding box center [143, 311] width 167 height 14
type input "**********"
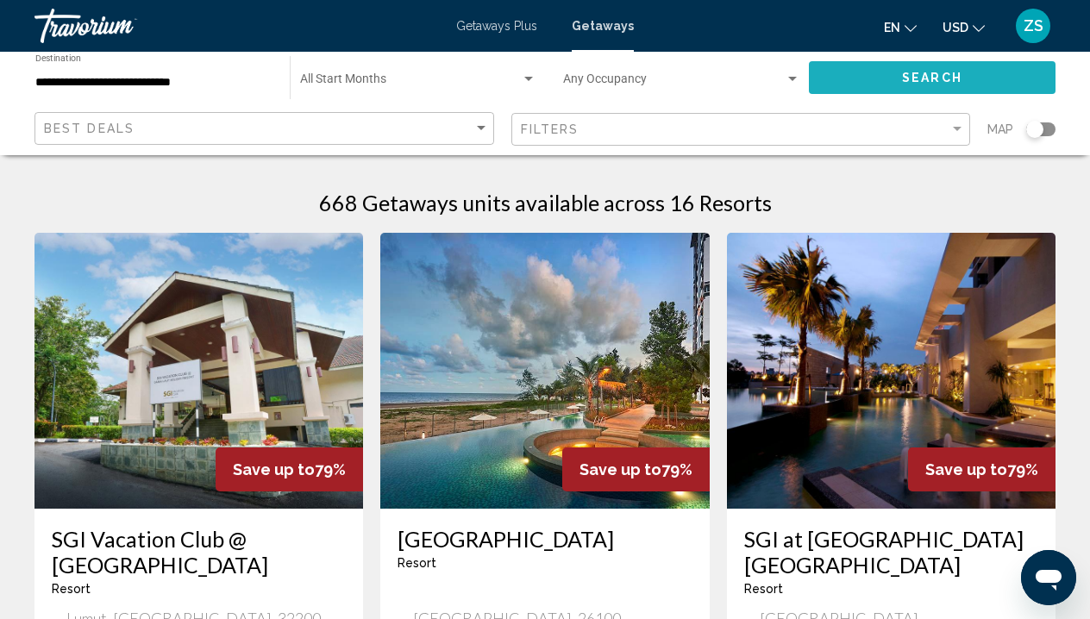
click at [971, 74] on button "Search" at bounding box center [932, 77] width 247 height 32
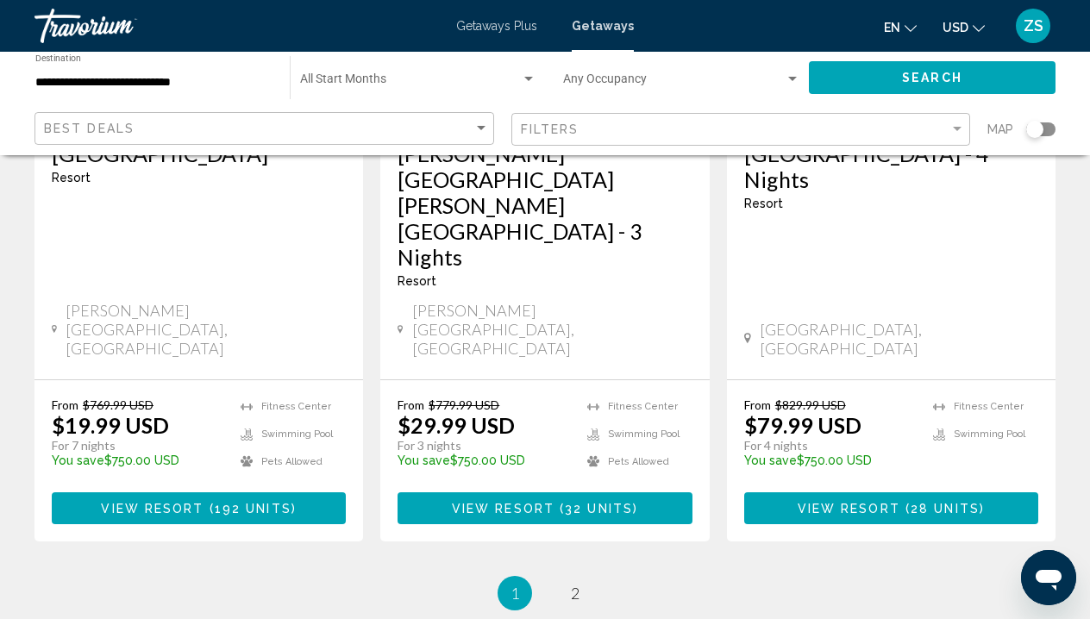
scroll to position [2335, 0]
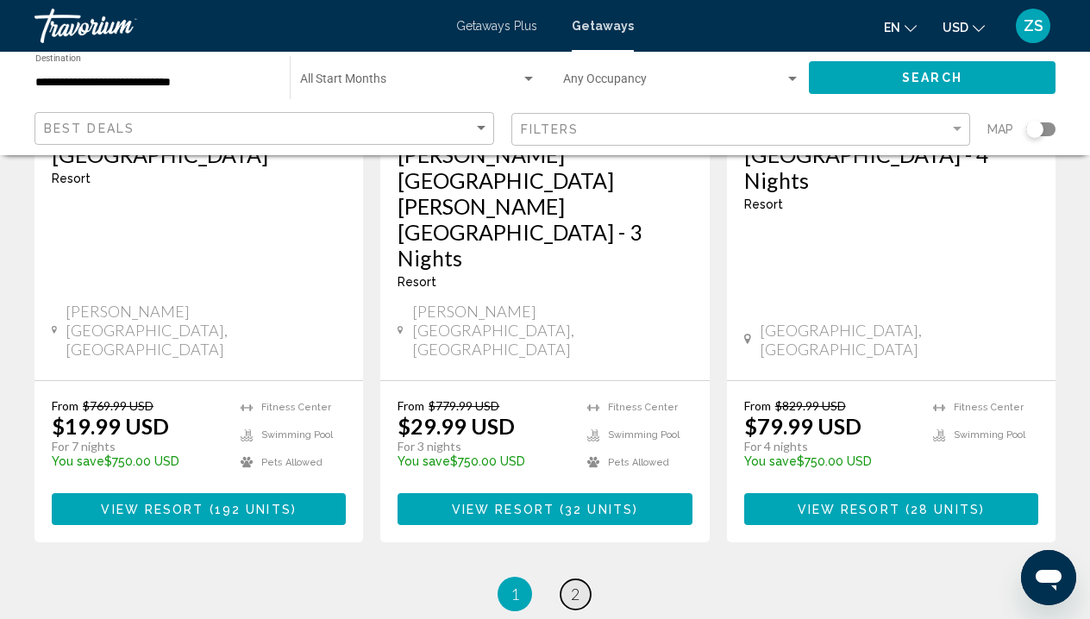
click at [573, 585] on span "2" at bounding box center [575, 594] width 9 height 19
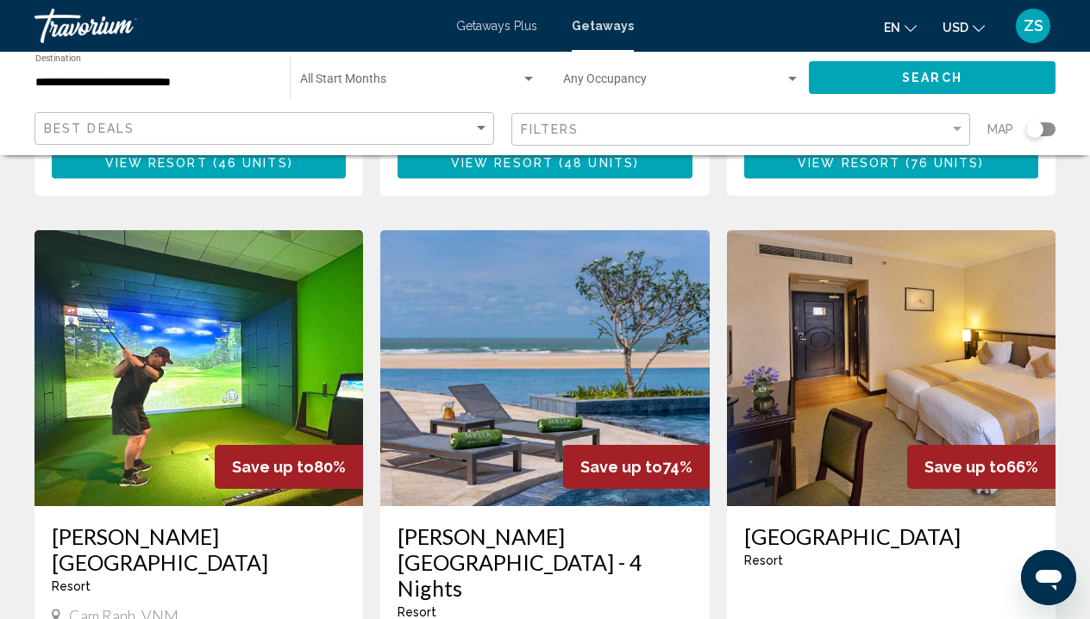
scroll to position [553, 0]
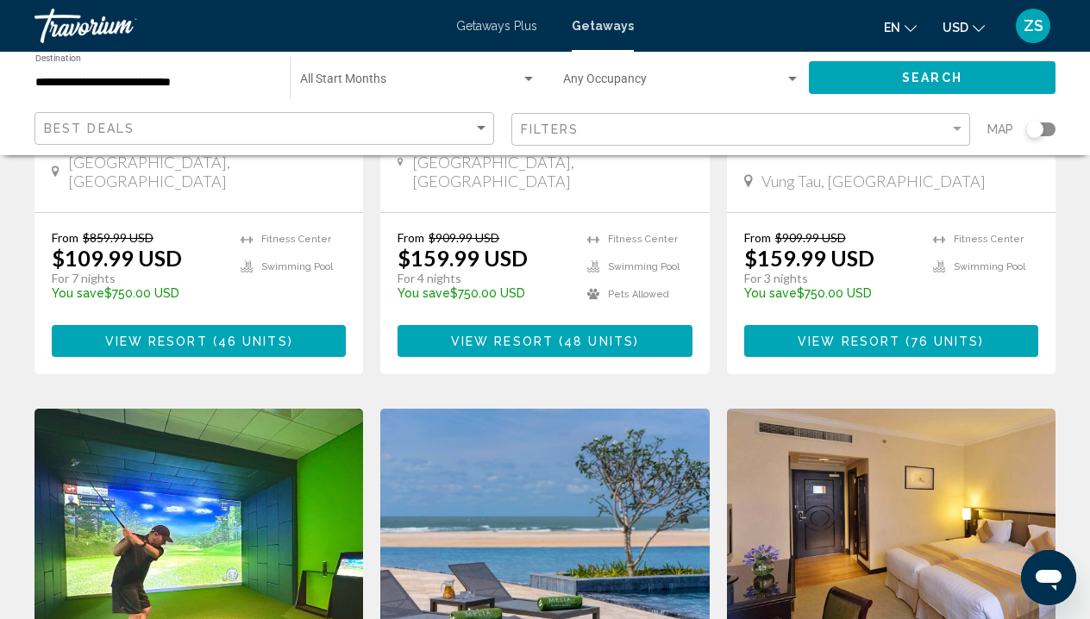
click at [570, 418] on img "Main content" at bounding box center [544, 547] width 329 height 276
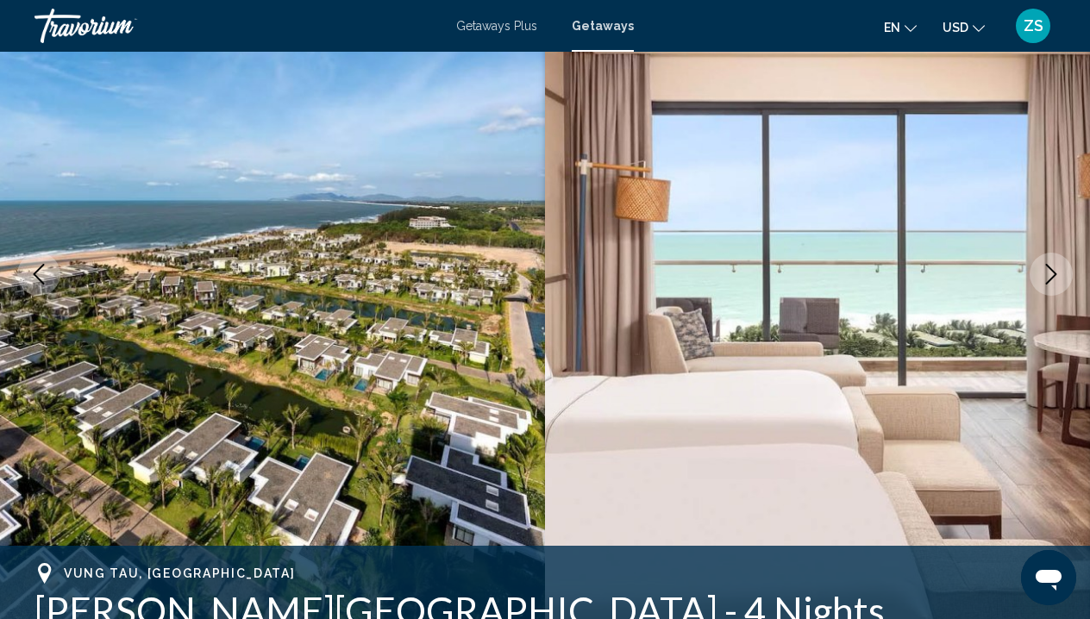
scroll to position [147, 0]
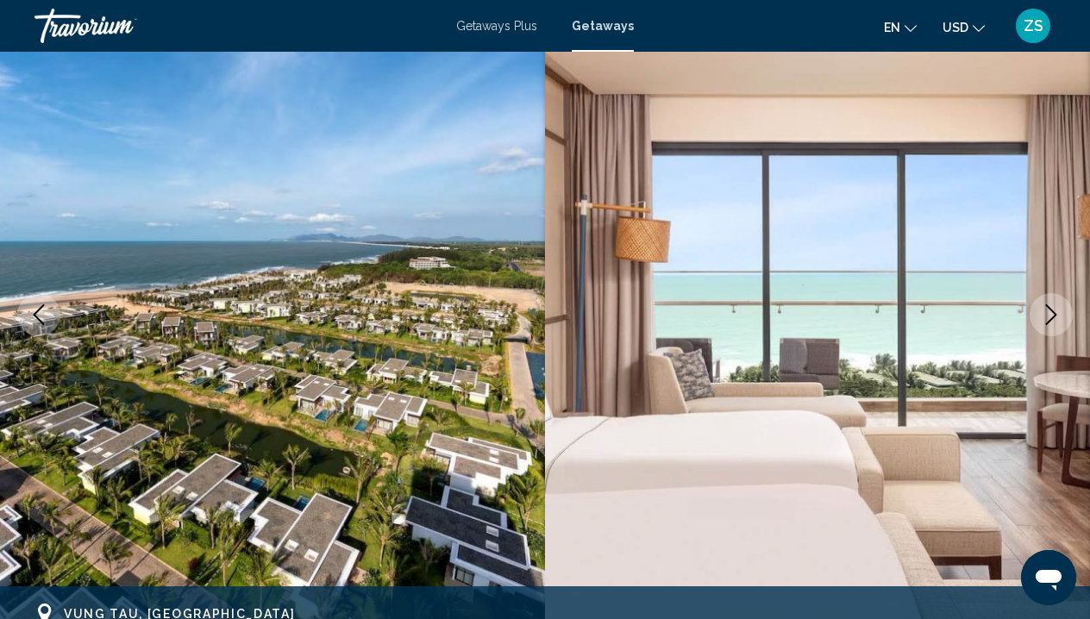
click at [1049, 311] on icon "Next image" at bounding box center [1051, 315] width 21 height 21
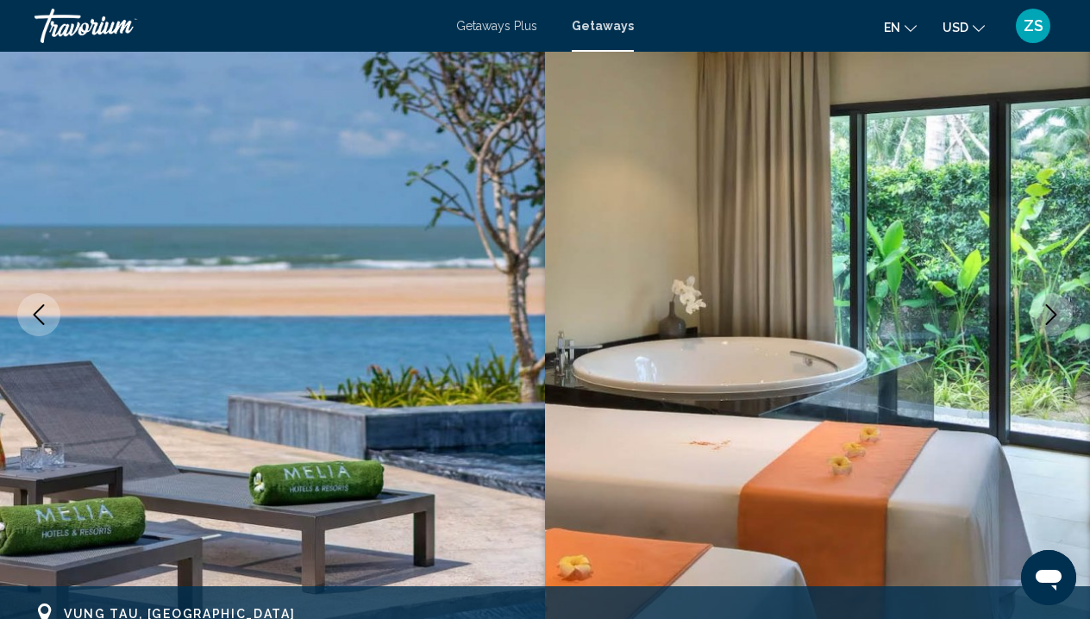
click at [1049, 310] on icon "Next image" at bounding box center [1051, 315] width 21 height 21
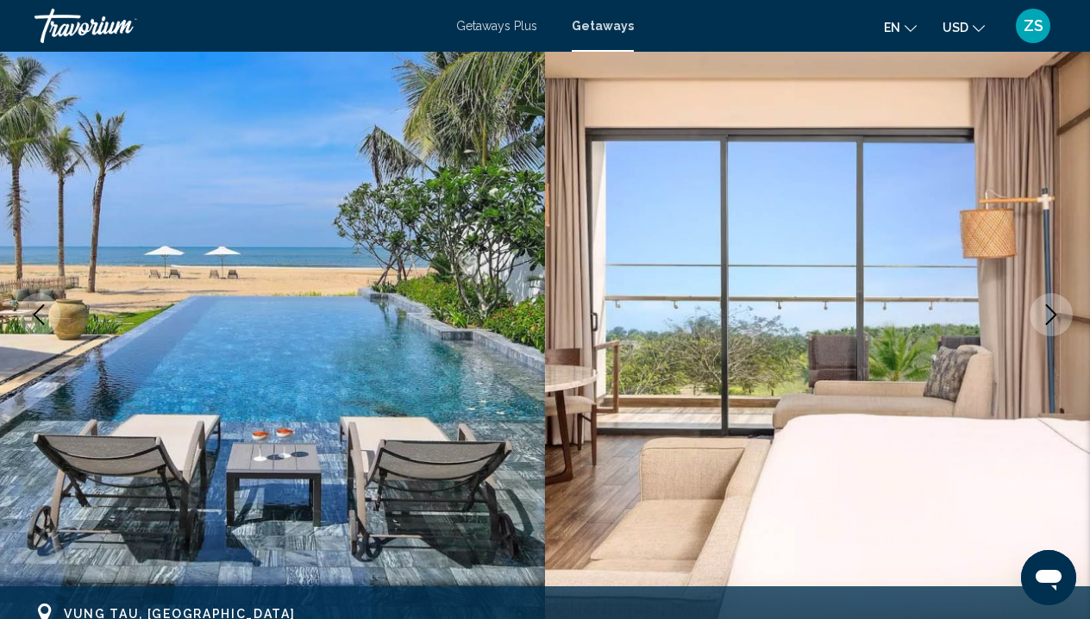
click at [1049, 310] on icon "Next image" at bounding box center [1051, 315] width 21 height 21
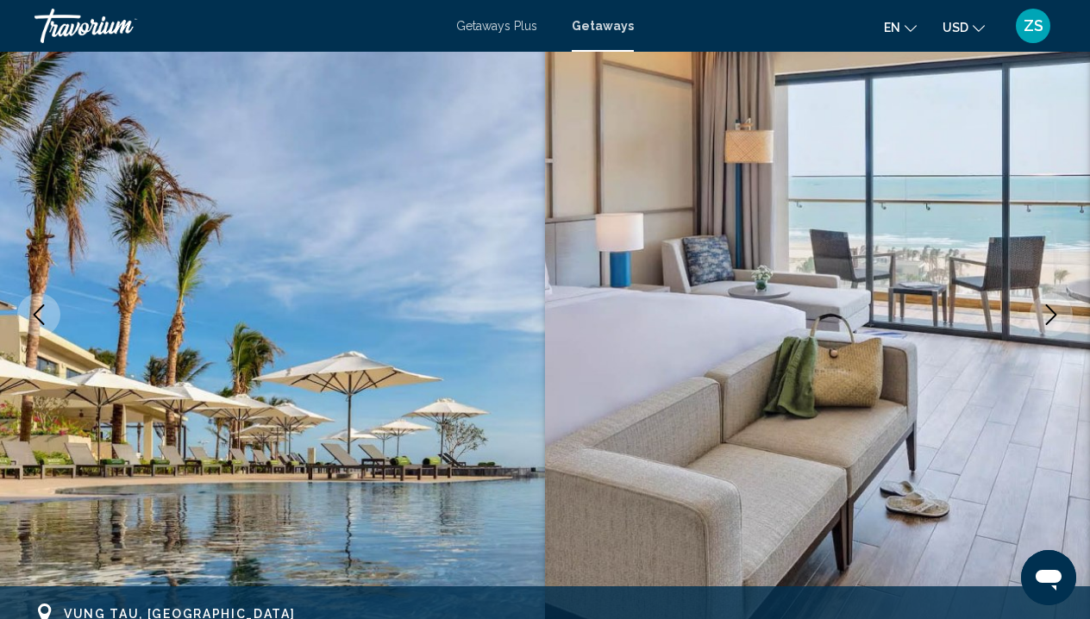
click at [1049, 310] on icon "Next image" at bounding box center [1051, 315] width 21 height 21
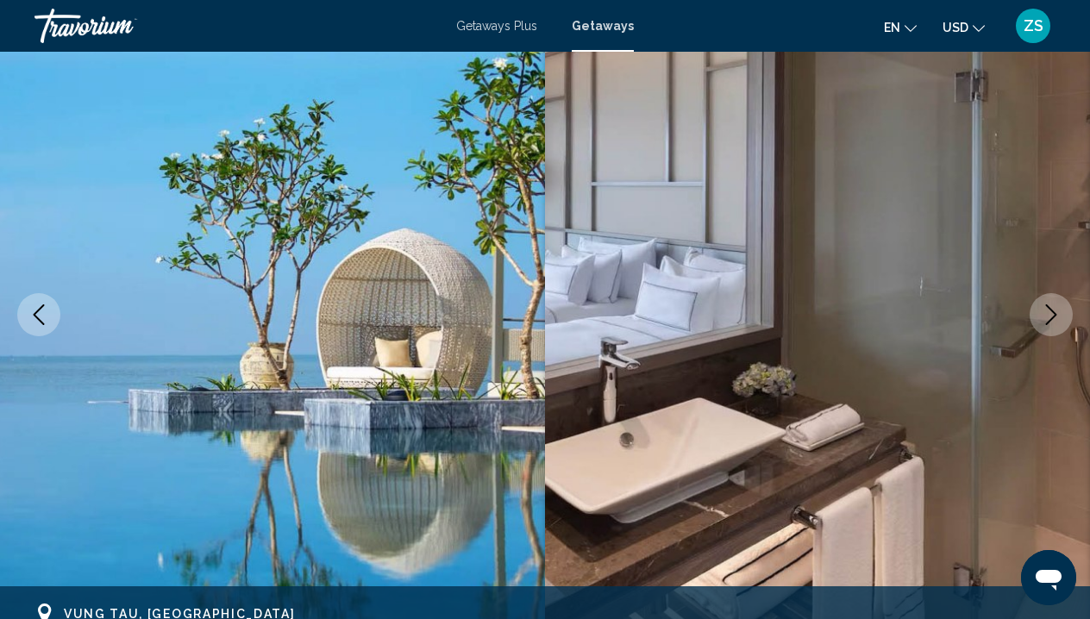
click at [1049, 310] on icon "Next image" at bounding box center [1051, 315] width 21 height 21
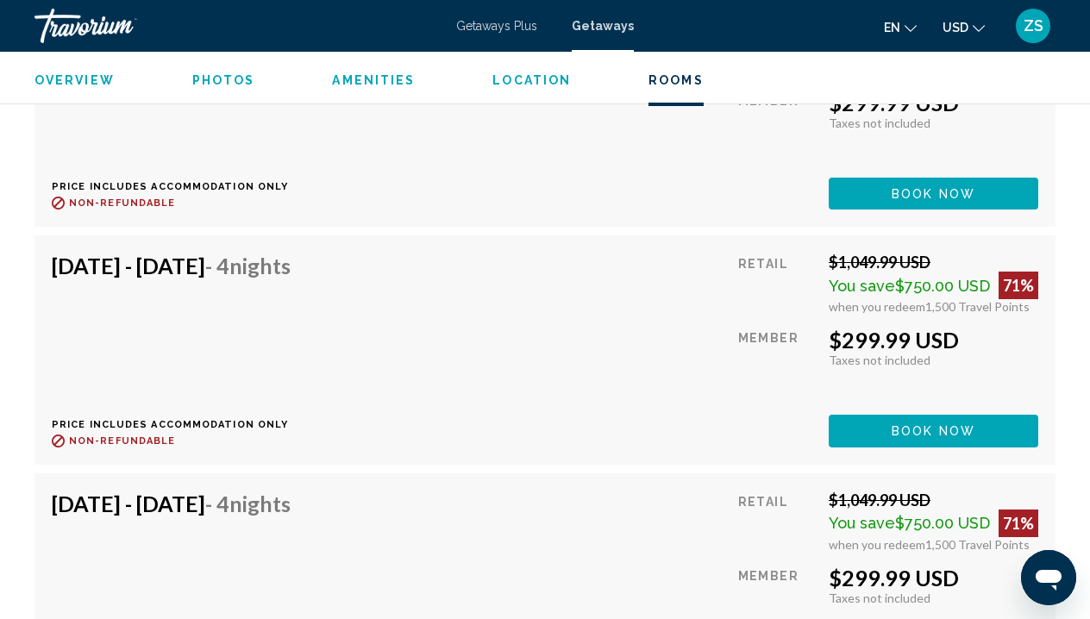
scroll to position [4648, 0]
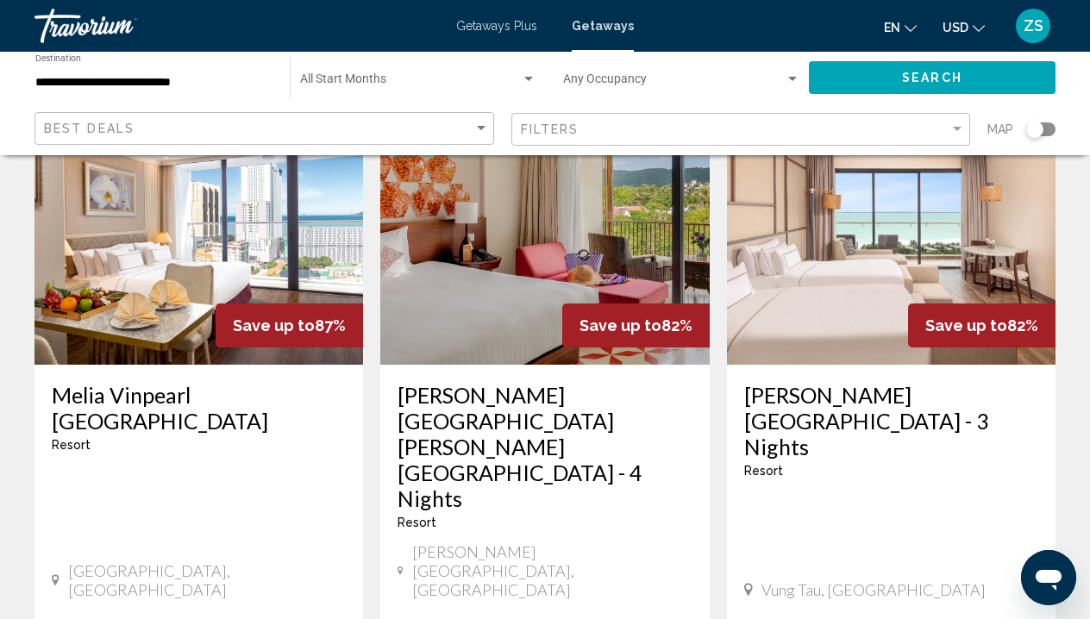
scroll to position [142, 0]
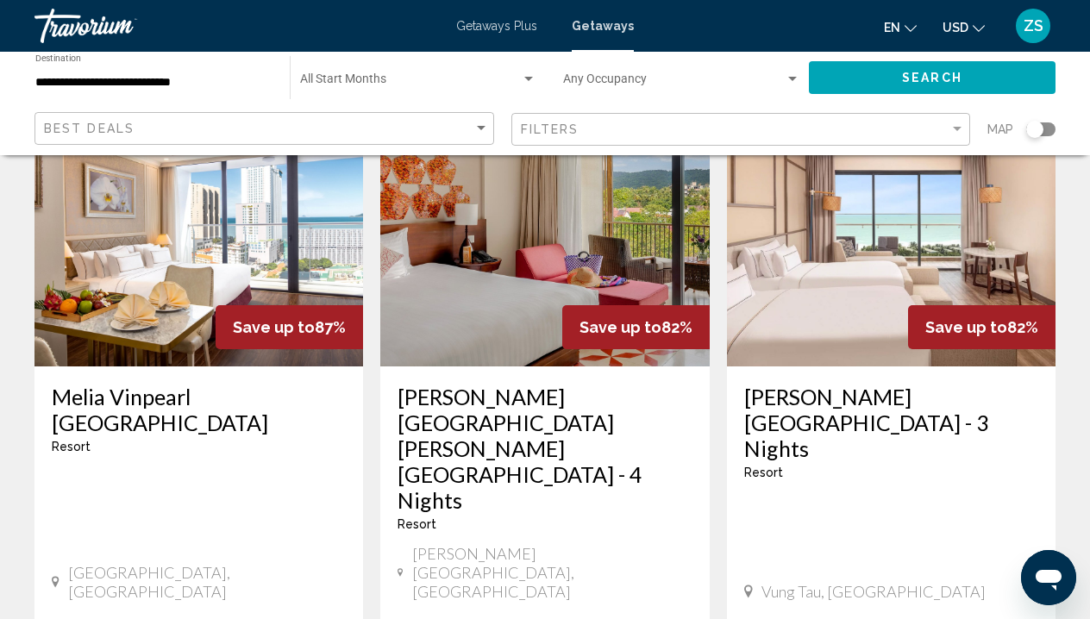
click at [136, 303] on img "Main content" at bounding box center [199, 229] width 329 height 276
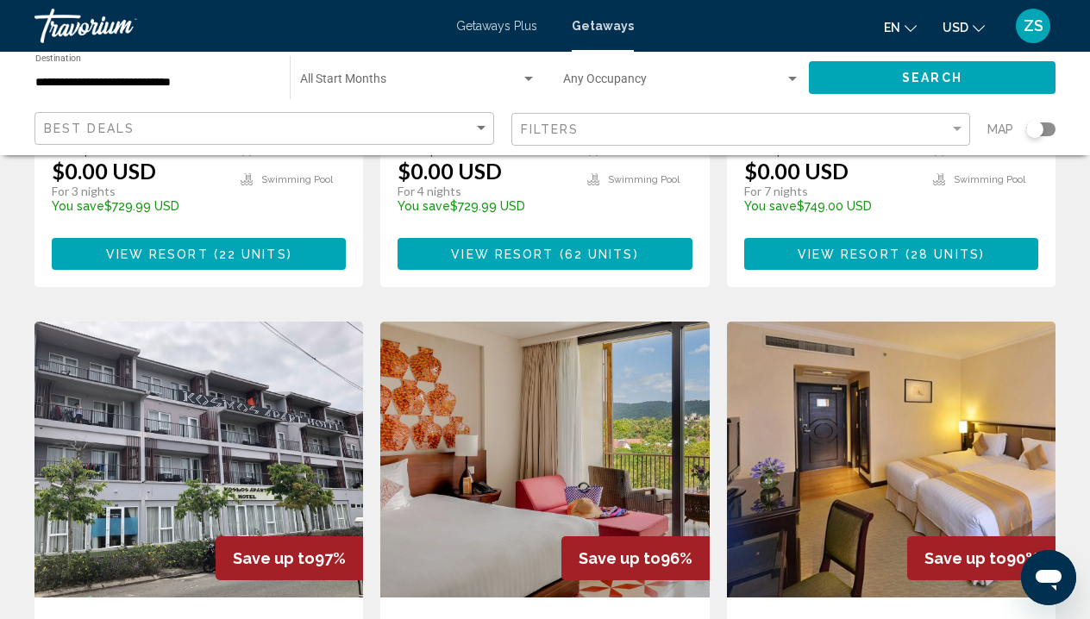
scroll to position [1997, 0]
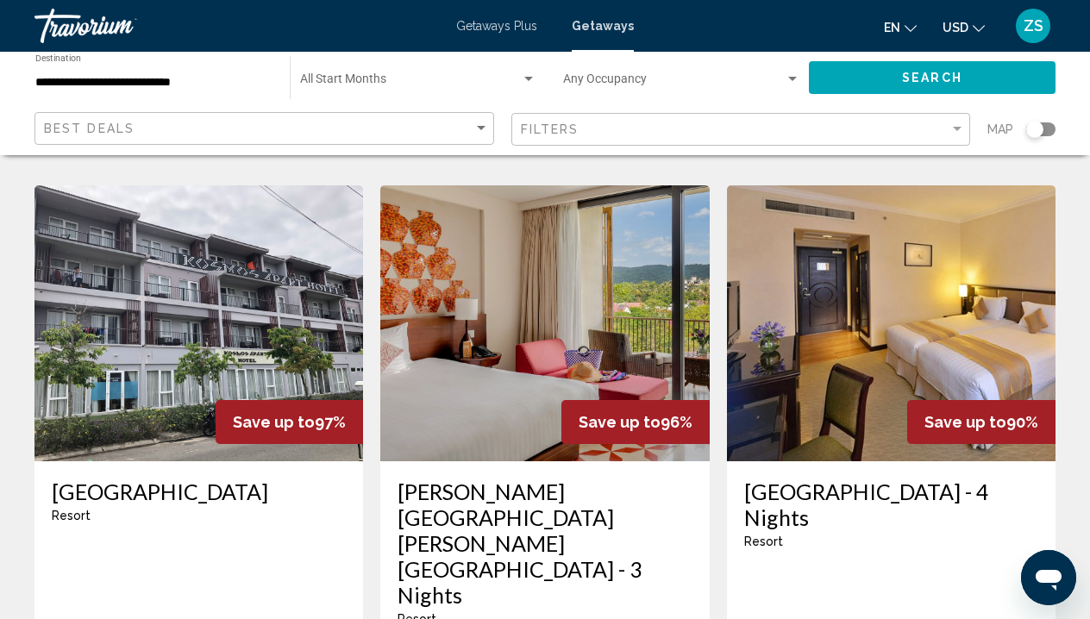
click at [165, 81] on input "**********" at bounding box center [153, 83] width 237 height 14
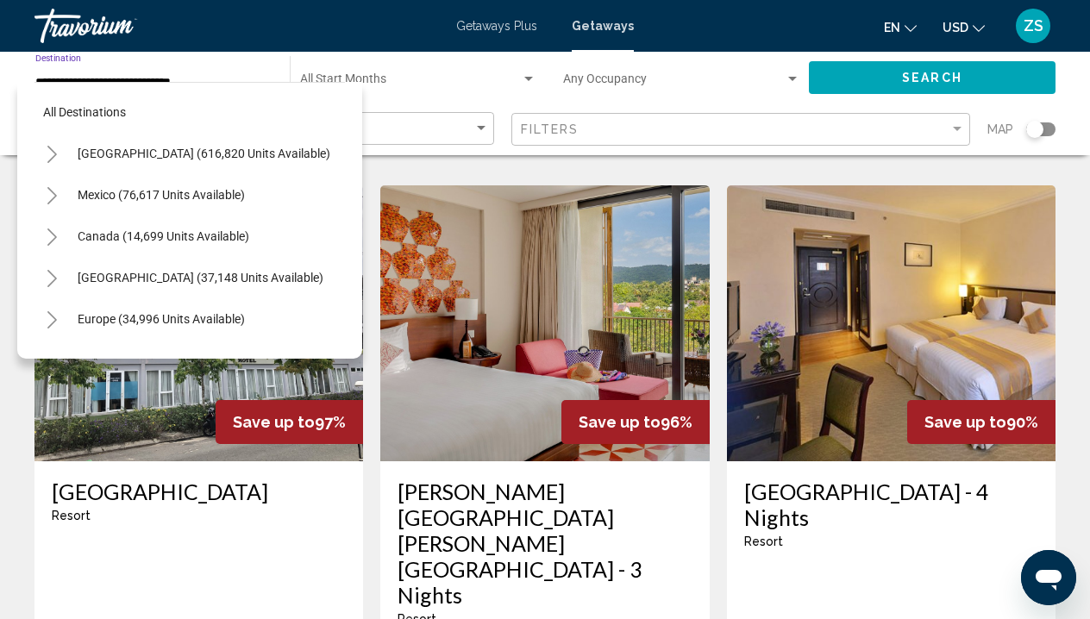
scroll to position [889, 0]
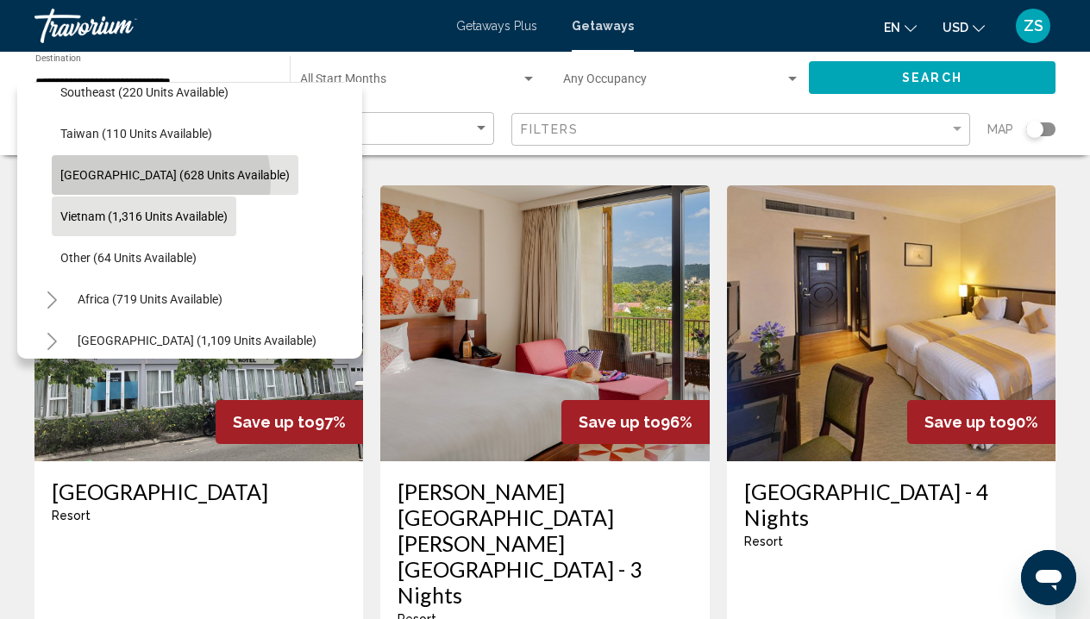
click at [160, 181] on span "Thailand (628 units available)" at bounding box center [174, 175] width 229 height 14
type input "**********"
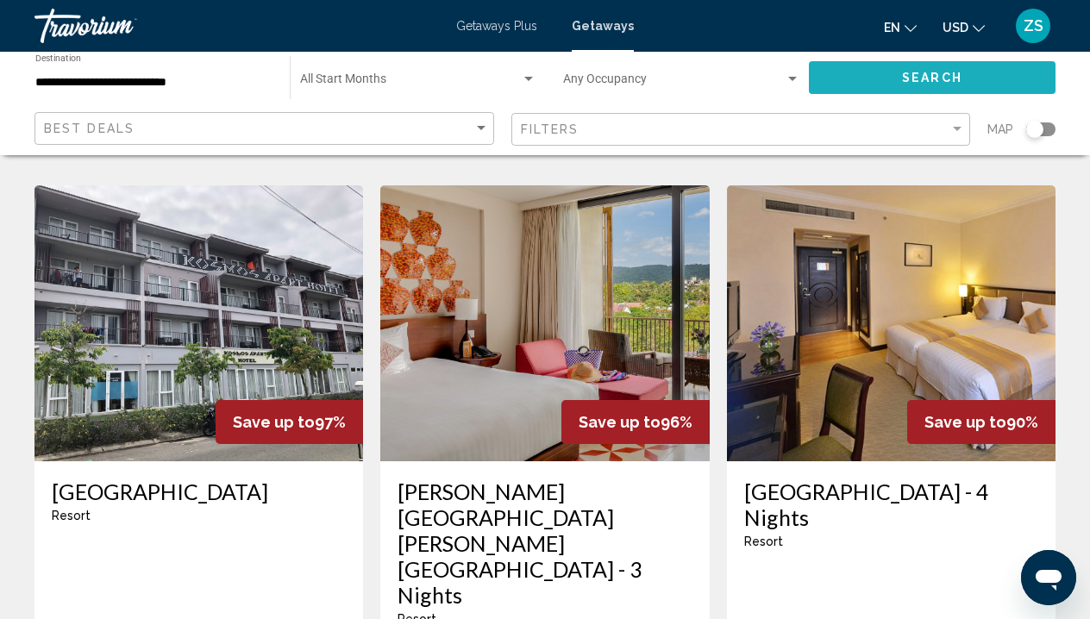
click at [837, 79] on button "Search" at bounding box center [932, 77] width 247 height 32
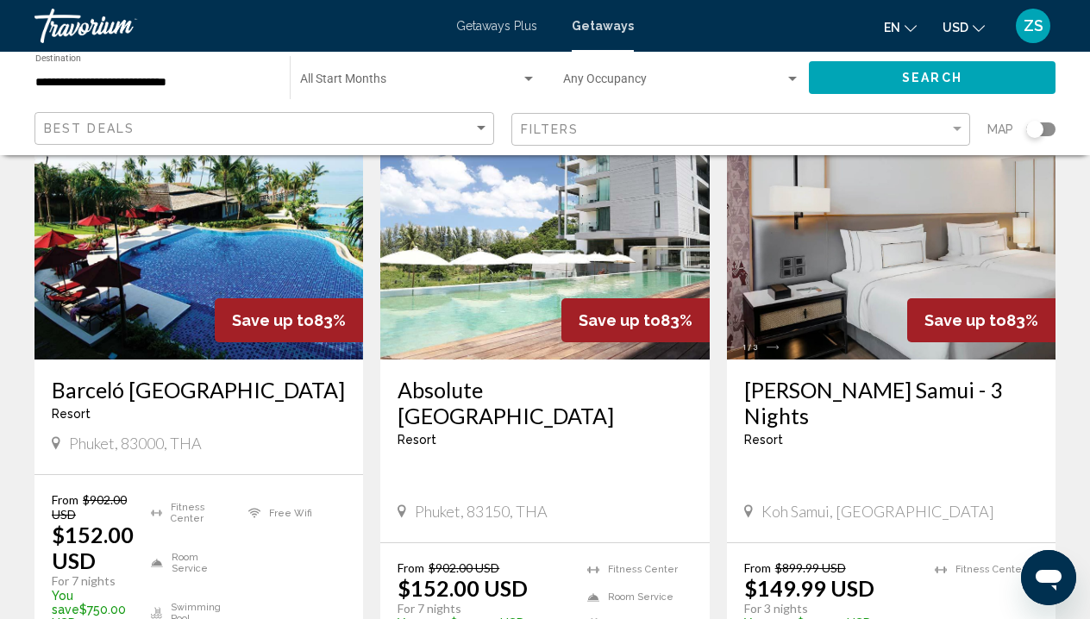
scroll to position [2303, 0]
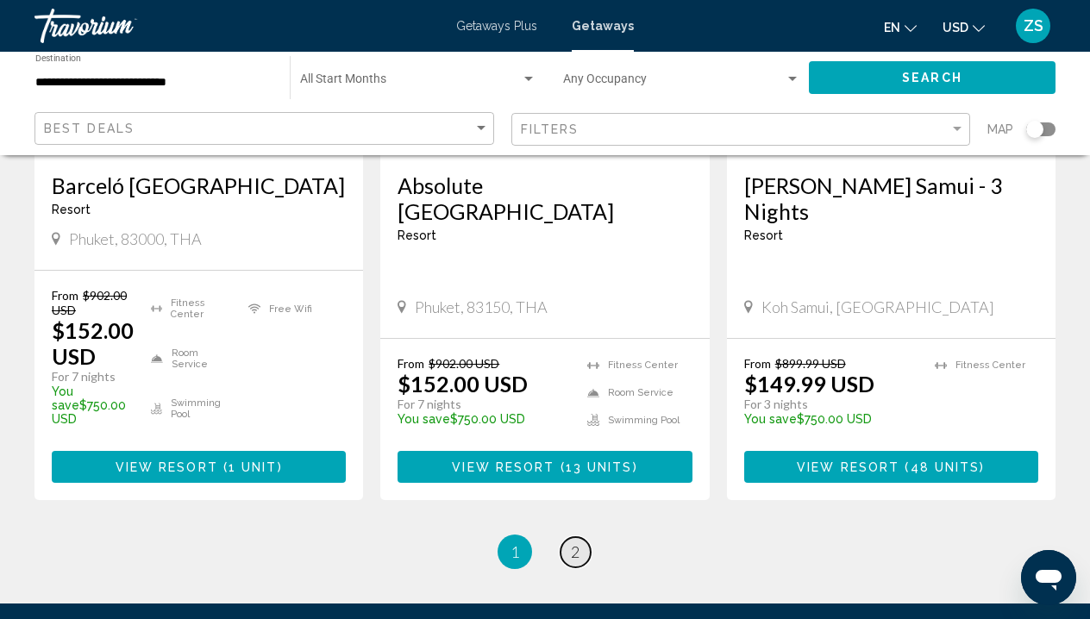
click at [571, 543] on span "2" at bounding box center [575, 552] width 9 height 19
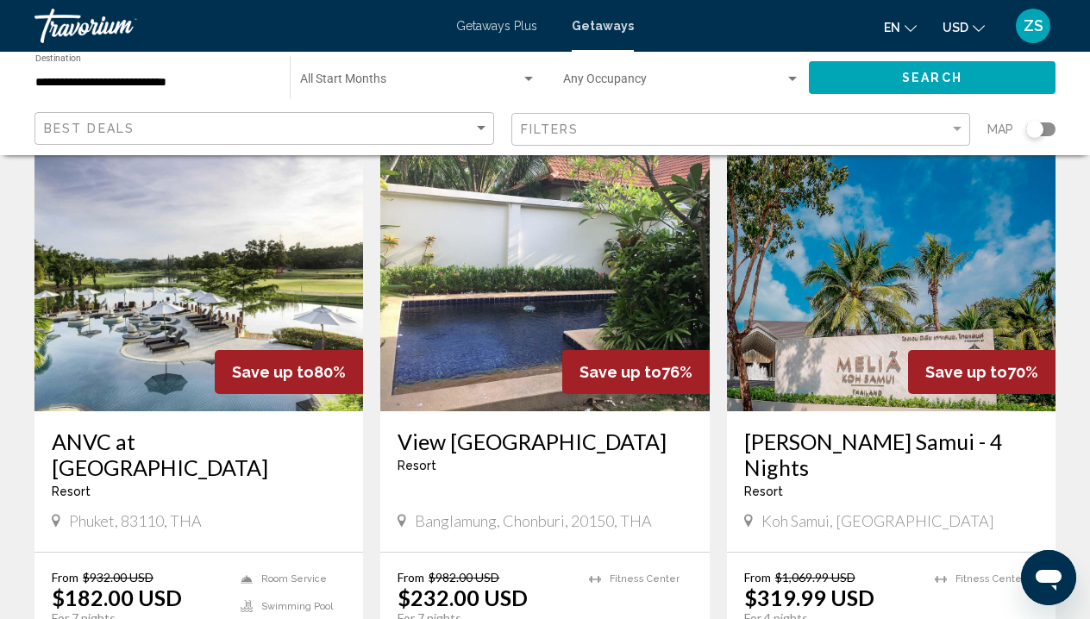
scroll to position [103, 0]
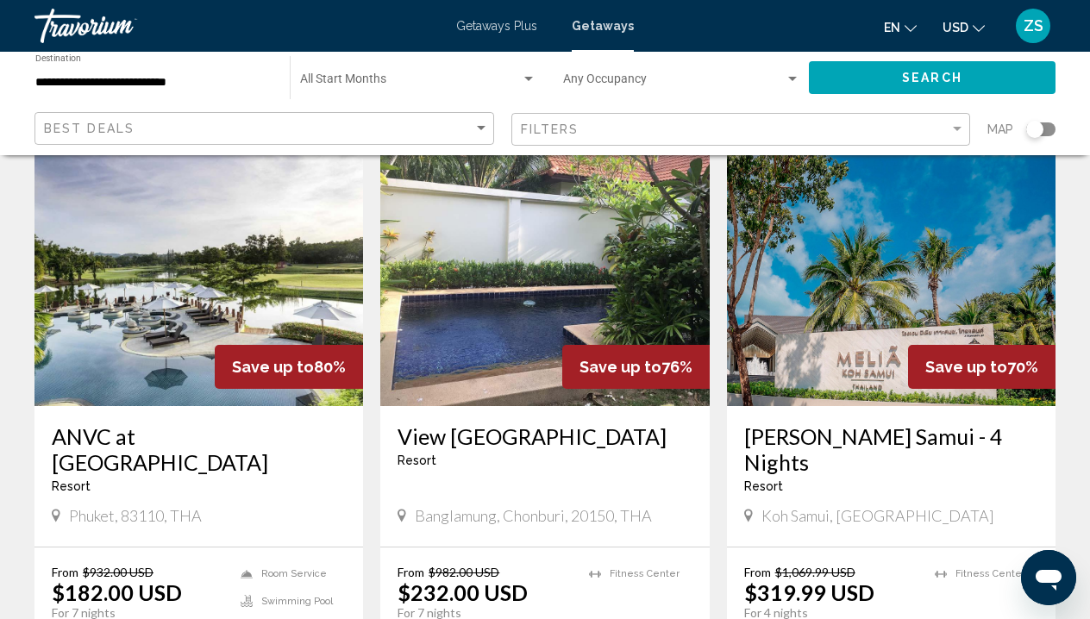
click at [169, 268] on img "Main content" at bounding box center [199, 268] width 329 height 276
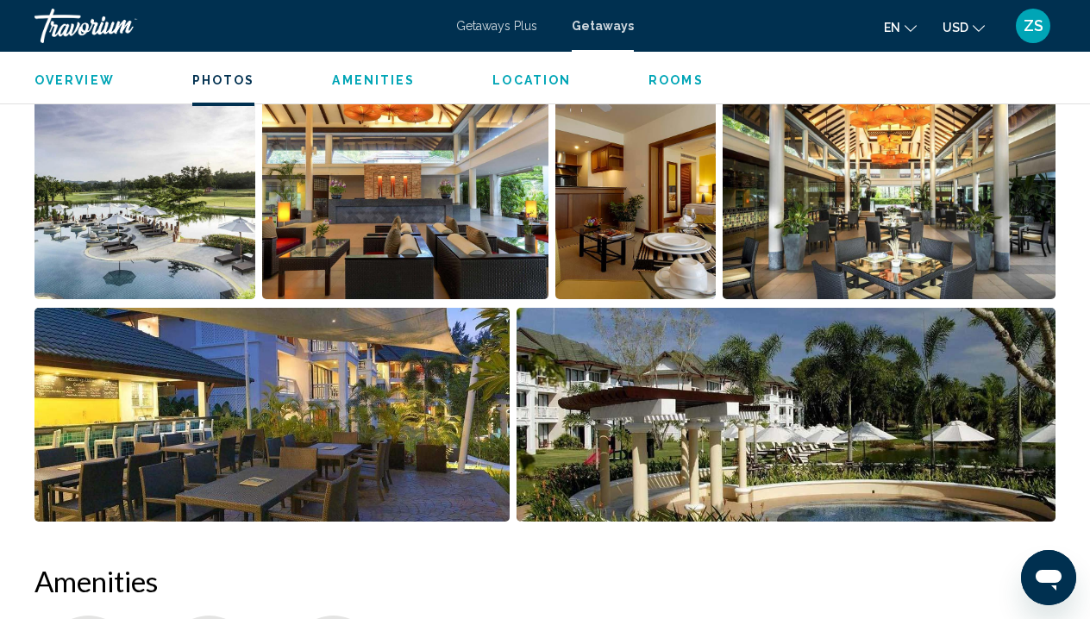
scroll to position [1081, 0]
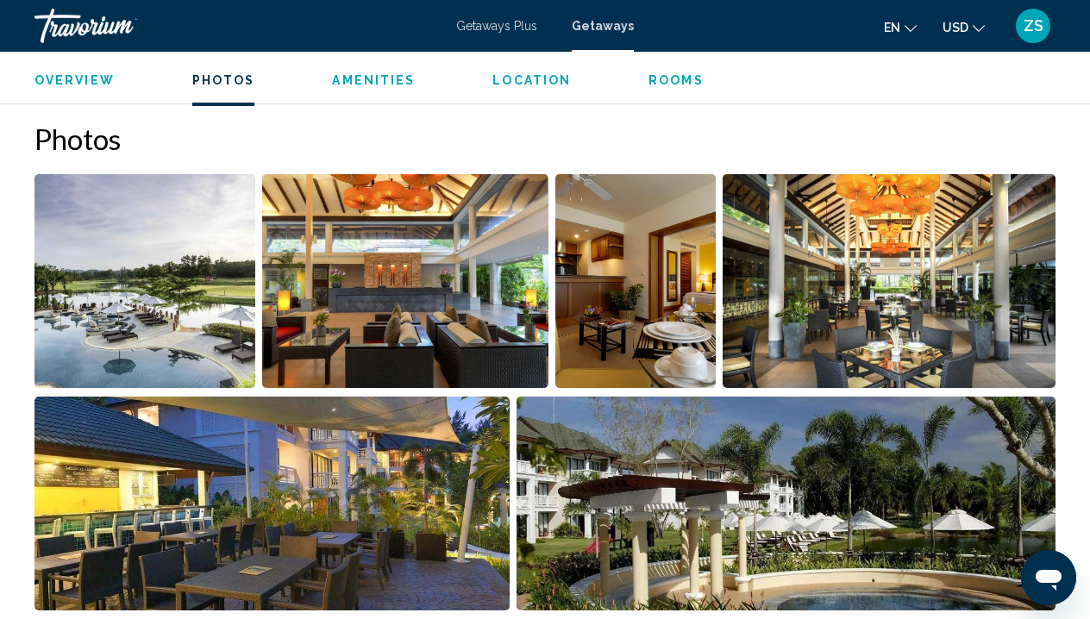
click at [454, 285] on img "Open full-screen image slider" at bounding box center [405, 281] width 286 height 214
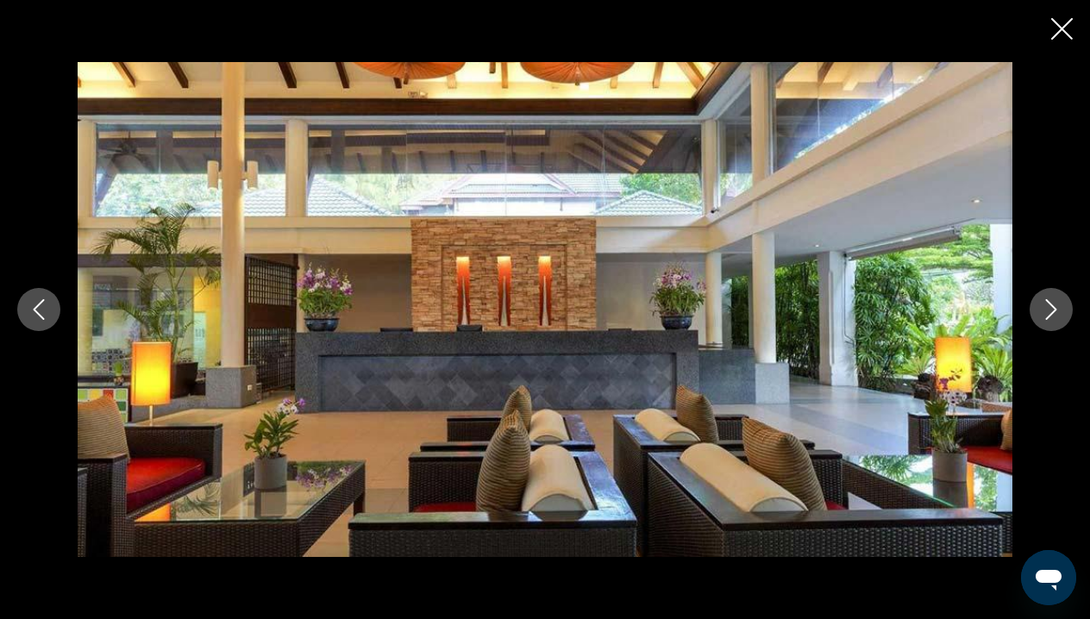
click at [1034, 311] on button "Next image" at bounding box center [1051, 309] width 43 height 43
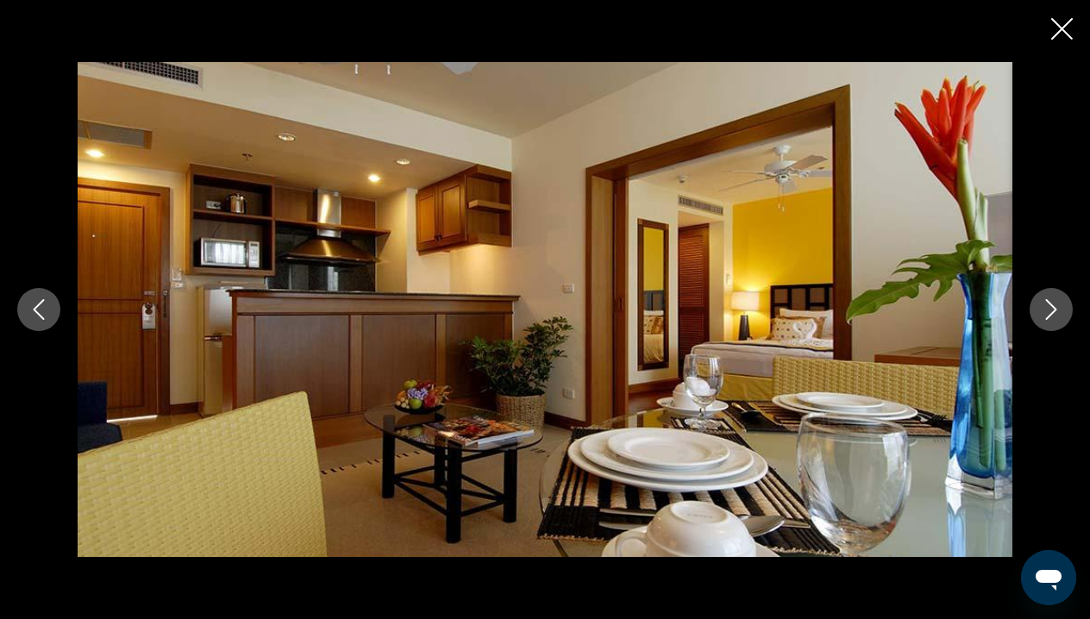
click at [1034, 306] on button "Next image" at bounding box center [1051, 309] width 43 height 43
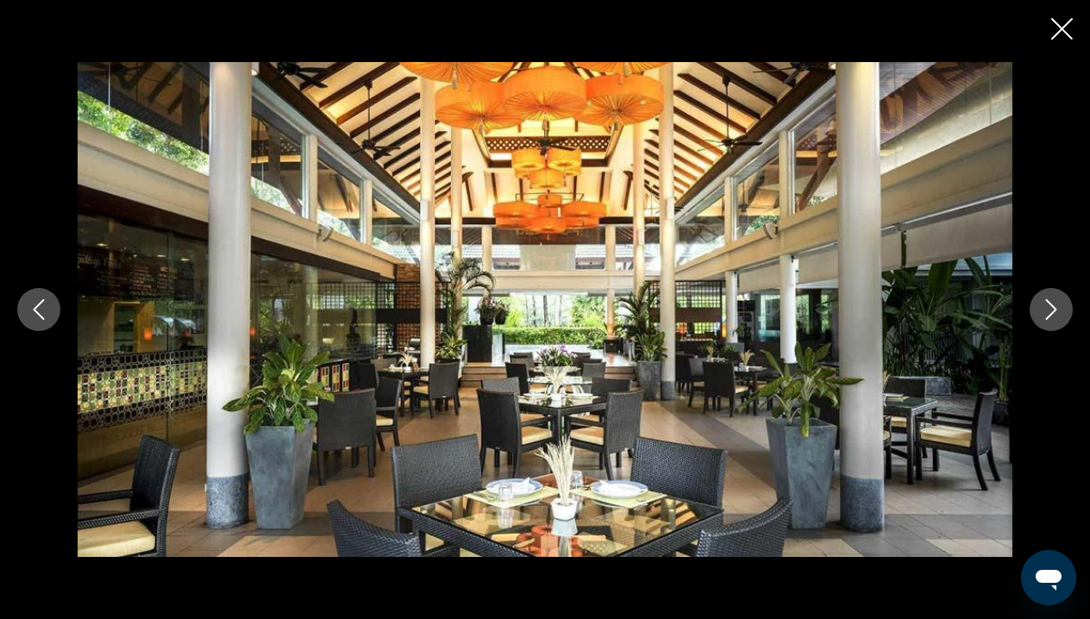
click at [1034, 306] on button "Next image" at bounding box center [1051, 309] width 43 height 43
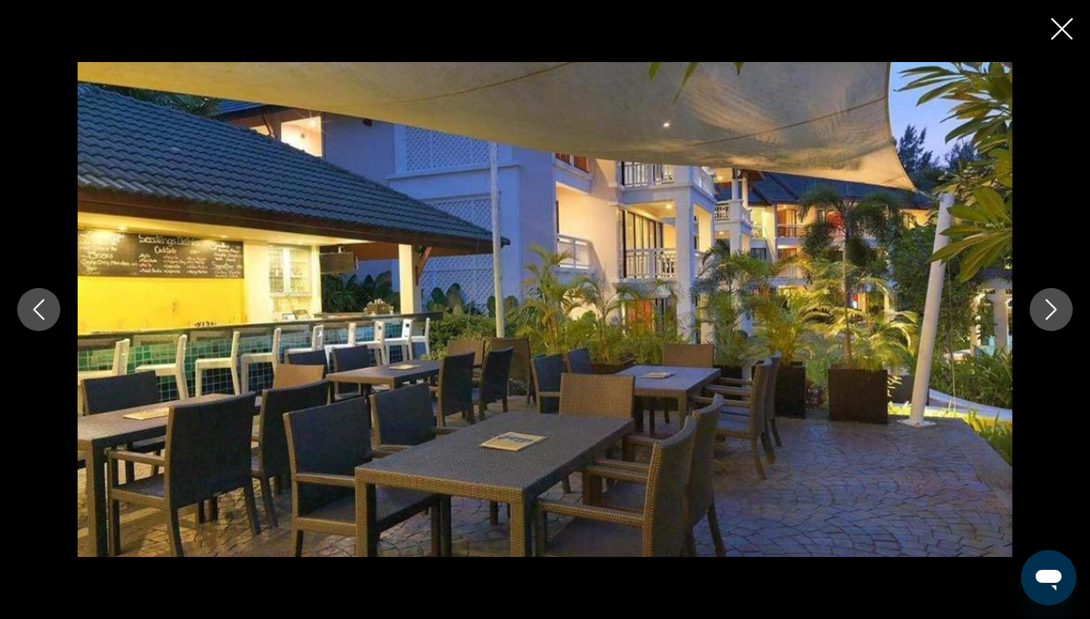
click at [1034, 306] on button "Next image" at bounding box center [1051, 309] width 43 height 43
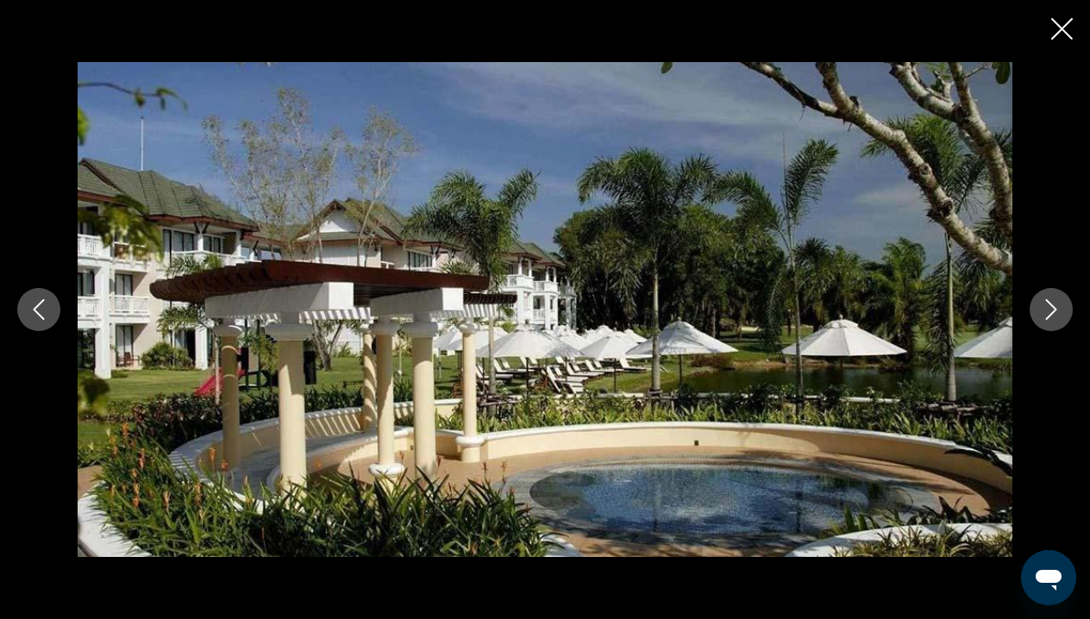
click at [1034, 306] on button "Next image" at bounding box center [1051, 309] width 43 height 43
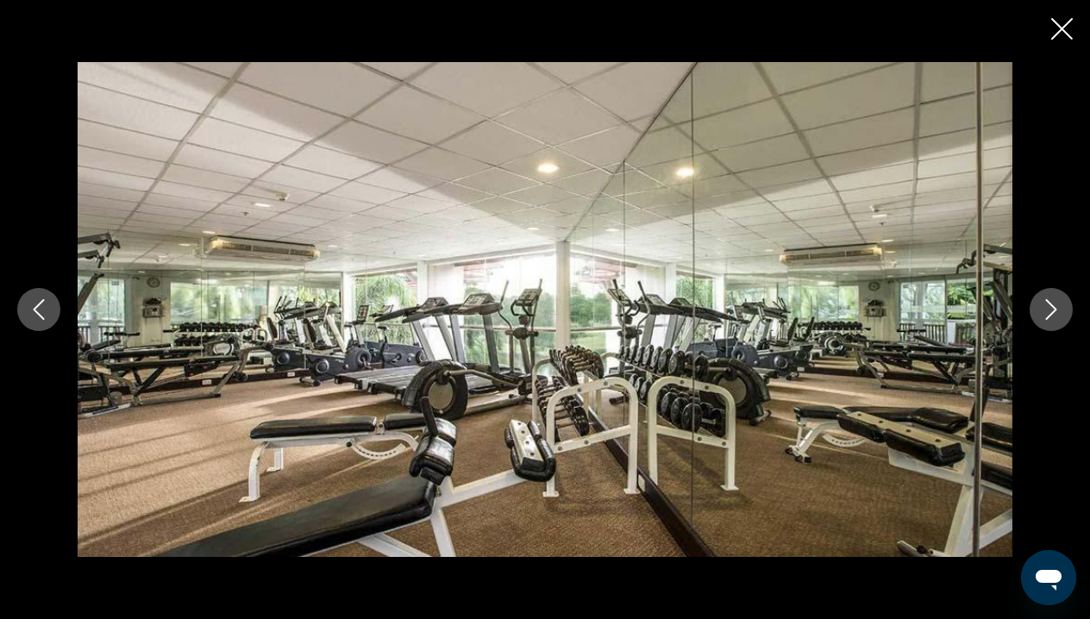
click at [1034, 306] on button "Next image" at bounding box center [1051, 309] width 43 height 43
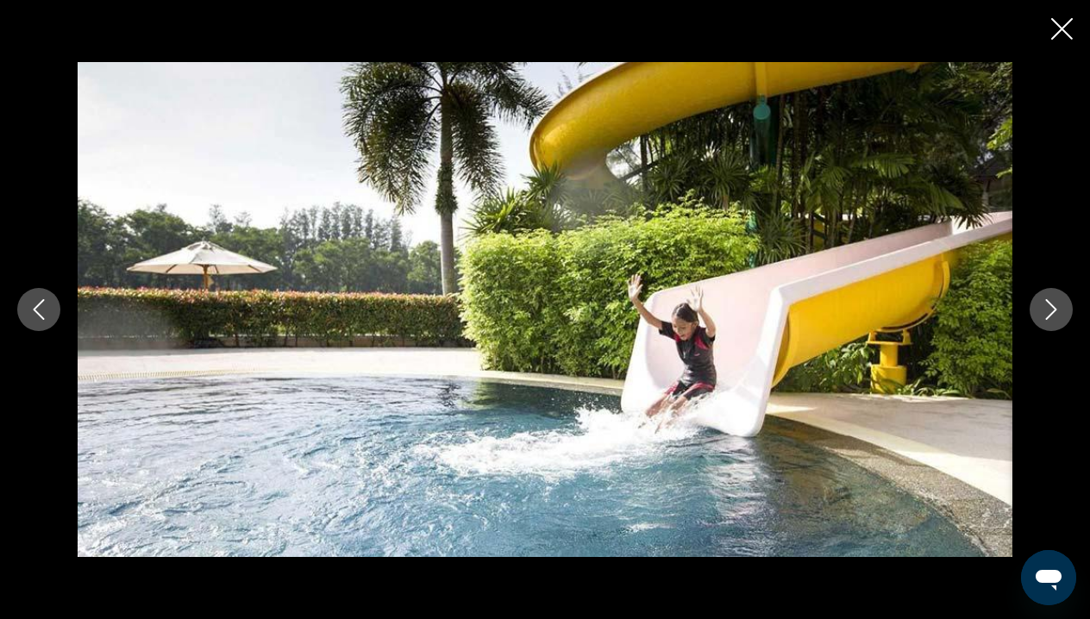
click at [1034, 306] on button "Next image" at bounding box center [1051, 309] width 43 height 43
